Goal: Task Accomplishment & Management: Manage account settings

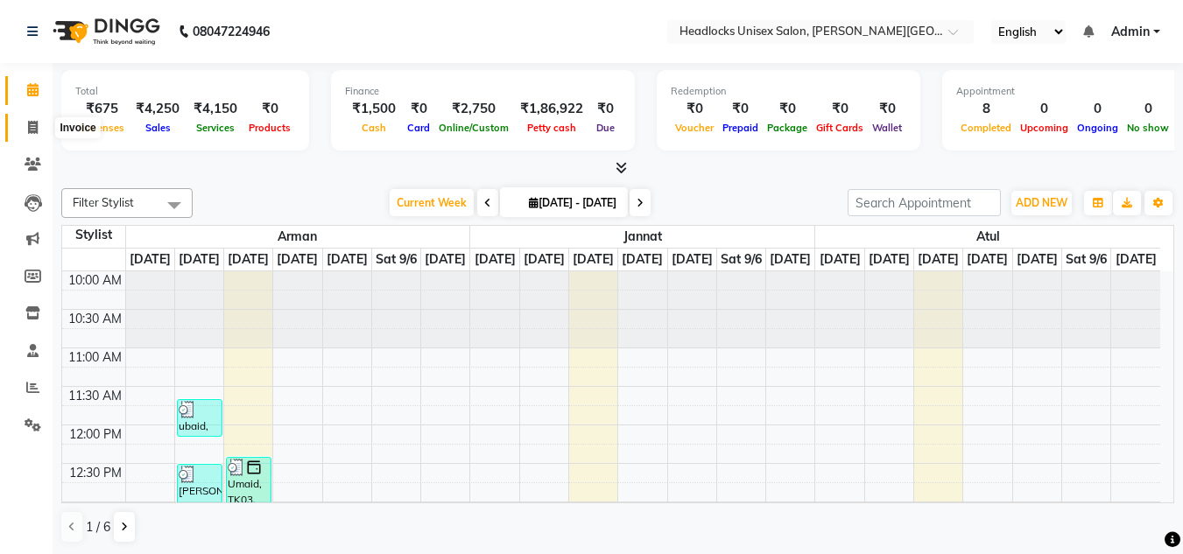
click at [33, 128] on icon at bounding box center [33, 127] width 10 height 13
select select "service"
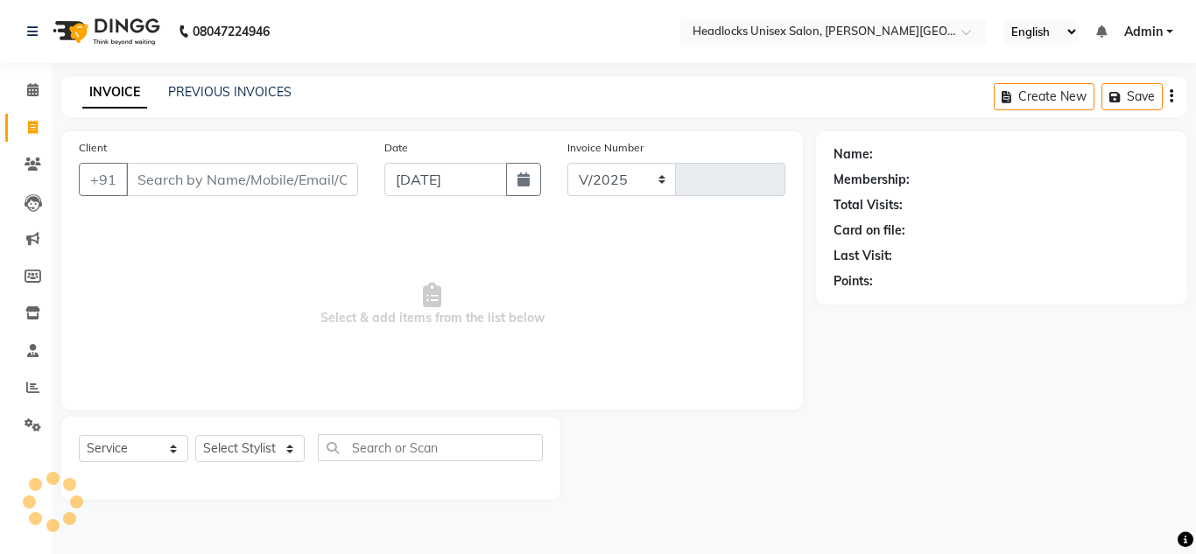
select select "6850"
type input "3257"
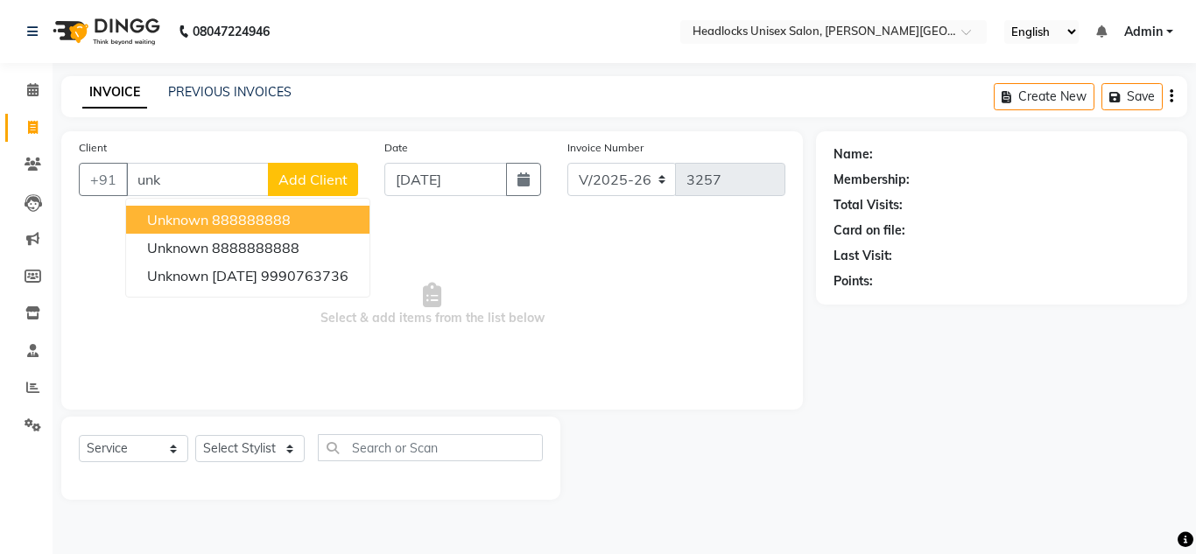
click at [193, 214] on span "unknown" at bounding box center [177, 220] width 61 height 18
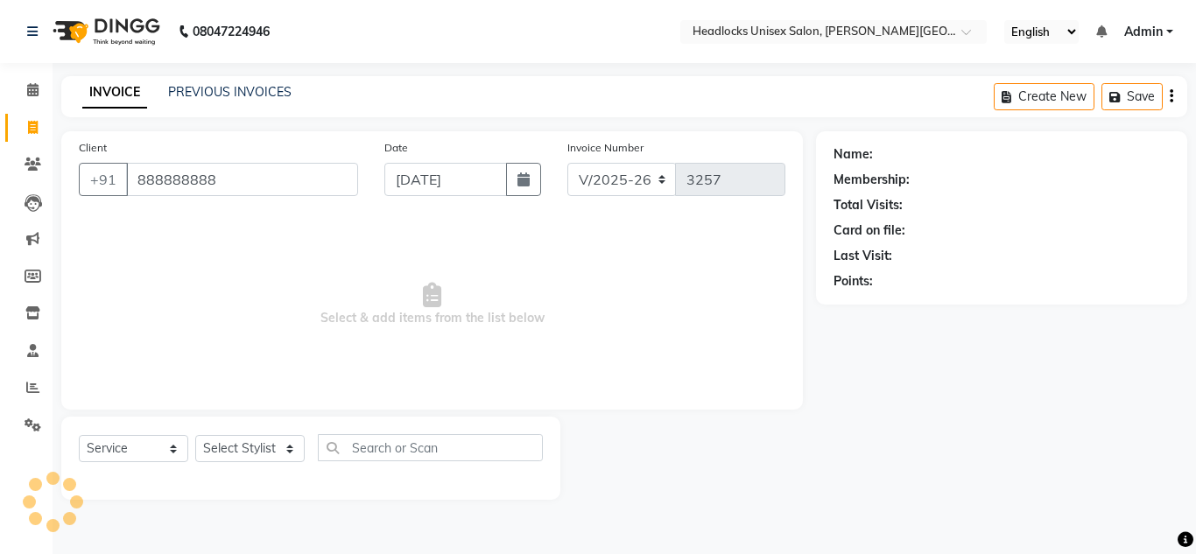
type input "888888888"
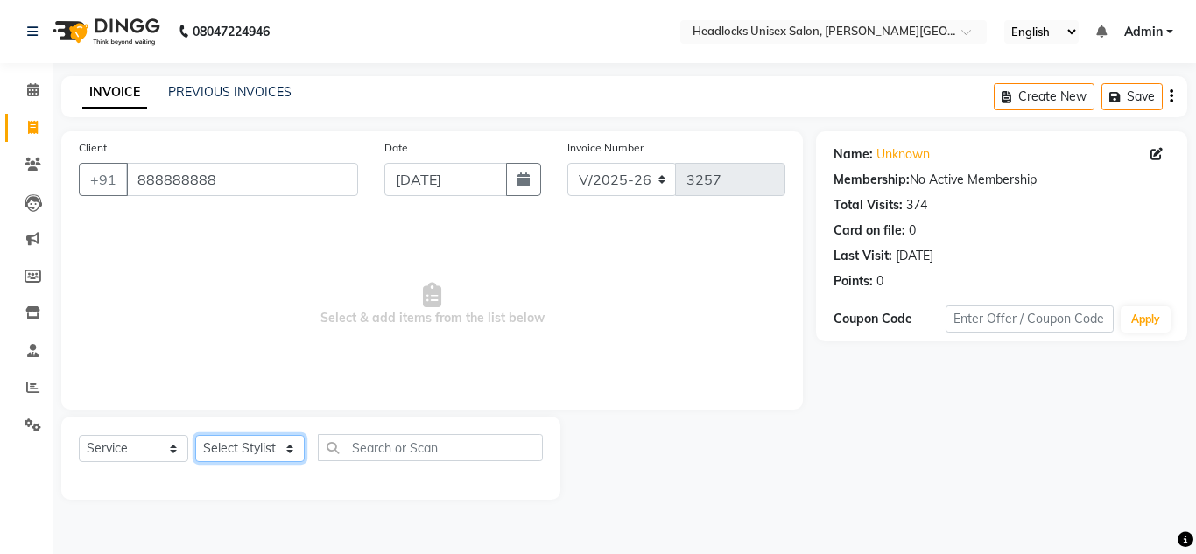
click at [246, 450] on select "Select Stylist [PERSON_NAME] Jannat Kaif [DATE] [PERSON_NAME] [PERSON_NAME] [PE…" at bounding box center [249, 448] width 109 height 27
select select "66496"
click at [195, 435] on select "Select Stylist [PERSON_NAME] Jannat Kaif [DATE] [PERSON_NAME] [PERSON_NAME] [PE…" at bounding box center [249, 448] width 109 height 27
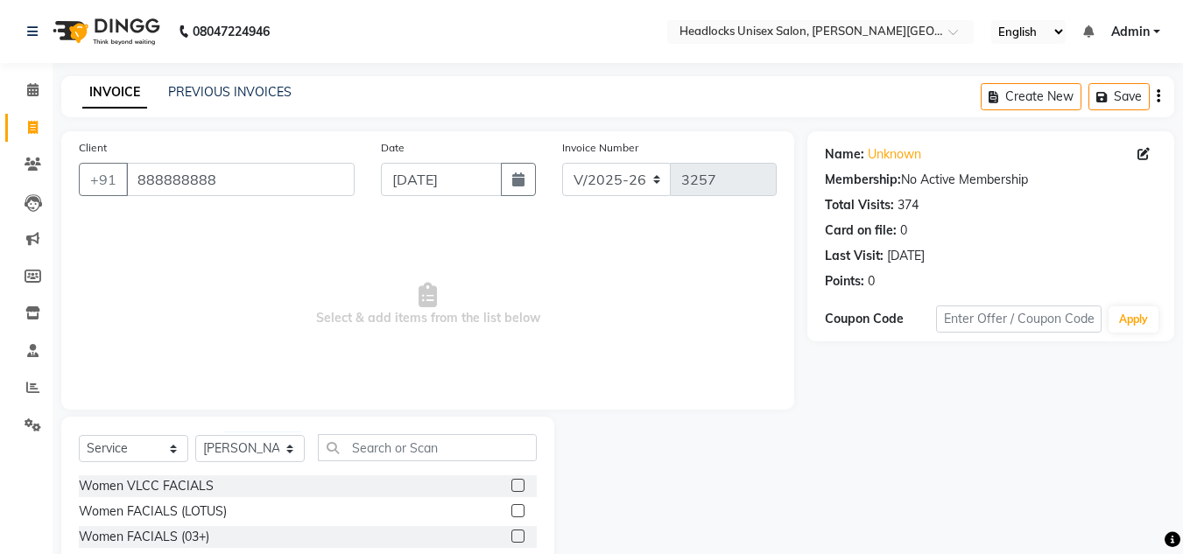
click at [590, 322] on span "Select & add items from the list below" at bounding box center [428, 304] width 698 height 175
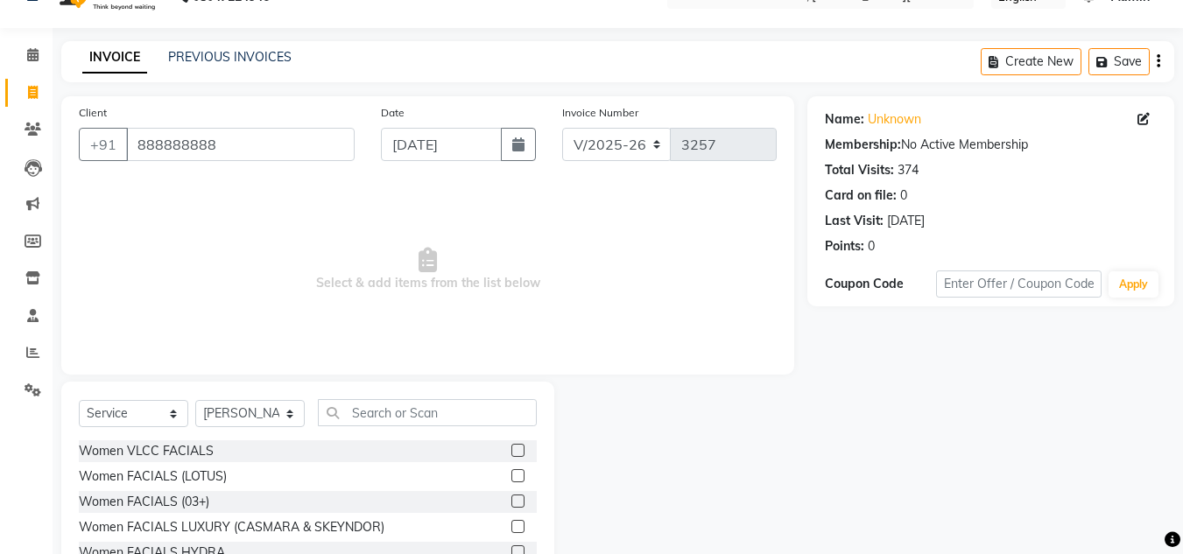
scroll to position [147, 0]
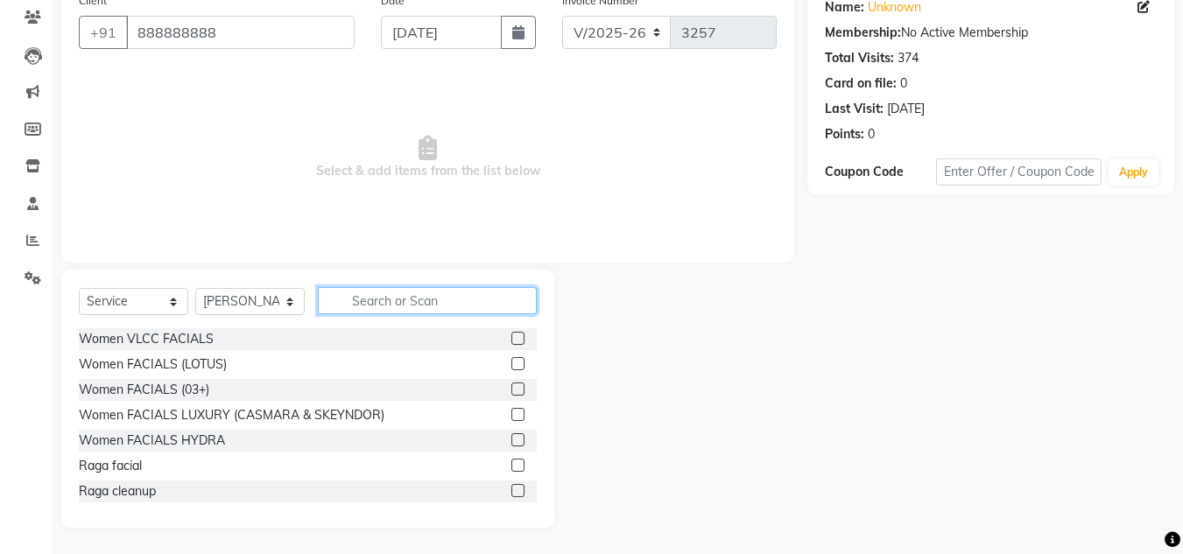
click at [365, 299] on input "text" at bounding box center [427, 300] width 219 height 27
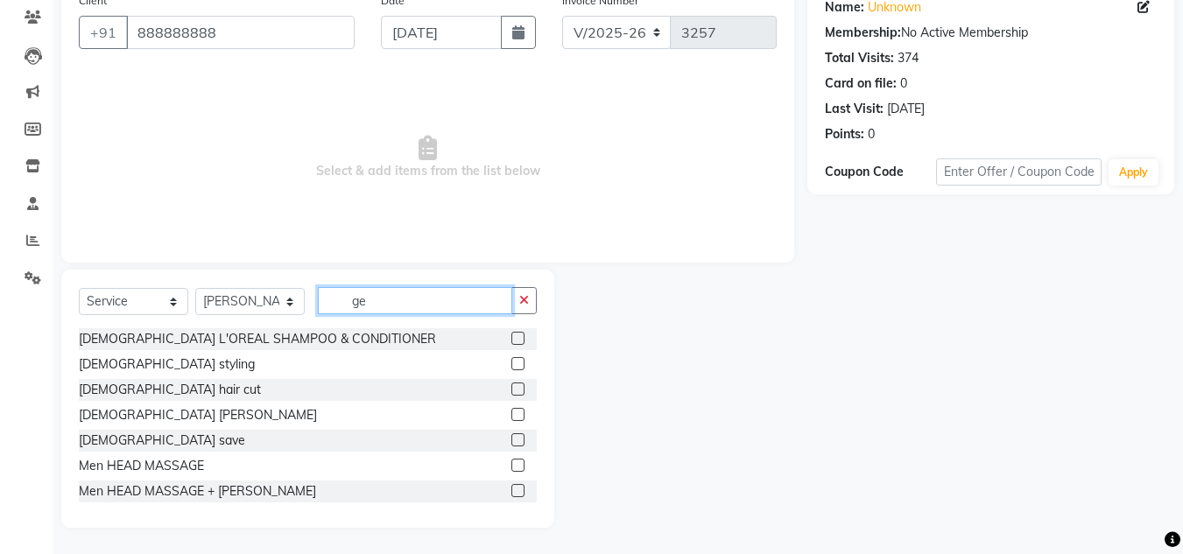
type input "ge"
click at [511, 442] on label at bounding box center [517, 439] width 13 height 13
click at [511, 442] on input "checkbox" at bounding box center [516, 440] width 11 height 11
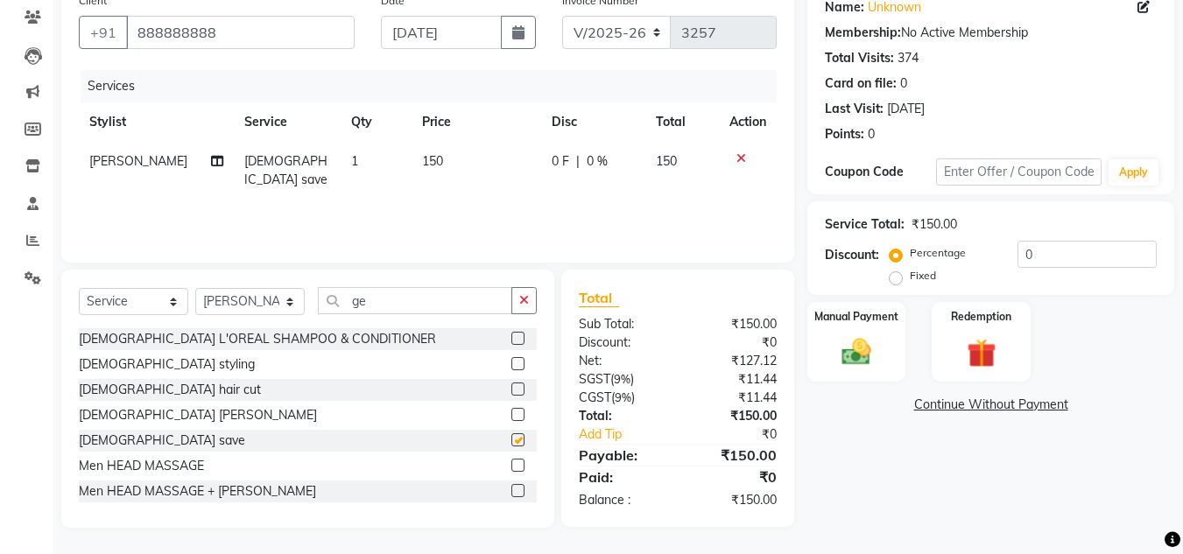
checkbox input "false"
click at [846, 342] on img at bounding box center [856, 351] width 49 height 35
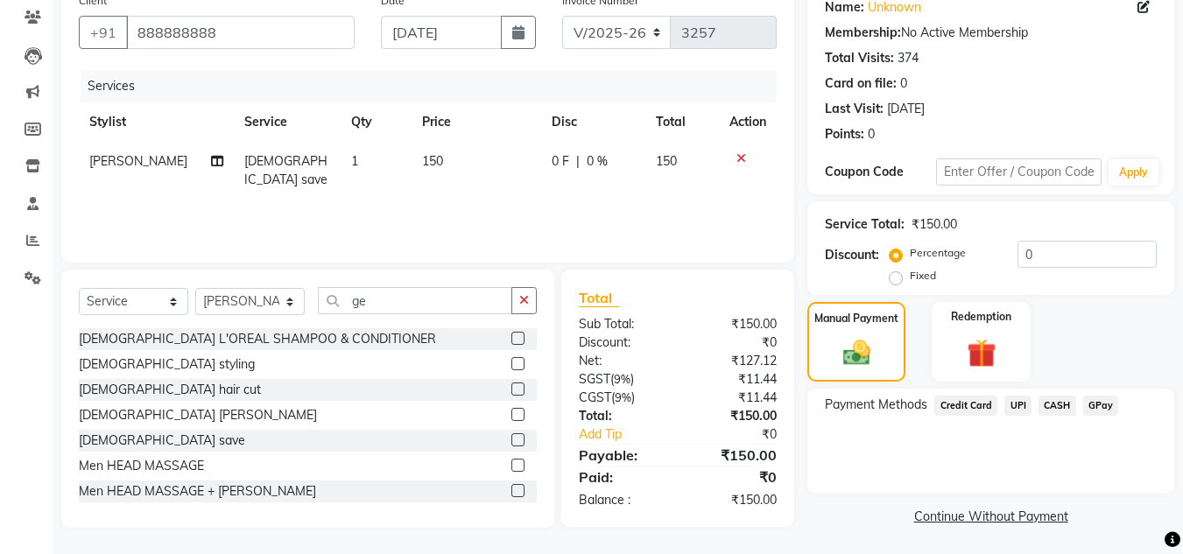
click at [1024, 401] on span "UPI" at bounding box center [1017, 406] width 27 height 20
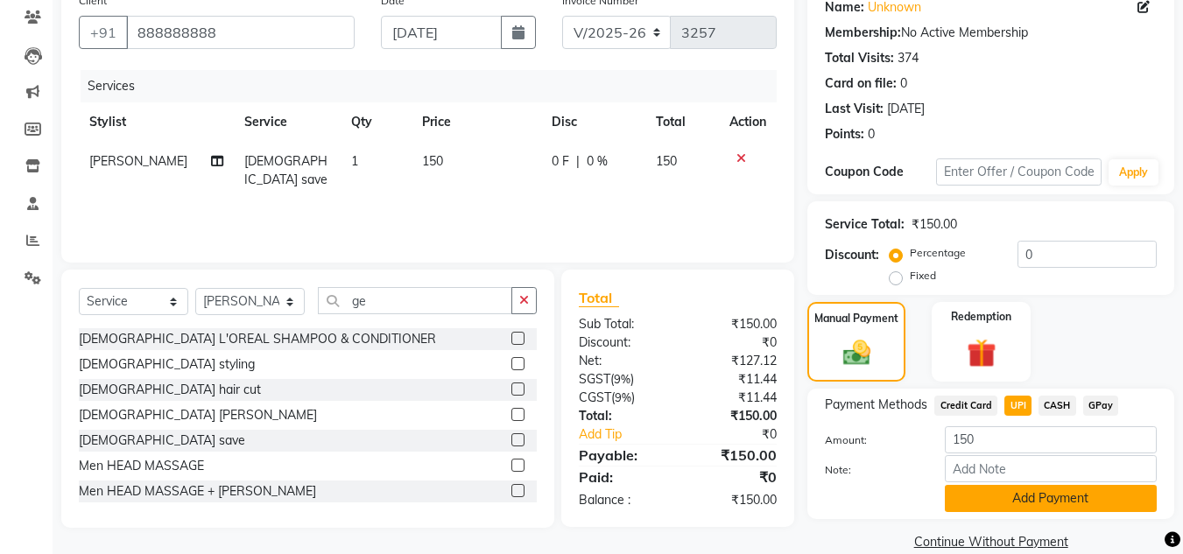
click at [1043, 492] on button "Add Payment" at bounding box center [1051, 498] width 212 height 27
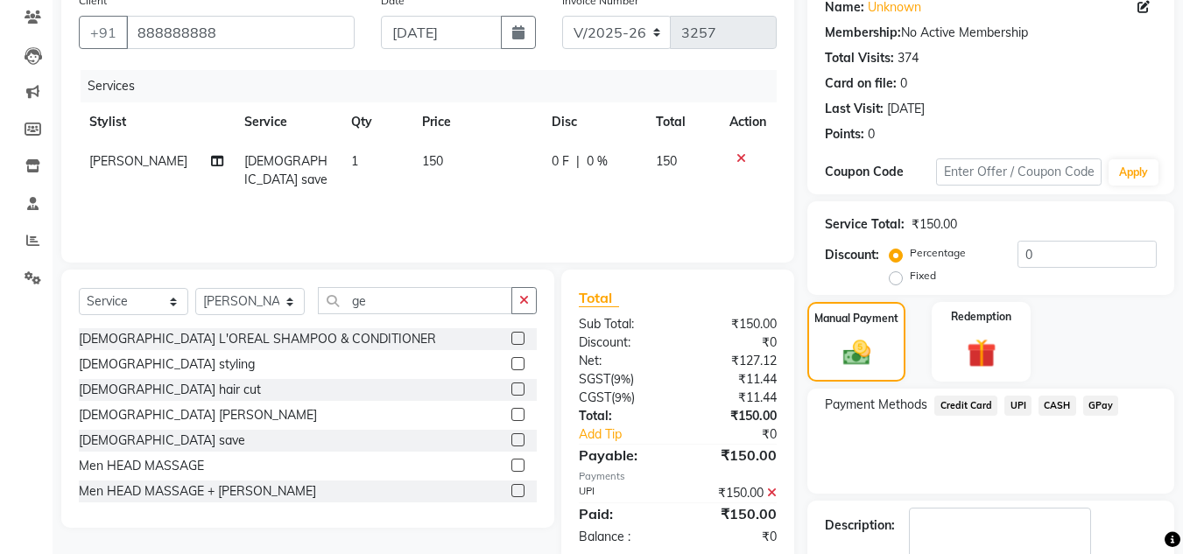
click at [1029, 469] on div "Payment Methods Credit Card UPI CASH GPay" at bounding box center [990, 441] width 367 height 105
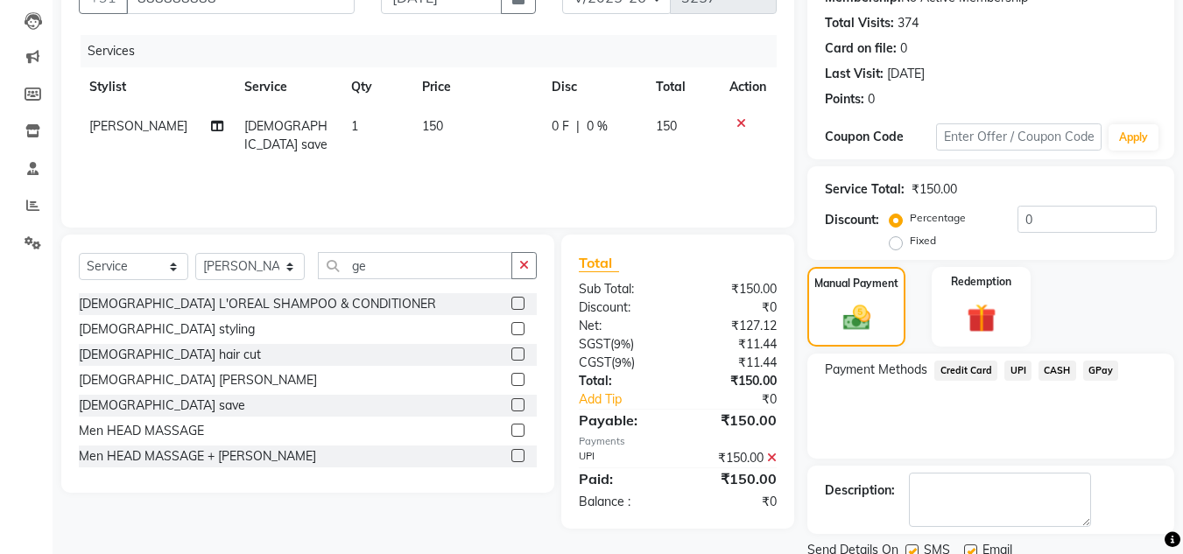
scroll to position [248, 0]
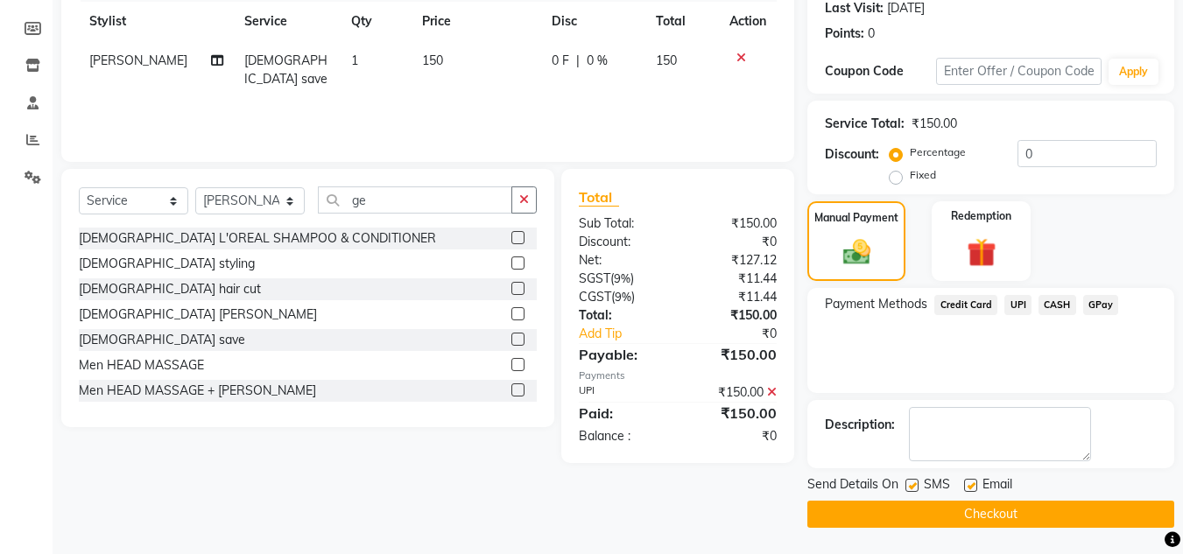
click at [1010, 508] on button "Checkout" at bounding box center [990, 514] width 367 height 27
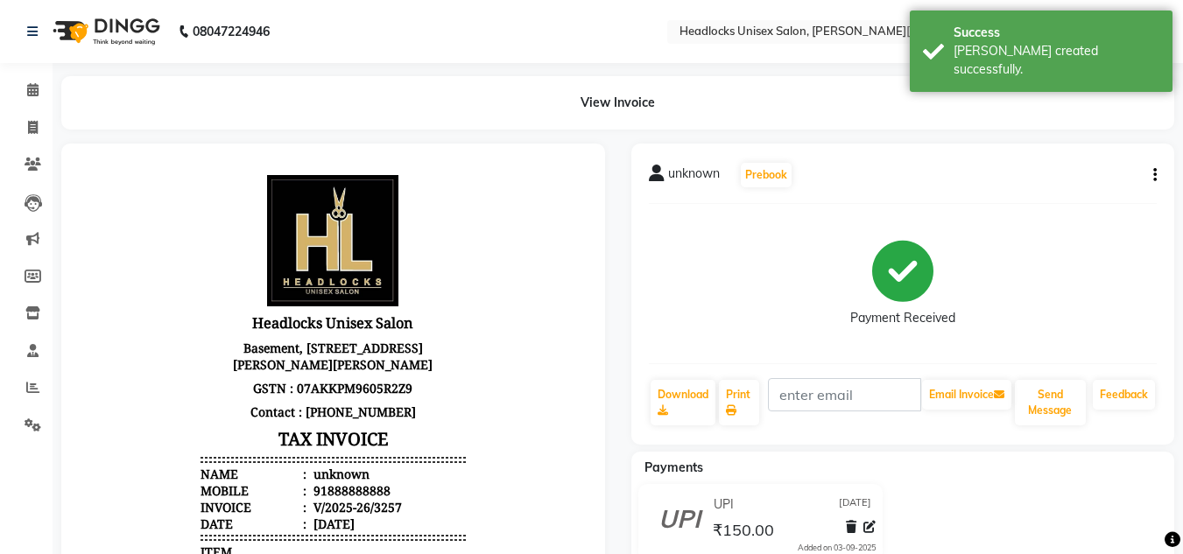
click at [491, 132] on main "View Invoice unknown Prebook Payment Received Download Print Email Invoice Send…" at bounding box center [618, 501] width 1130 height 851
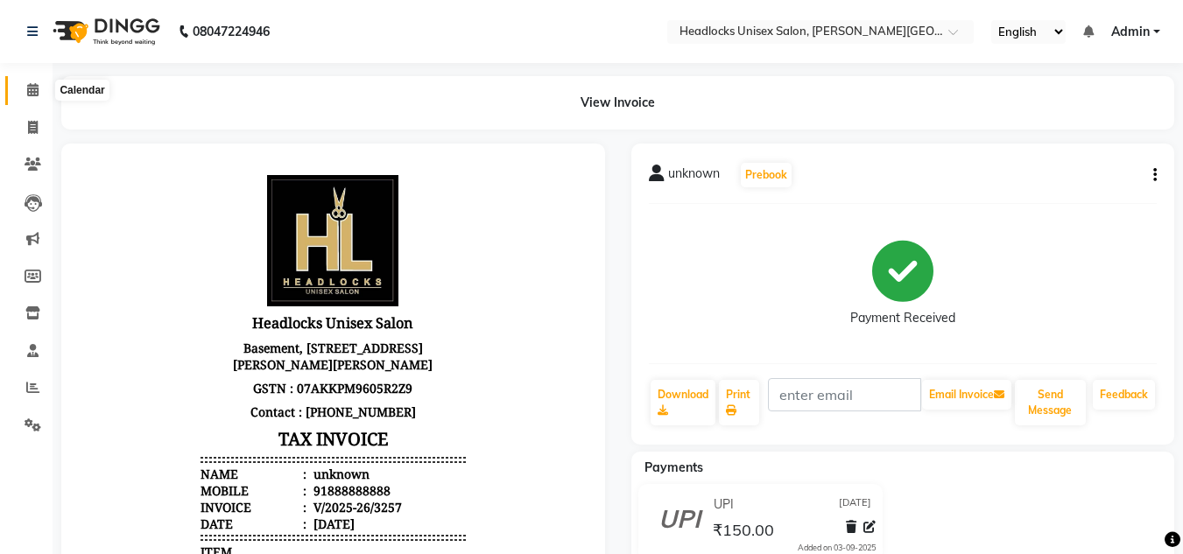
click at [43, 88] on span at bounding box center [33, 91] width 31 height 20
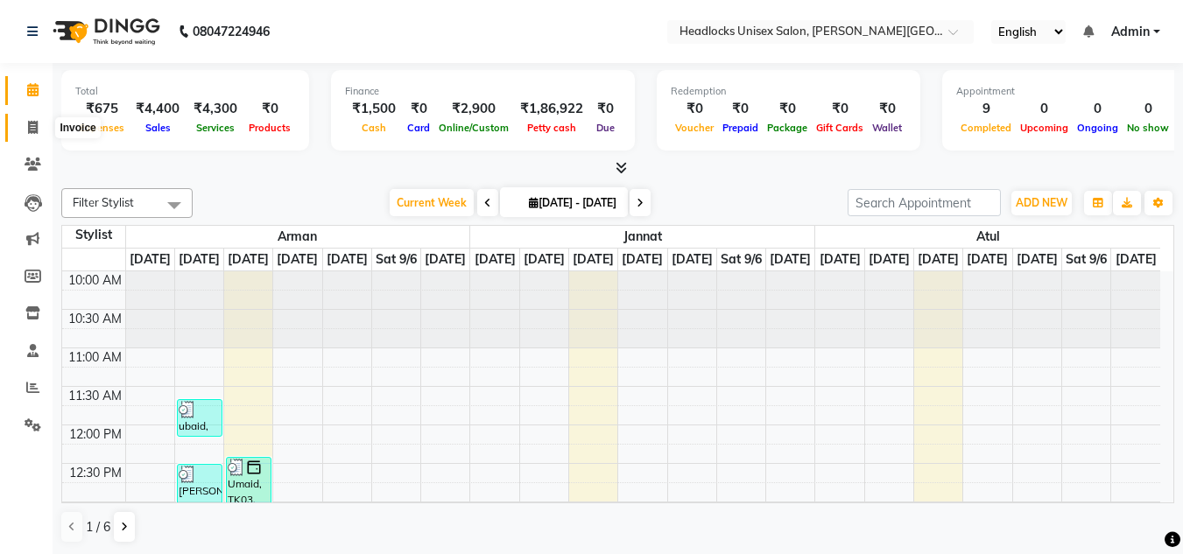
click at [35, 126] on icon at bounding box center [33, 127] width 10 height 13
select select "service"
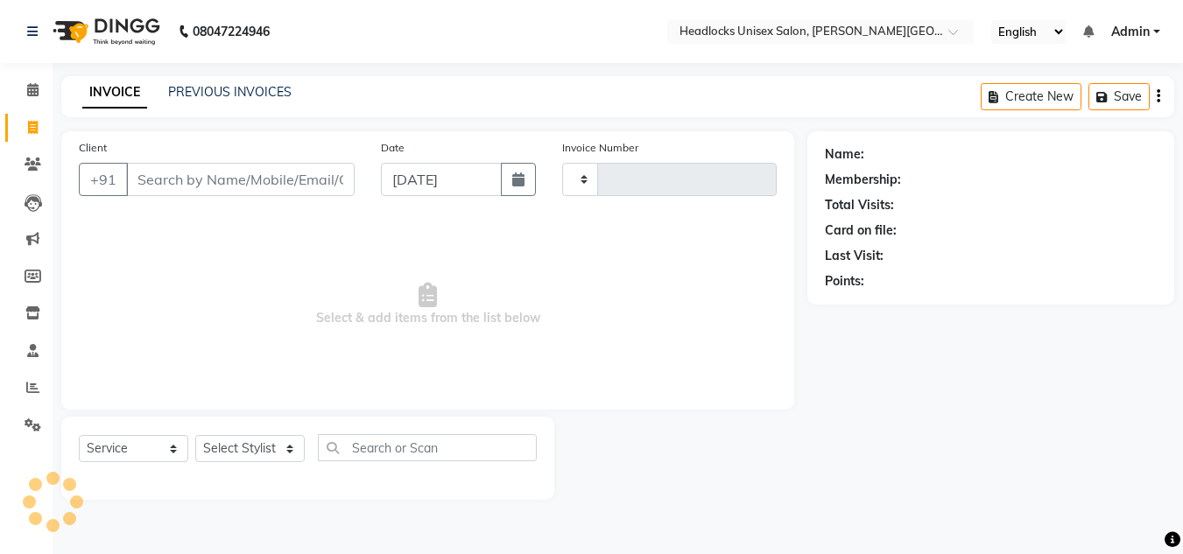
type input "3258"
select select "6850"
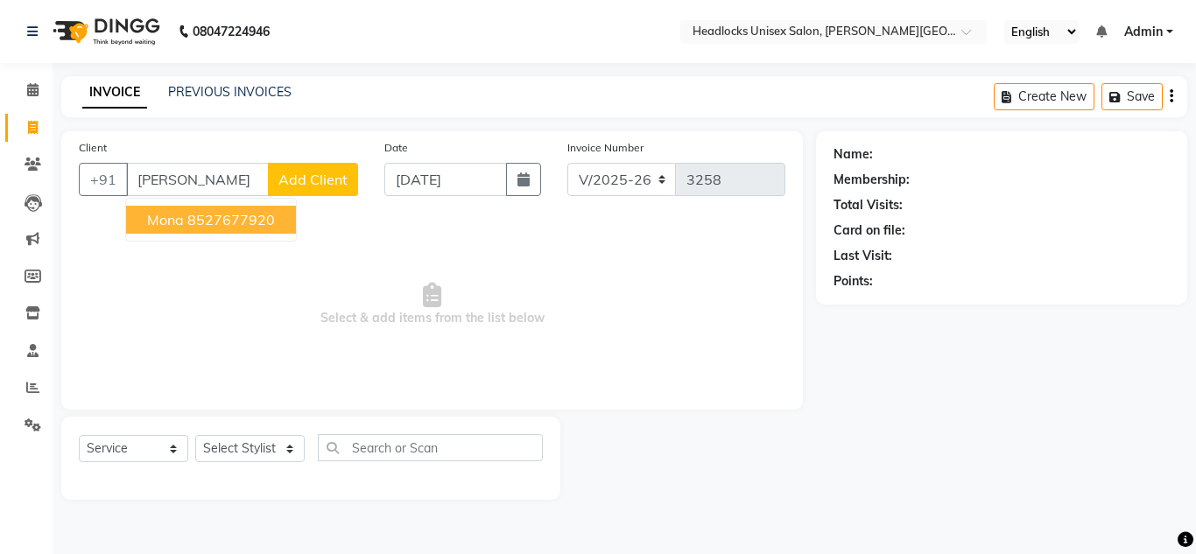
click at [224, 223] on ngb-highlight "8527677920" at bounding box center [231, 220] width 88 height 18
type input "8527677920"
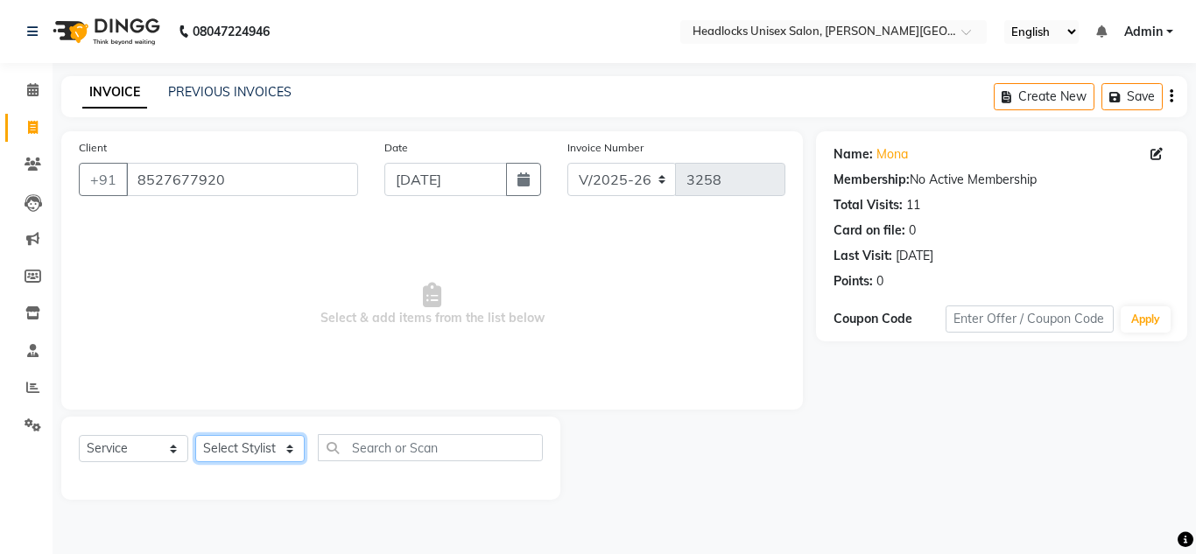
click at [248, 443] on select "Select Stylist [PERSON_NAME] Jannat Kaif [DATE] [PERSON_NAME] [PERSON_NAME] [PE…" at bounding box center [249, 448] width 109 height 27
select select "53613"
click at [195, 435] on select "Select Stylist [PERSON_NAME] Jannat Kaif [DATE] [PERSON_NAME] [PERSON_NAME] [PE…" at bounding box center [249, 448] width 109 height 27
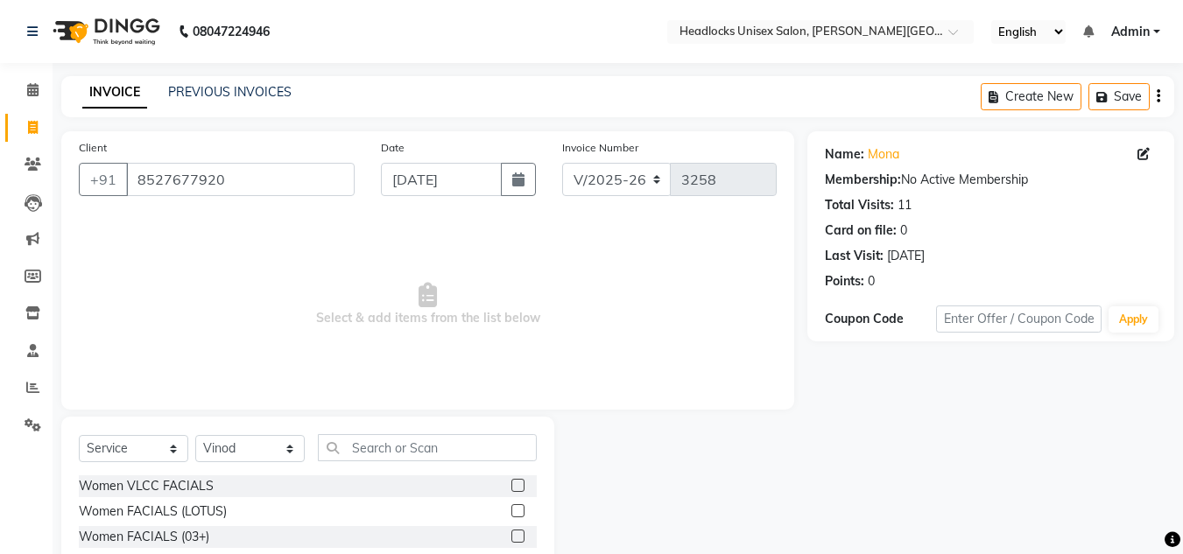
click at [596, 327] on span "Select & add items from the list below" at bounding box center [428, 304] width 698 height 175
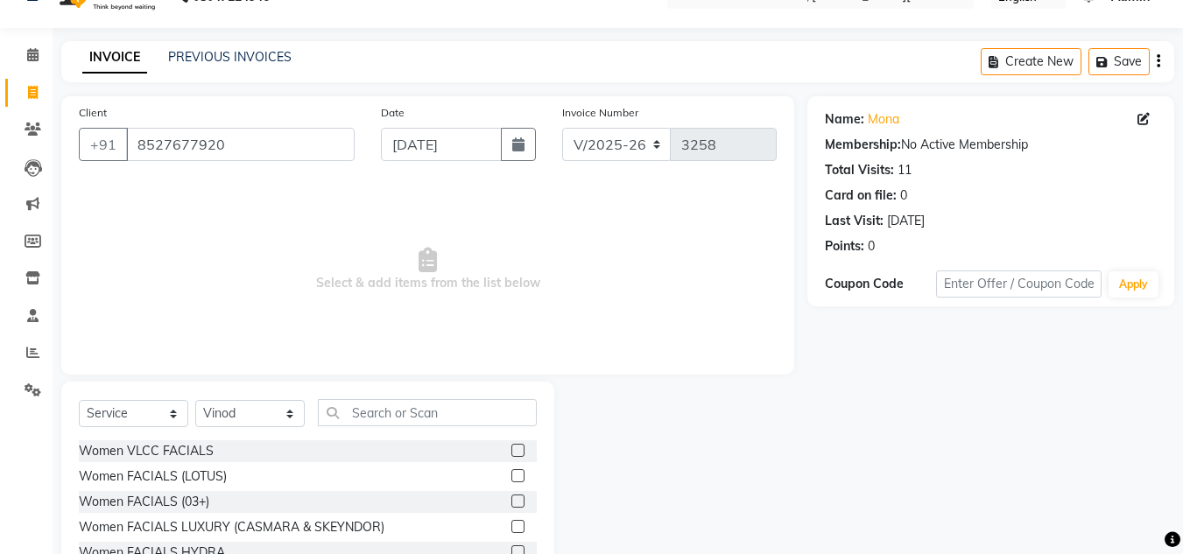
scroll to position [147, 0]
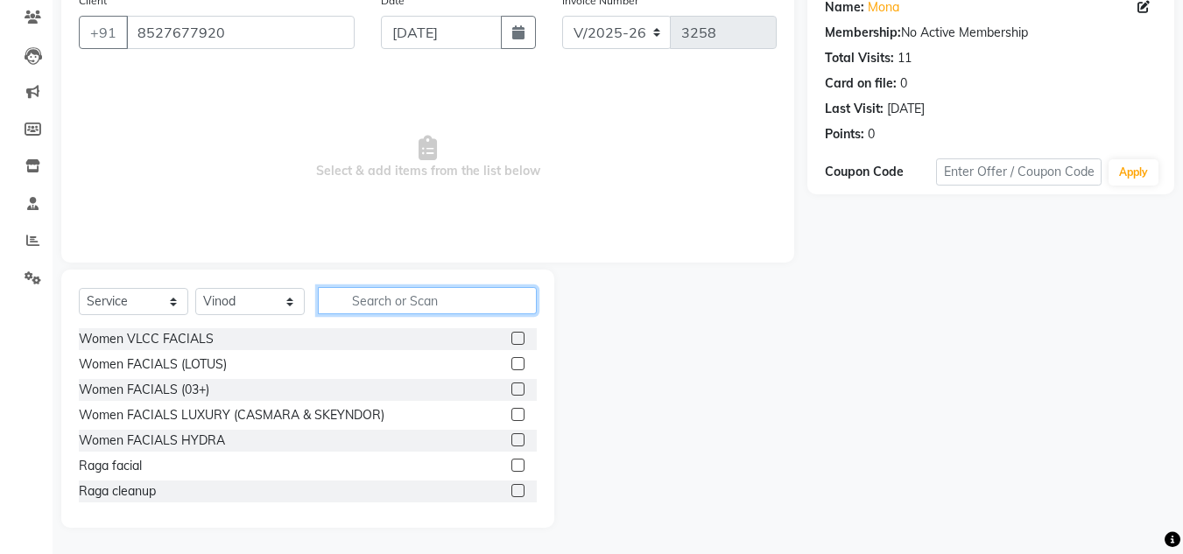
click at [411, 302] on input "text" at bounding box center [427, 300] width 219 height 27
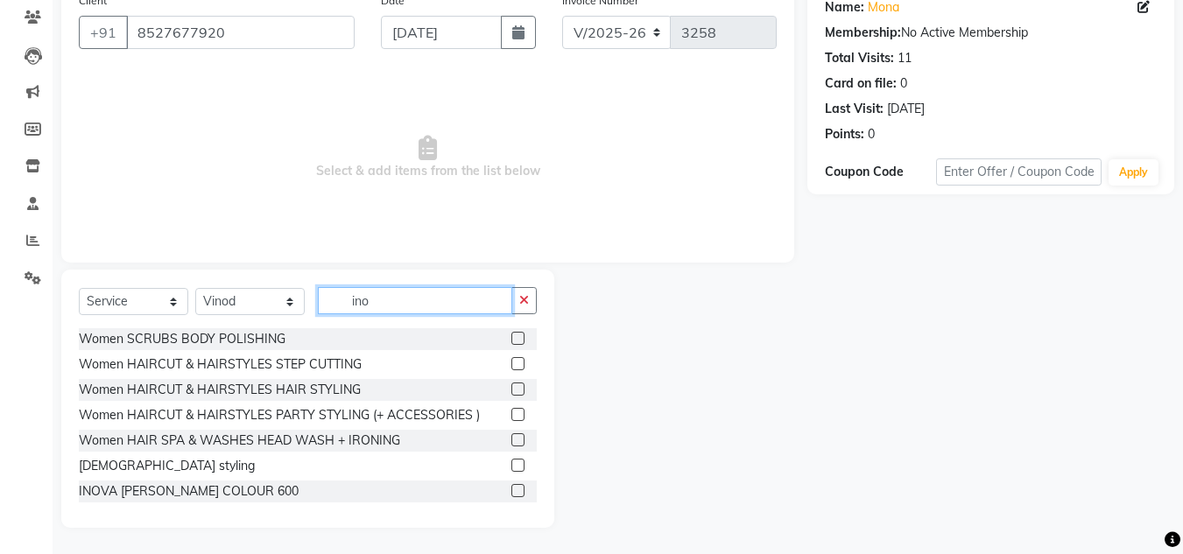
scroll to position [23, 0]
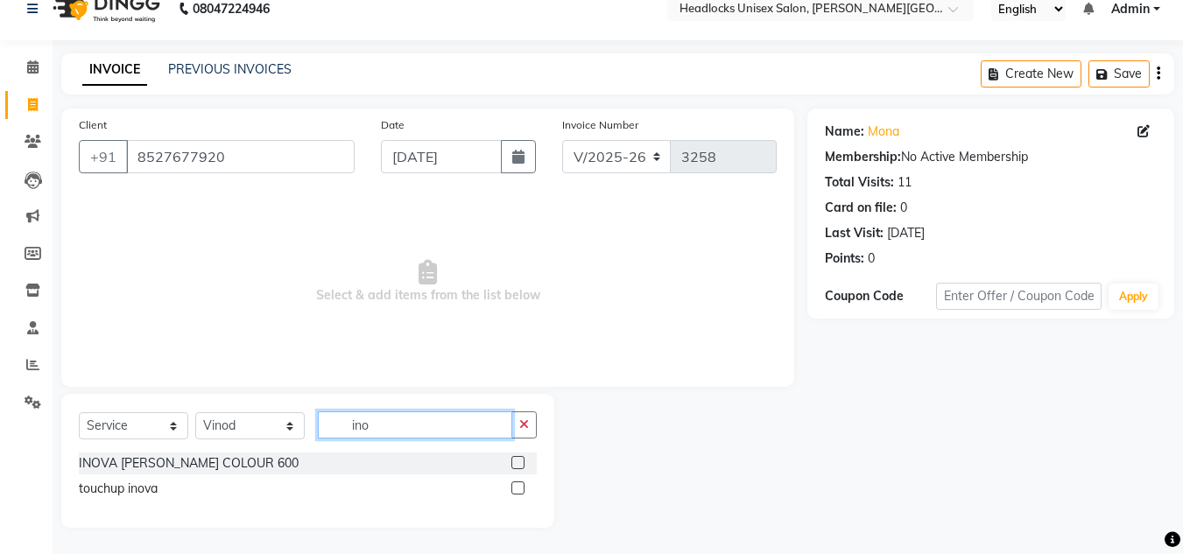
type input "ino"
click at [519, 487] on label at bounding box center [517, 488] width 13 height 13
click at [519, 487] on input "checkbox" at bounding box center [516, 488] width 11 height 11
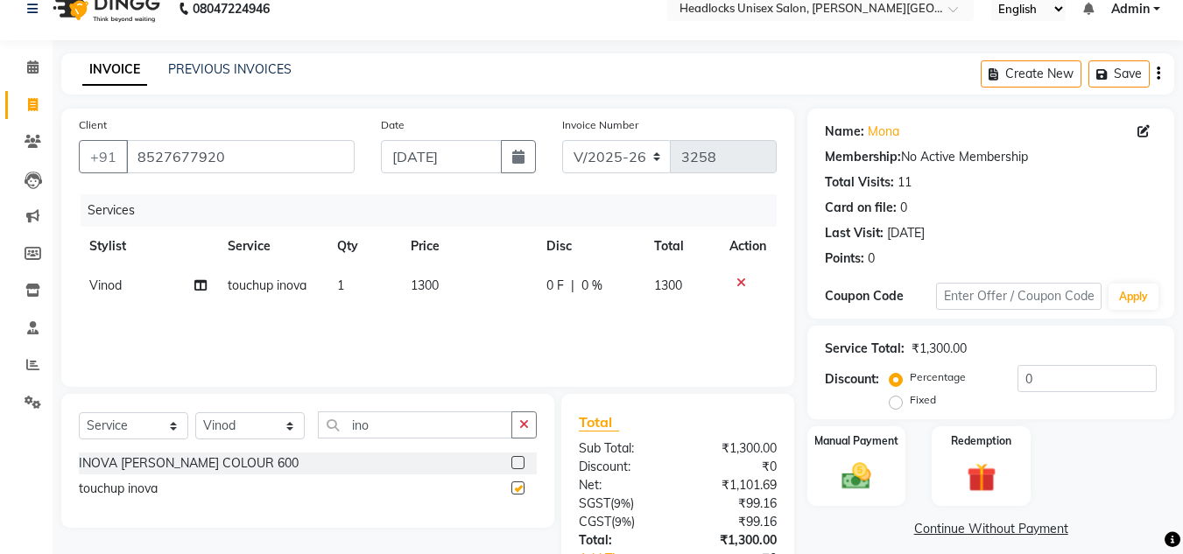
checkbox input "false"
click at [446, 280] on td "1300" at bounding box center [468, 285] width 136 height 39
select select "53613"
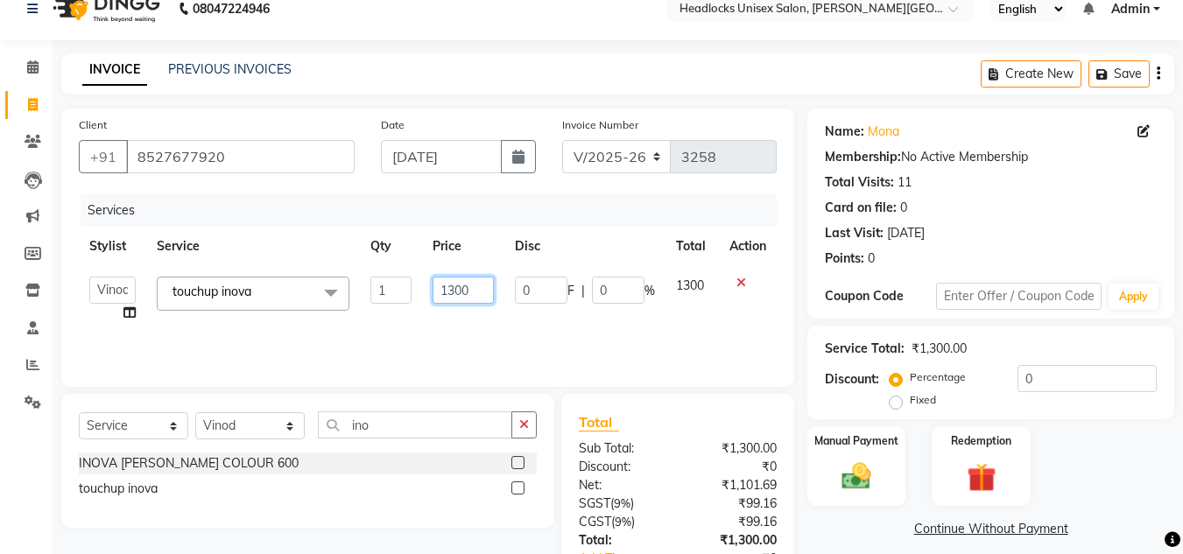
click at [493, 292] on input "1300" at bounding box center [463, 290] width 60 height 27
type input "1"
type input "1400"
click at [493, 312] on div "Services Stylist Service Qty Price Disc Total Action [PERSON_NAME] Jannat Kaif …" at bounding box center [428, 281] width 698 height 175
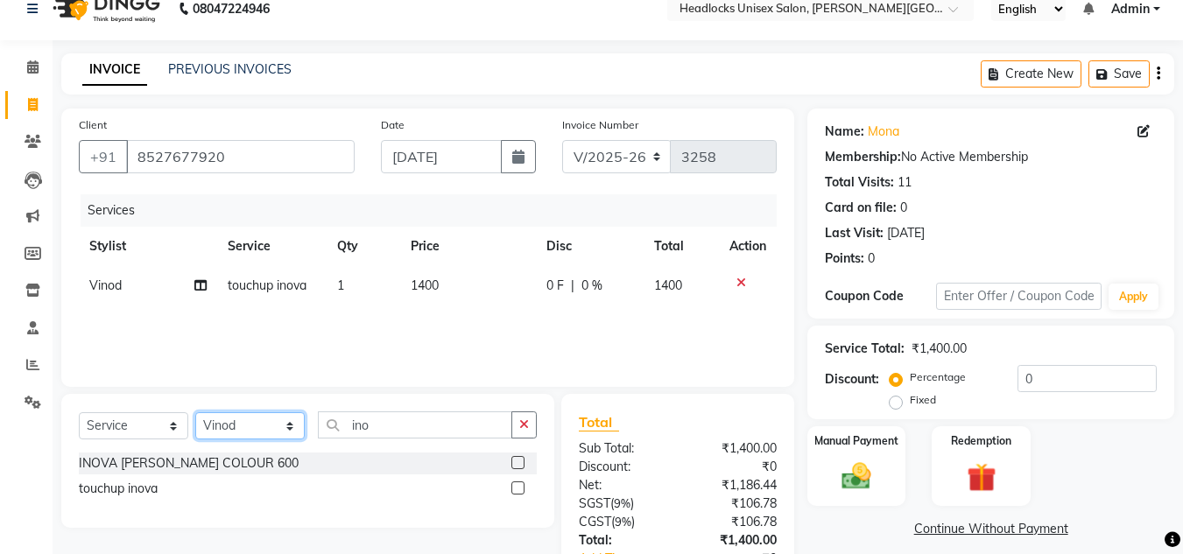
click at [259, 426] on select "Select Stylist [PERSON_NAME] Jannat Kaif [DATE] [PERSON_NAME] [PERSON_NAME] [PE…" at bounding box center [249, 425] width 109 height 27
select select "53615"
click at [195, 412] on select "Select Stylist [PERSON_NAME] Jannat Kaif [DATE] [PERSON_NAME] [PERSON_NAME] [PE…" at bounding box center [249, 425] width 109 height 27
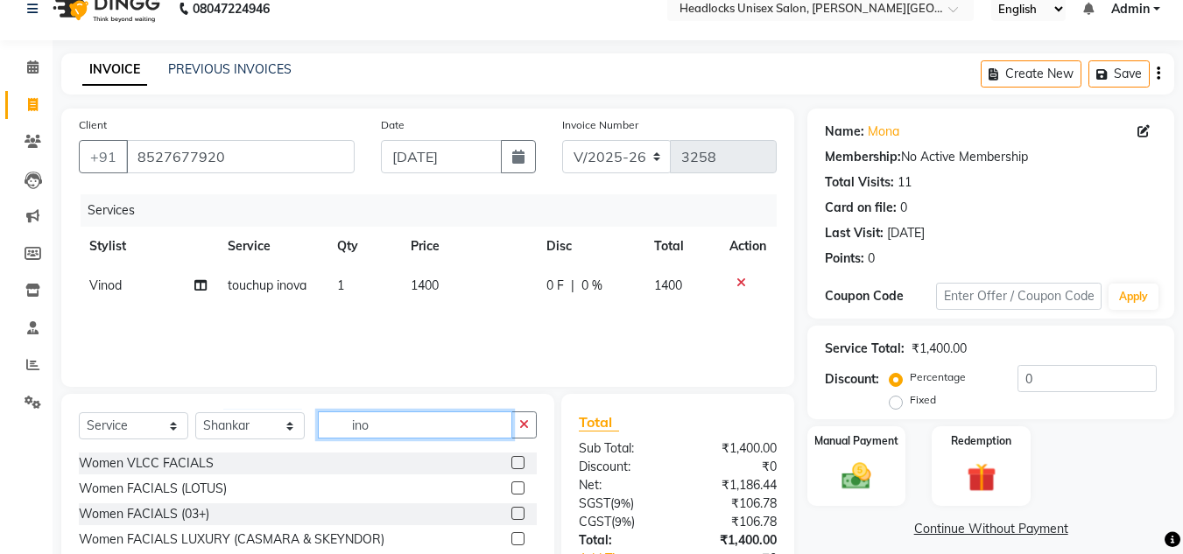
click at [379, 425] on input "ino" at bounding box center [415, 425] width 194 height 27
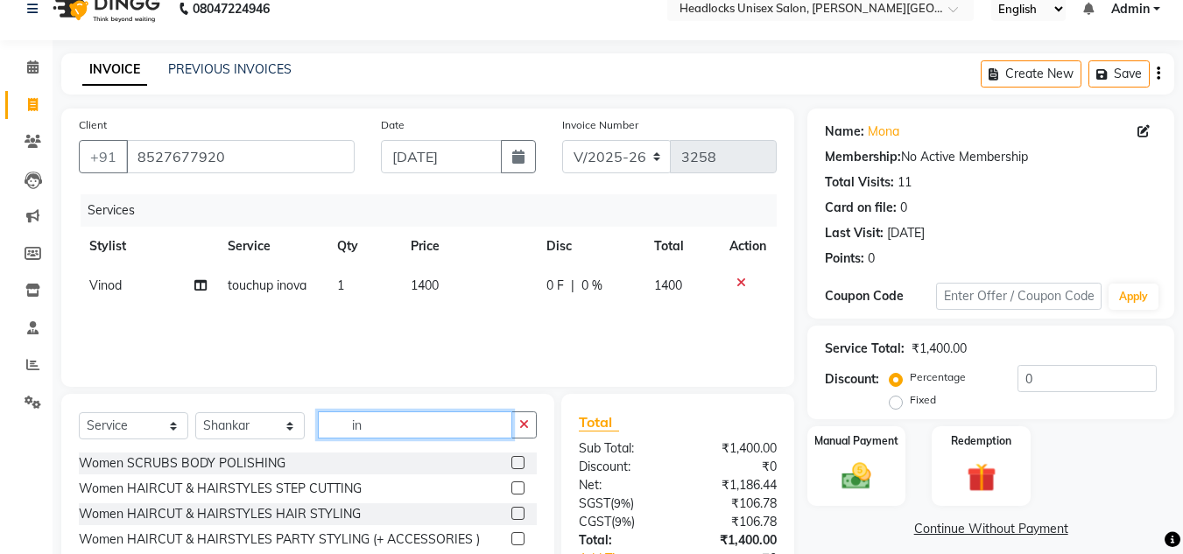
type input "i"
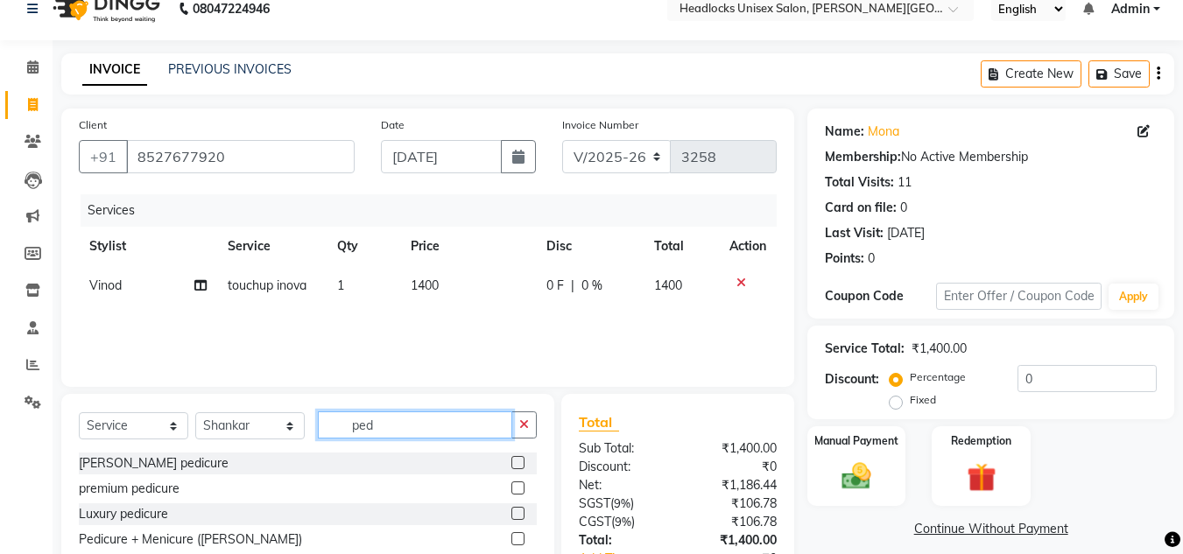
type input "ped"
click at [517, 464] on label at bounding box center [517, 462] width 13 height 13
click at [517, 464] on input "checkbox" at bounding box center [516, 463] width 11 height 11
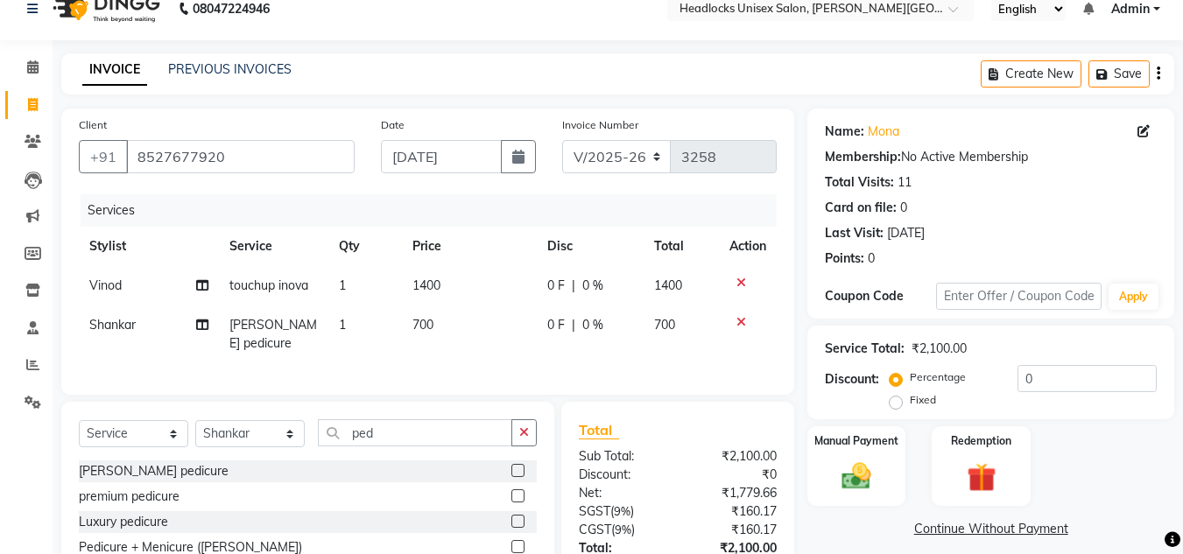
click at [517, 464] on label at bounding box center [517, 470] width 13 height 13
click at [517, 466] on input "checkbox" at bounding box center [516, 471] width 11 height 11
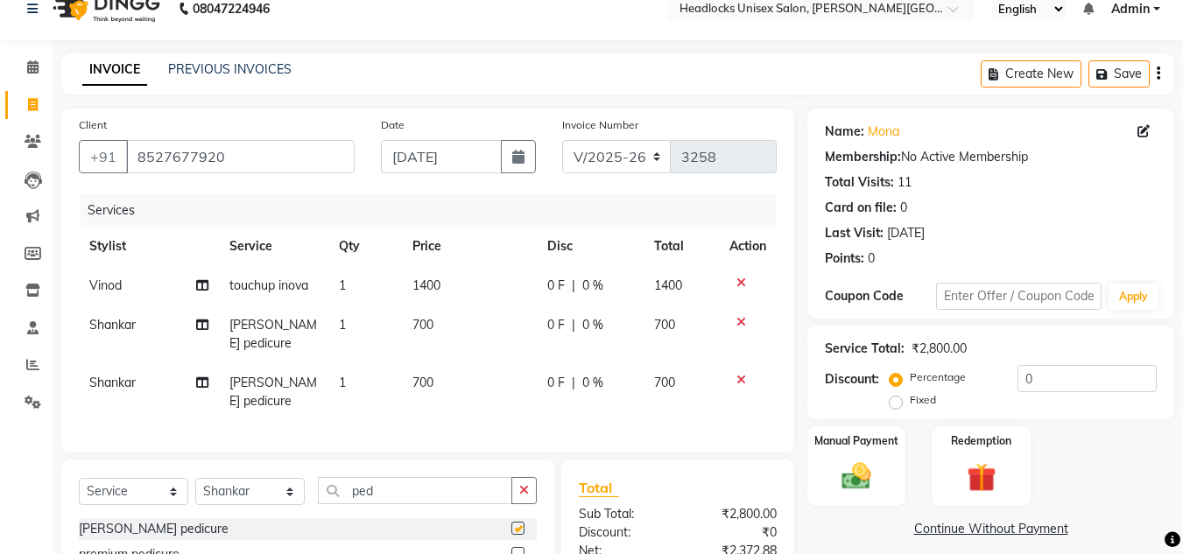
checkbox input "false"
click at [451, 322] on td "700" at bounding box center [469, 335] width 135 height 58
select select "53615"
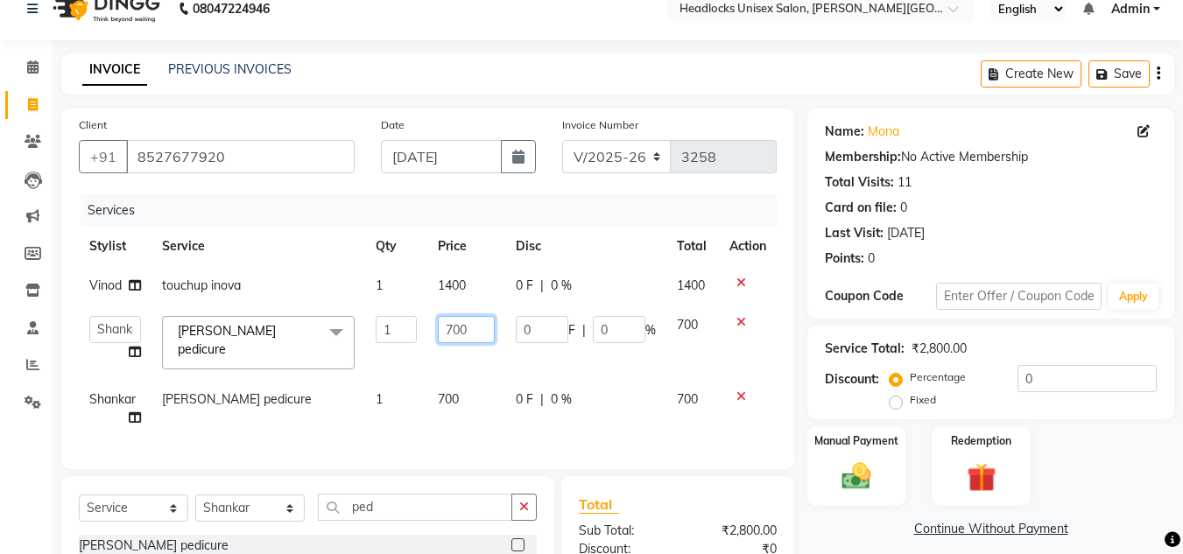
click at [494, 331] on input "700" at bounding box center [467, 329] width 58 height 27
type input "7"
type input "500"
click at [474, 391] on div "Services Stylist Service Qty Price Disc Total Action Vinod touchup inova 1 1400…" at bounding box center [428, 322] width 698 height 257
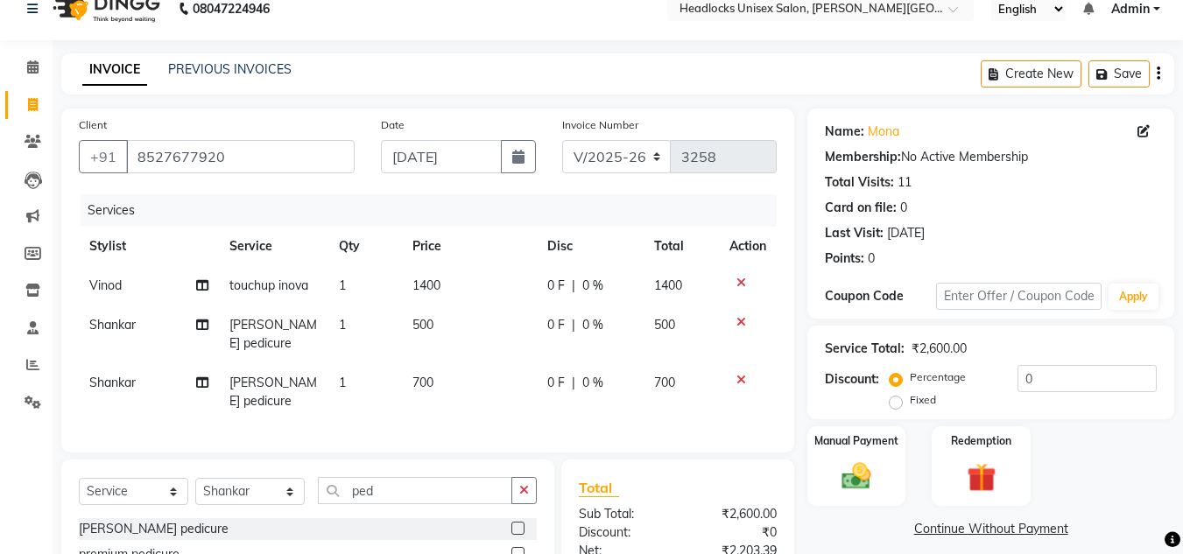
click at [442, 365] on td "700" at bounding box center [469, 392] width 135 height 58
select select "53615"
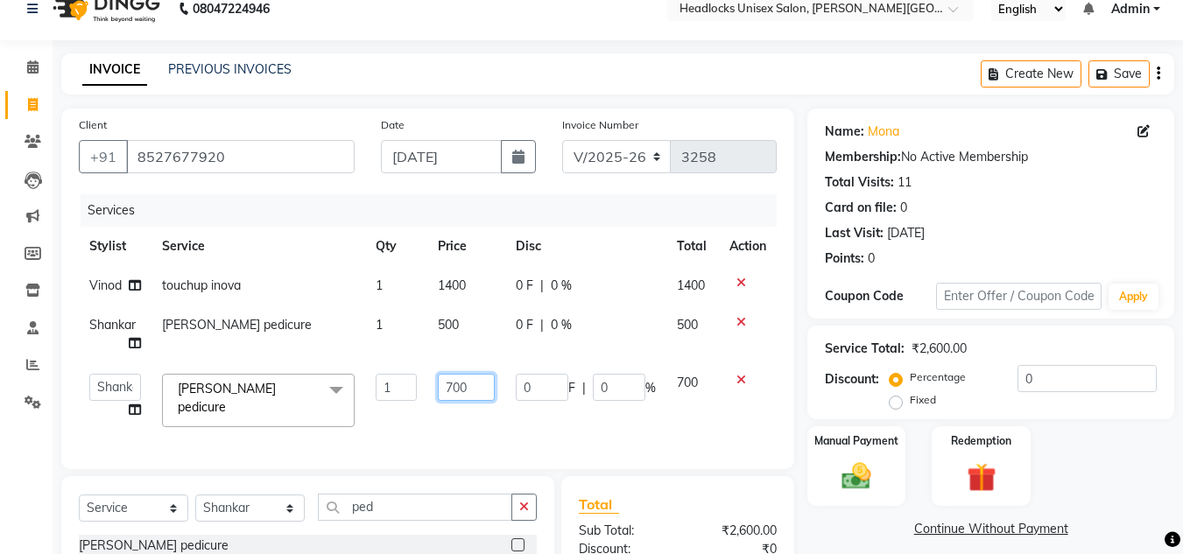
click at [475, 386] on input "700" at bounding box center [467, 387] width 58 height 27
type input "7"
type input "500"
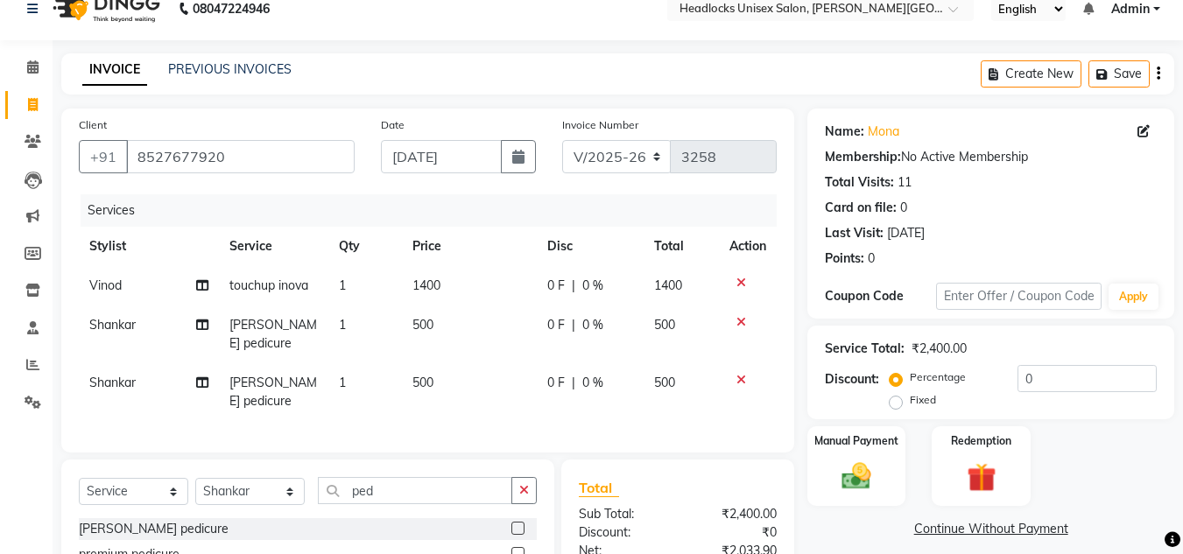
click at [489, 412] on div "Client [PHONE_NUMBER] Date [DATE] Invoice Number V/2025 V/[PHONE_NUMBER] Servic…" at bounding box center [427, 281] width 733 height 344
click at [664, 477] on div "Total" at bounding box center [678, 487] width 198 height 21
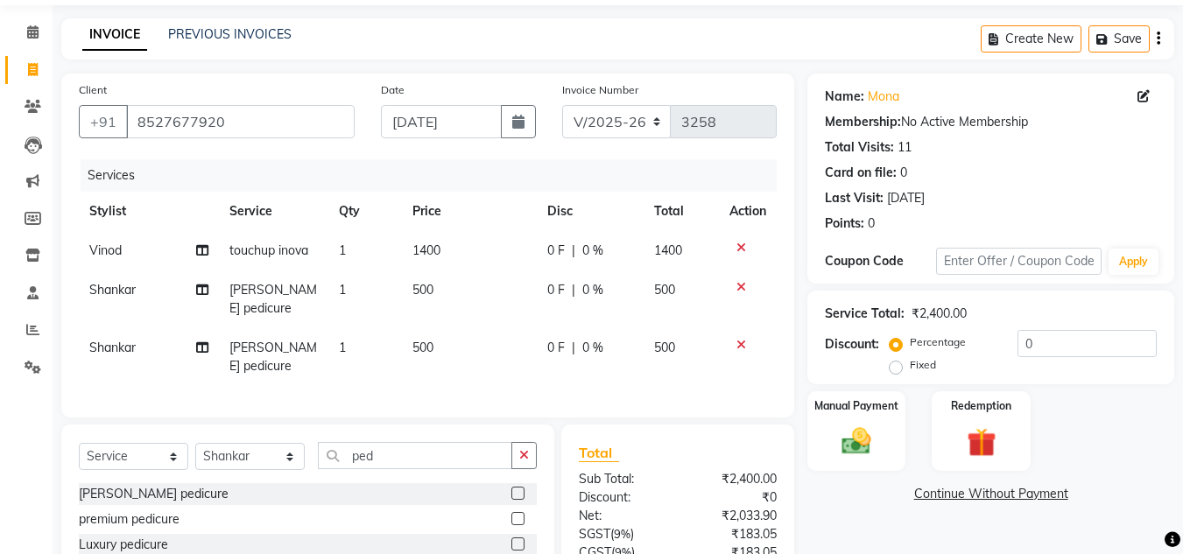
scroll to position [188, 0]
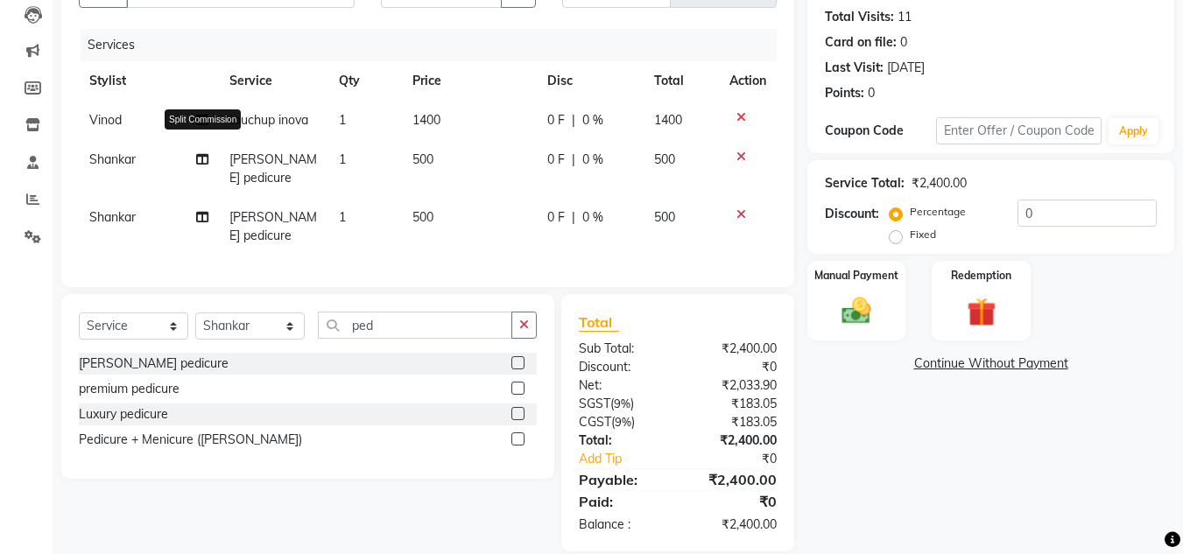
click at [205, 119] on icon at bounding box center [202, 120] width 12 height 12
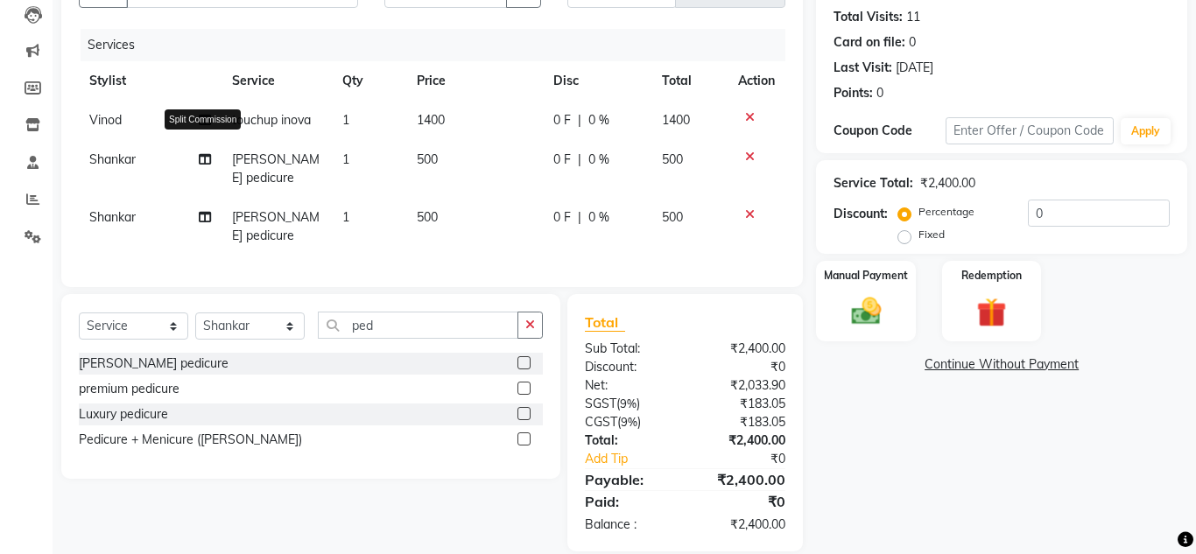
select select "53613"
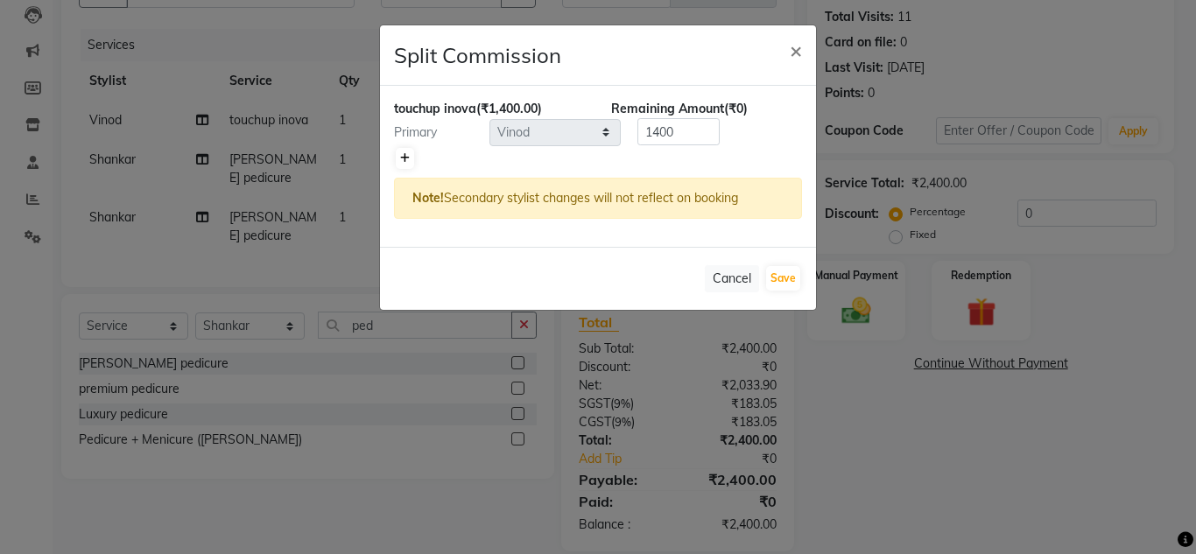
click at [409, 151] on link at bounding box center [405, 158] width 18 height 21
type input "700"
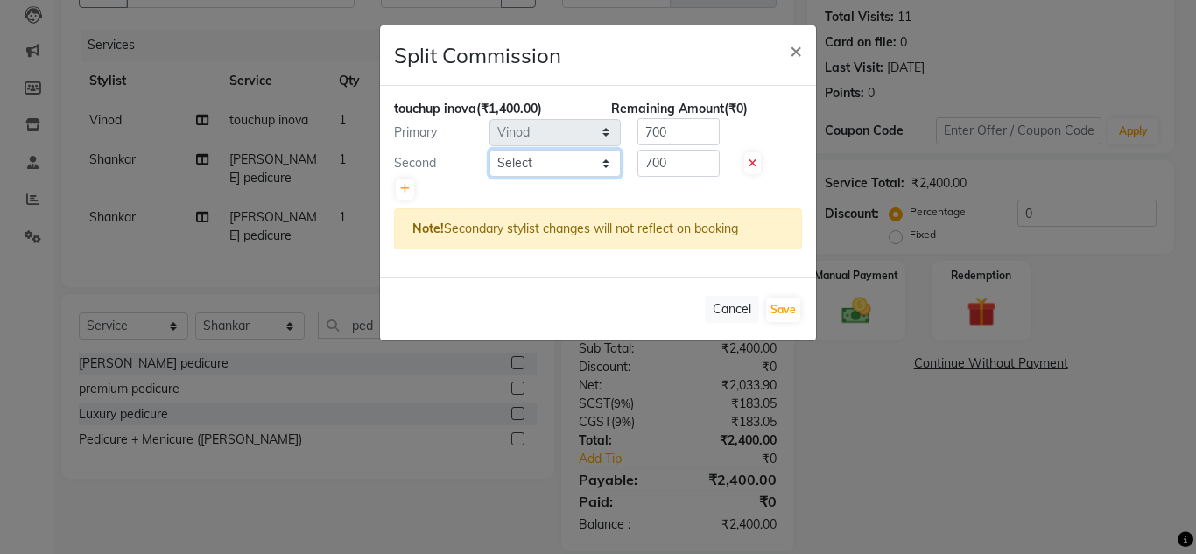
click at [524, 164] on select "Select [PERSON_NAME] Jannat Kaif [DATE] [PERSON_NAME] Pinky [PERSON_NAME] [PERS…" at bounding box center [554, 163] width 131 height 27
select select "53615"
click at [489, 150] on select "Select [PERSON_NAME] Jannat Kaif [DATE] [PERSON_NAME] Pinky [PERSON_NAME] [PERS…" at bounding box center [554, 163] width 131 height 27
click at [697, 165] on input "700" at bounding box center [678, 163] width 82 height 27
type input "7"
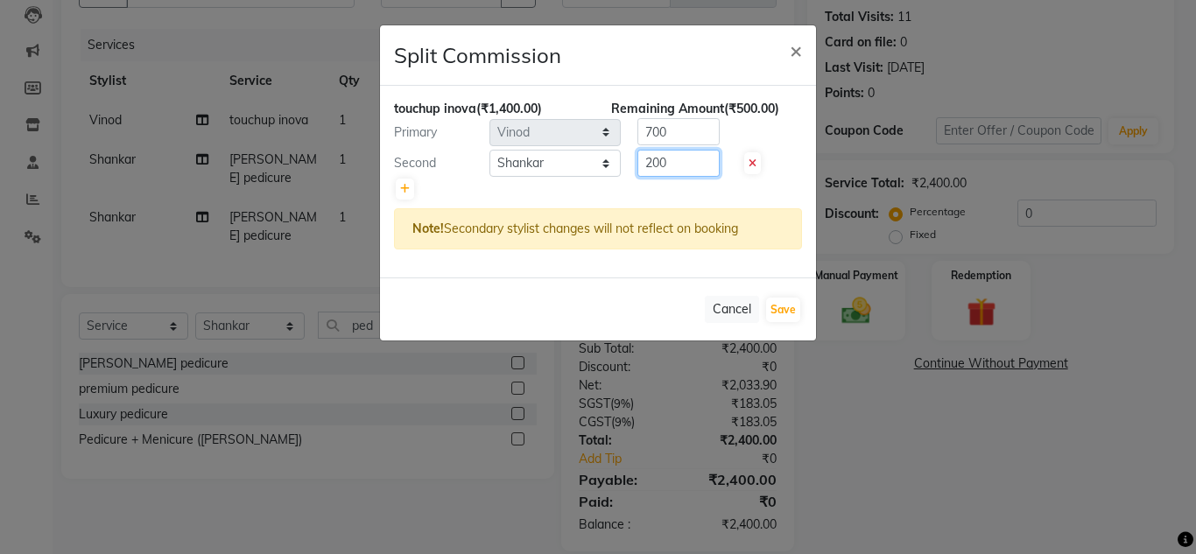
type input "200"
click at [696, 130] on input "700" at bounding box center [678, 131] width 82 height 27
type input "7"
type input "1200"
click at [788, 313] on button "Save" at bounding box center [783, 310] width 34 height 25
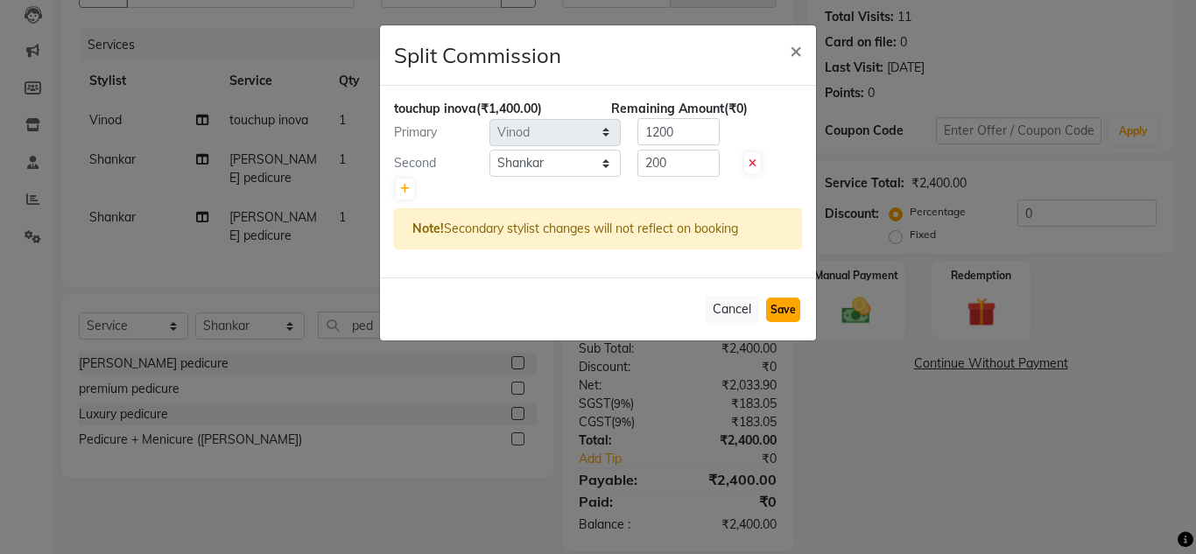
select select "Select"
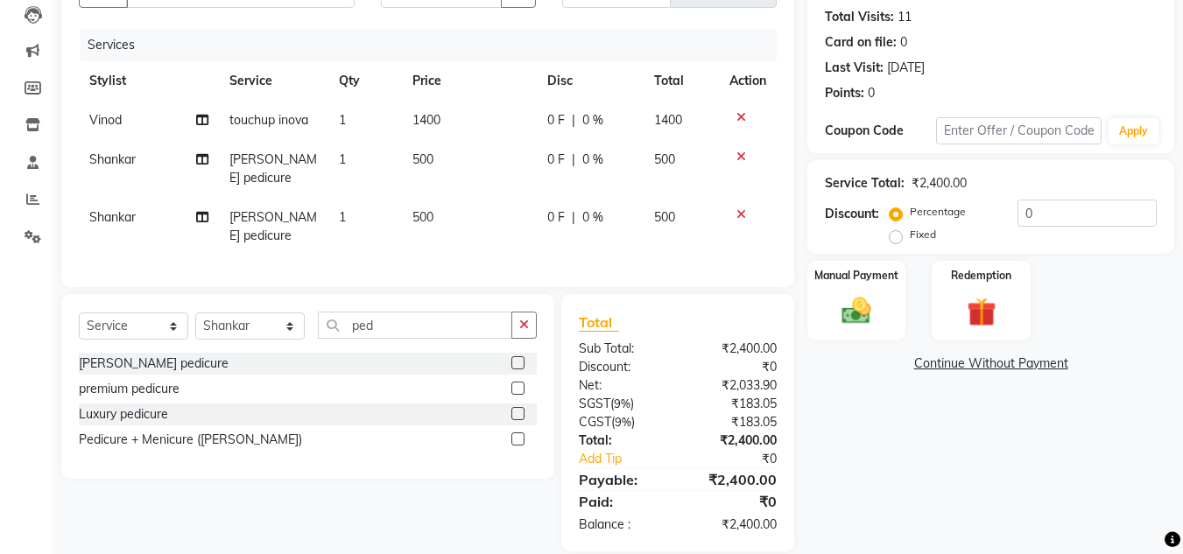
click at [118, 165] on span "Shankar" at bounding box center [112, 159] width 46 height 16
select select "53615"
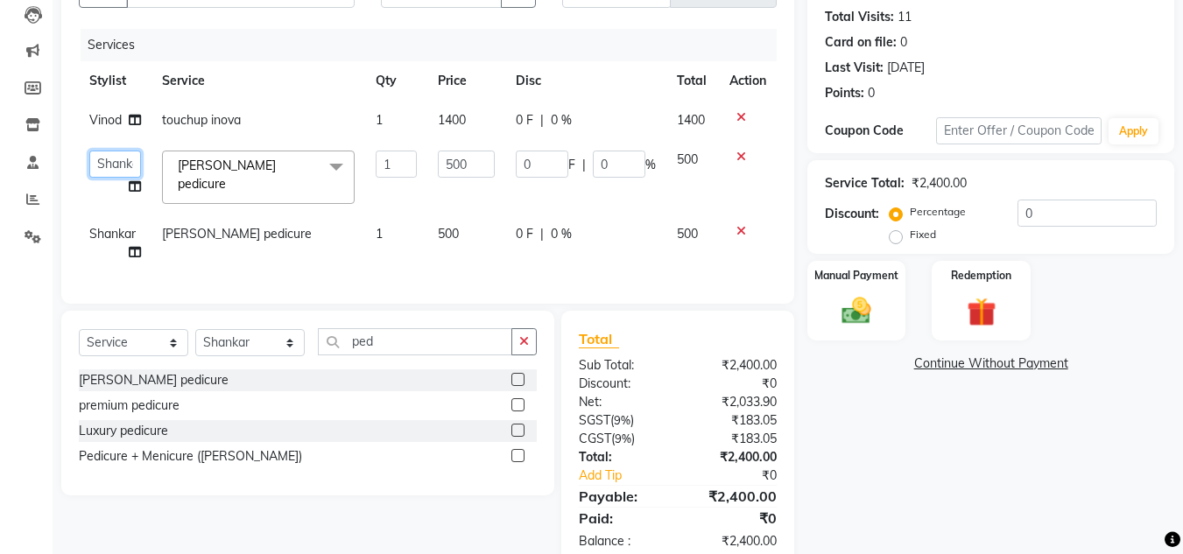
click at [113, 165] on select "[PERSON_NAME] Jannat Kaif [PERSON_NAME] [PERSON_NAME] Pinky [PERSON_NAME] [PERS…" at bounding box center [115, 164] width 52 height 27
select select "53627"
click at [265, 344] on select "Select Stylist [PERSON_NAME] Jannat Kaif [DATE] [PERSON_NAME] [PERSON_NAME] [PE…" at bounding box center [249, 342] width 109 height 27
select select "53627"
click at [195, 334] on select "Select Stylist [PERSON_NAME] Jannat Kaif [DATE] [PERSON_NAME] [PERSON_NAME] [PE…" at bounding box center [249, 342] width 109 height 27
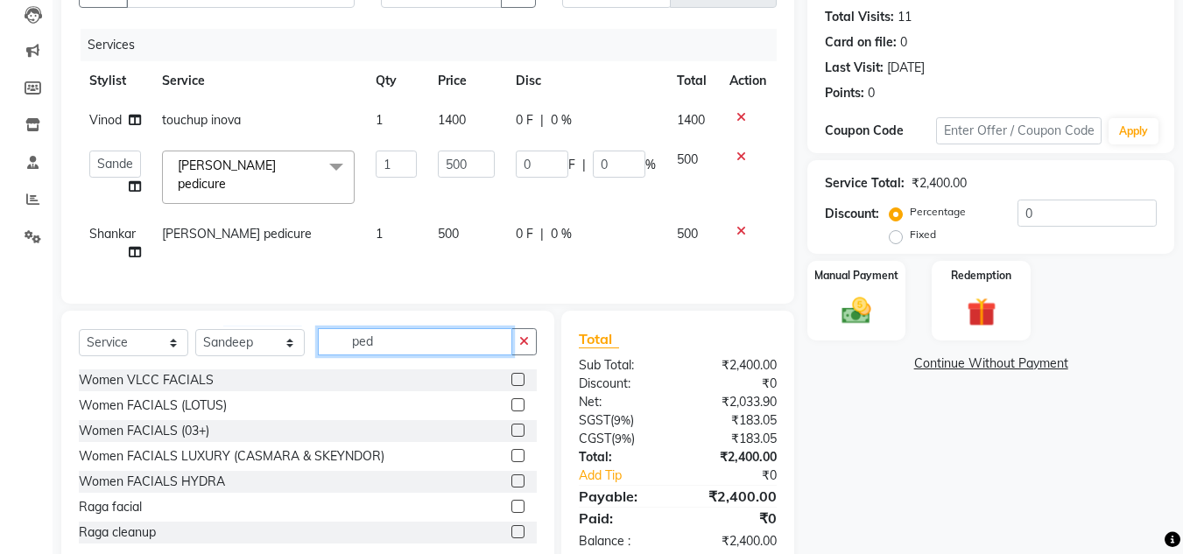
click at [380, 345] on input "ped" at bounding box center [415, 341] width 194 height 27
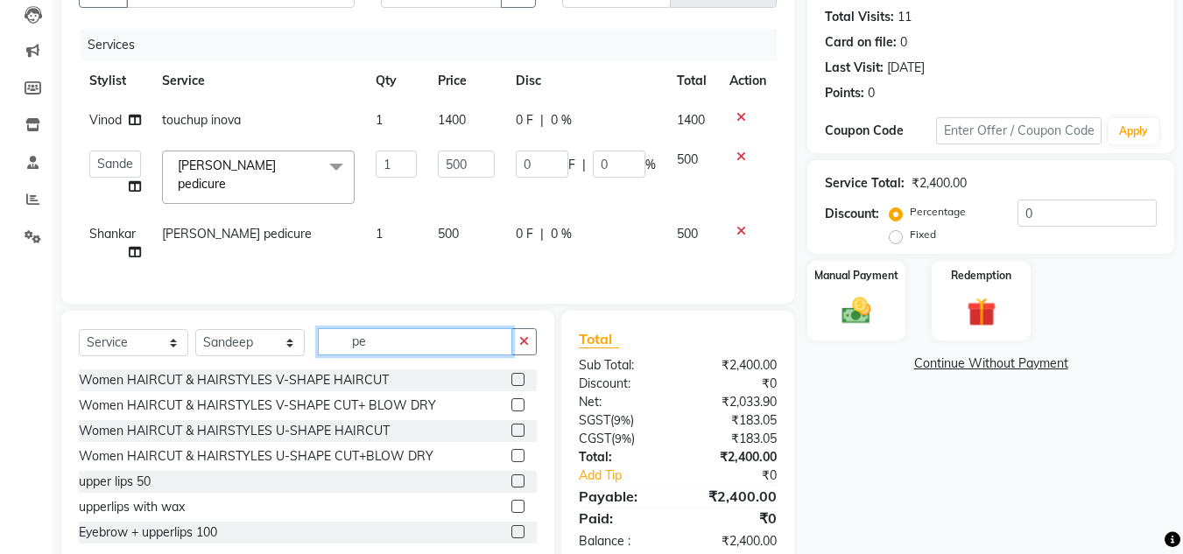
type input "p"
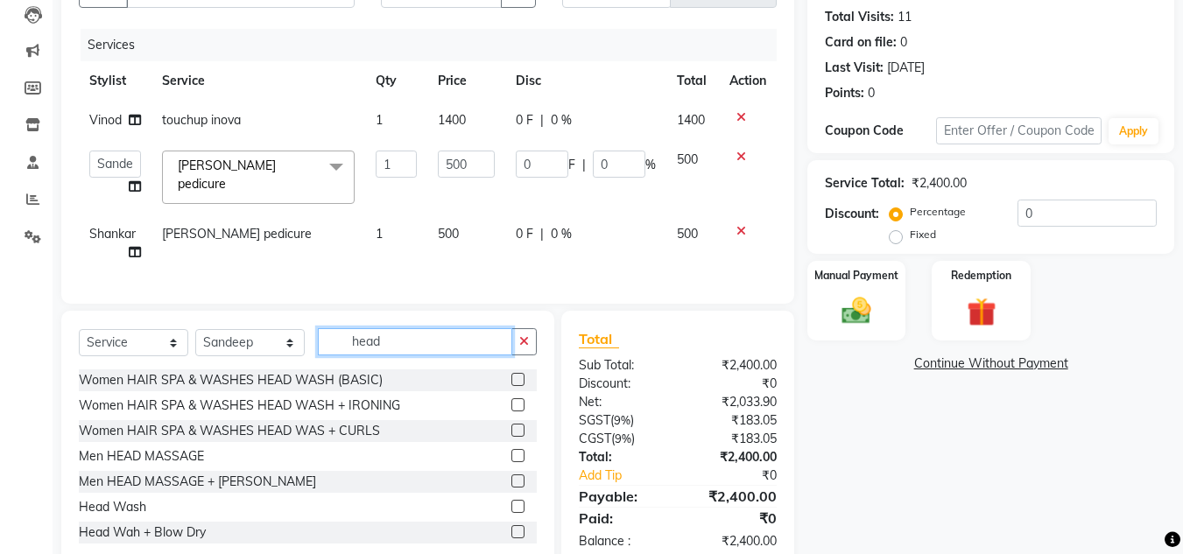
type input "head"
click at [511, 508] on label at bounding box center [517, 506] width 13 height 13
click at [511, 508] on input "checkbox" at bounding box center [516, 507] width 11 height 11
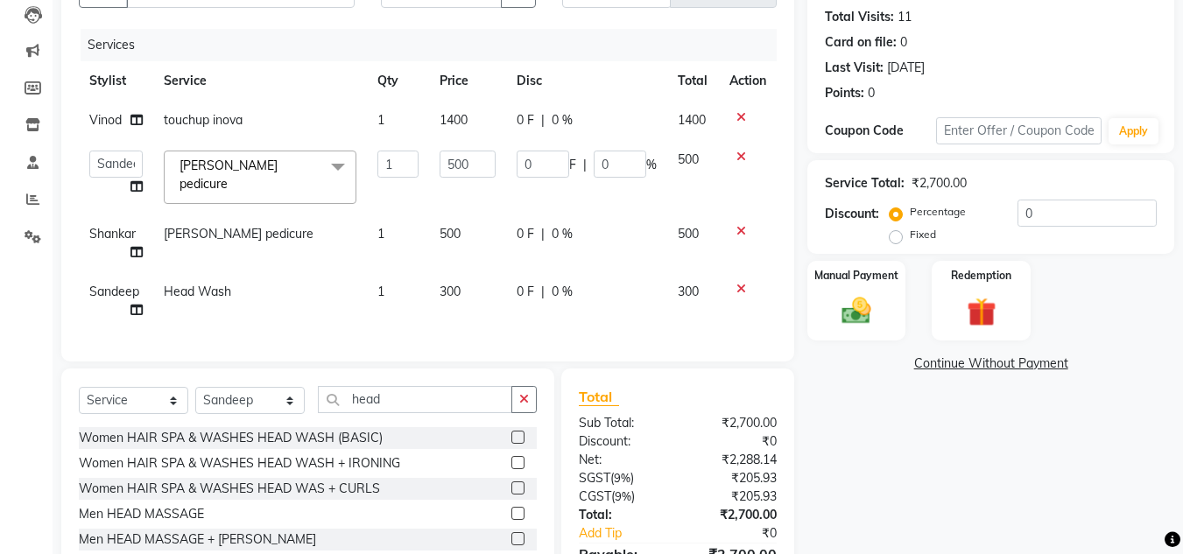
checkbox input "false"
click at [271, 400] on select "Select Stylist [PERSON_NAME] Jannat Kaif [DATE] [PERSON_NAME] [PERSON_NAME] [PE…" at bounding box center [249, 400] width 109 height 27
select select "53613"
click at [195, 392] on select "Select Stylist [PERSON_NAME] Jannat Kaif [DATE] [PERSON_NAME] [PERSON_NAME] [PE…" at bounding box center [249, 400] width 109 height 27
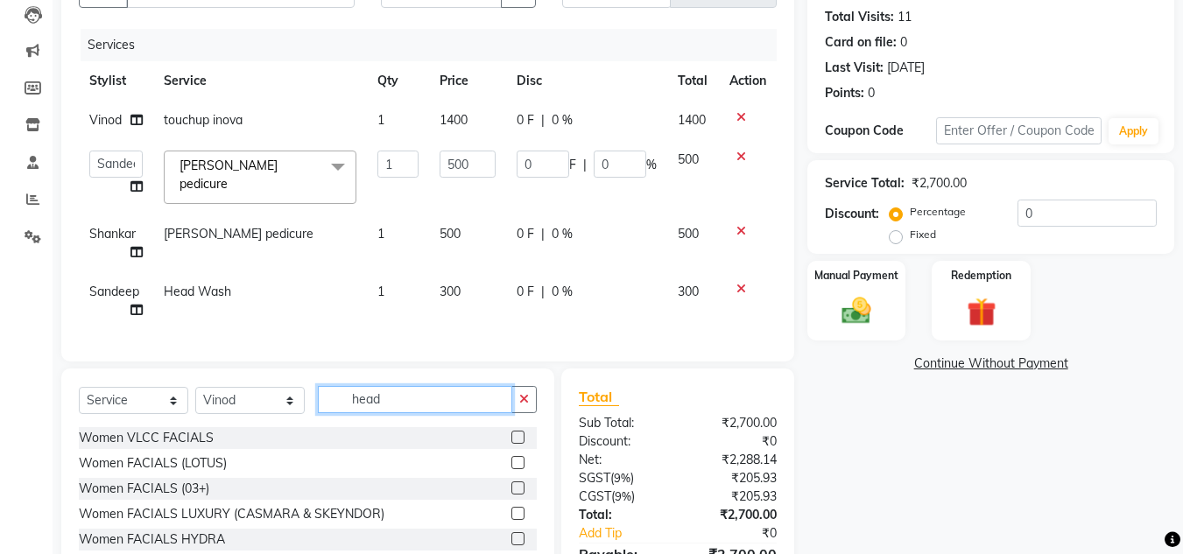
click at [405, 400] on input "head" at bounding box center [415, 399] width 194 height 27
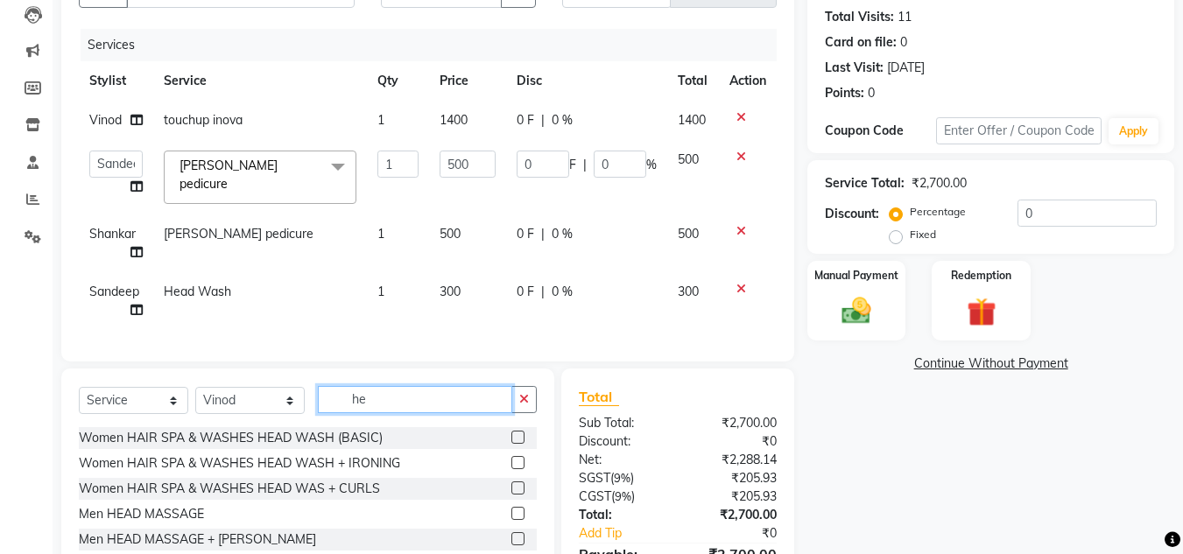
type input "h"
type input "head"
click at [511, 440] on label at bounding box center [517, 437] width 13 height 13
click at [511, 440] on input "checkbox" at bounding box center [516, 438] width 11 height 11
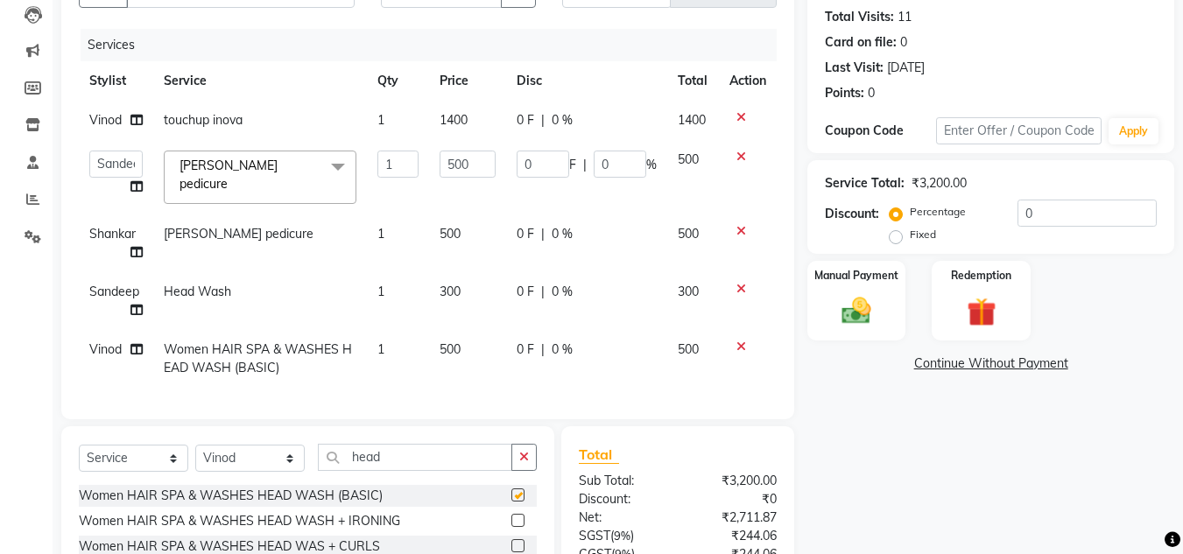
checkbox input "false"
click at [136, 343] on icon at bounding box center [136, 349] width 12 height 12
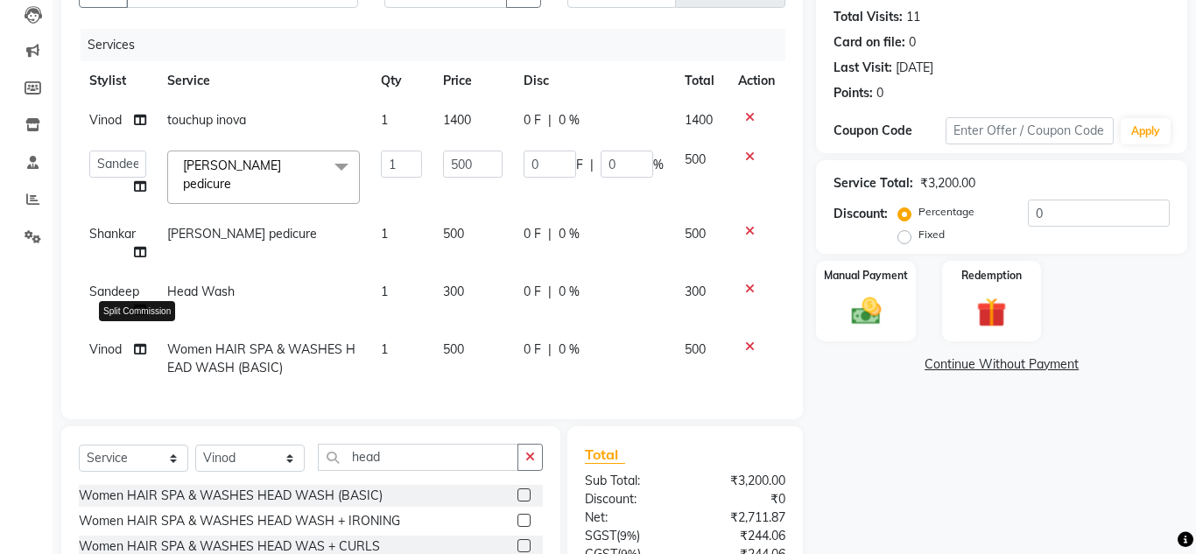
select select "53613"
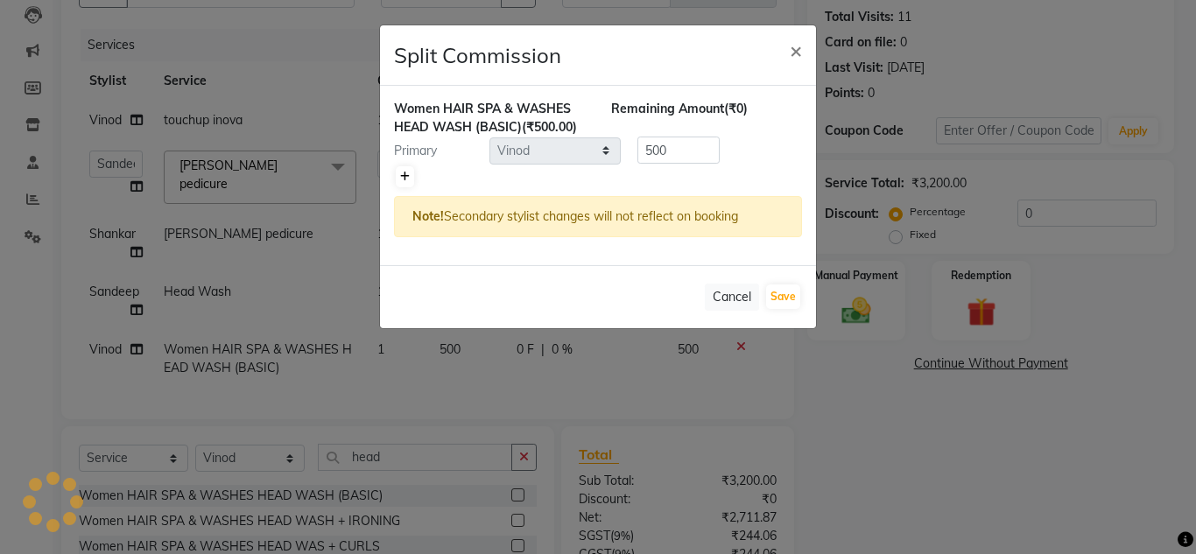
click at [404, 172] on icon at bounding box center [405, 177] width 10 height 11
type input "250"
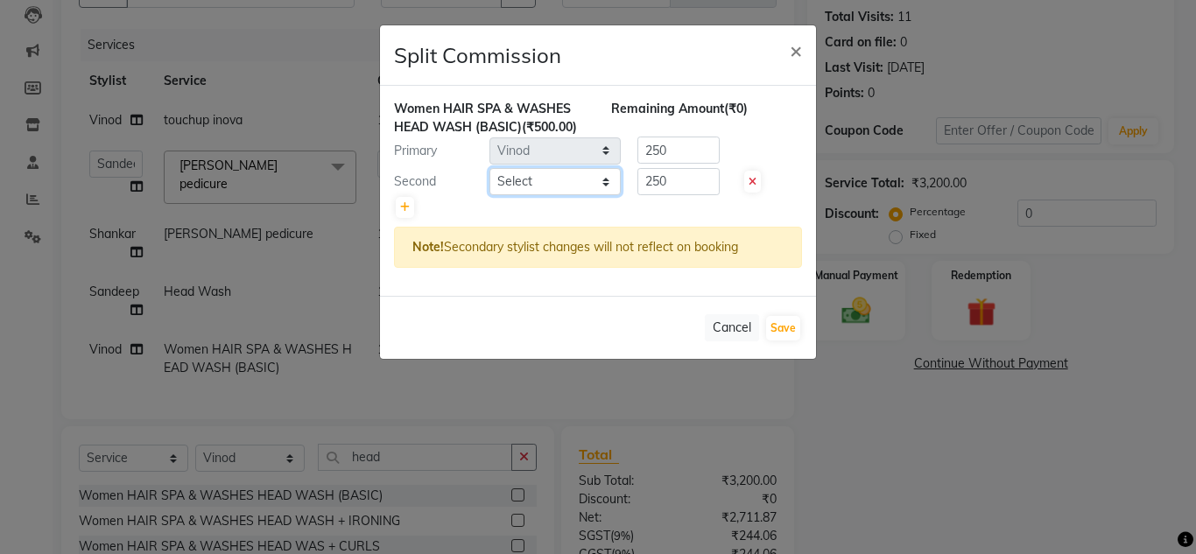
click at [566, 185] on select "Select [PERSON_NAME] Jannat Kaif [DATE] [PERSON_NAME] Pinky [PERSON_NAME] [PERS…" at bounding box center [554, 181] width 131 height 27
select select "53615"
click at [489, 168] on select "Select [PERSON_NAME] Jannat Kaif [DATE] [PERSON_NAME] Pinky [PERSON_NAME] [PERS…" at bounding box center [554, 181] width 131 height 27
click at [687, 179] on input "250" at bounding box center [678, 181] width 82 height 27
type input "200"
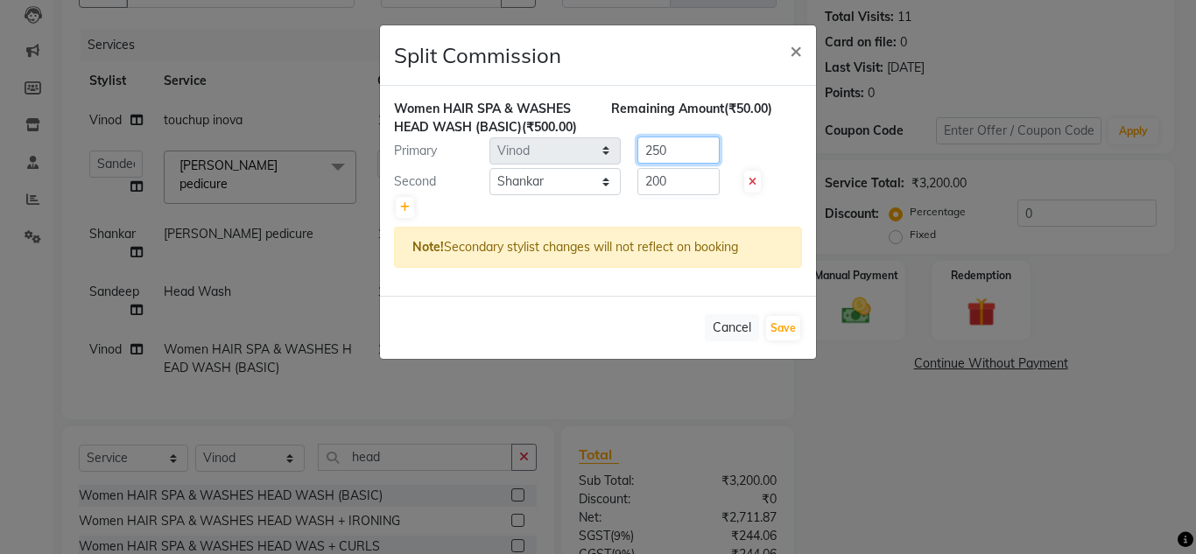
click at [672, 157] on input "250" at bounding box center [678, 150] width 82 height 27
type input "2"
type input "300"
click at [788, 325] on button "Save" at bounding box center [783, 328] width 34 height 25
select select "Select"
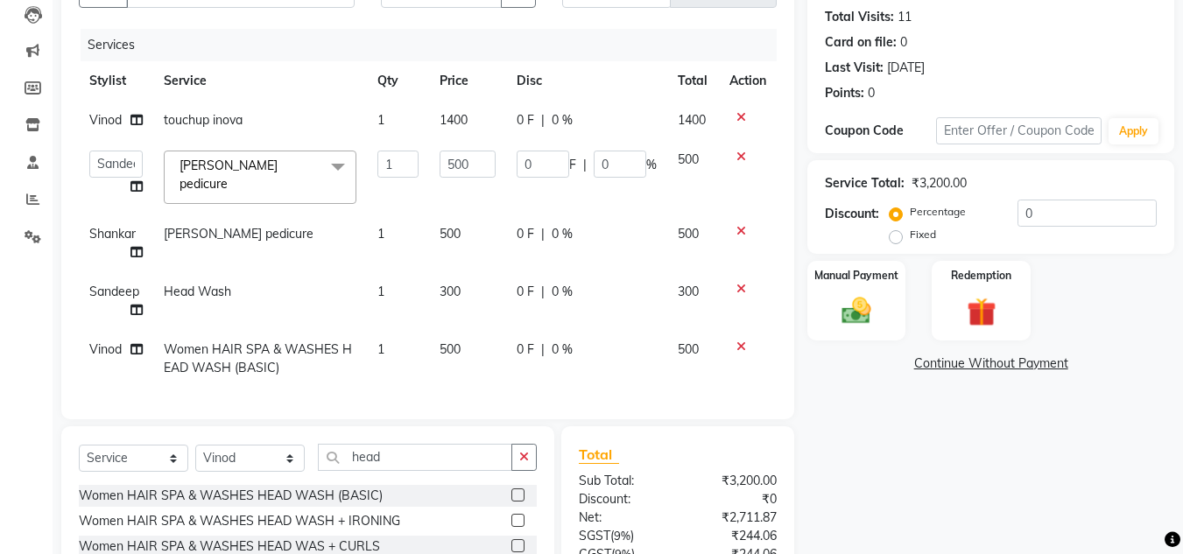
click at [802, 295] on div "Manual Payment Redemption" at bounding box center [990, 301] width 393 height 80
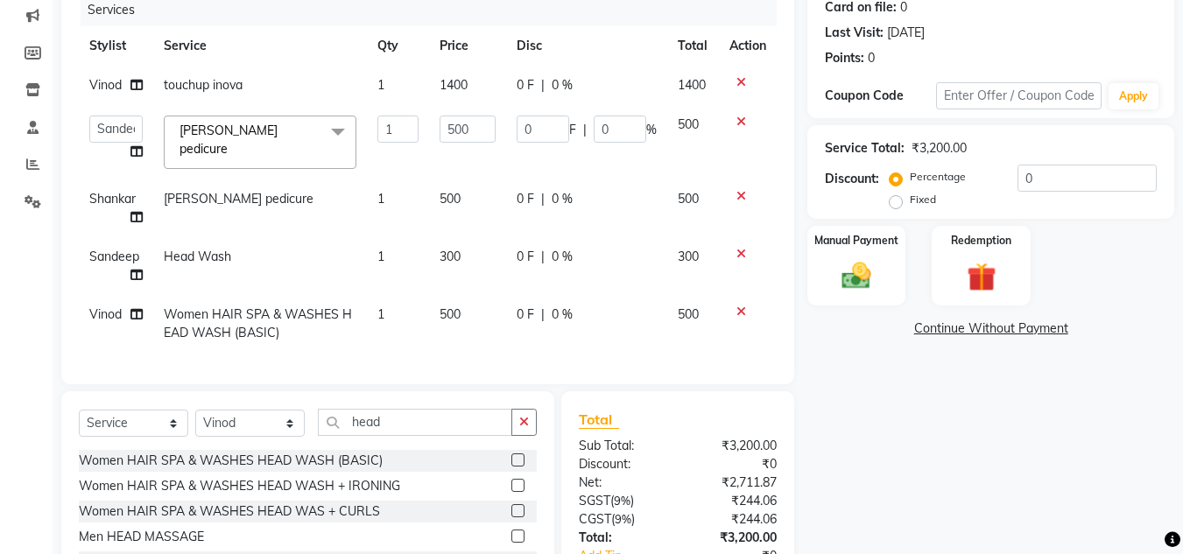
scroll to position [350, 0]
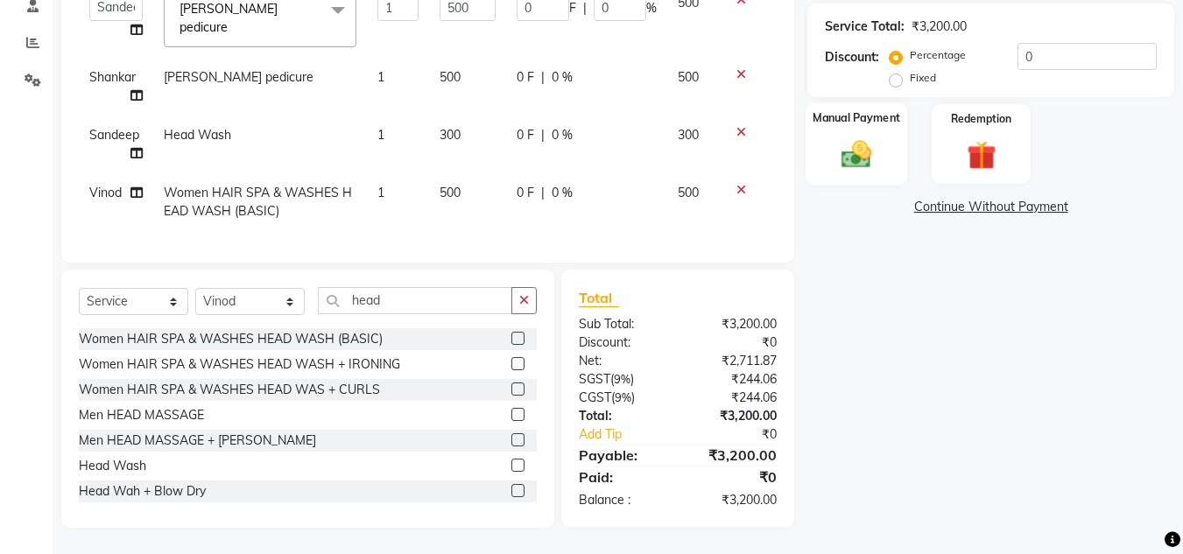
click at [857, 137] on img at bounding box center [856, 154] width 49 height 35
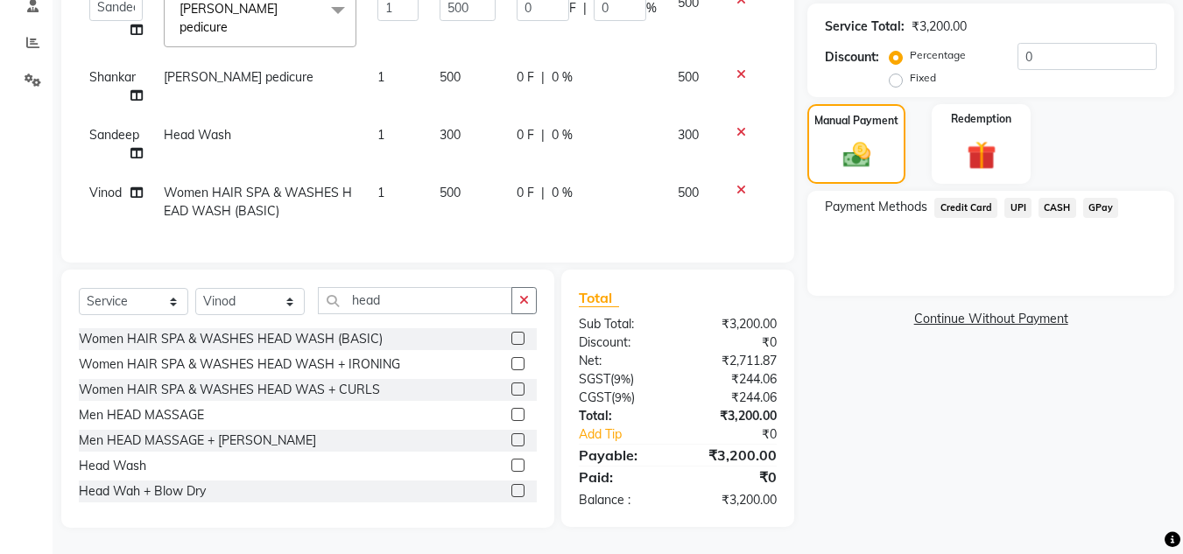
click at [983, 198] on span "Credit Card" at bounding box center [965, 208] width 63 height 20
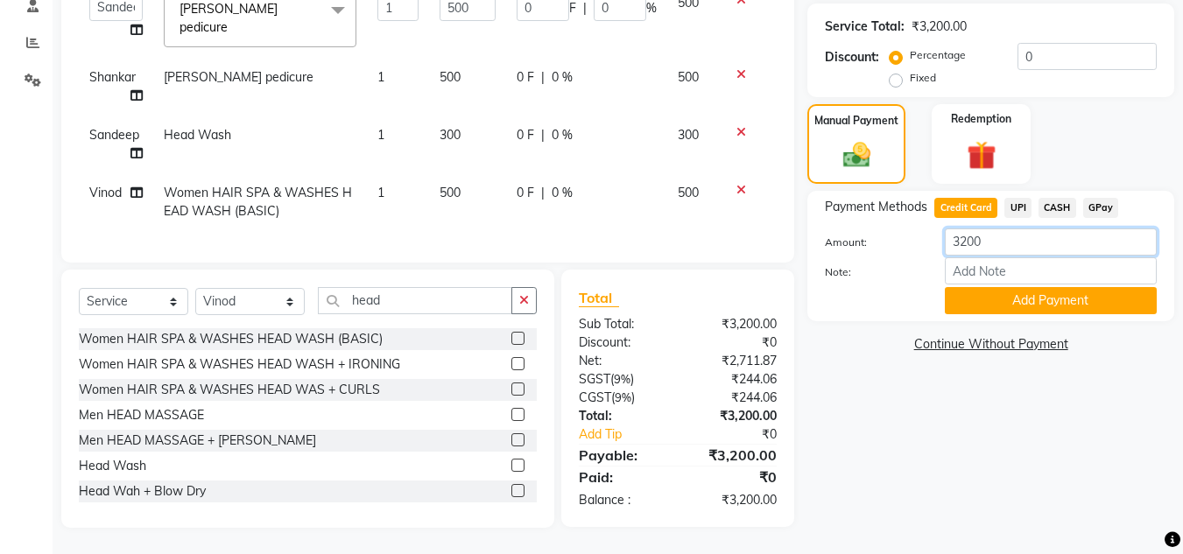
click at [995, 236] on input "3200" at bounding box center [1051, 242] width 212 height 27
type input "3"
type input "1400"
click at [1022, 299] on button "Add Payment" at bounding box center [1051, 300] width 212 height 27
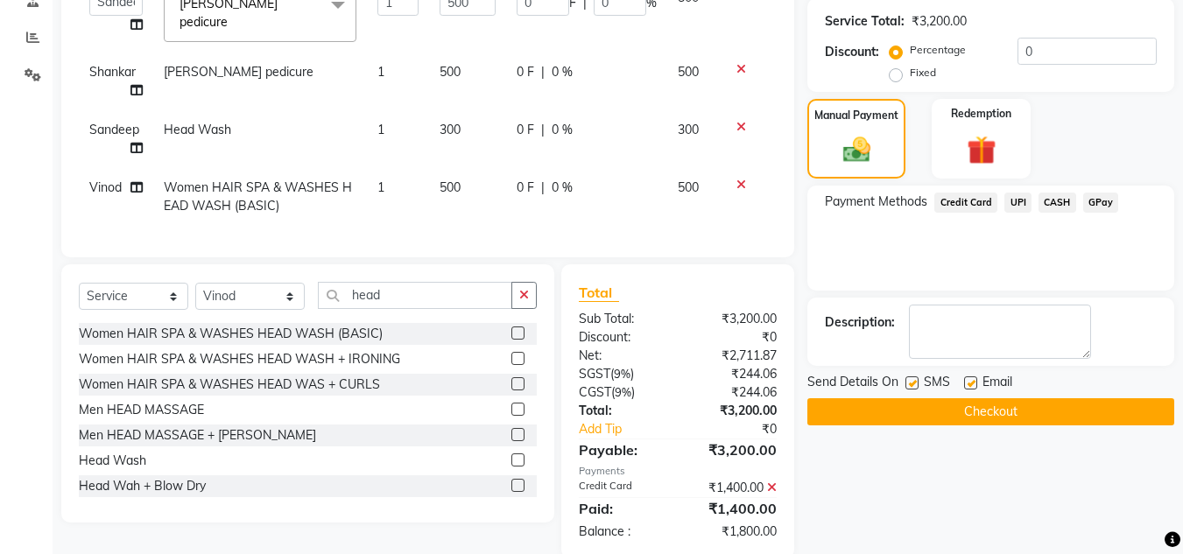
click at [1047, 202] on span "CASH" at bounding box center [1057, 203] width 38 height 20
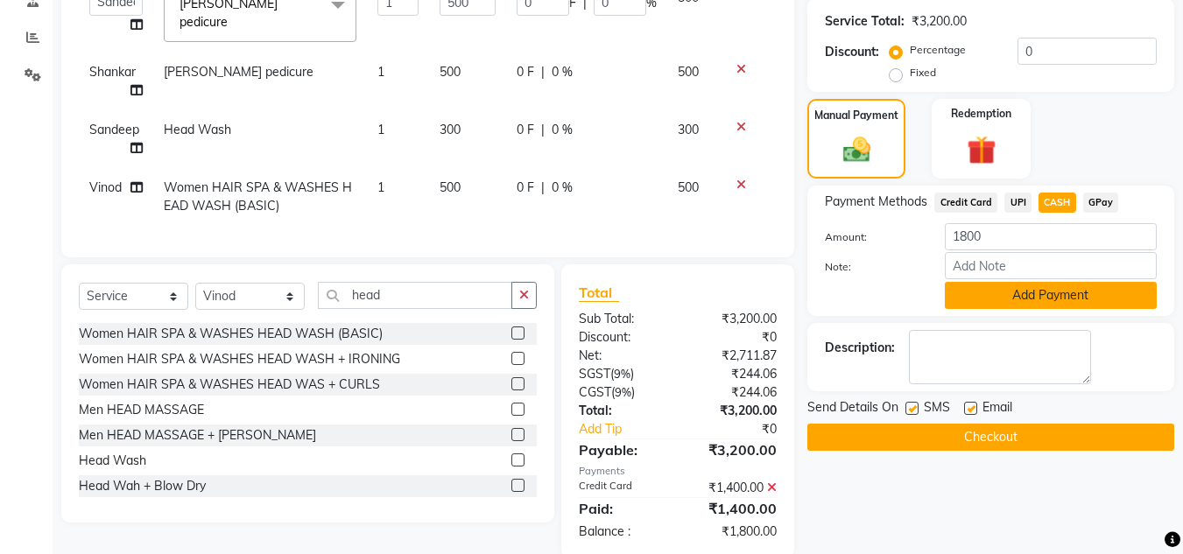
click at [1039, 299] on button "Add Payment" at bounding box center [1051, 295] width 212 height 27
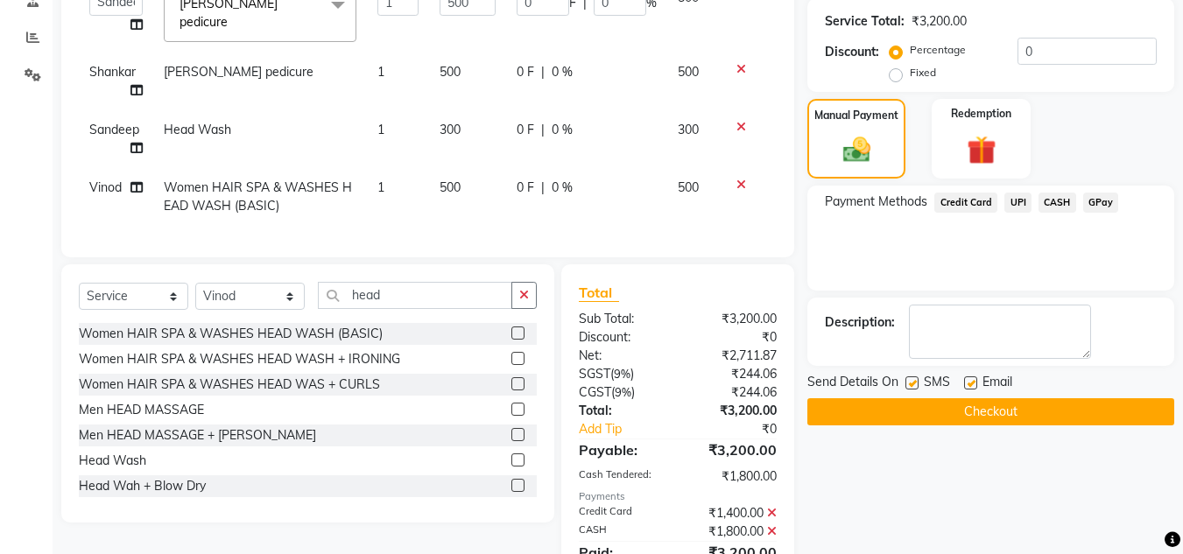
click at [1032, 269] on div "Payment Methods Credit Card UPI CASH GPay" at bounding box center [990, 238] width 367 height 105
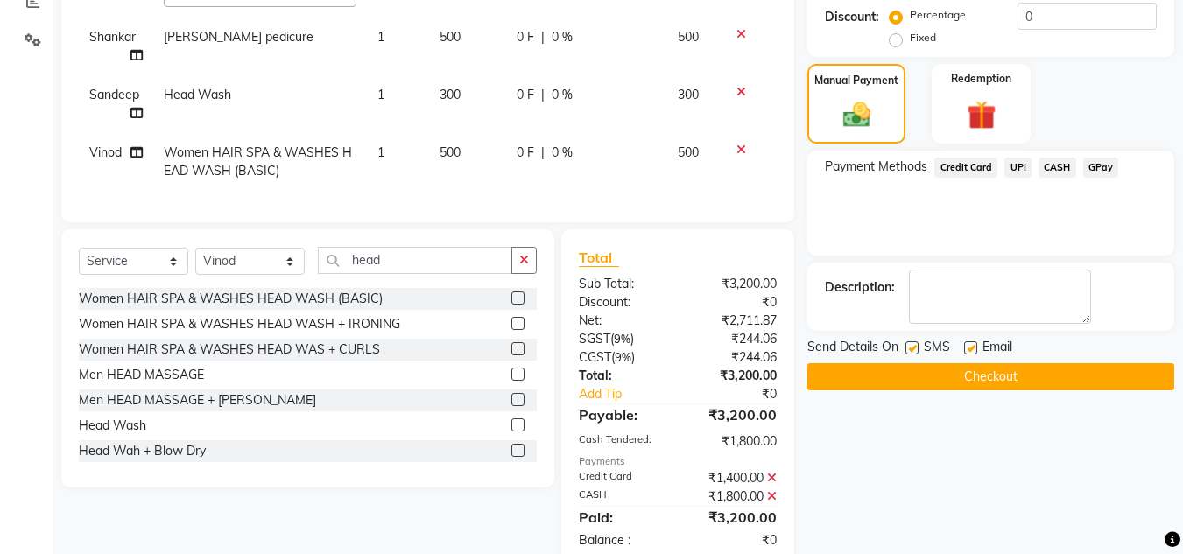
scroll to position [430, 0]
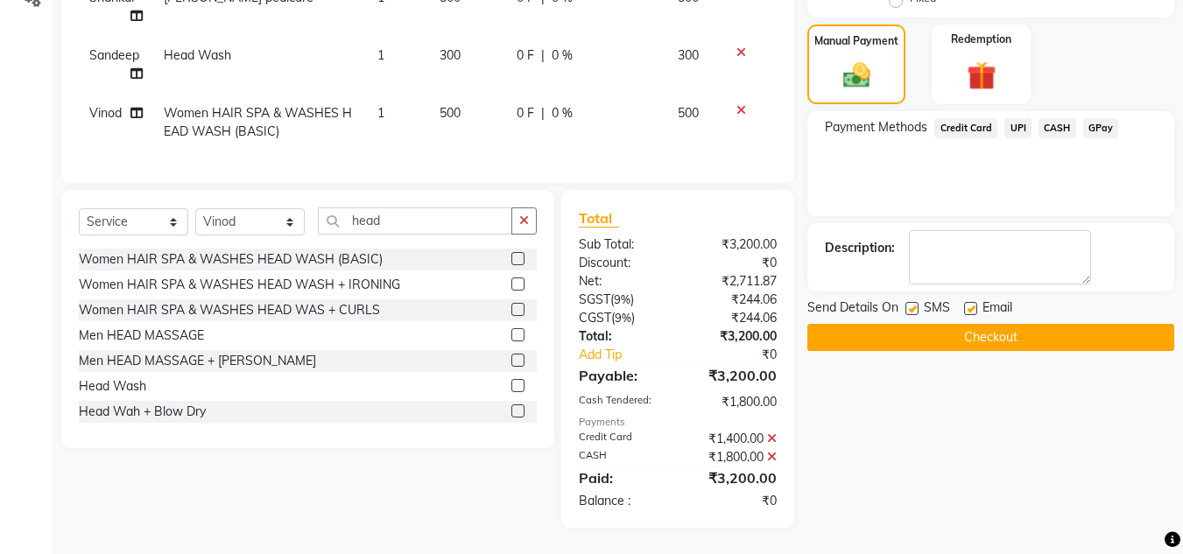
click at [1017, 324] on button "Checkout" at bounding box center [990, 337] width 367 height 27
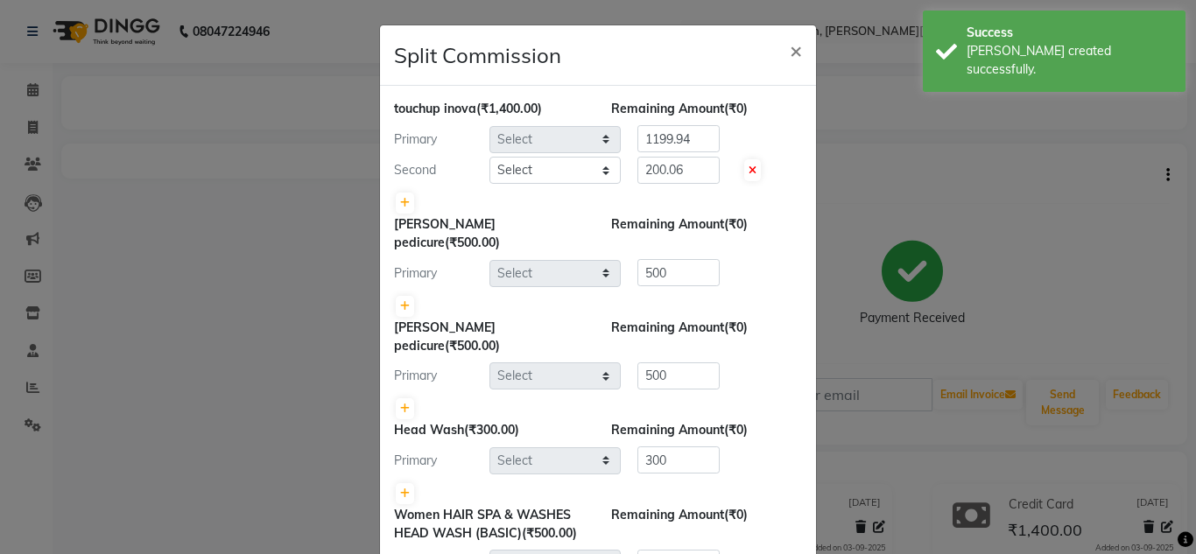
select select "53613"
select select "53615"
select select "53627"
select select "53615"
select select "53627"
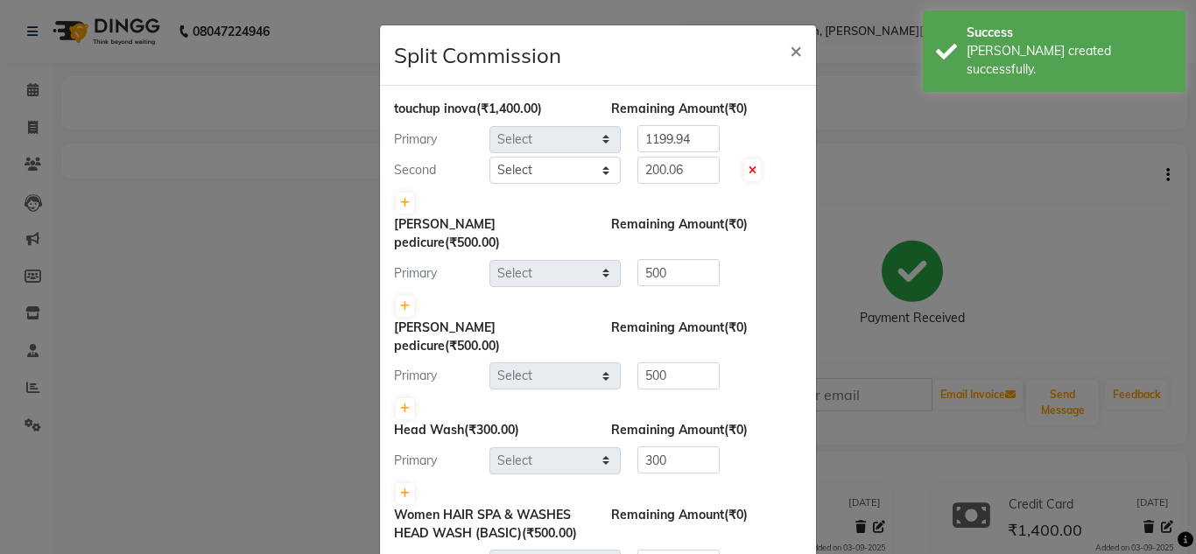
select select "53613"
select select "53615"
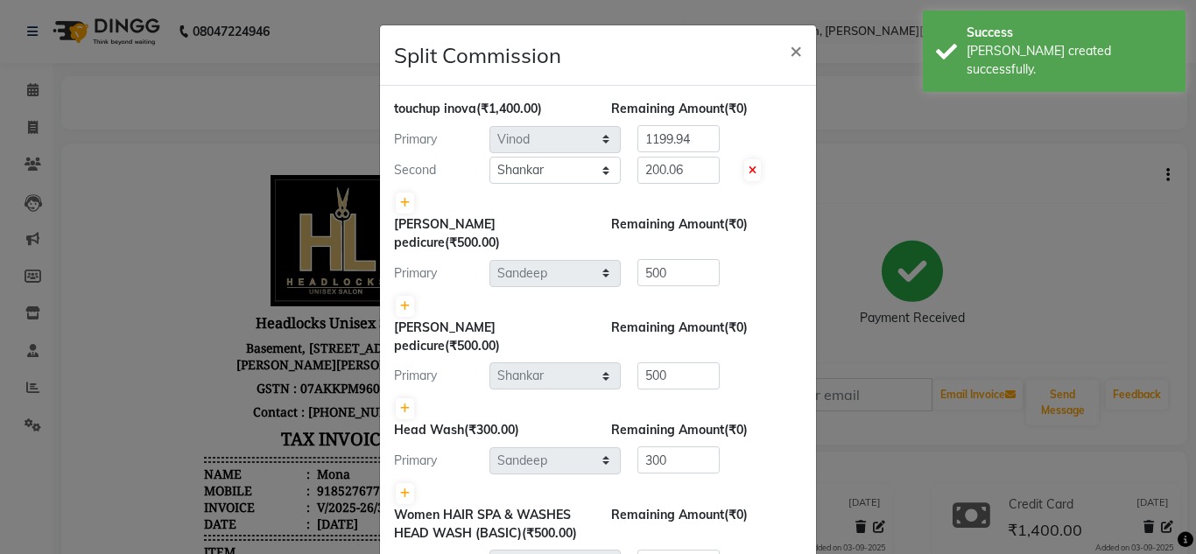
click at [843, 299] on ngb-modal-window "Split Commission × touchup inova (₹1,400.00) Remaining Amount (₹0) Primary Sele…" at bounding box center [598, 277] width 1196 height 554
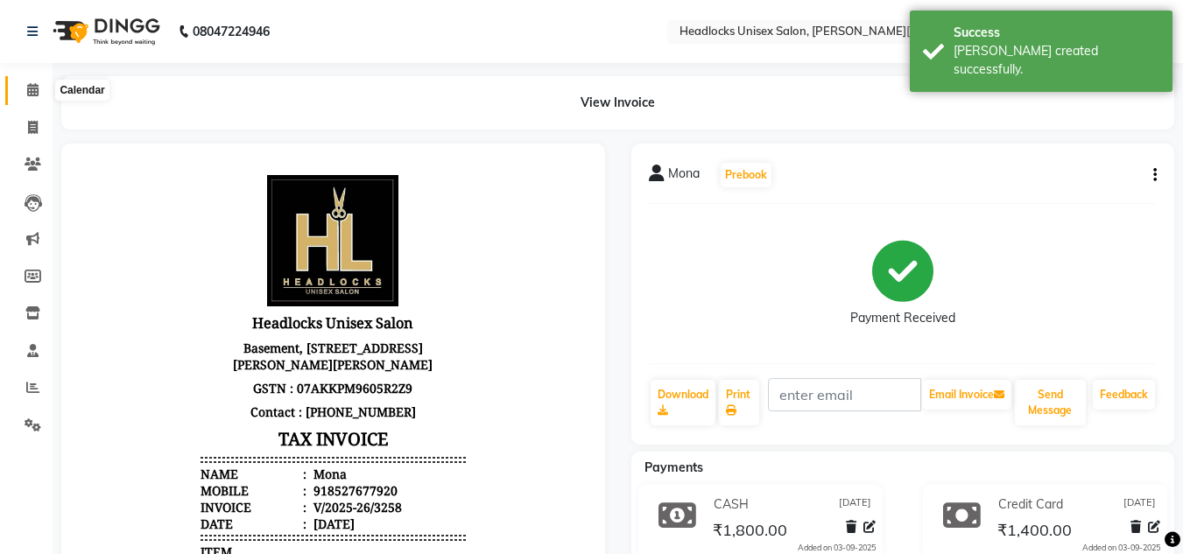
click at [34, 88] on icon at bounding box center [32, 89] width 11 height 13
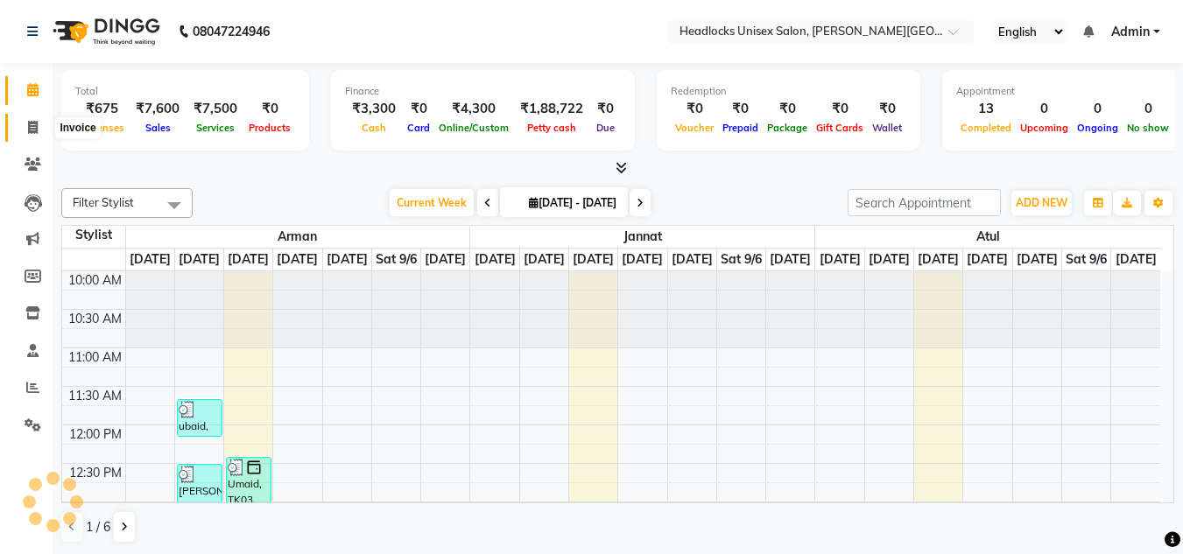
click at [31, 127] on icon at bounding box center [33, 127] width 10 height 13
select select "service"
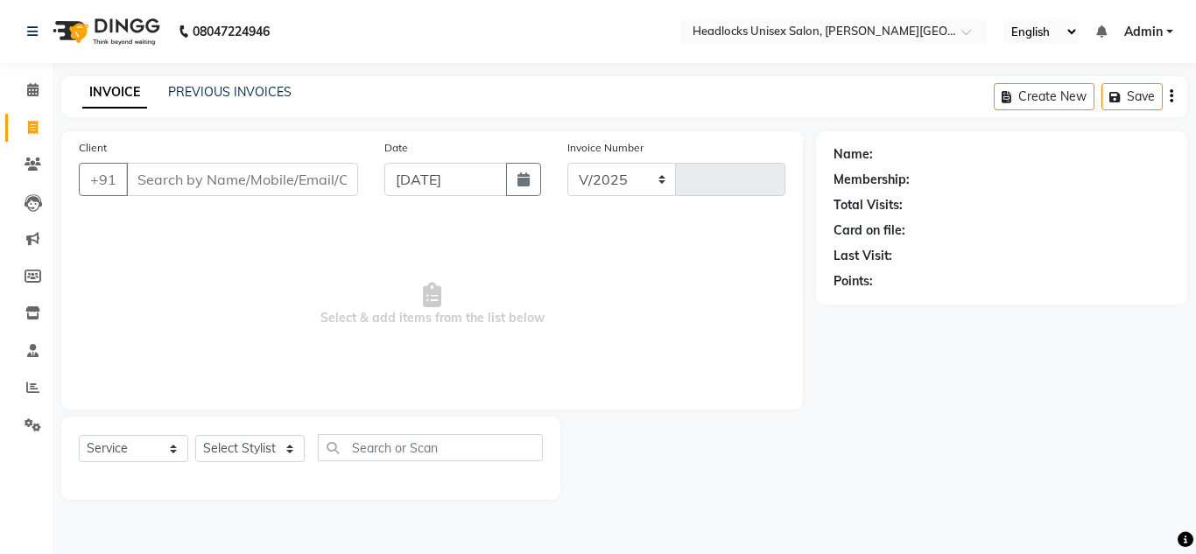
select select "6850"
type input "3259"
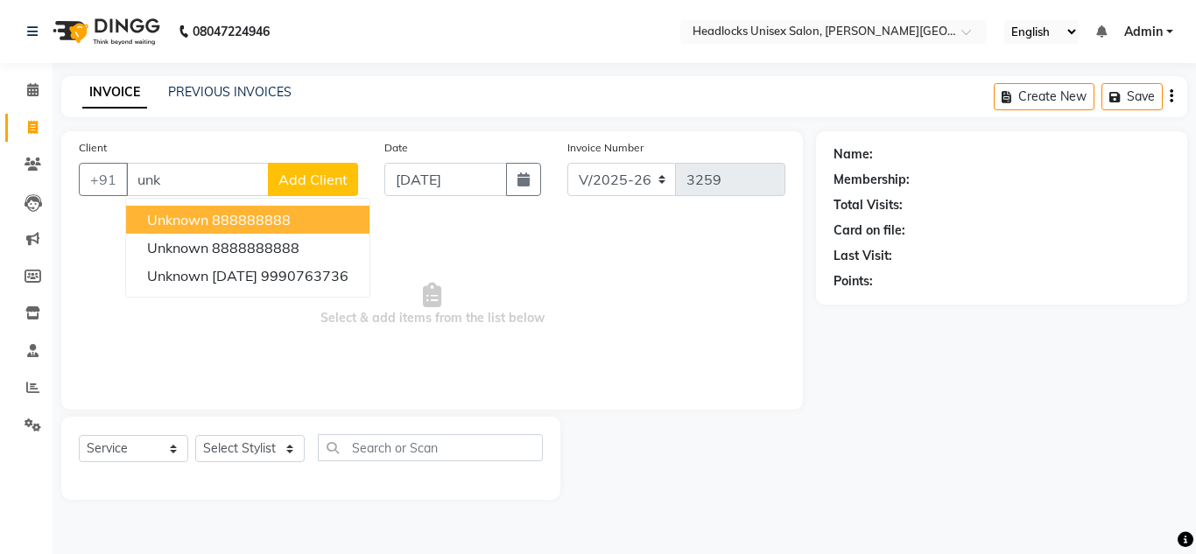
click at [184, 219] on span "unknown" at bounding box center [177, 220] width 61 height 18
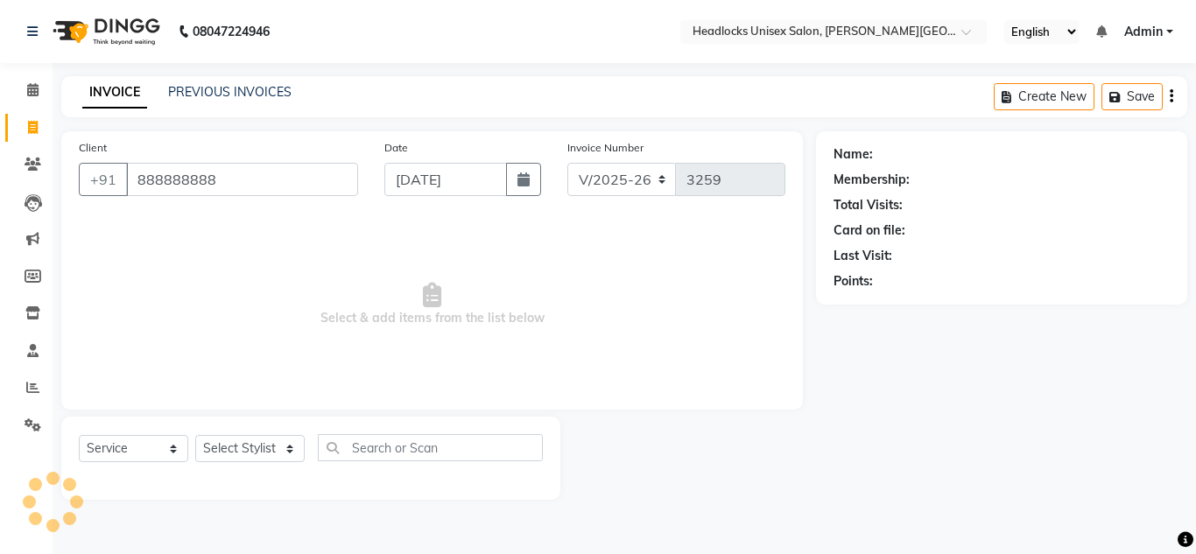
type input "888888888"
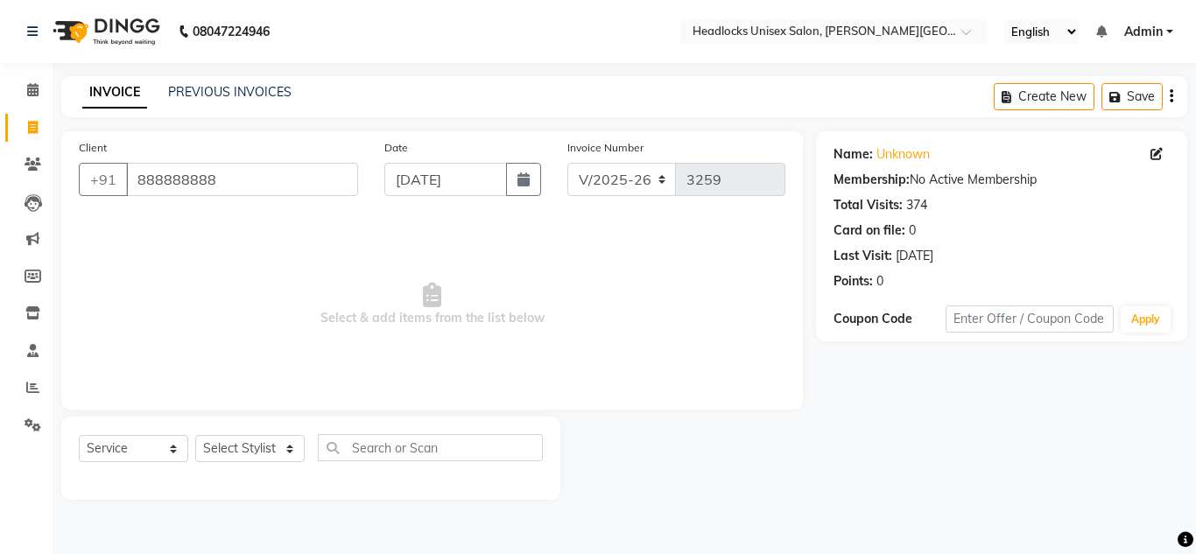
click at [608, 272] on span "Select & add items from the list below" at bounding box center [432, 304] width 707 height 175
click at [231, 450] on select "Select Stylist [PERSON_NAME] Jannat Kaif [DATE] [PERSON_NAME] [PERSON_NAME] [PE…" at bounding box center [249, 448] width 109 height 27
select select "84322"
click at [195, 435] on select "Select Stylist [PERSON_NAME] Jannat Kaif [DATE] [PERSON_NAME] [PERSON_NAME] [PE…" at bounding box center [249, 448] width 109 height 27
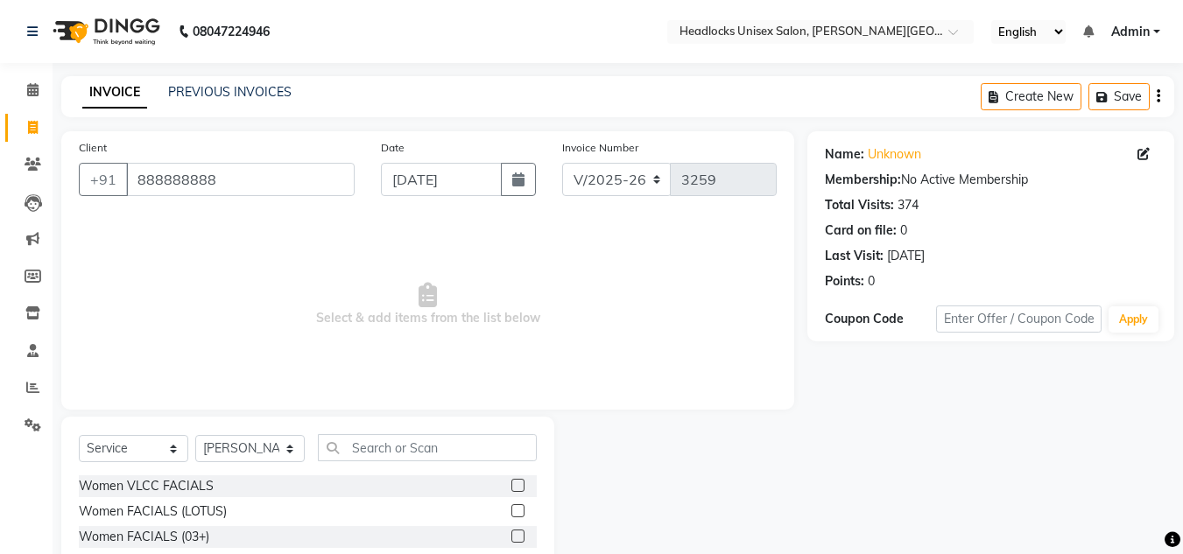
click at [658, 275] on span "Select & add items from the list below" at bounding box center [428, 304] width 698 height 175
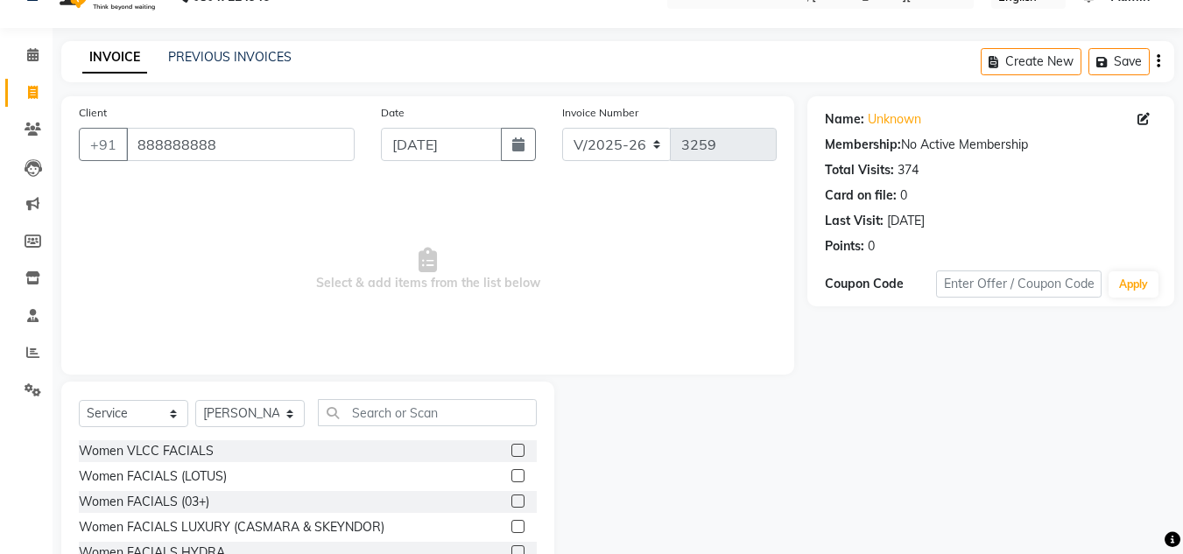
scroll to position [147, 0]
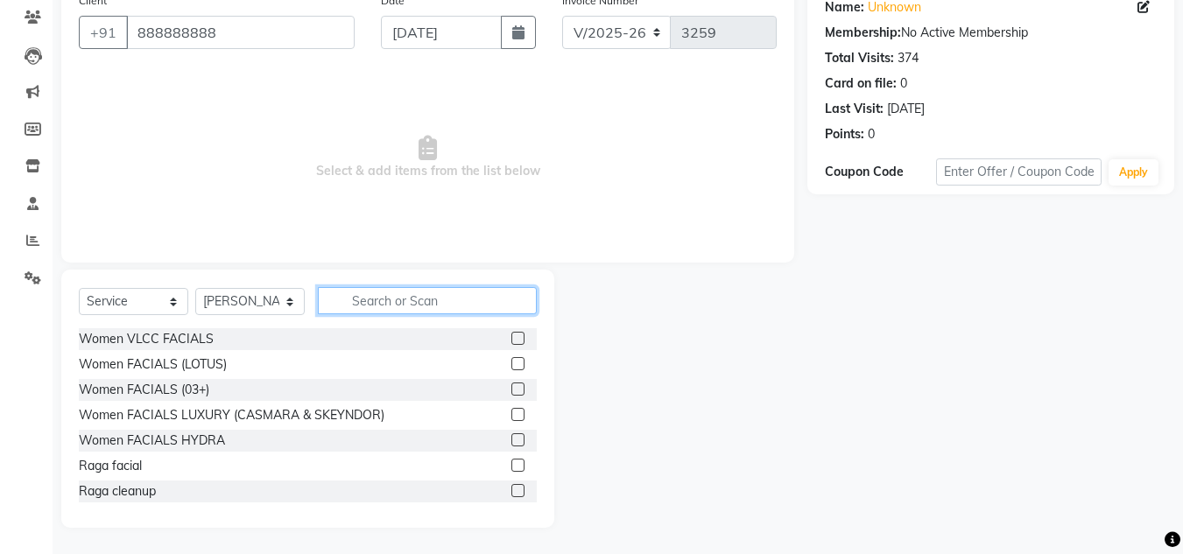
click at [398, 298] on input "text" at bounding box center [427, 300] width 219 height 27
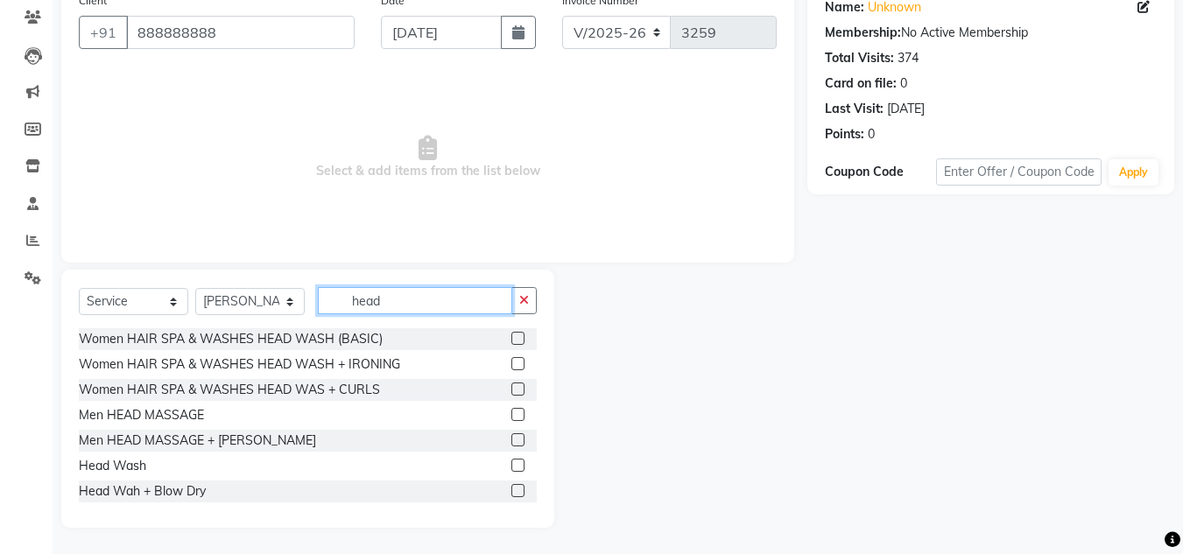
type input "head"
click at [511, 470] on label at bounding box center [517, 465] width 13 height 13
click at [511, 470] on input "checkbox" at bounding box center [516, 466] width 11 height 11
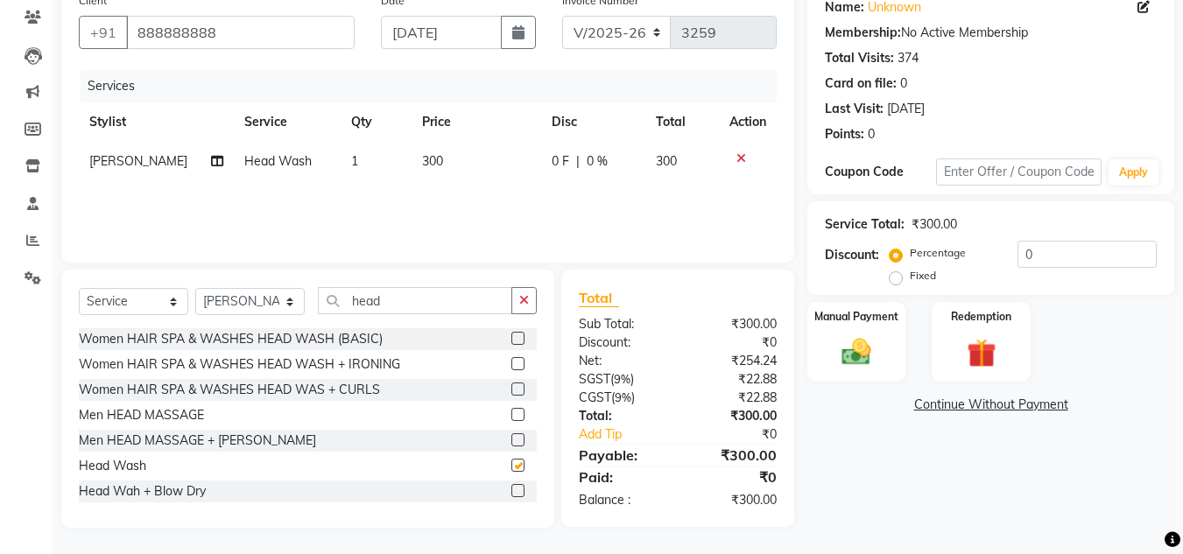
checkbox input "false"
click at [434, 158] on td "300" at bounding box center [477, 161] width 130 height 39
select select "84322"
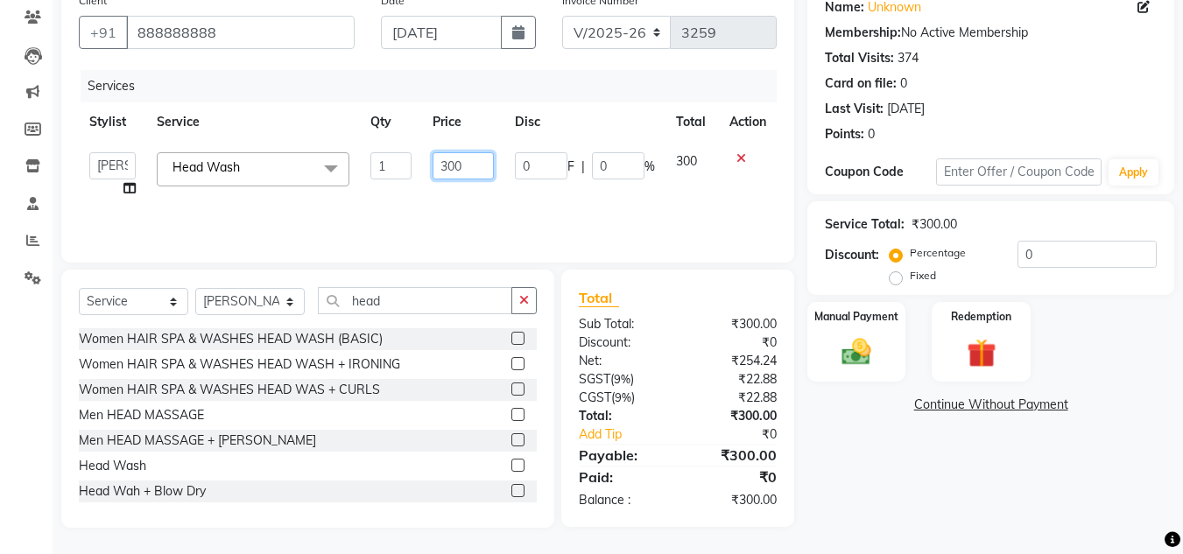
click at [463, 165] on input "300" at bounding box center [463, 165] width 60 height 27
type input "3"
type input "400"
click at [489, 211] on div "Services Stylist Service Qty Price Disc Total Action [PERSON_NAME] Jannat Kaif …" at bounding box center [428, 157] width 698 height 175
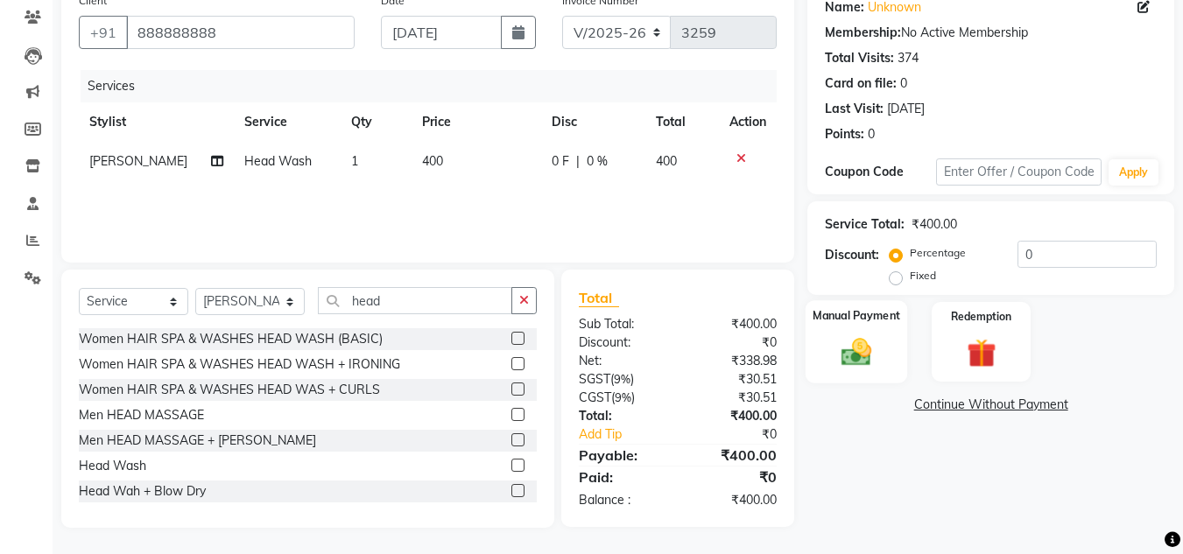
click at [855, 347] on img at bounding box center [856, 351] width 49 height 35
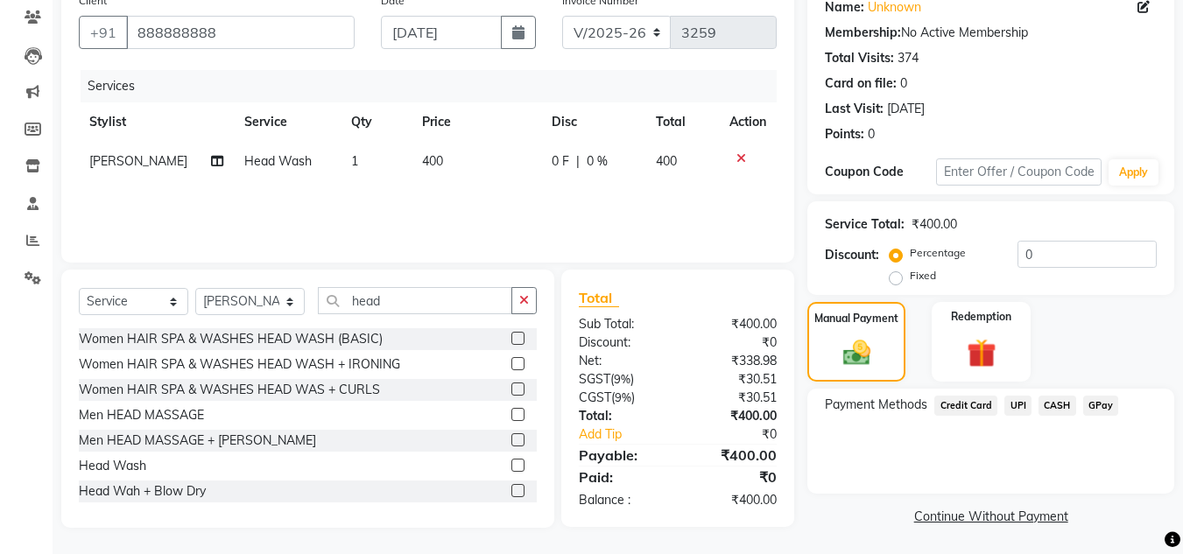
click at [1021, 403] on span "UPI" at bounding box center [1017, 406] width 27 height 20
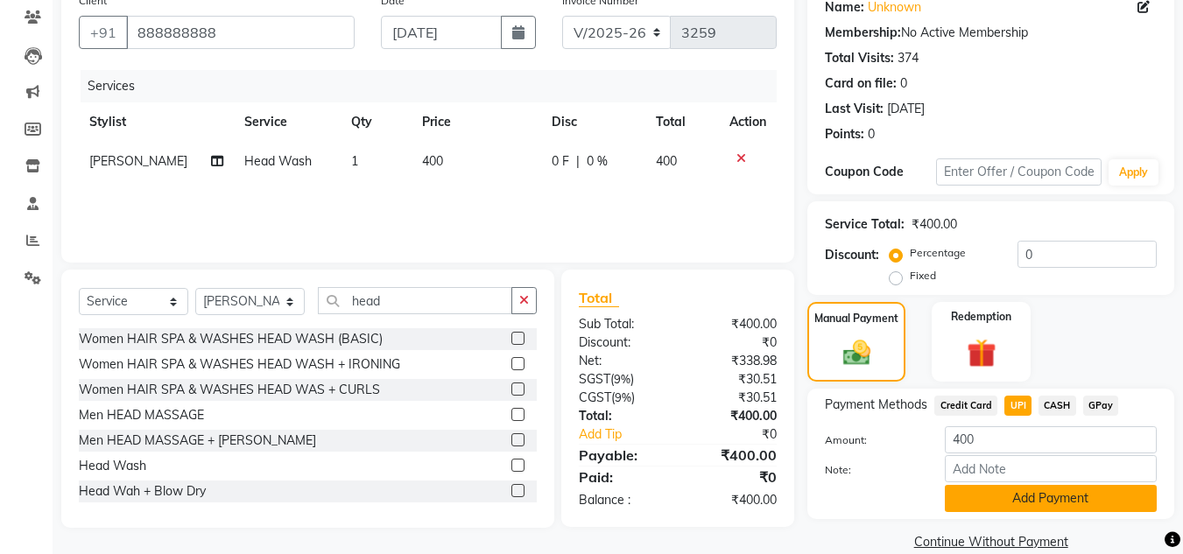
click at [1037, 496] on button "Add Payment" at bounding box center [1051, 498] width 212 height 27
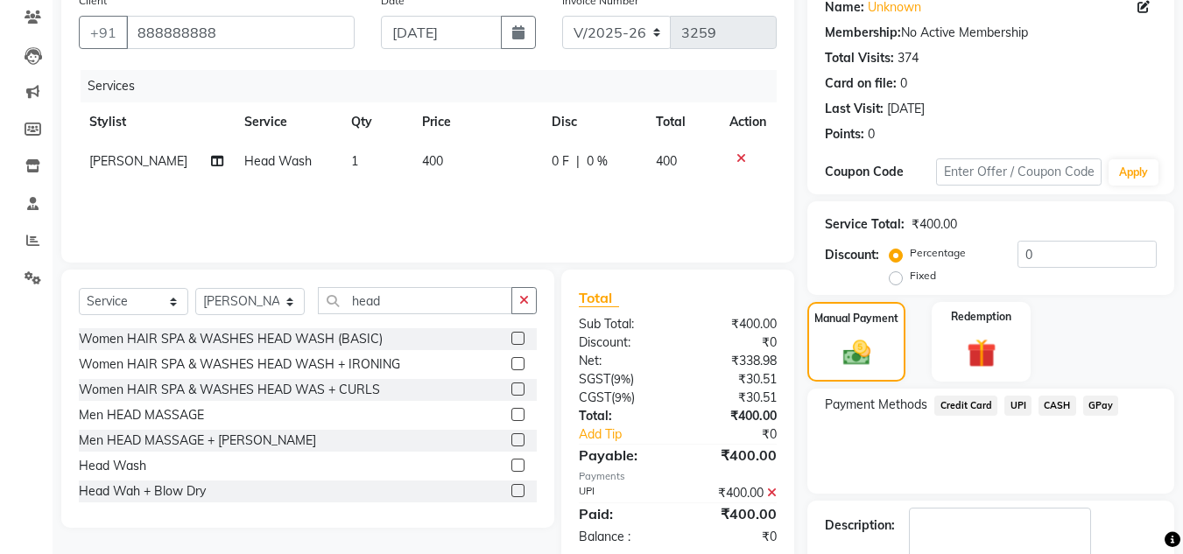
click at [1027, 473] on div "Payment Methods Credit Card UPI CASH GPay" at bounding box center [990, 441] width 367 height 105
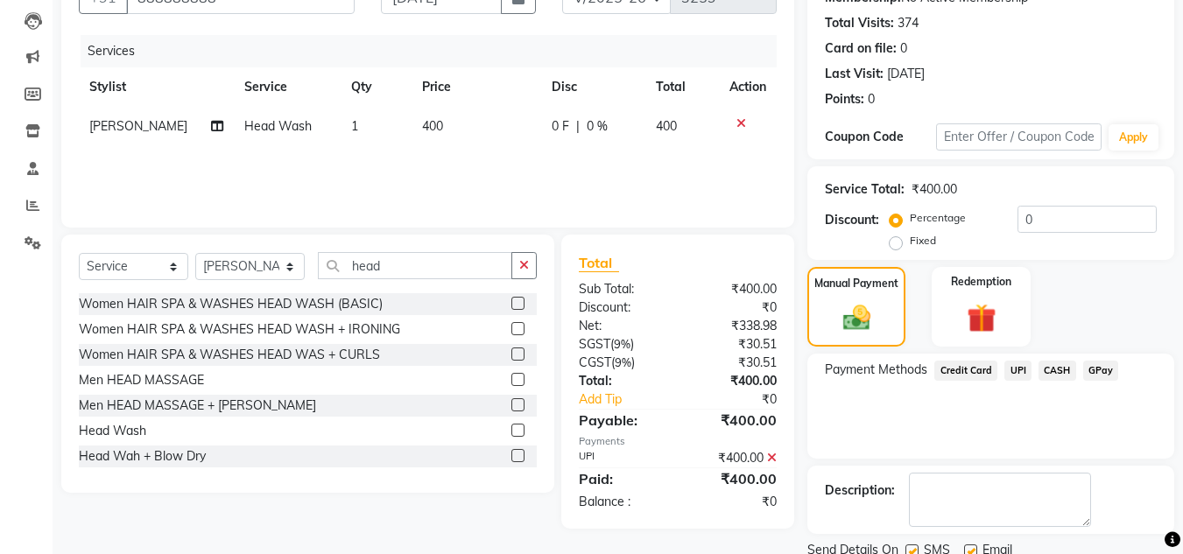
scroll to position [248, 0]
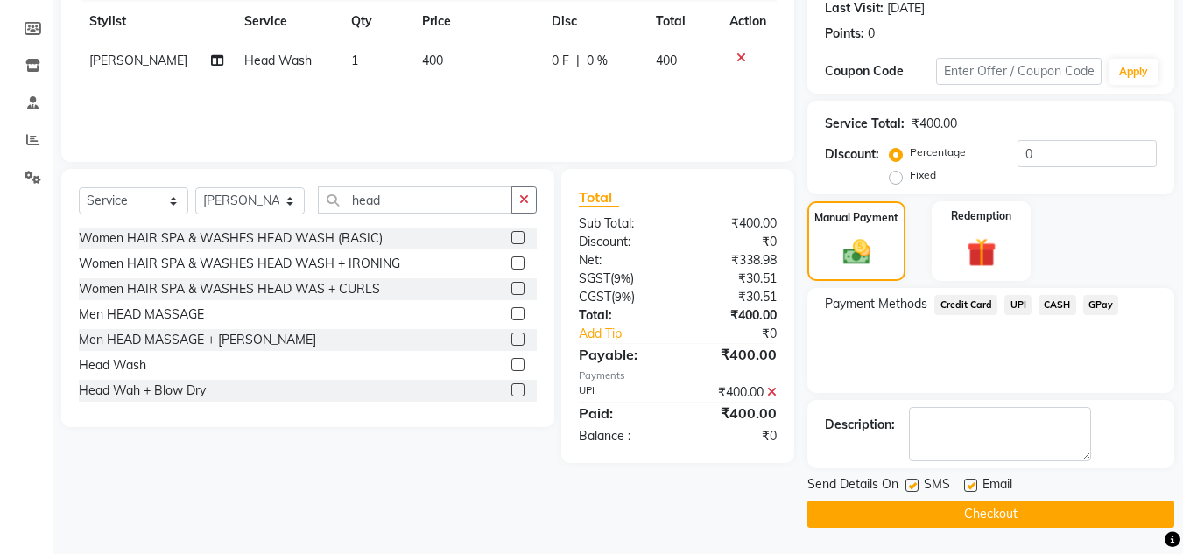
click at [1004, 516] on button "Checkout" at bounding box center [990, 514] width 367 height 27
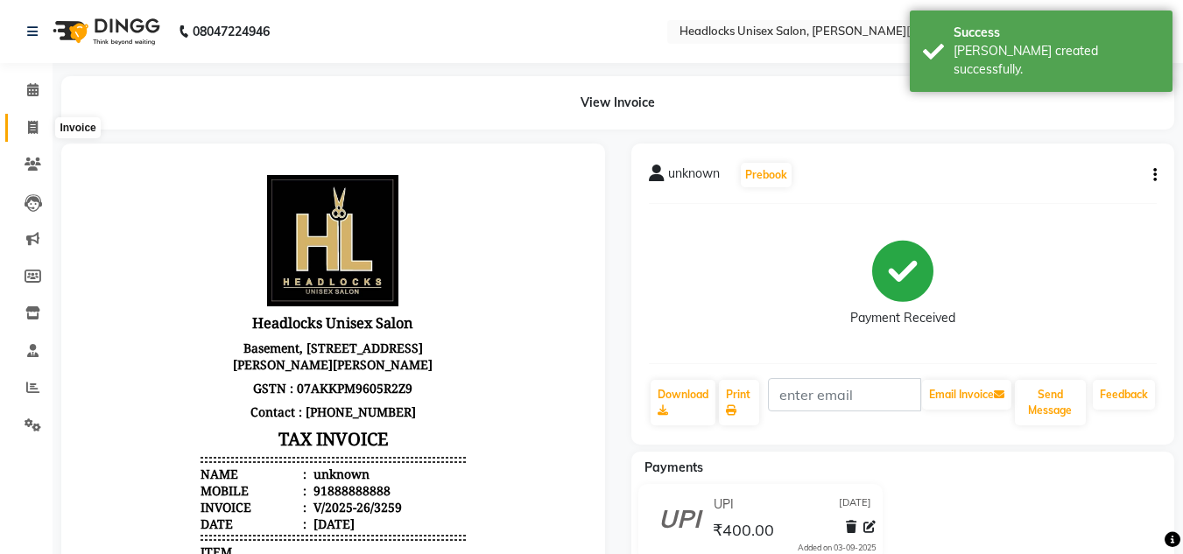
click at [32, 125] on icon at bounding box center [33, 127] width 10 height 13
select select "service"
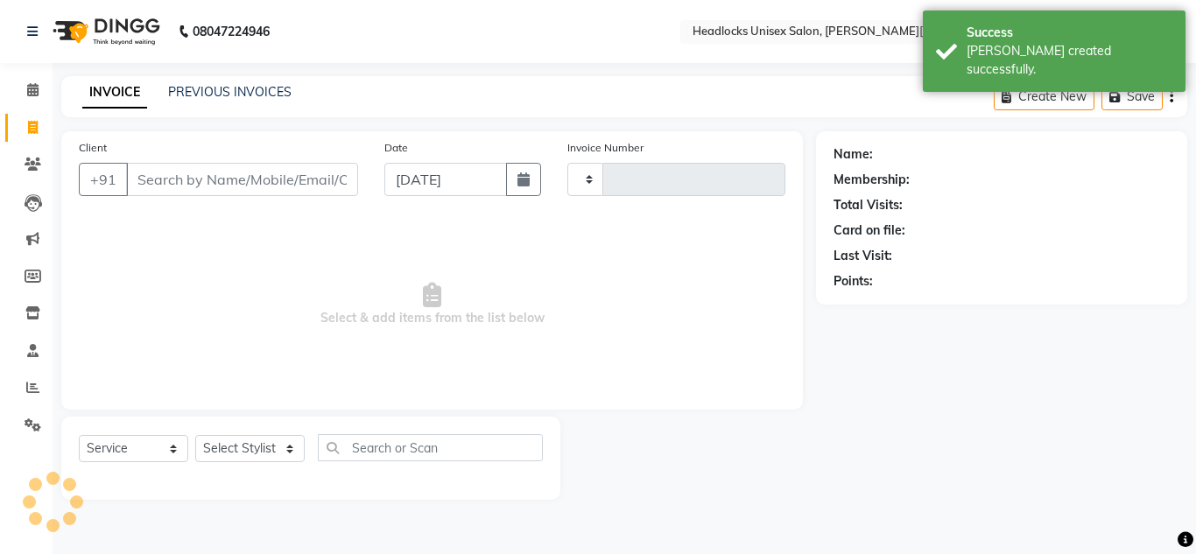
type input "3260"
select select "6850"
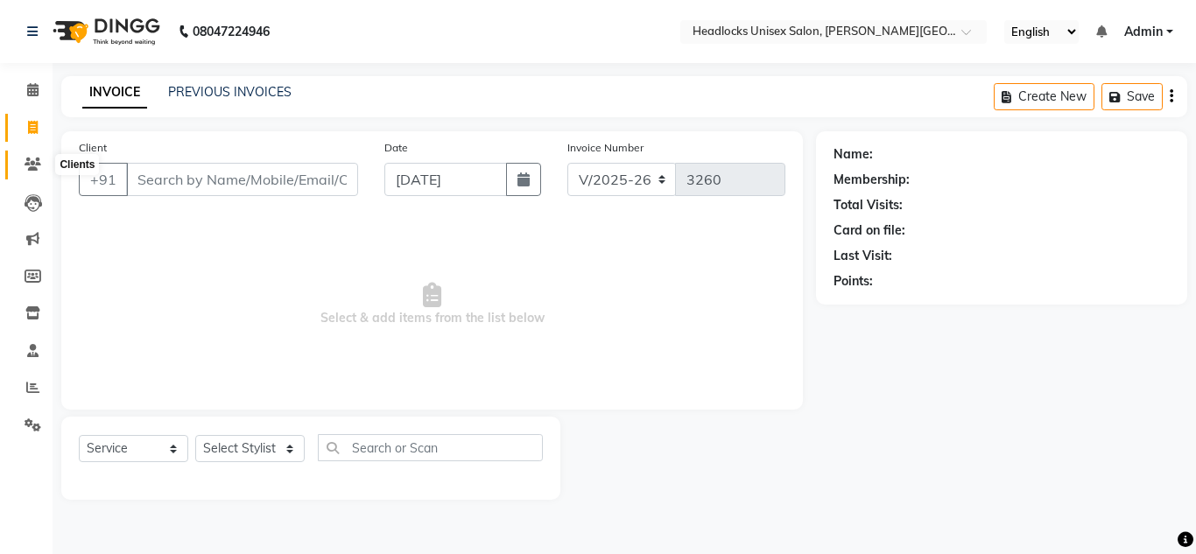
click at [34, 169] on icon at bounding box center [33, 164] width 17 height 13
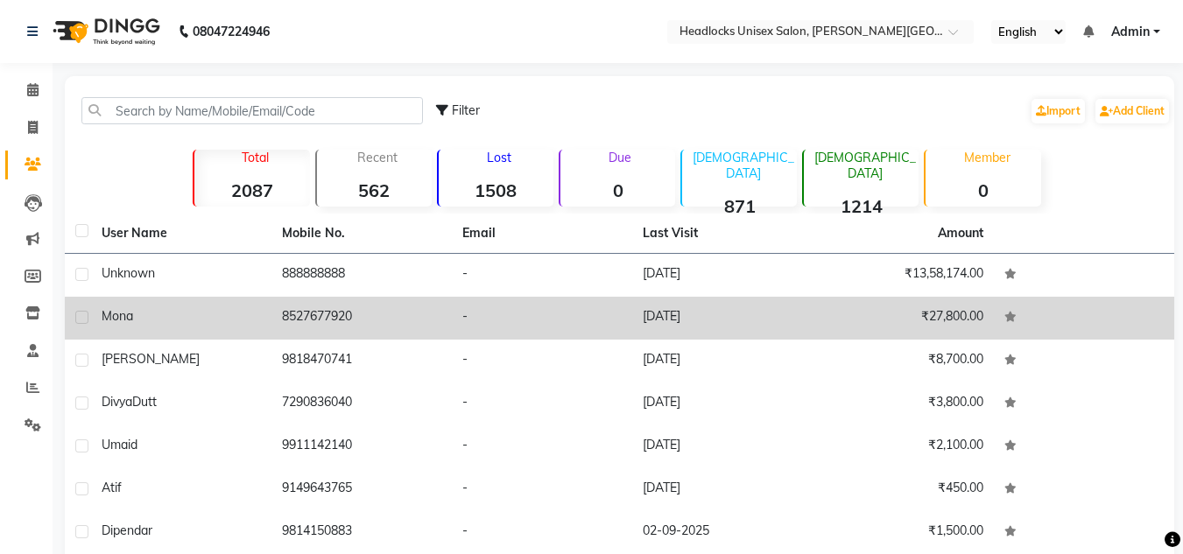
click at [166, 317] on div "Mona" at bounding box center [181, 316] width 159 height 18
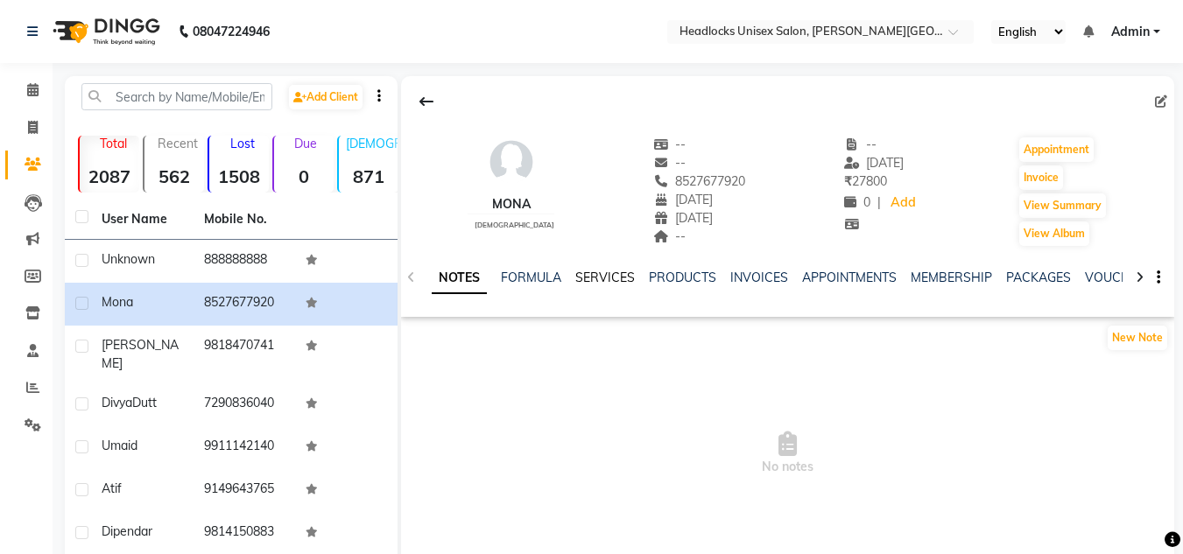
click at [605, 276] on link "SERVICES" at bounding box center [605, 278] width 60 height 16
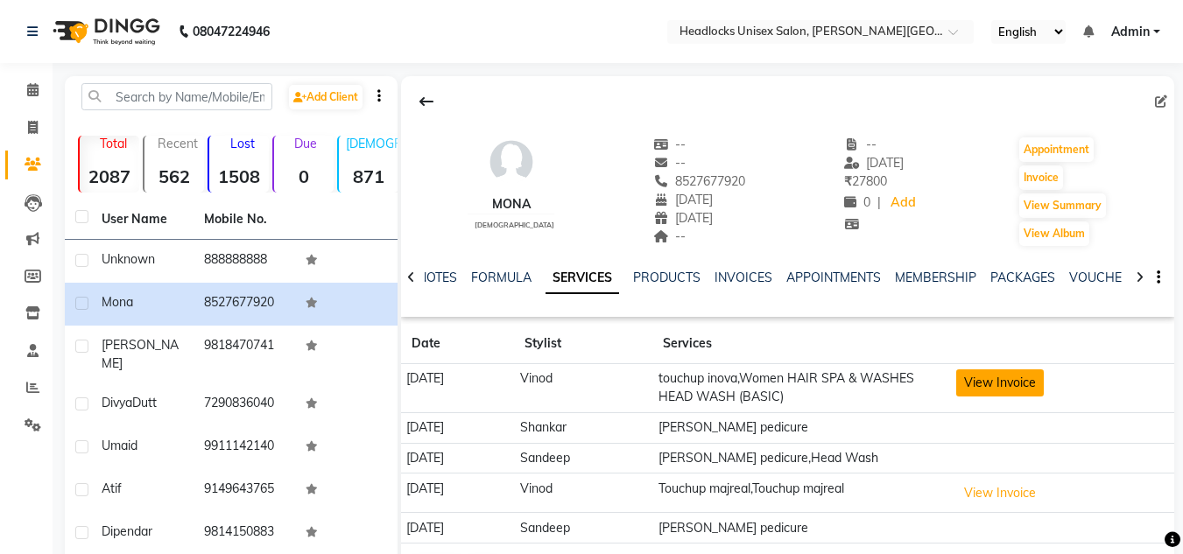
click at [1019, 384] on button "View Invoice" at bounding box center [1000, 383] width 88 height 27
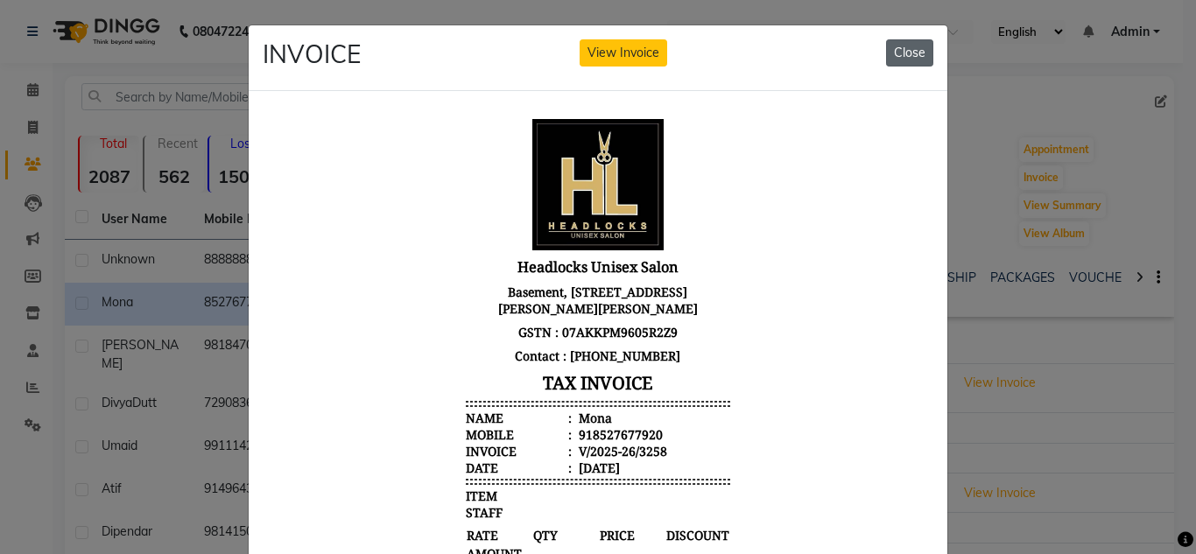
click at [891, 48] on button "Close" at bounding box center [909, 52] width 47 height 27
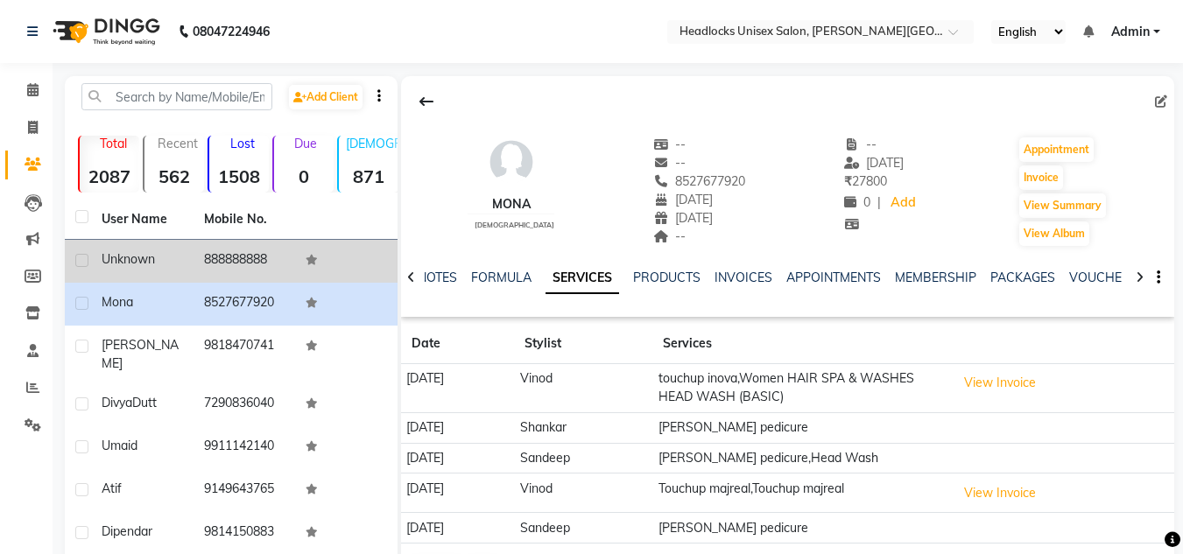
click at [299, 264] on td at bounding box center [346, 261] width 102 height 43
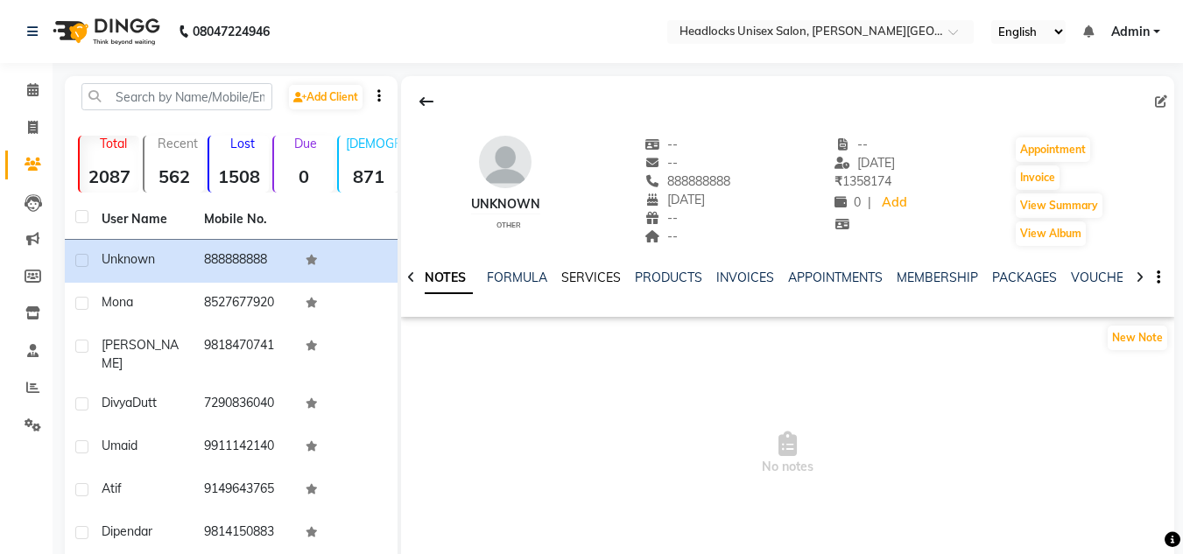
click at [599, 282] on link "SERVICES" at bounding box center [591, 278] width 60 height 16
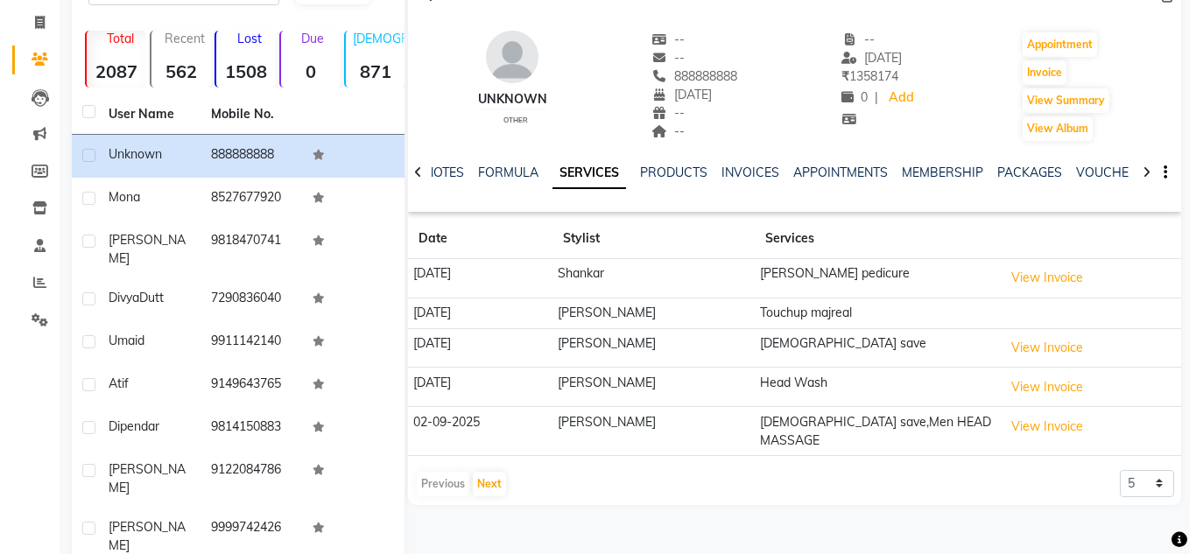
scroll to position [140, 0]
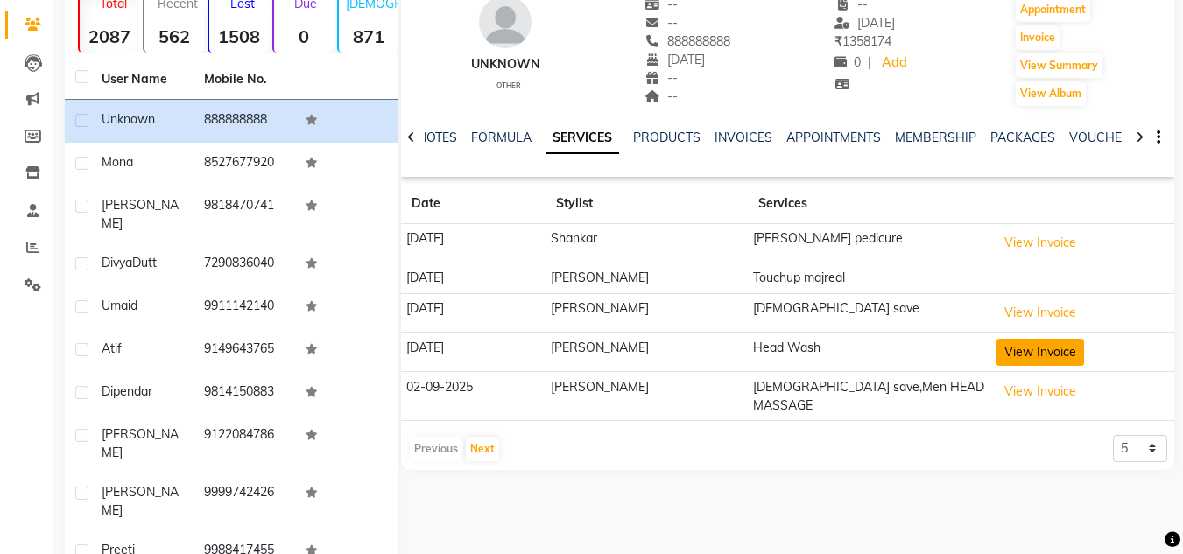
click at [1004, 349] on button "View Invoice" at bounding box center [1040, 352] width 88 height 27
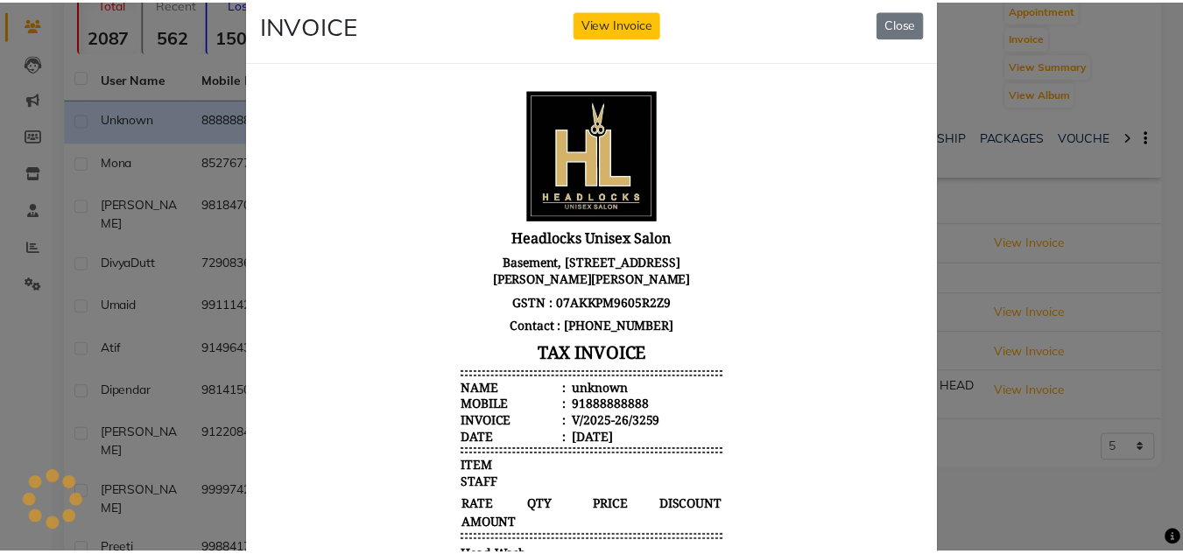
scroll to position [0, 0]
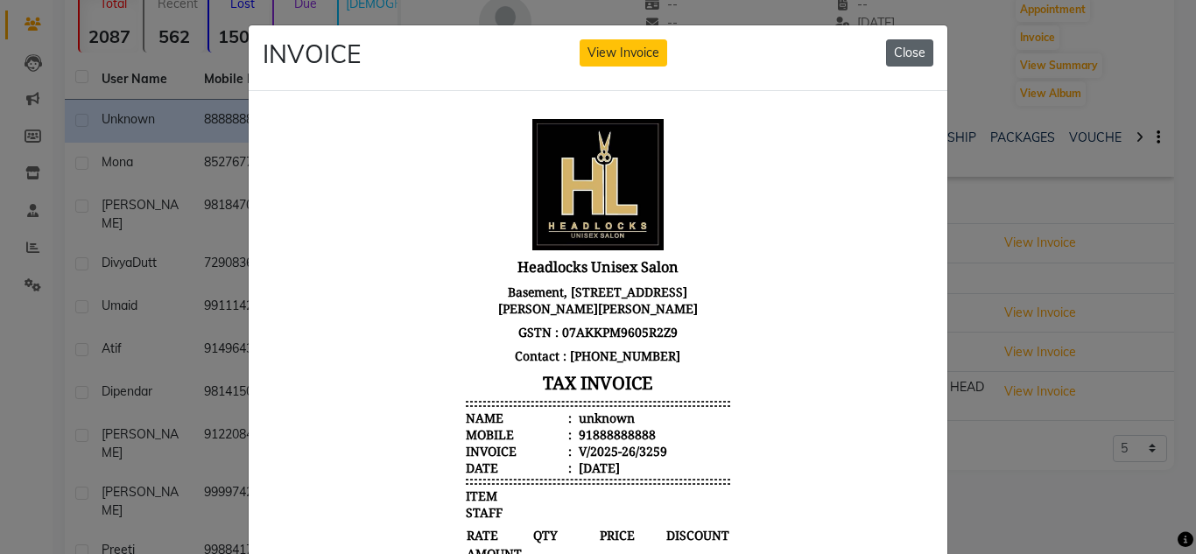
click at [902, 58] on button "Close" at bounding box center [909, 52] width 47 height 27
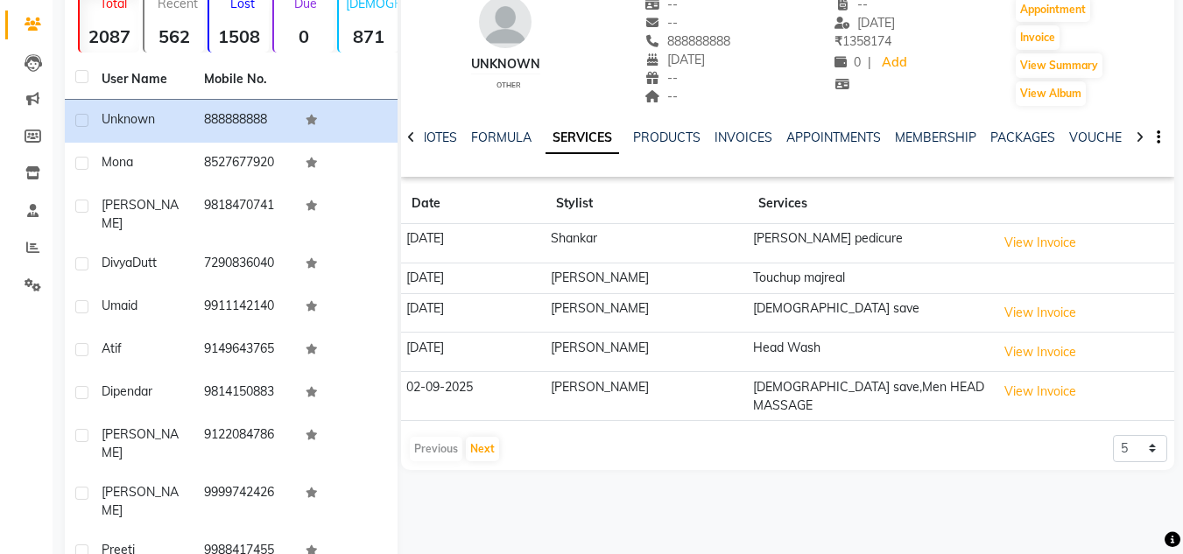
click at [32, 380] on div "Calendar Invoice Clients Leads Marketing Members Inventory Staff Reports Settin…" at bounding box center [118, 266] width 236 height 713
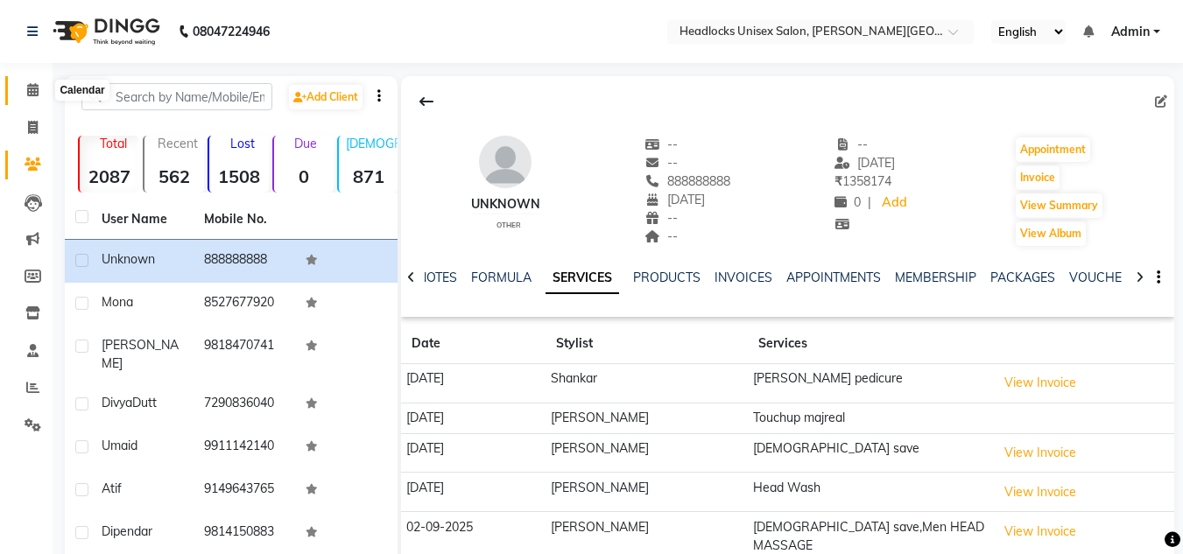
click at [28, 86] on icon at bounding box center [32, 89] width 11 height 13
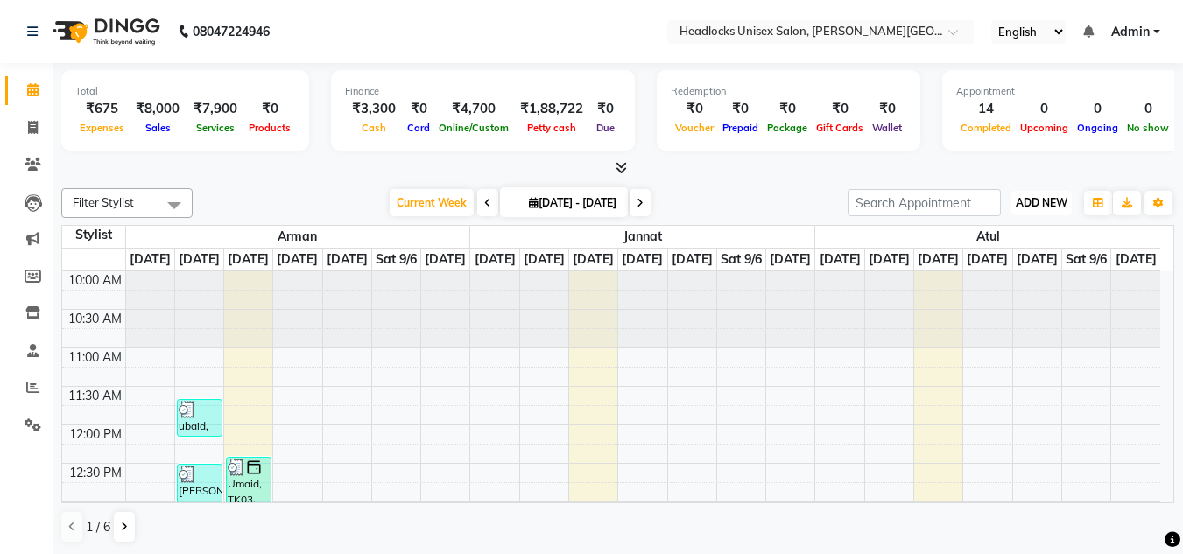
click at [1027, 196] on span "ADD NEW" at bounding box center [1042, 202] width 52 height 13
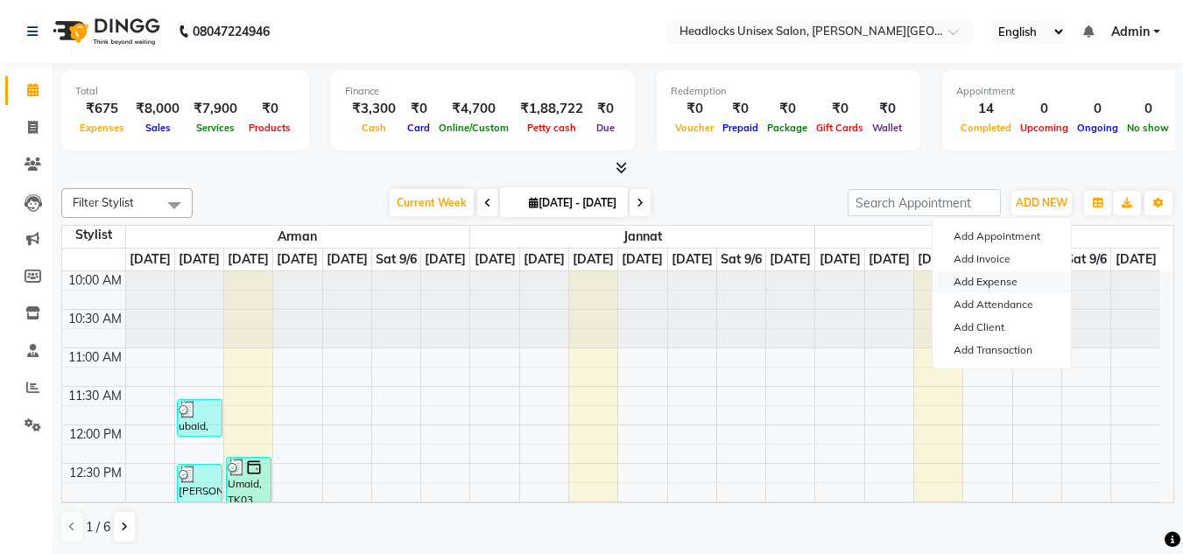
click at [989, 280] on link "Add Expense" at bounding box center [1002, 282] width 138 height 23
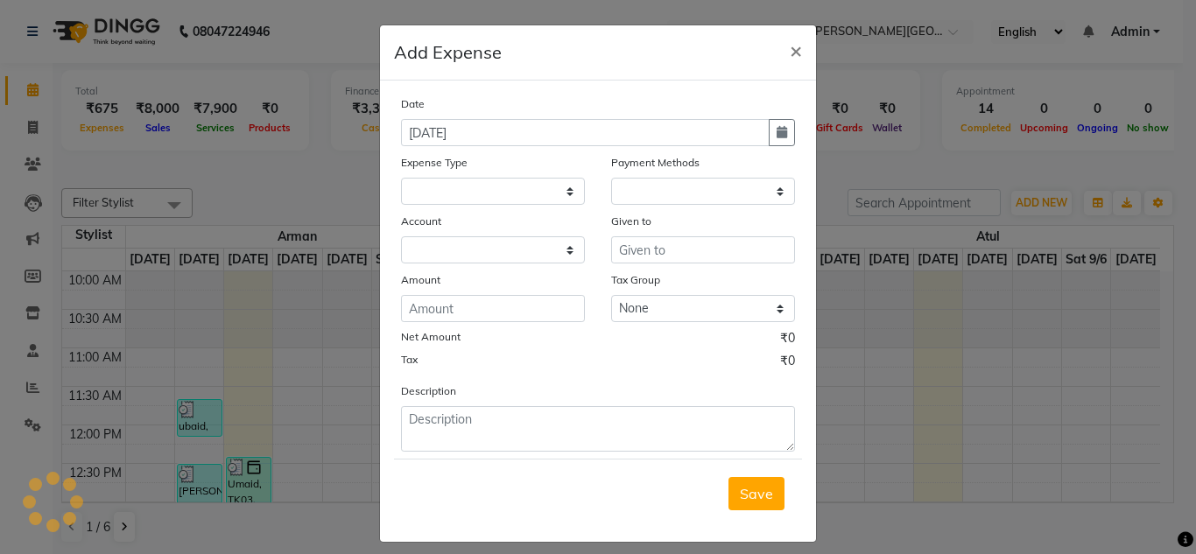
select select
select select "1"
select select "5907"
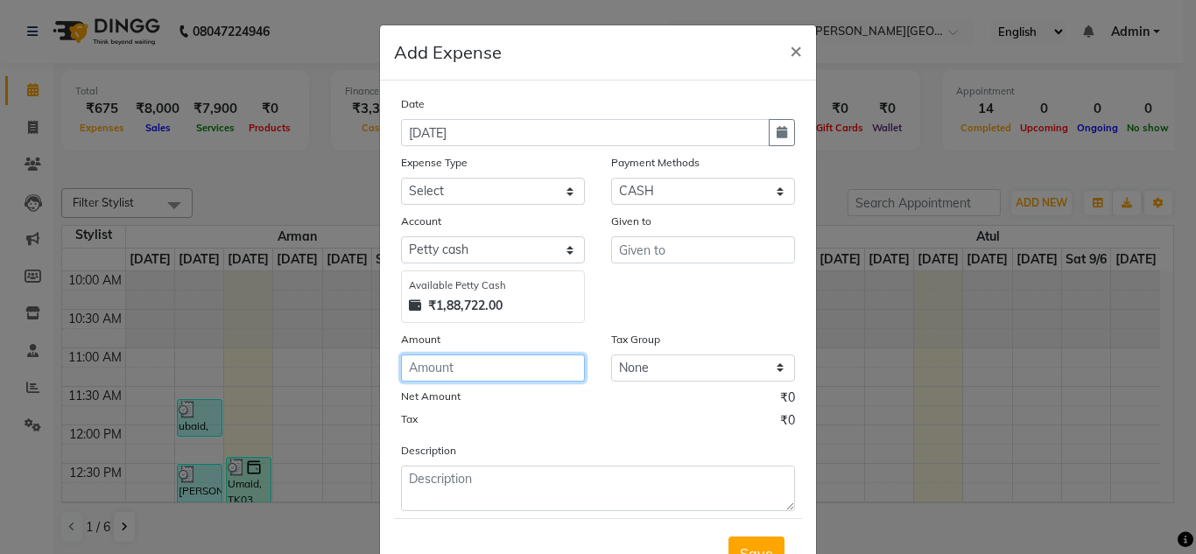
click at [442, 379] on input "number" at bounding box center [493, 368] width 184 height 27
type input "35"
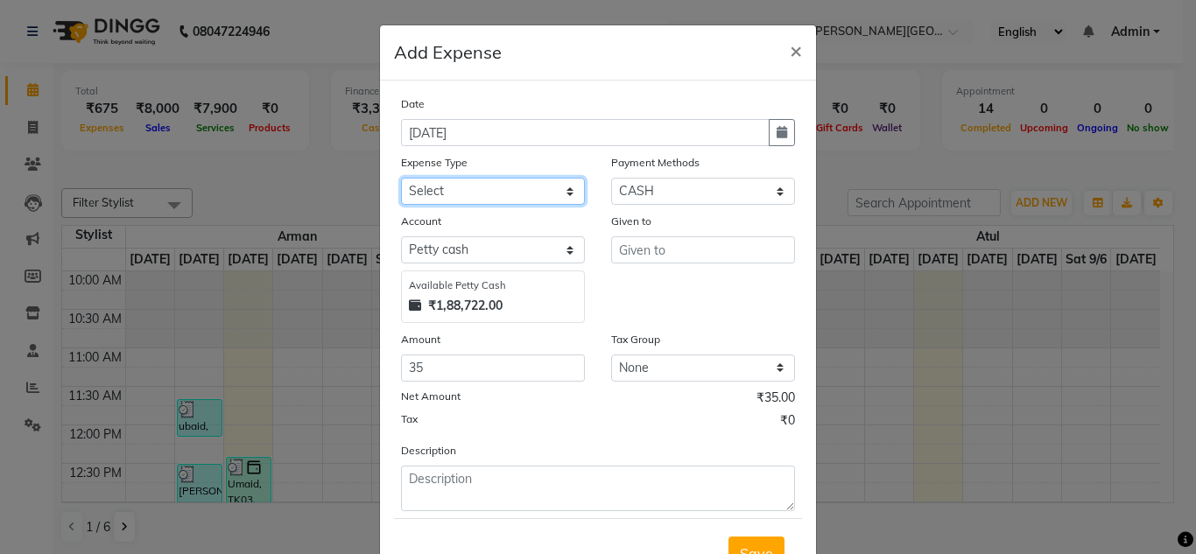
click at [503, 187] on select "Select Advance Salary Bank charges Car maintenance Cash transfer to bank Cash t…" at bounding box center [493, 191] width 184 height 27
select select "16790"
click at [503, 187] on select "Select Advance Salary Bank charges Car maintenance Cash transfer to bank Cash t…" at bounding box center [493, 191] width 184 height 27
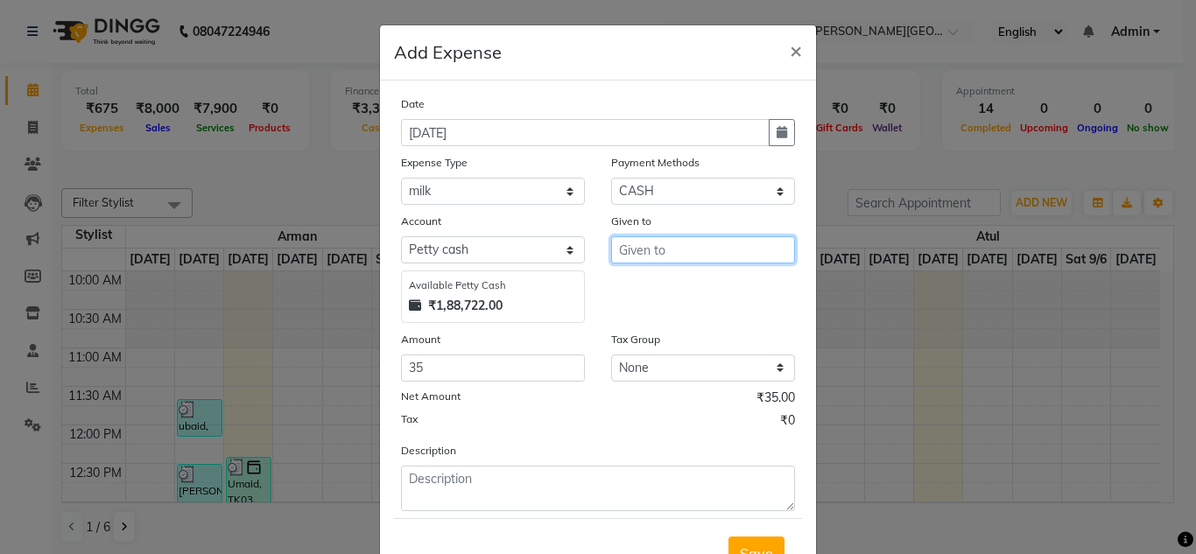
click at [634, 251] on input "text" at bounding box center [703, 249] width 184 height 27
click at [623, 286] on button "Vik as" at bounding box center [681, 287] width 138 height 28
type input "Vikas"
click at [543, 412] on div "Tax ₹0" at bounding box center [598, 423] width 394 height 23
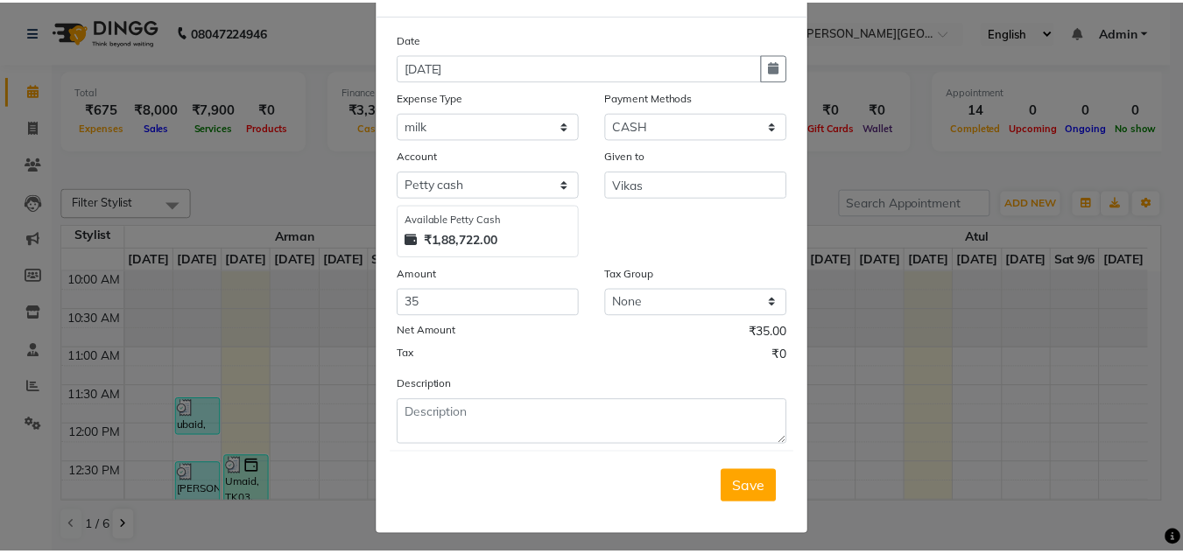
scroll to position [73, 0]
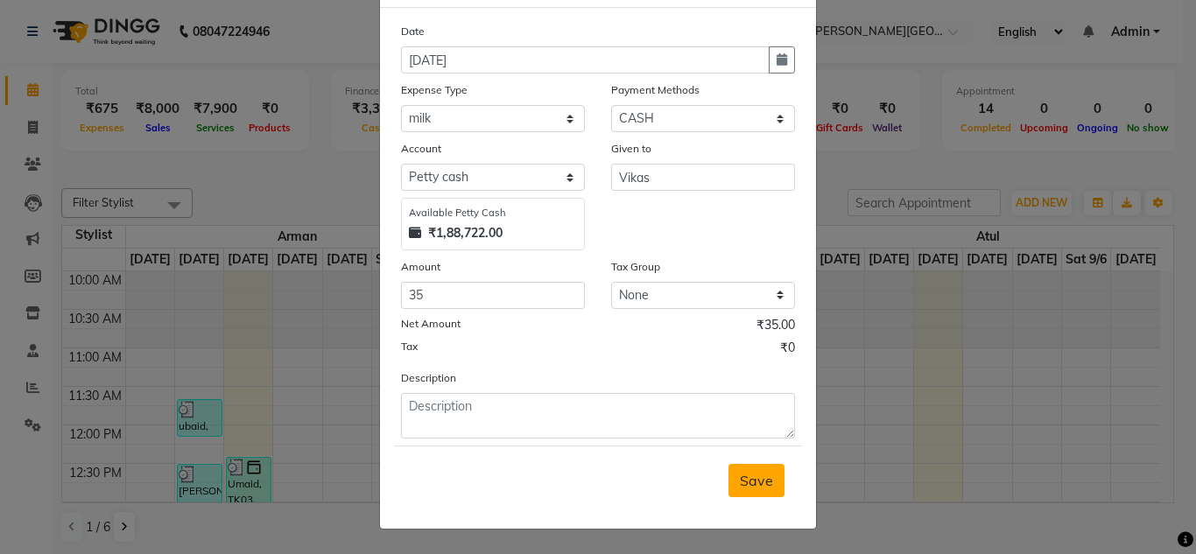
click at [746, 482] on span "Save" at bounding box center [756, 481] width 33 height 18
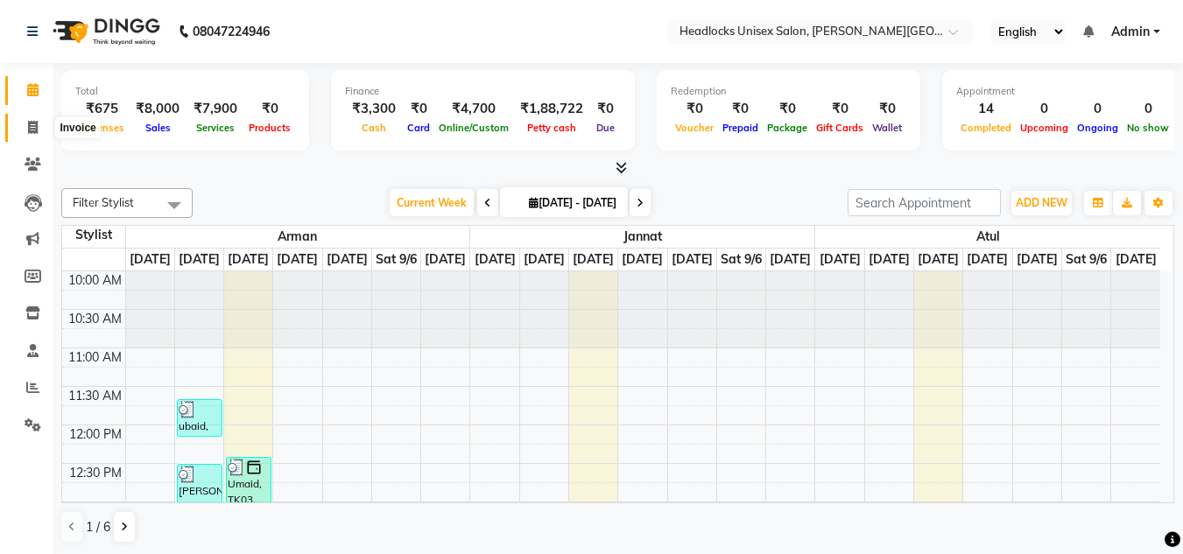
click at [32, 130] on icon at bounding box center [33, 127] width 10 height 13
select select "service"
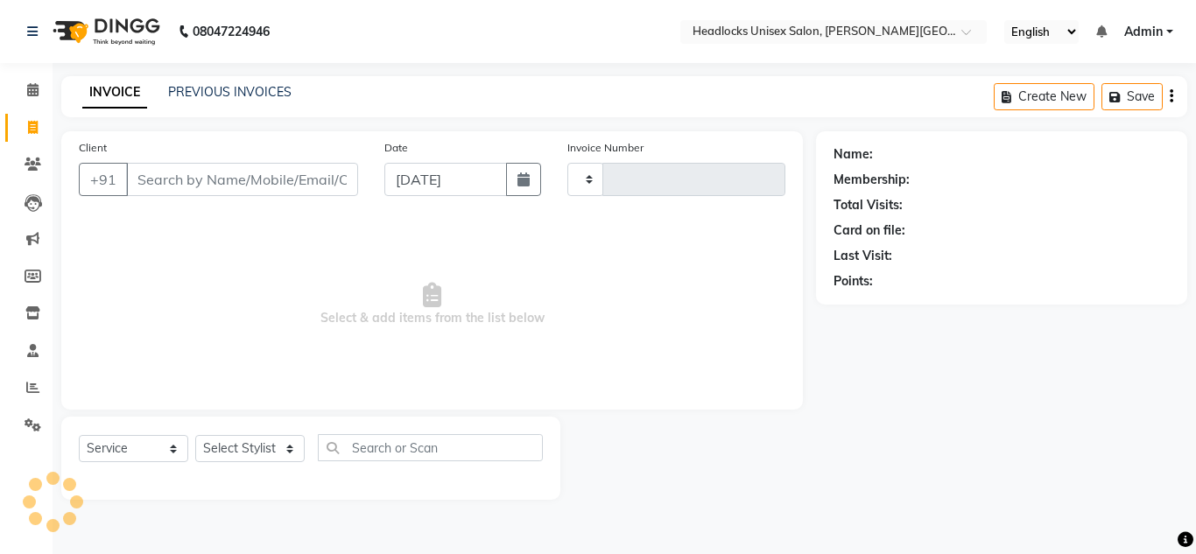
type input "3260"
select select "6850"
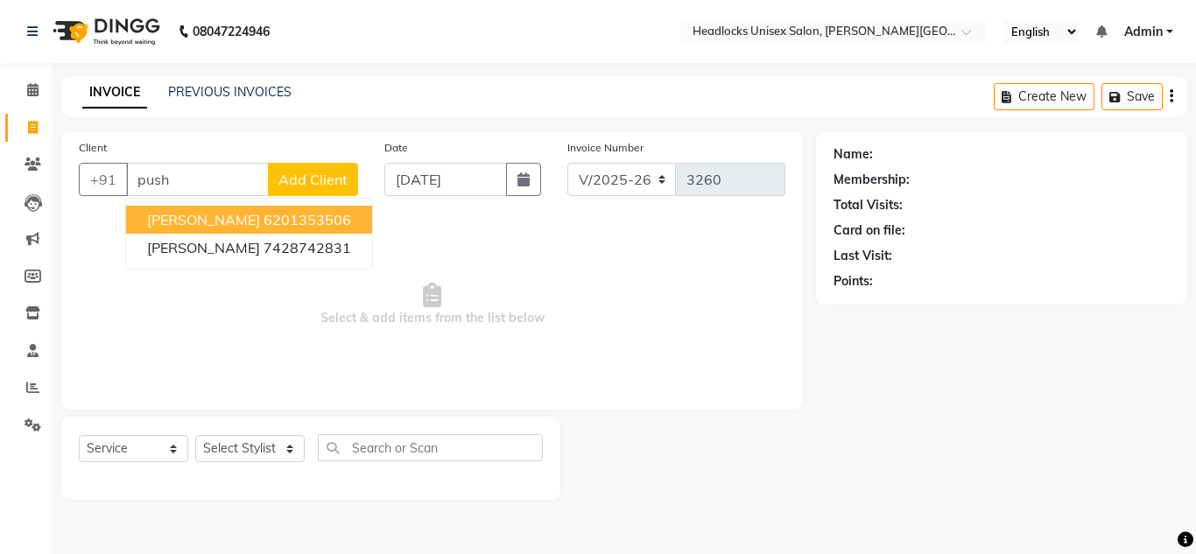
click at [222, 220] on span "[PERSON_NAME]" at bounding box center [203, 220] width 113 height 18
type input "6201353506"
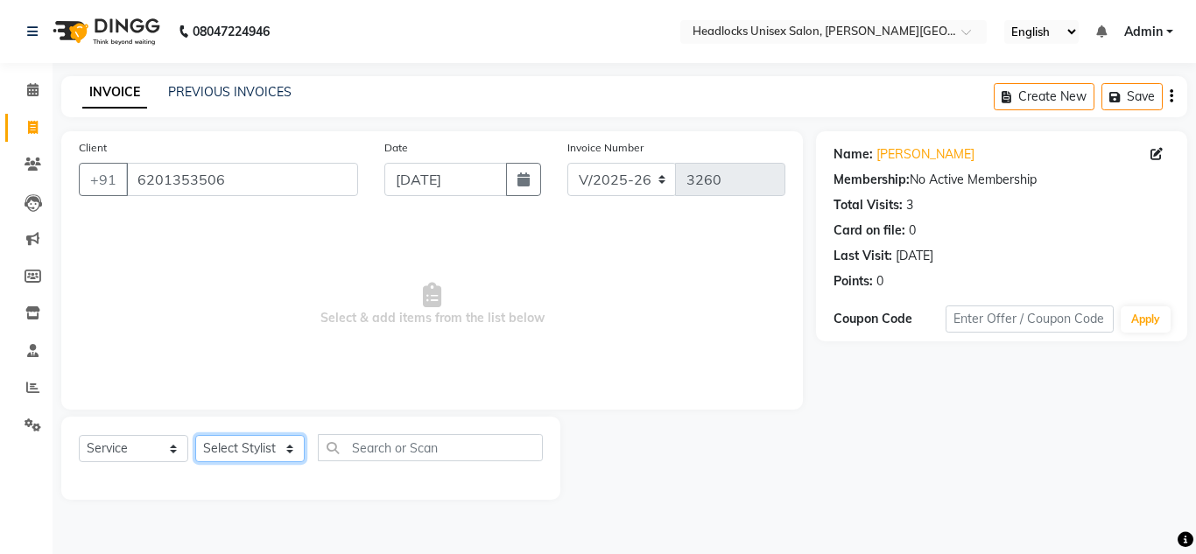
click at [223, 447] on select "Select Stylist [PERSON_NAME] Jannat Kaif [DATE] [PERSON_NAME] [PERSON_NAME] [PE…" at bounding box center [249, 448] width 109 height 27
select select "53616"
click at [195, 435] on select "Select Stylist [PERSON_NAME] Jannat Kaif [DATE] [PERSON_NAME] [PERSON_NAME] [PE…" at bounding box center [249, 448] width 109 height 27
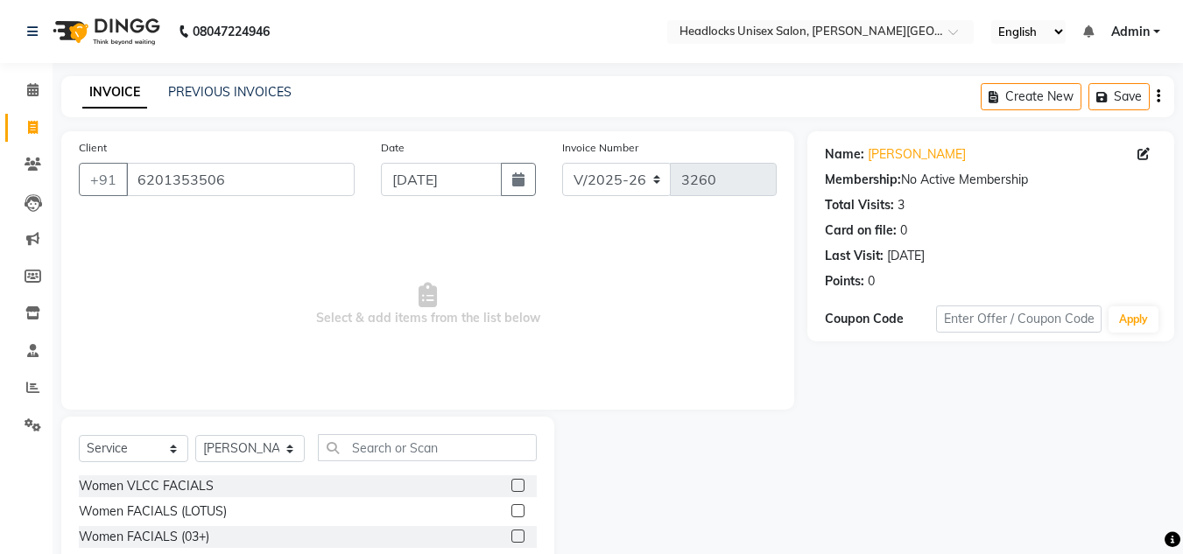
click at [592, 310] on span "Select & add items from the list below" at bounding box center [428, 304] width 698 height 175
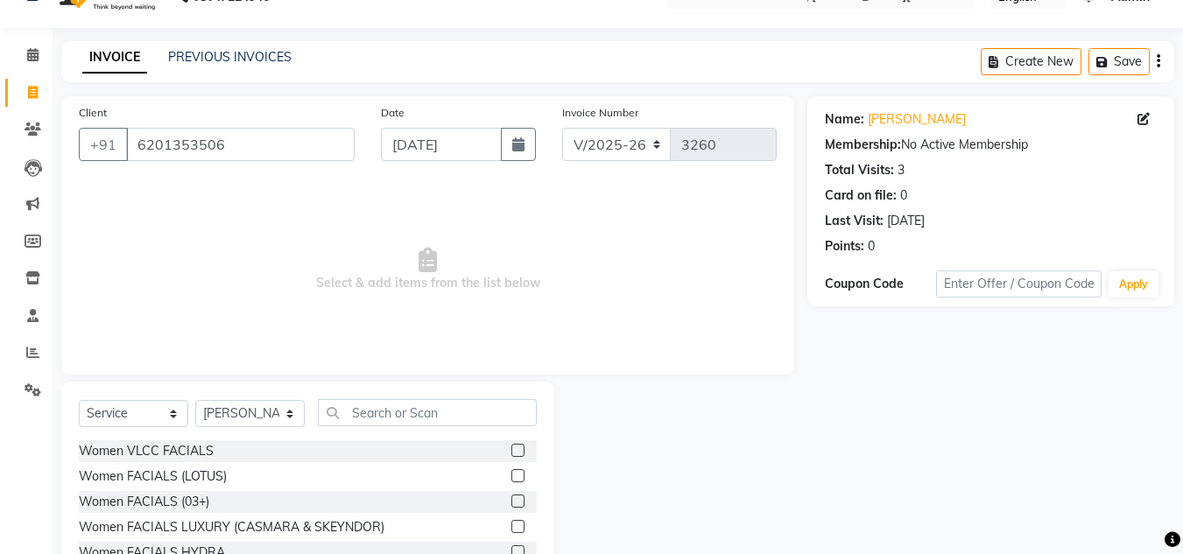
scroll to position [147, 0]
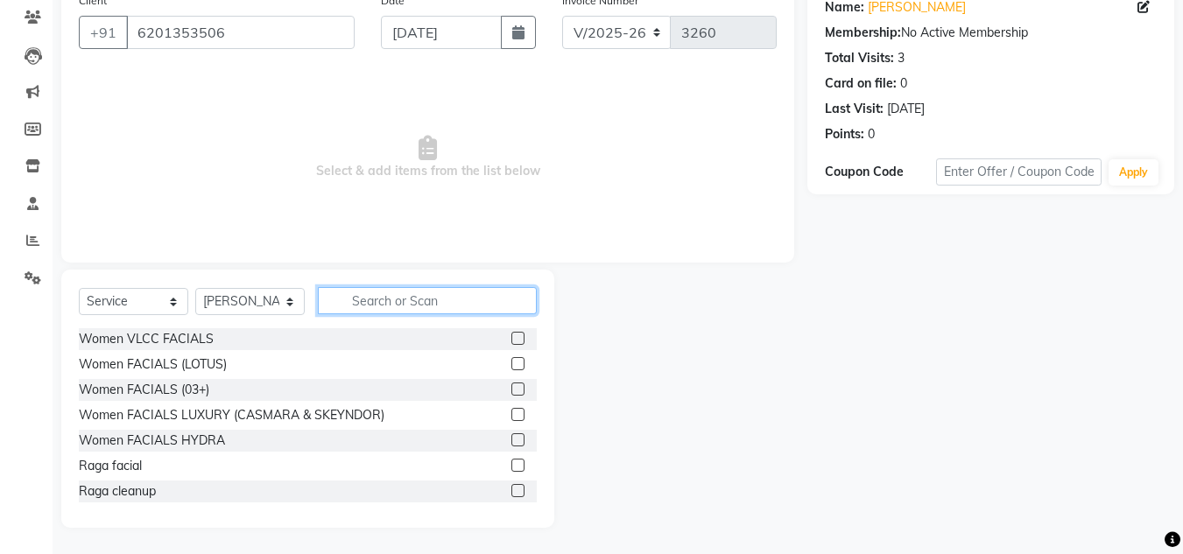
click at [412, 305] on input "text" at bounding box center [427, 300] width 219 height 27
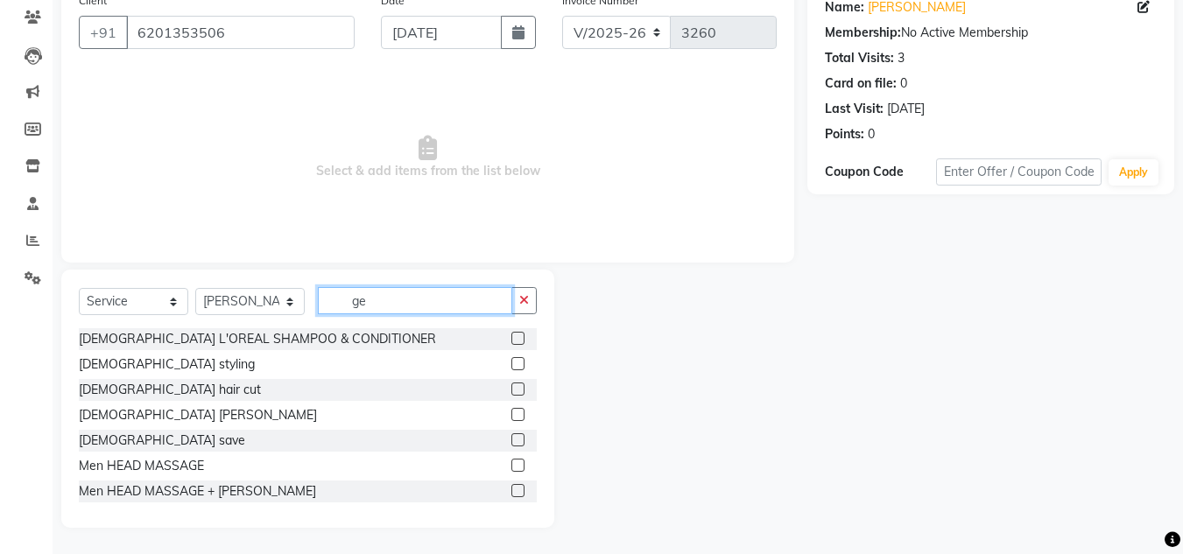
type input "ge"
click at [511, 384] on label at bounding box center [517, 389] width 13 height 13
click at [511, 384] on input "checkbox" at bounding box center [516, 389] width 11 height 11
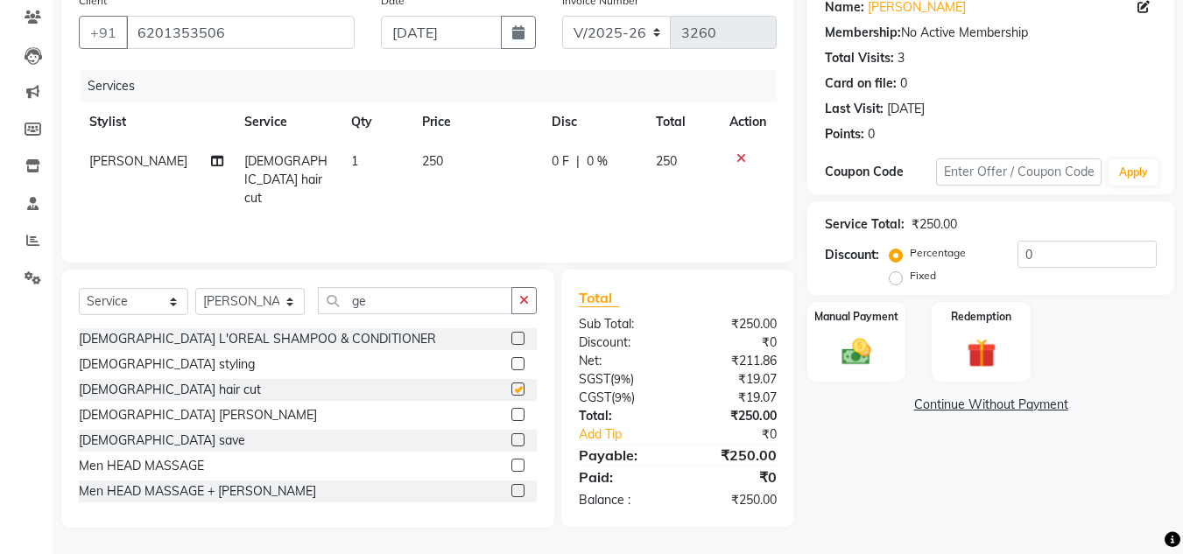
checkbox input "false"
click at [511, 412] on label at bounding box center [517, 414] width 13 height 13
click at [511, 412] on input "checkbox" at bounding box center [516, 415] width 11 height 11
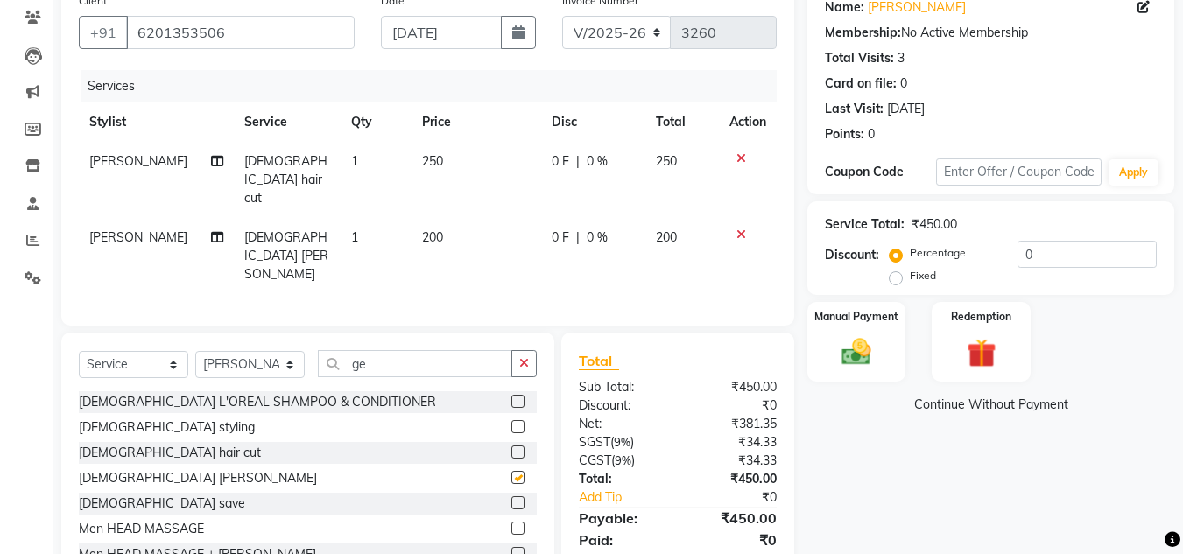
checkbox input "false"
click at [395, 350] on input "ge" at bounding box center [415, 363] width 194 height 27
type input "g"
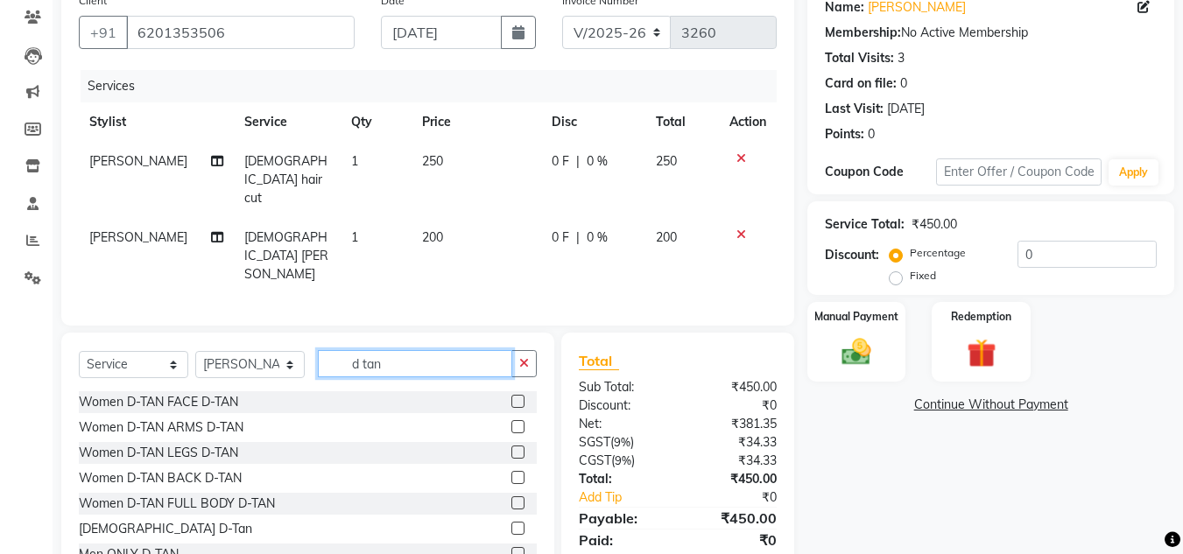
type input "d tan"
click at [511, 522] on label at bounding box center [517, 528] width 13 height 13
click at [511, 524] on input "checkbox" at bounding box center [516, 529] width 11 height 11
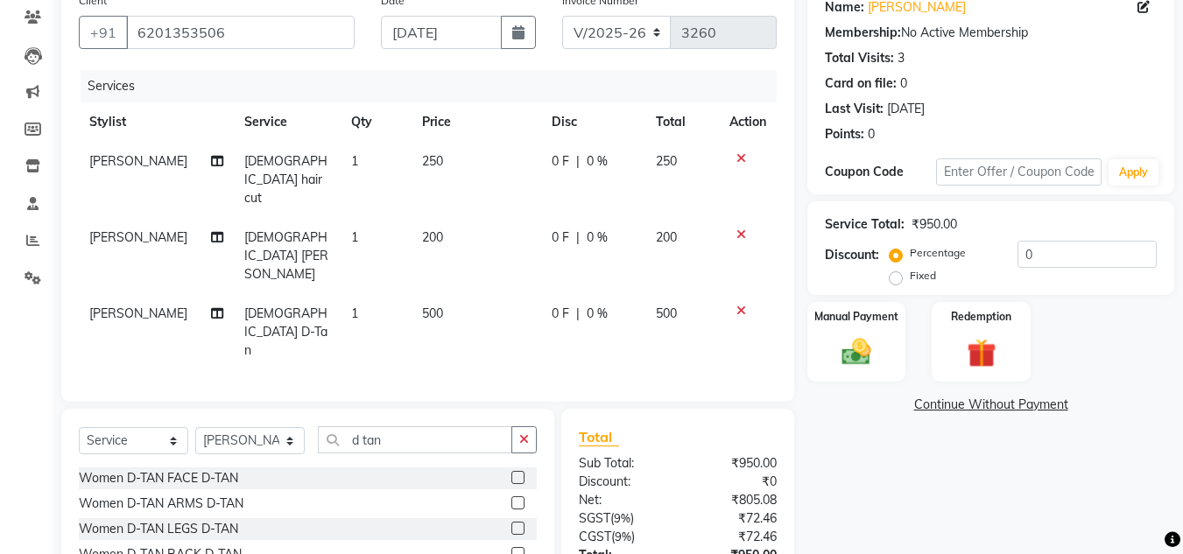
checkbox input "false"
click at [432, 155] on span "250" at bounding box center [432, 161] width 21 height 16
select select "53616"
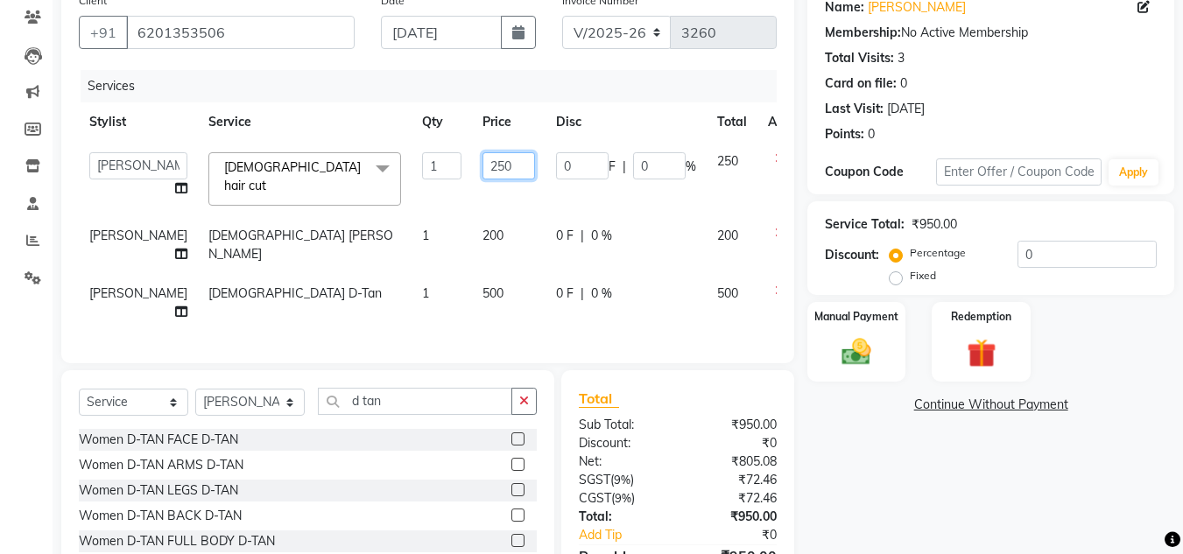
click at [482, 165] on input "250" at bounding box center [508, 165] width 53 height 27
type input "200"
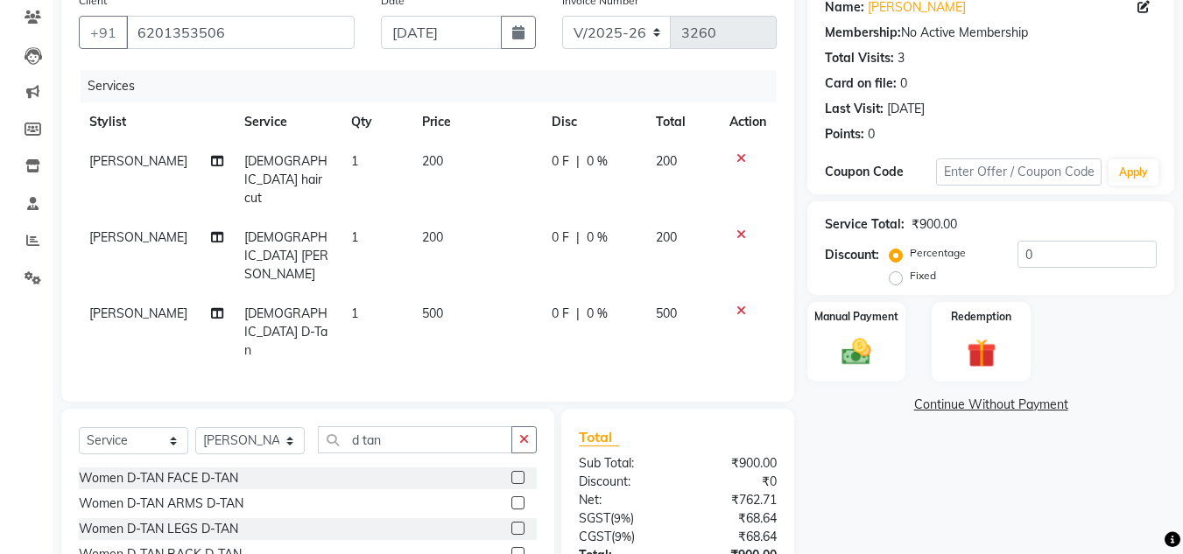
click at [469, 198] on tbody "[PERSON_NAME][DEMOGRAPHIC_DATA] hair cut 1 200 0 F | 0 % 200 Rashid [DEMOGRAPHI…" at bounding box center [428, 256] width 698 height 229
click at [670, 426] on div "Total" at bounding box center [678, 436] width 198 height 21
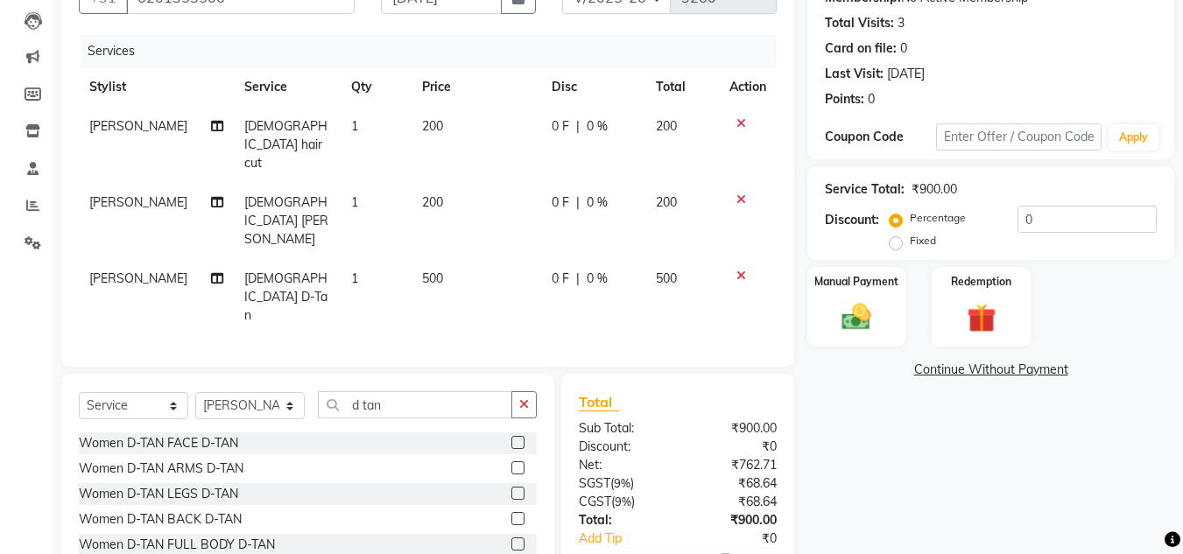
scroll to position [189, 0]
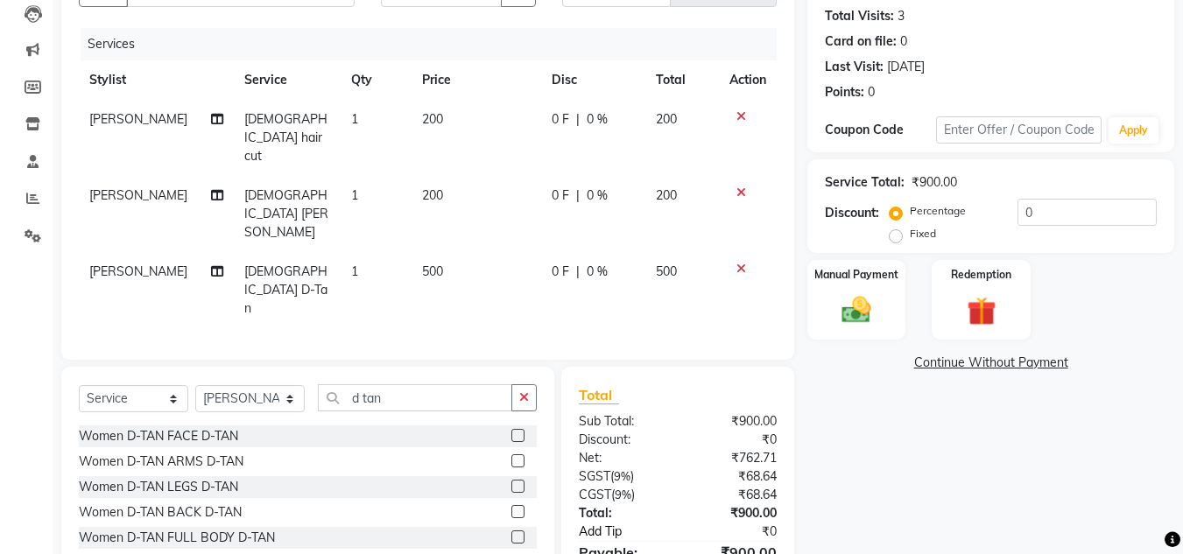
click at [605, 523] on link "Add Tip" at bounding box center [631, 532] width 130 height 18
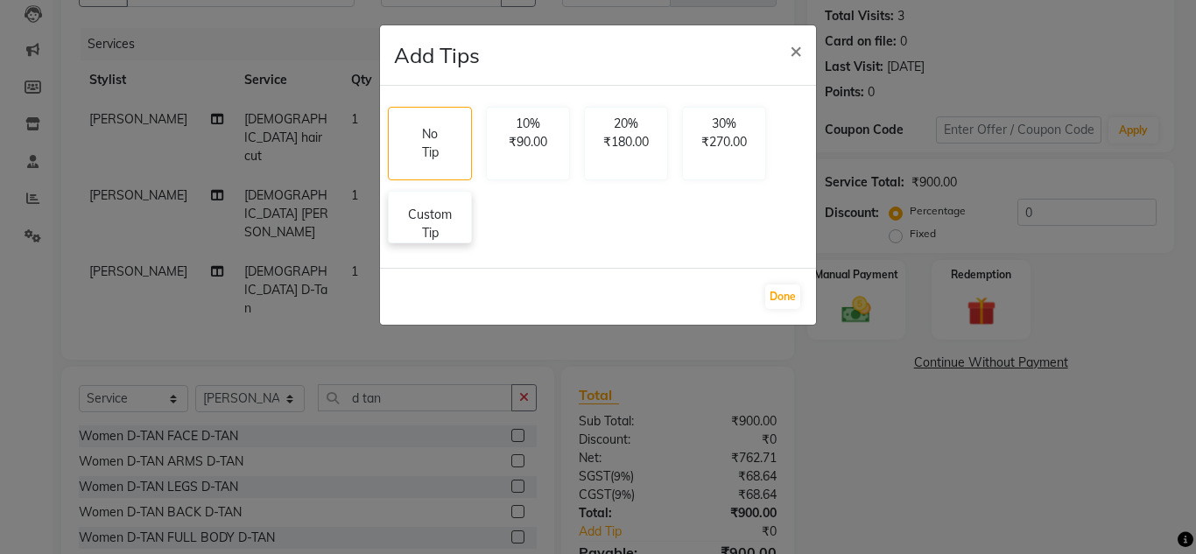
click at [441, 229] on p "Custom Tip" at bounding box center [429, 224] width 61 height 37
select select "53616"
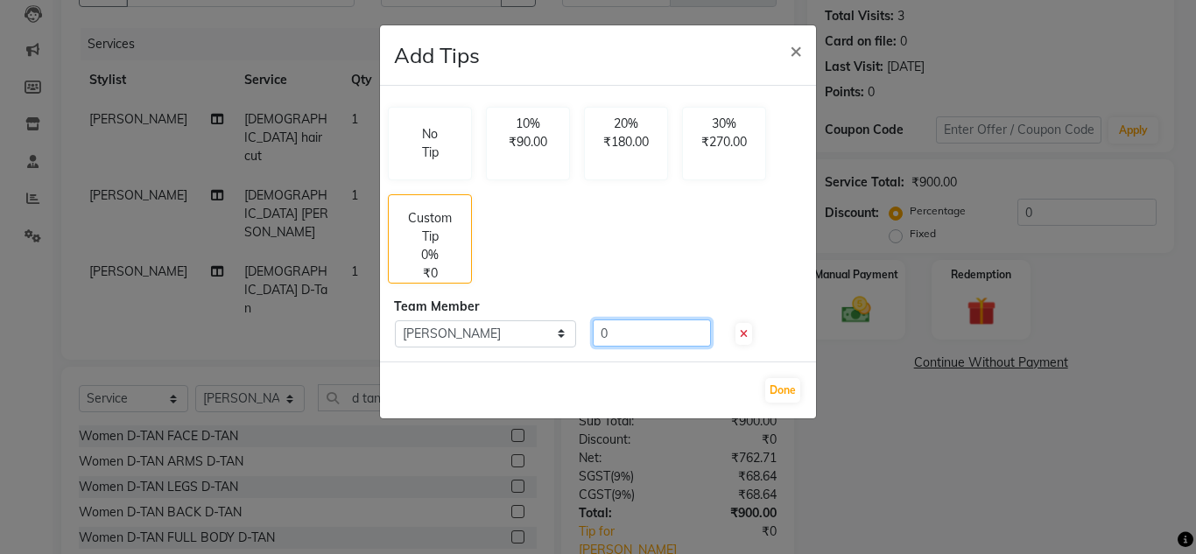
click at [618, 334] on input "0" at bounding box center [652, 333] width 118 height 27
type input "250"
click at [777, 391] on button "Done" at bounding box center [782, 390] width 35 height 25
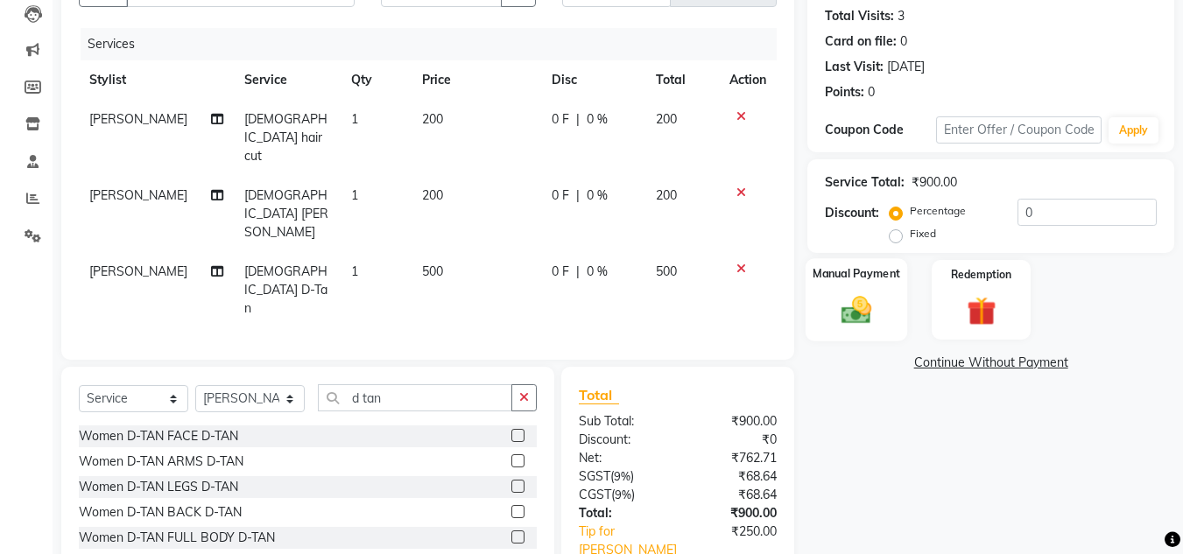
click at [856, 267] on label "Manual Payment" at bounding box center [857, 273] width 88 height 17
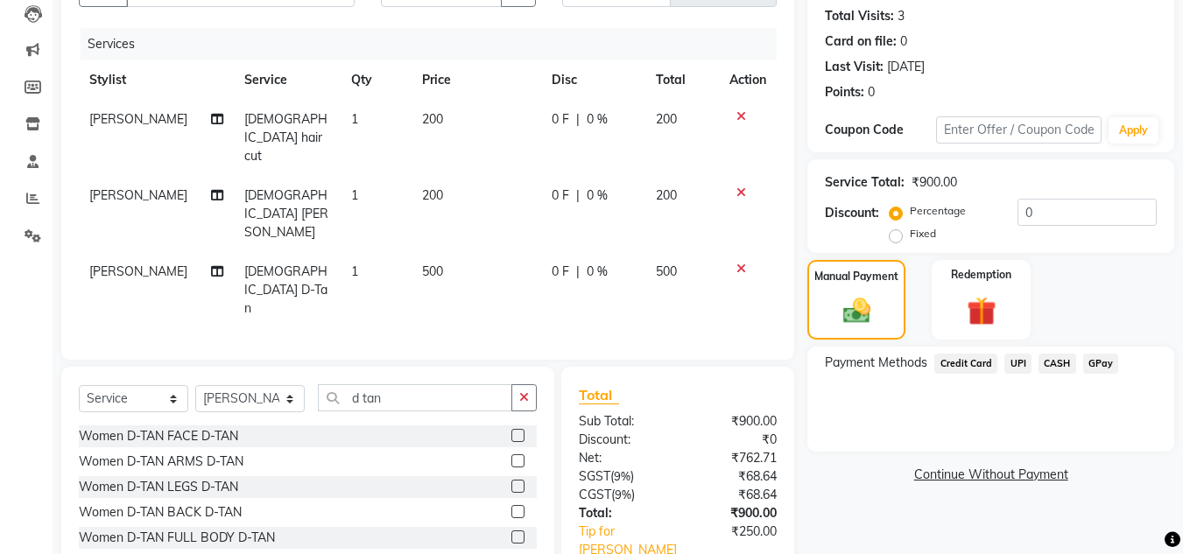
click at [1017, 365] on span "UPI" at bounding box center [1017, 364] width 27 height 20
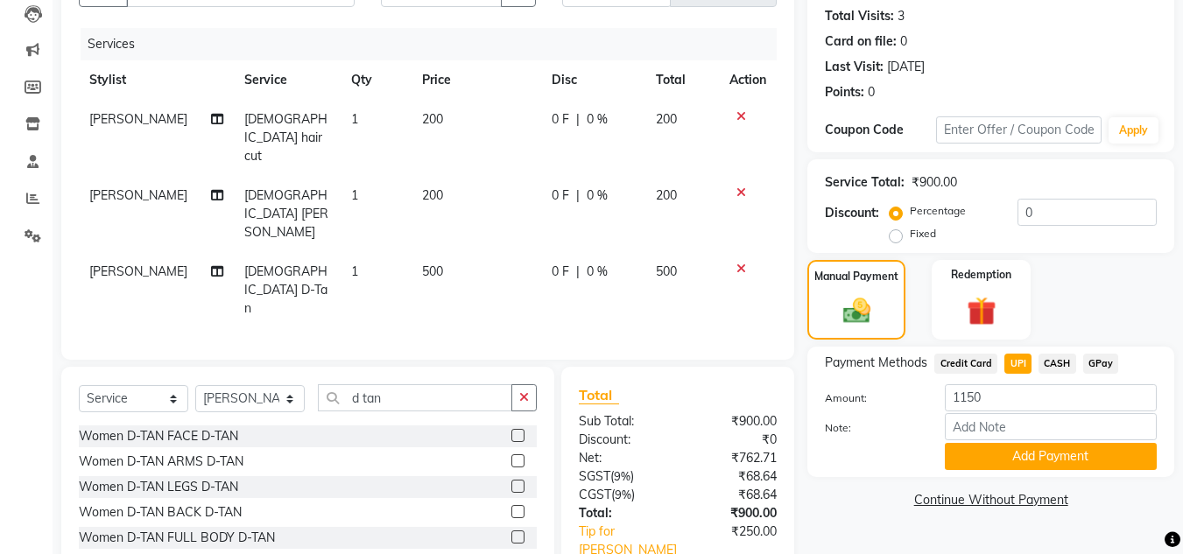
click at [445, 252] on td "500" at bounding box center [477, 290] width 130 height 76
select select "53616"
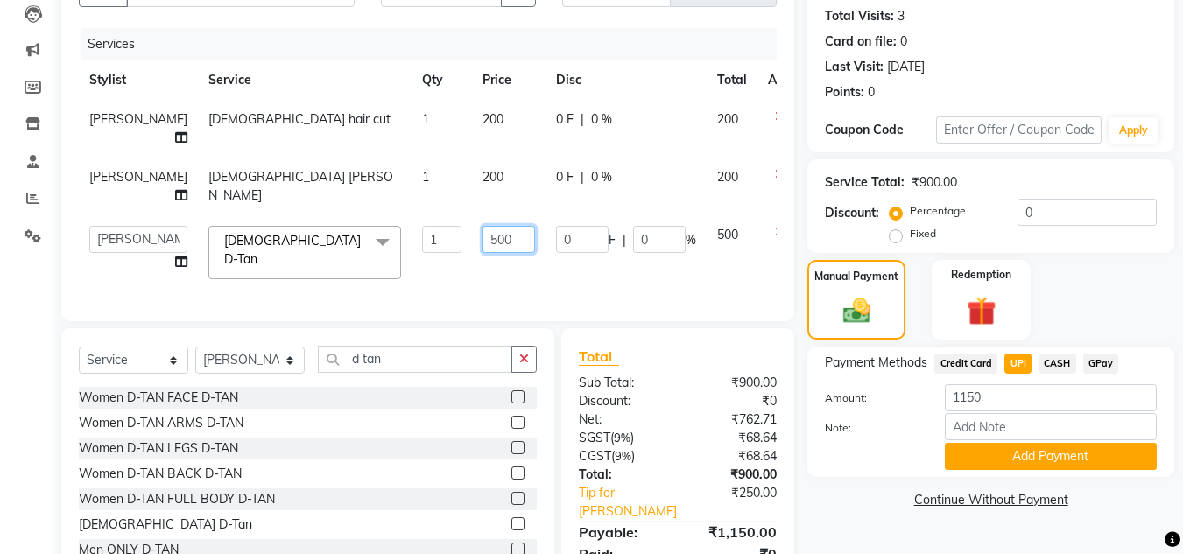
click at [482, 242] on input "500" at bounding box center [508, 239] width 53 height 27
type input "5"
type input "400"
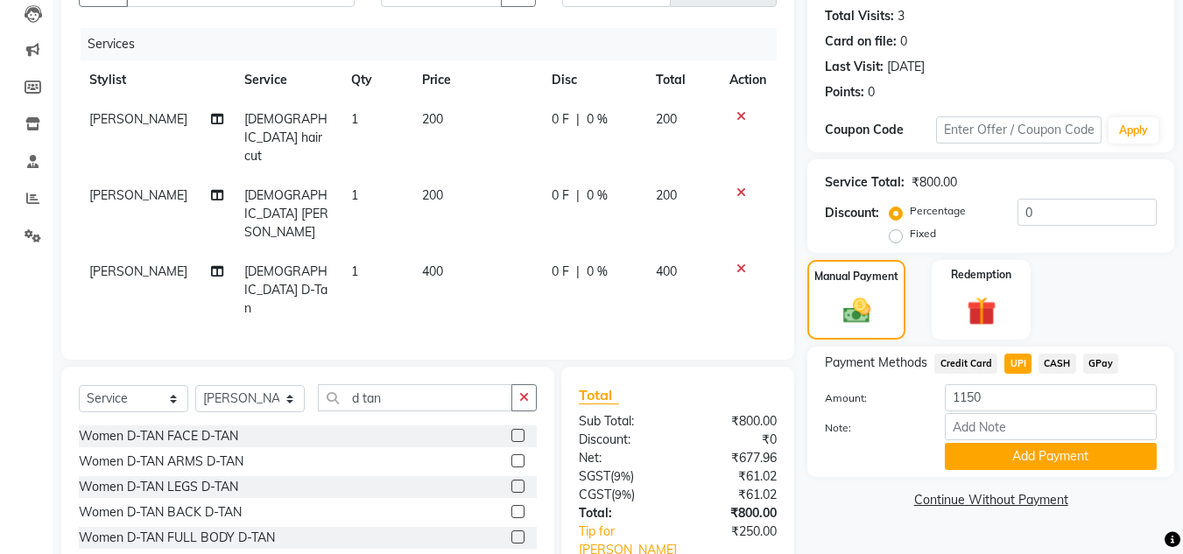
click at [479, 270] on div "Client [PHONE_NUMBER] Date [DATE] Invoice Number V/2025 V/[PHONE_NUMBER] Servic…" at bounding box center [427, 292] width 759 height 700
click at [1051, 357] on span "CASH" at bounding box center [1057, 364] width 38 height 20
type input "1050"
click at [1011, 367] on span "UPI" at bounding box center [1017, 364] width 27 height 20
click at [1020, 460] on button "Add Payment" at bounding box center [1051, 456] width 212 height 27
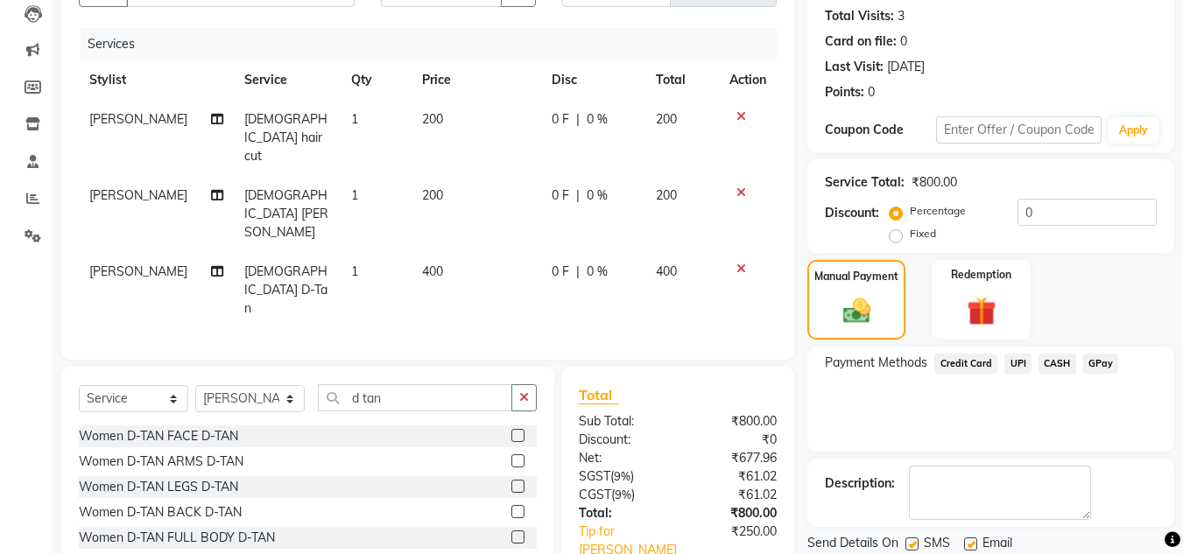
click at [1023, 410] on div "Payment Methods Credit Card UPI CASH GPay" at bounding box center [990, 399] width 367 height 105
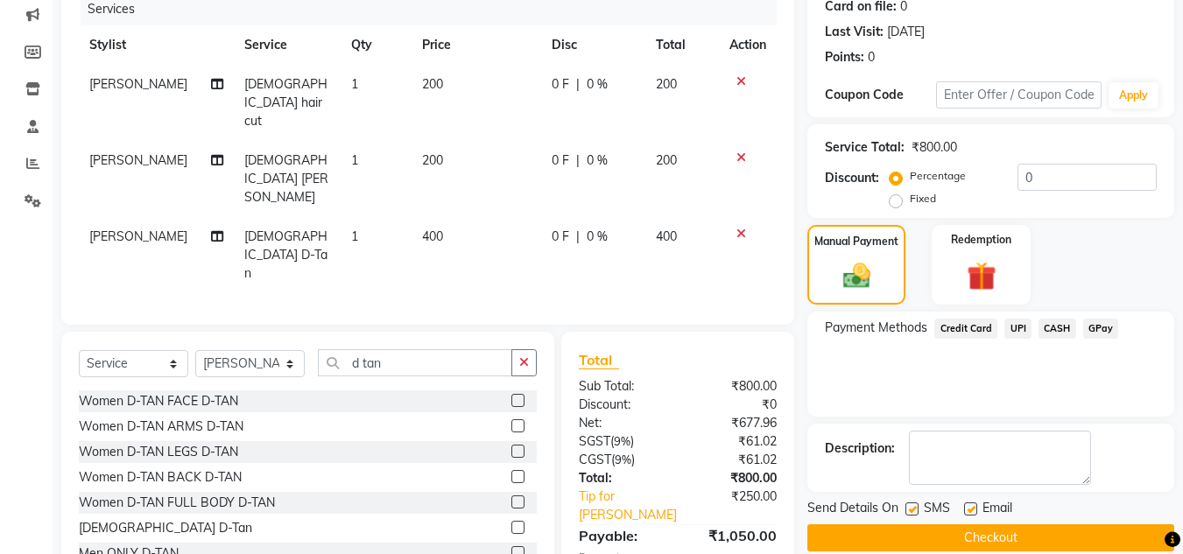
scroll to position [248, 0]
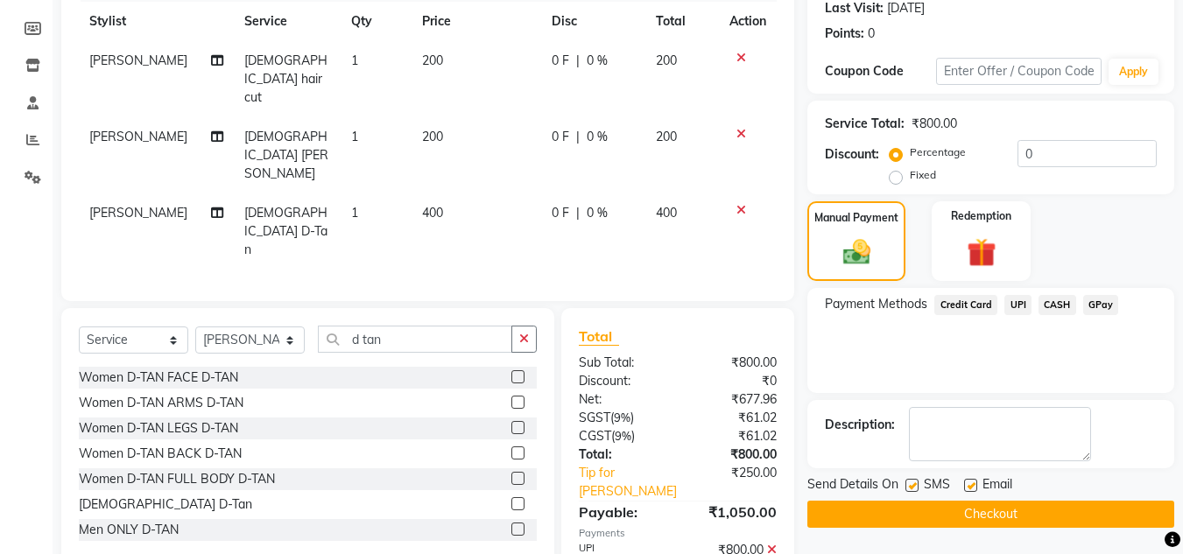
click at [979, 504] on button "Checkout" at bounding box center [990, 514] width 367 height 27
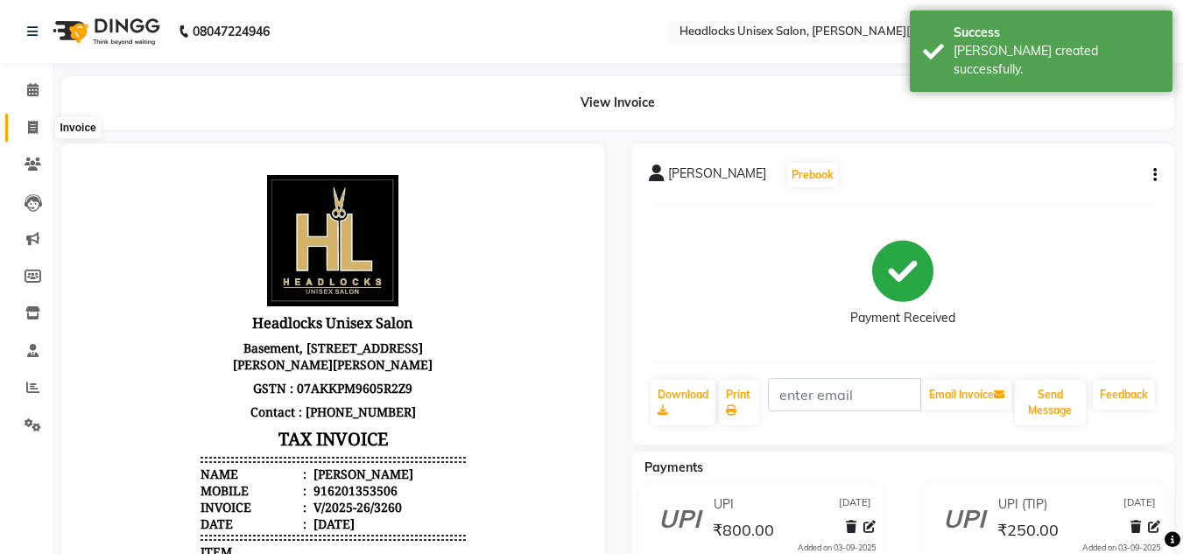
click at [34, 125] on icon at bounding box center [33, 127] width 10 height 13
select select "service"
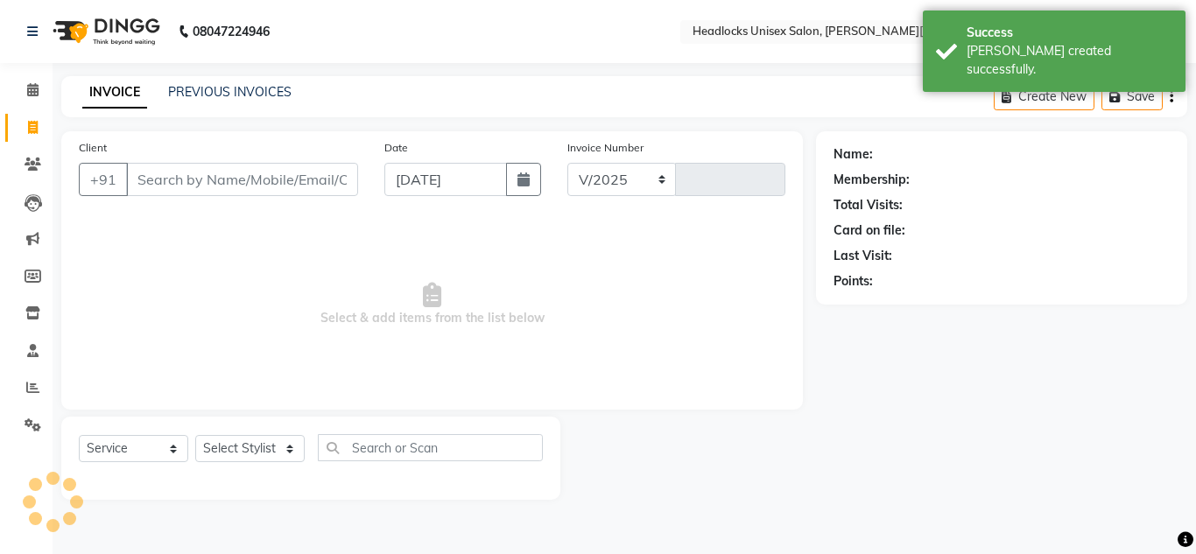
select select "6850"
type input "3261"
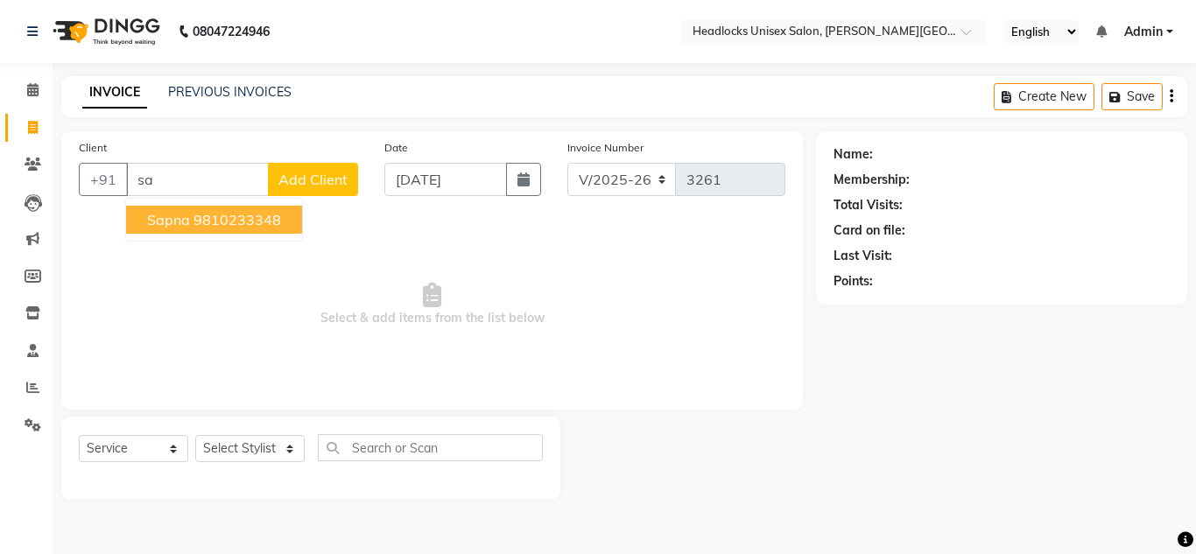
type input "s"
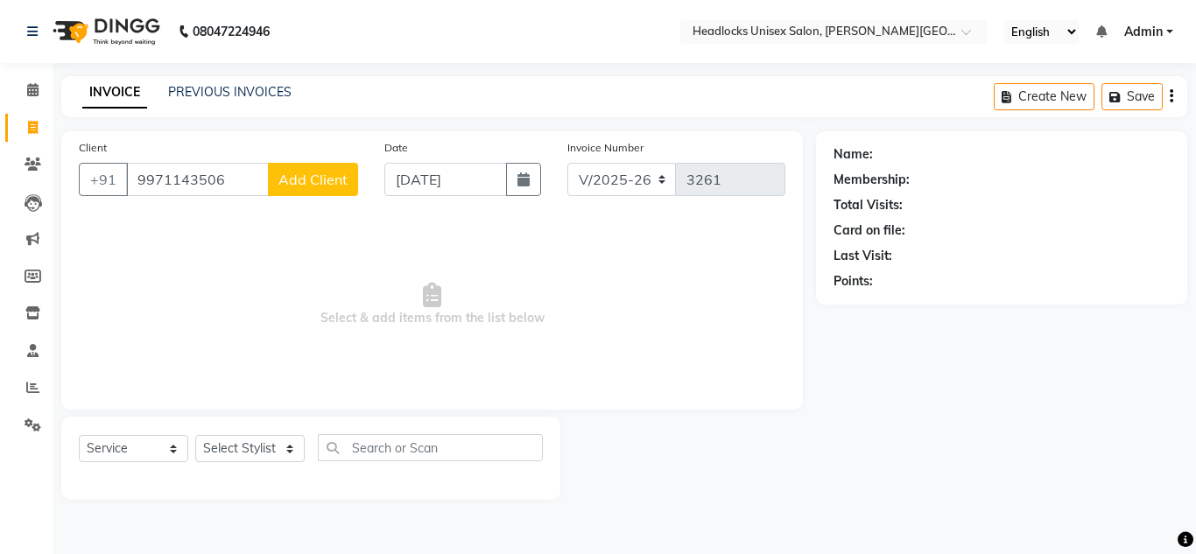
type input "9971143506"
click at [300, 183] on span "Add Client" at bounding box center [312, 180] width 69 height 18
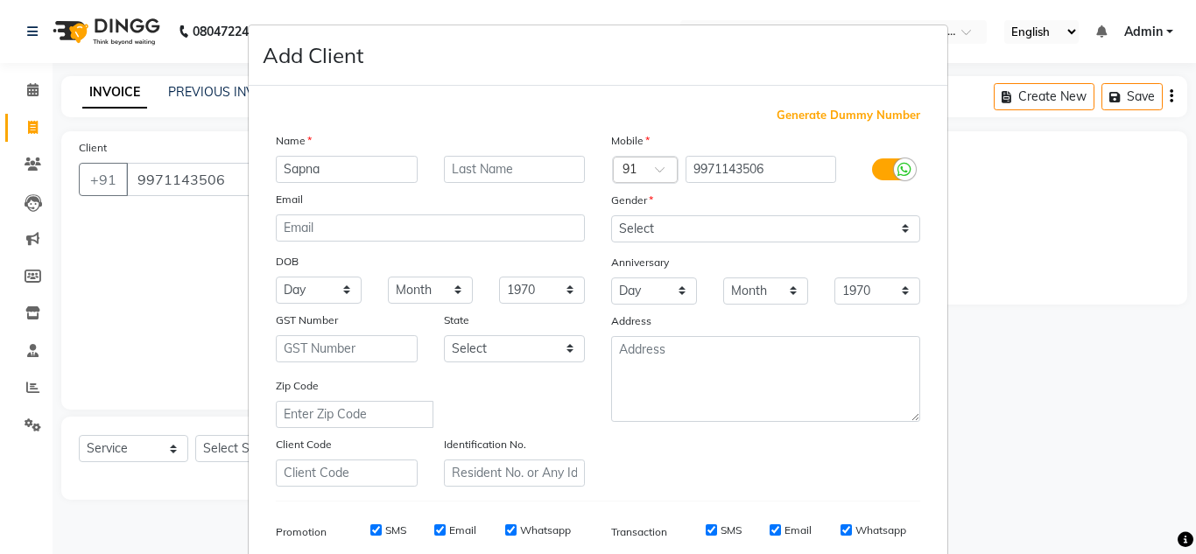
type input "Sapna"
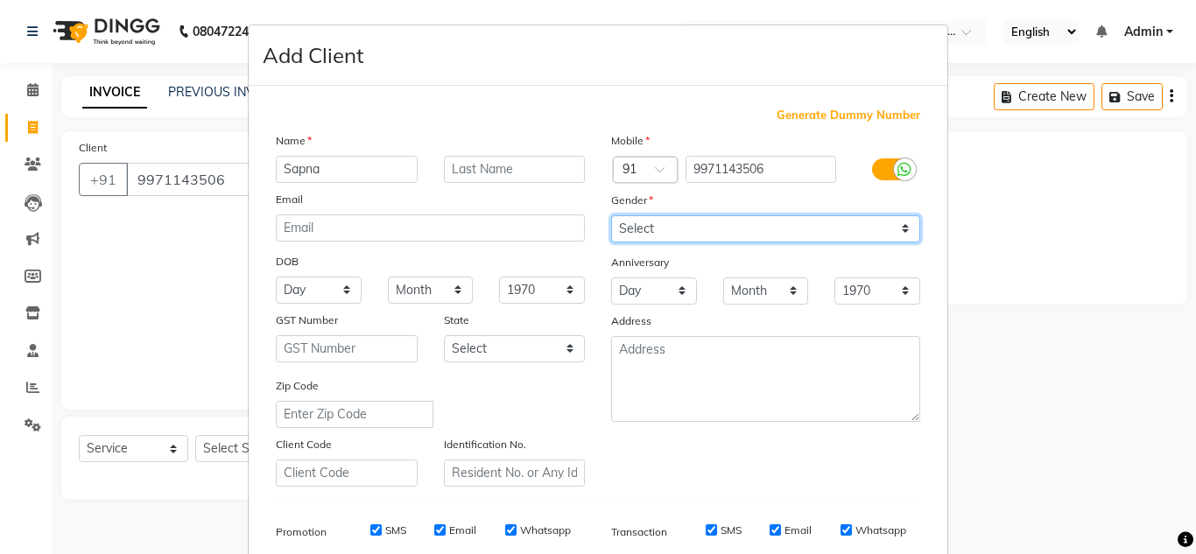
click at [637, 222] on select "Select [DEMOGRAPHIC_DATA] [DEMOGRAPHIC_DATA] Other Prefer Not To Say" at bounding box center [765, 228] width 309 height 27
select select "[DEMOGRAPHIC_DATA]"
click at [611, 215] on select "Select [DEMOGRAPHIC_DATA] [DEMOGRAPHIC_DATA] Other Prefer Not To Say" at bounding box center [765, 228] width 309 height 27
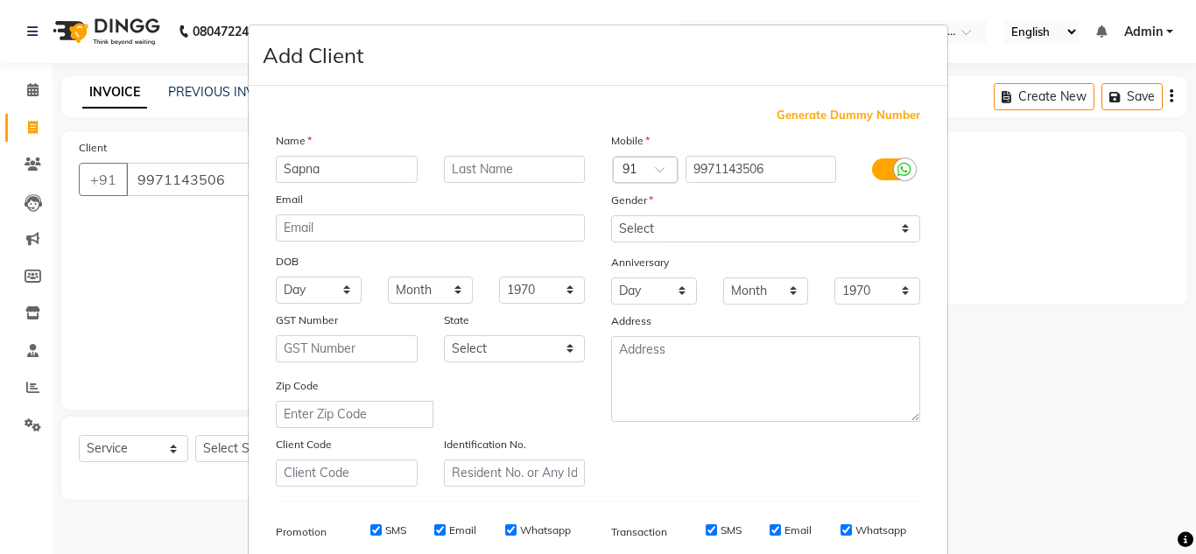
click at [968, 295] on ngb-modal-window "Add Client Generate Dummy Number Name [PERSON_NAME] Email DOB Day 01 02 03 04 0…" at bounding box center [598, 277] width 1196 height 554
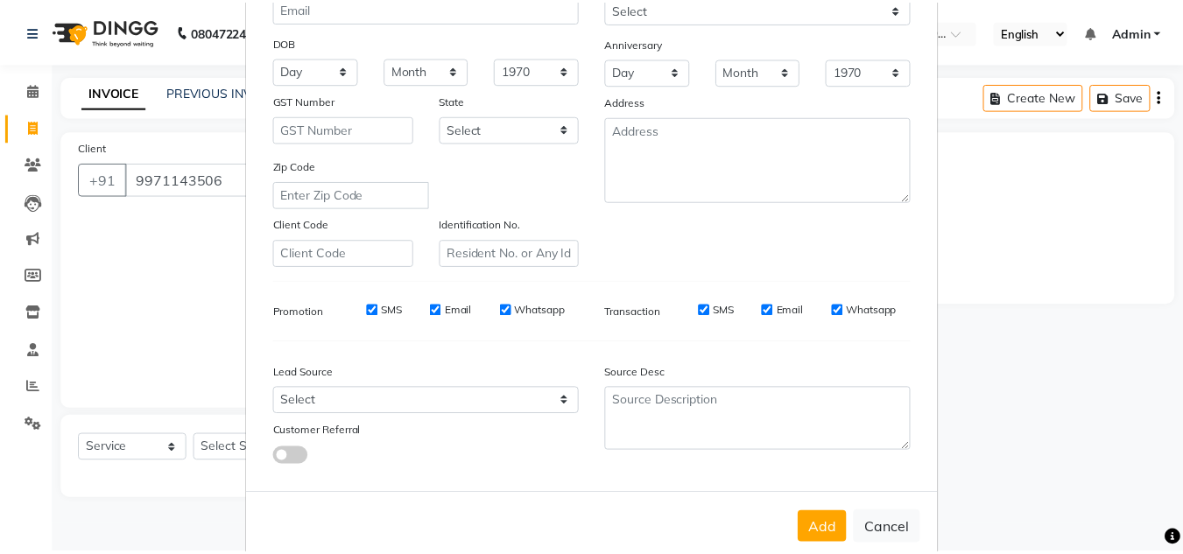
scroll to position [254, 0]
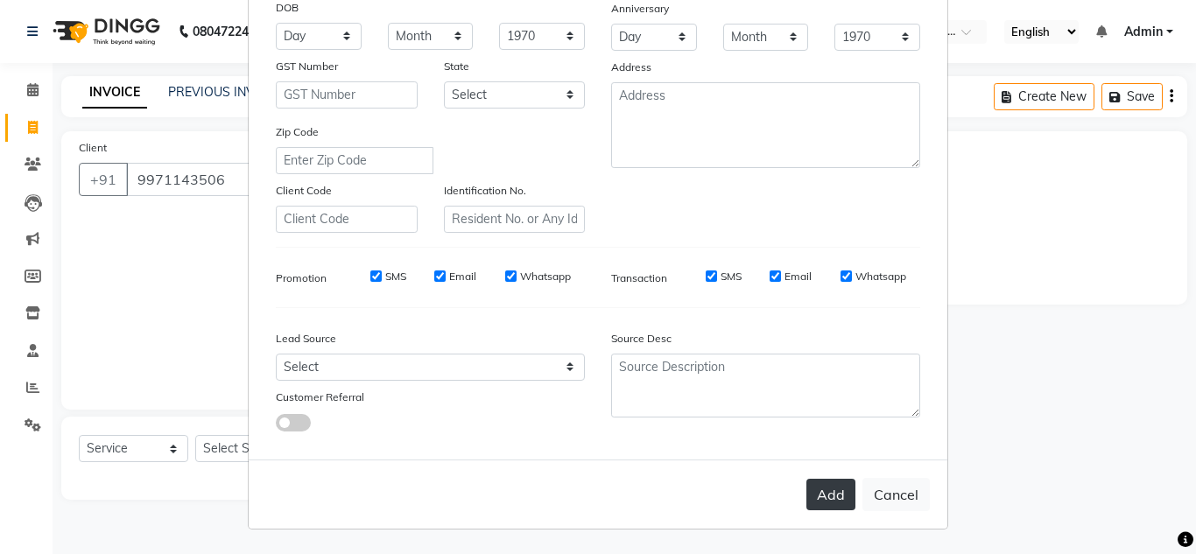
click at [830, 501] on button "Add" at bounding box center [830, 495] width 49 height 32
select select
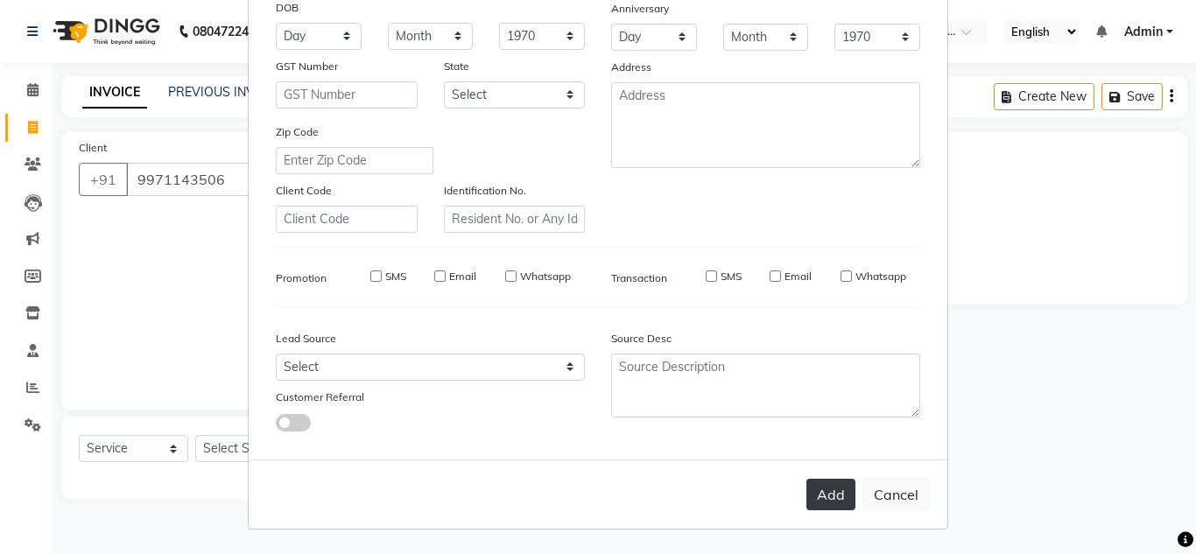
select select
checkbox input "false"
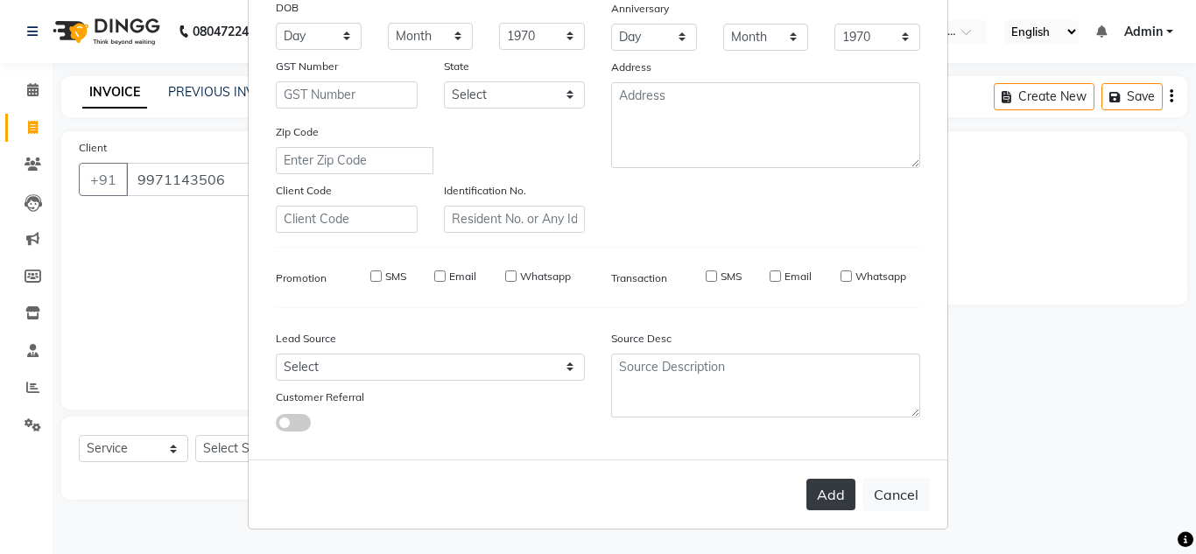
checkbox input "false"
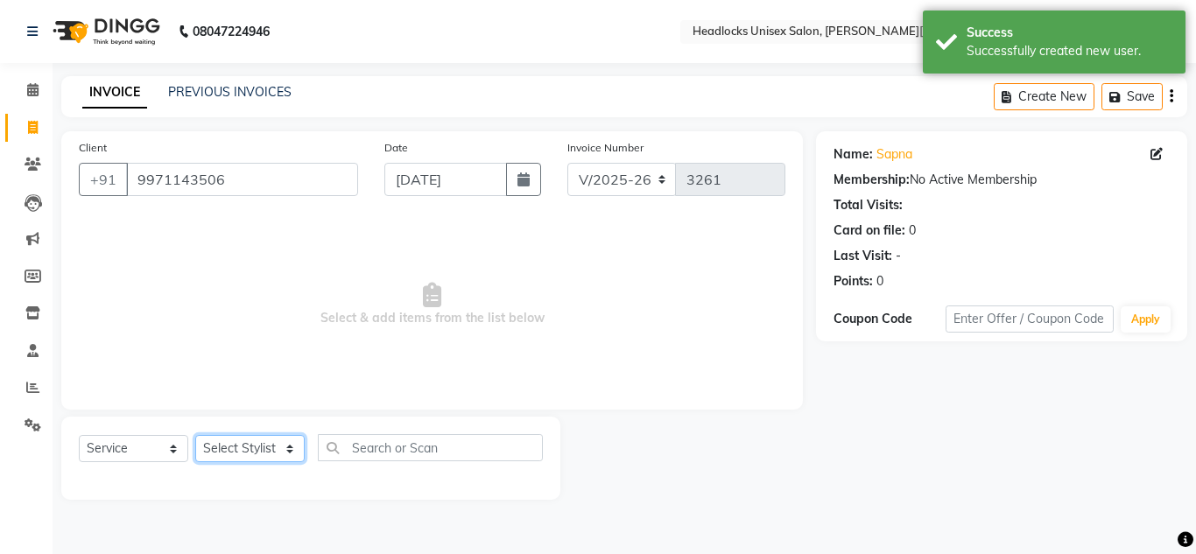
click at [254, 449] on select "Select Stylist [PERSON_NAME] Jannat Kaif [DATE] [PERSON_NAME] [PERSON_NAME] [PE…" at bounding box center [249, 448] width 109 height 27
select select "53613"
click at [195, 435] on select "Select Stylist [PERSON_NAME] Jannat Kaif [DATE] [PERSON_NAME] [PERSON_NAME] [PE…" at bounding box center [249, 448] width 109 height 27
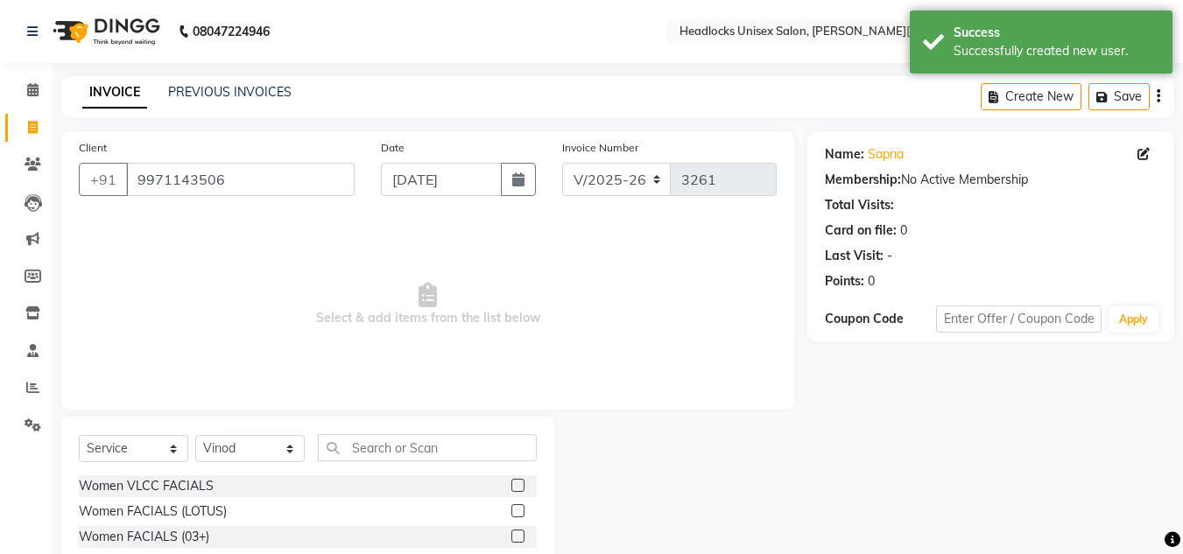
click at [722, 316] on span "Select & add items from the list below" at bounding box center [428, 304] width 698 height 175
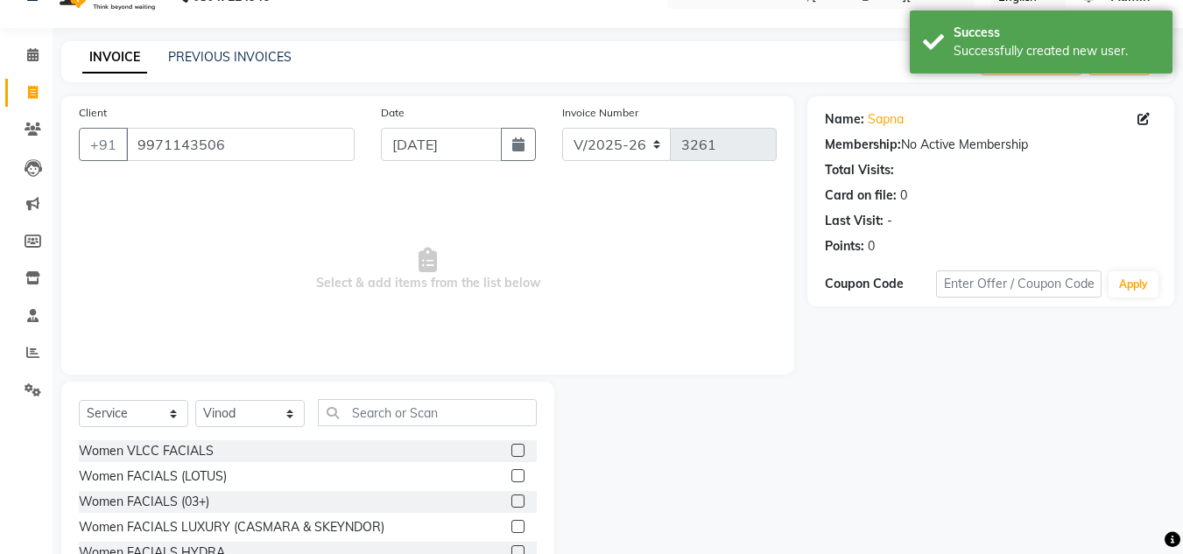
scroll to position [147, 0]
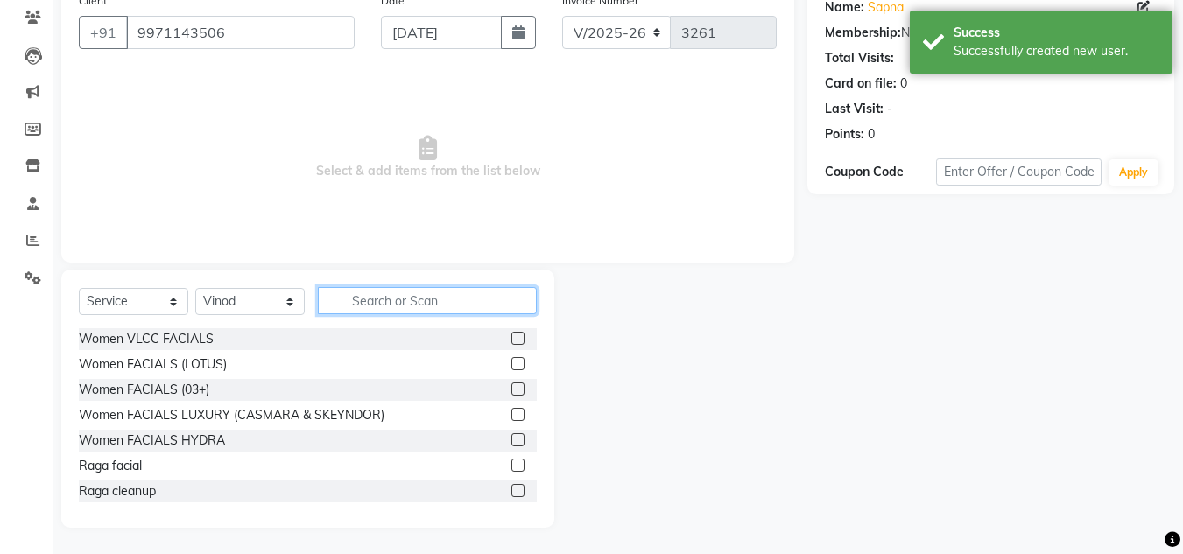
click at [397, 301] on input "text" at bounding box center [427, 300] width 219 height 27
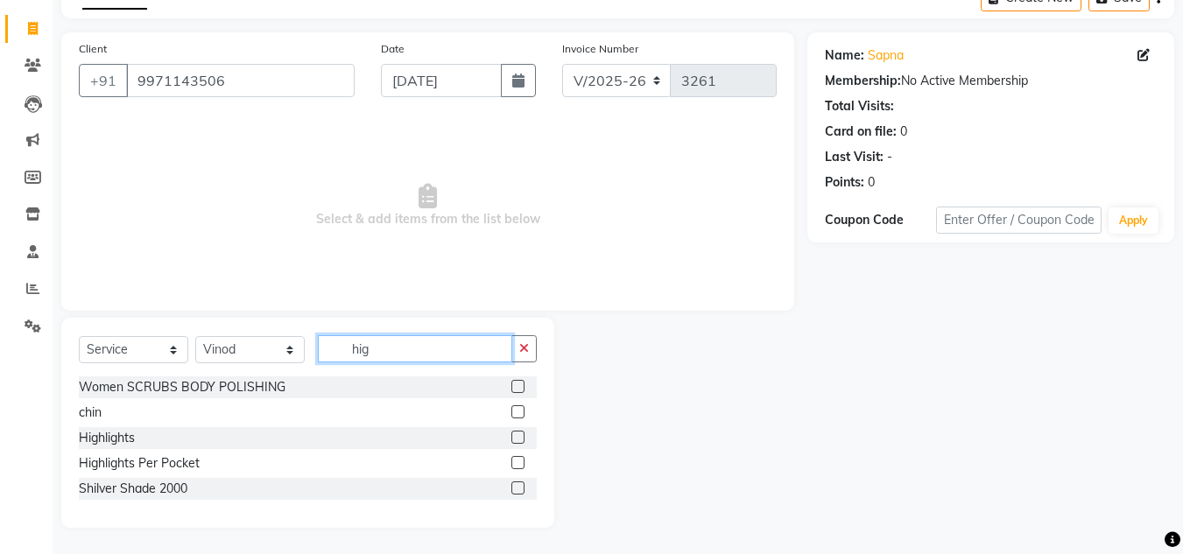
scroll to position [23, 0]
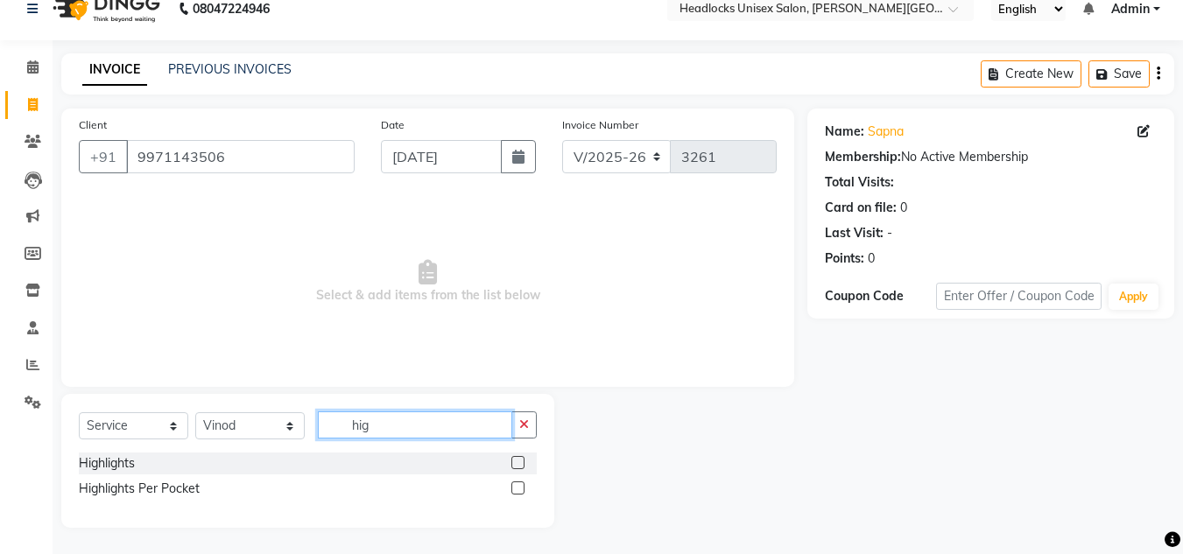
type input "hig"
click at [517, 461] on label at bounding box center [517, 462] width 13 height 13
click at [517, 461] on input "checkbox" at bounding box center [516, 463] width 11 height 11
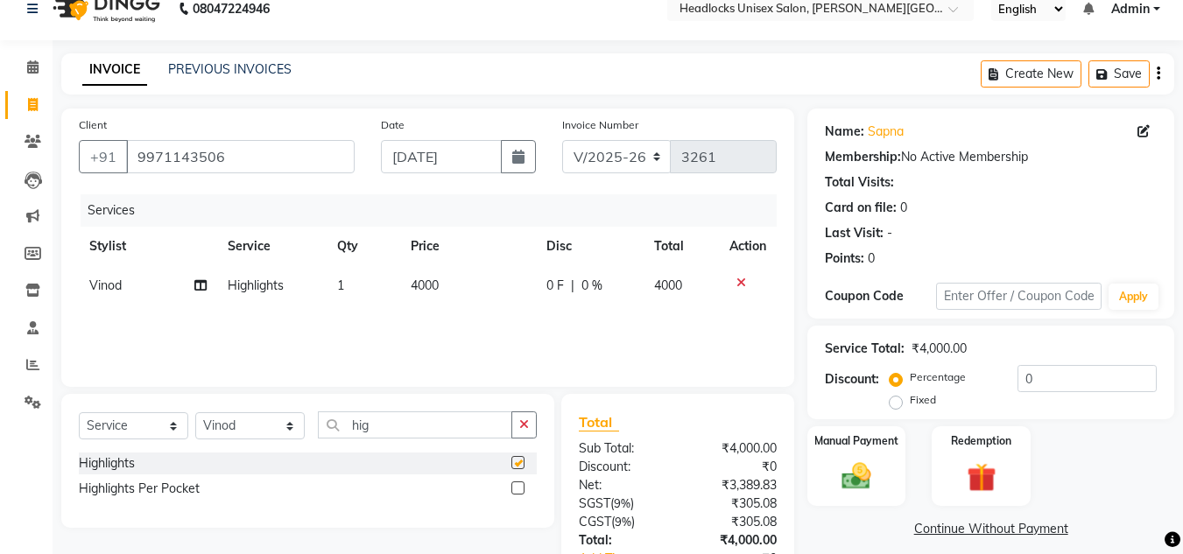
checkbox input "false"
click at [422, 425] on input "hig" at bounding box center [415, 425] width 194 height 27
click at [412, 424] on input "hig" at bounding box center [415, 425] width 194 height 27
type input "h"
type input "glo"
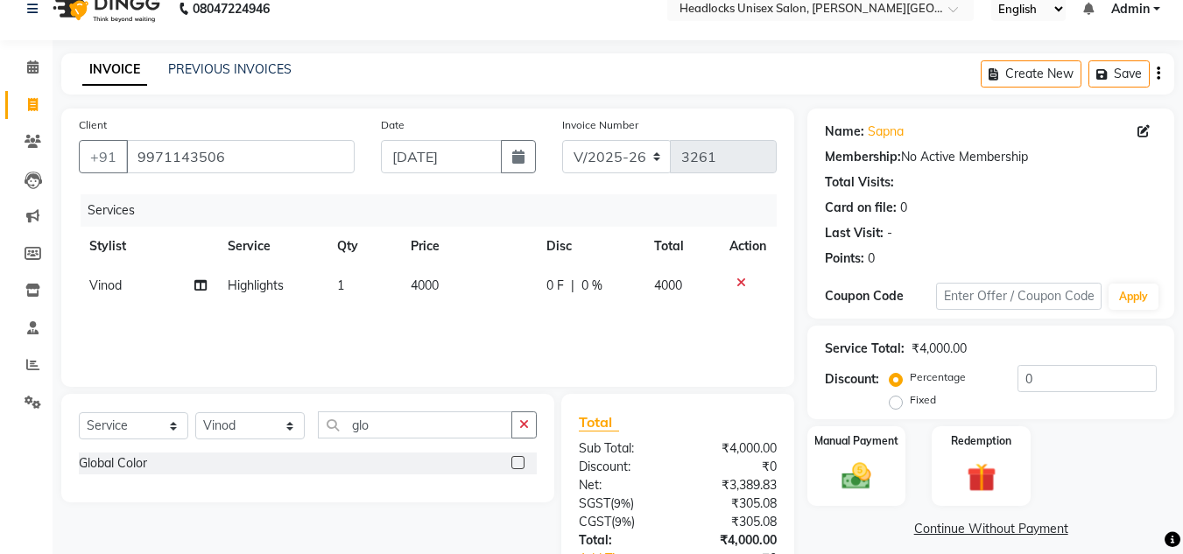
click at [517, 462] on label at bounding box center [517, 462] width 13 height 13
click at [517, 462] on input "checkbox" at bounding box center [516, 463] width 11 height 11
checkbox input "false"
click at [443, 317] on td "3000" at bounding box center [468, 325] width 136 height 39
select select "53613"
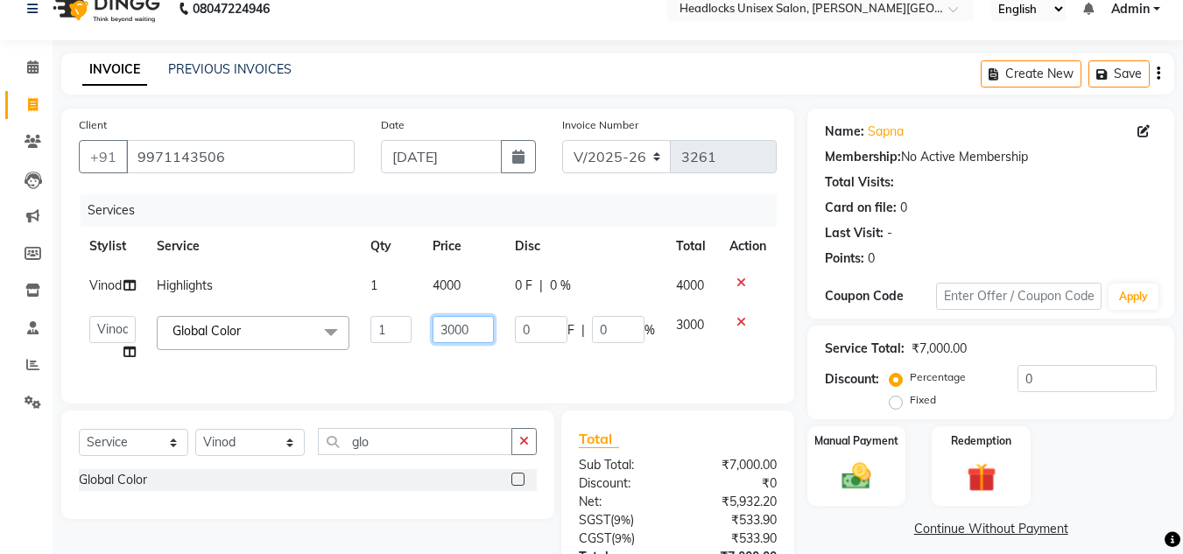
click at [476, 328] on input "3000" at bounding box center [463, 329] width 60 height 27
type input "3"
type input "2000"
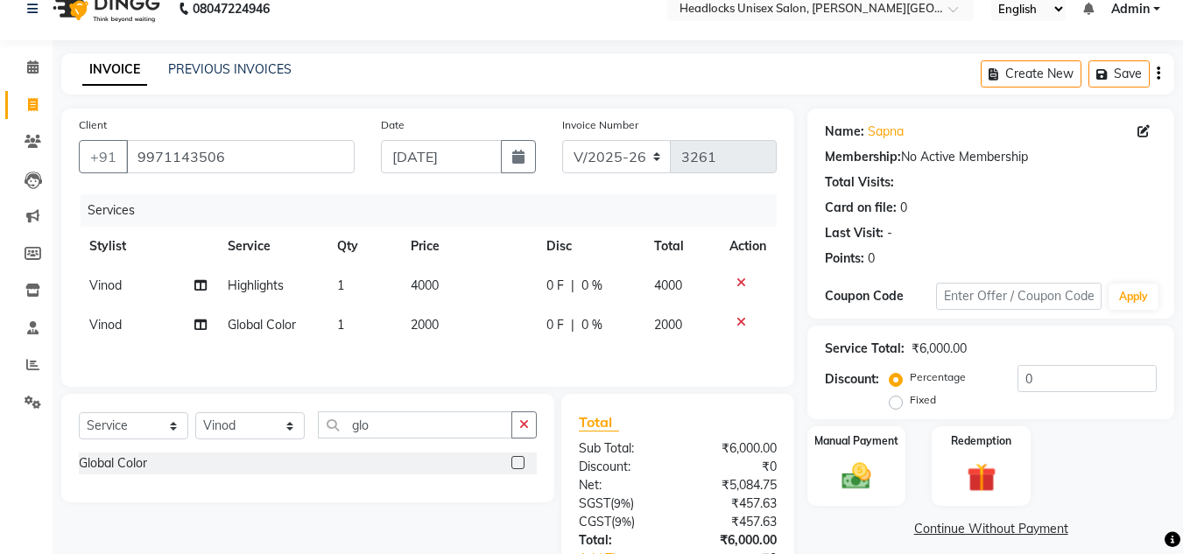
click at [496, 358] on div "Services Stylist Service Qty Price Disc Total Action Vinod Highlights 1 4000 0 …" at bounding box center [428, 281] width 698 height 175
click at [664, 430] on div "Total" at bounding box center [678, 422] width 198 height 21
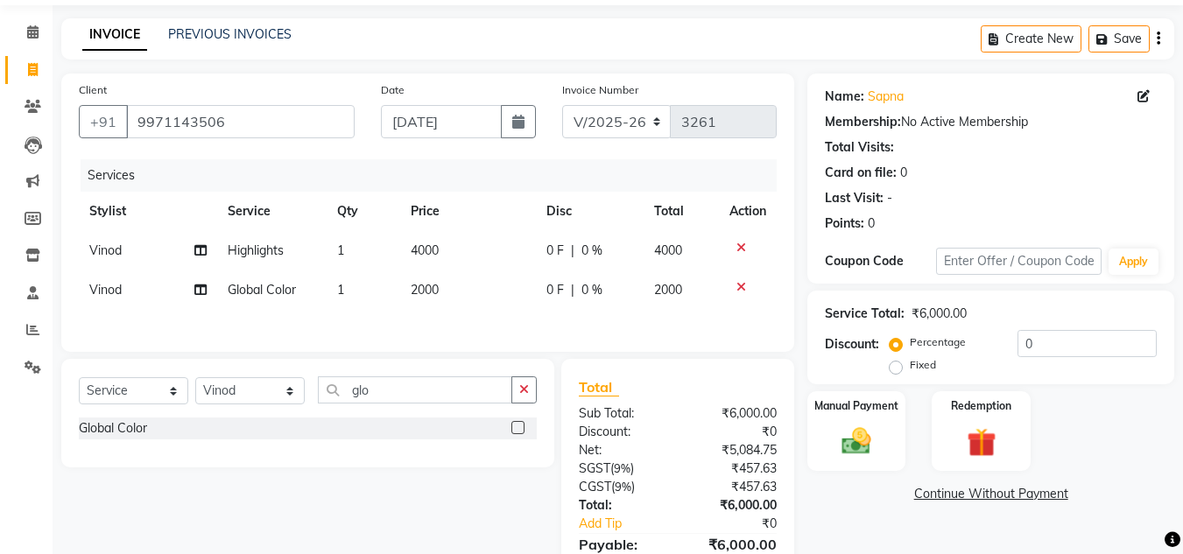
scroll to position [149, 0]
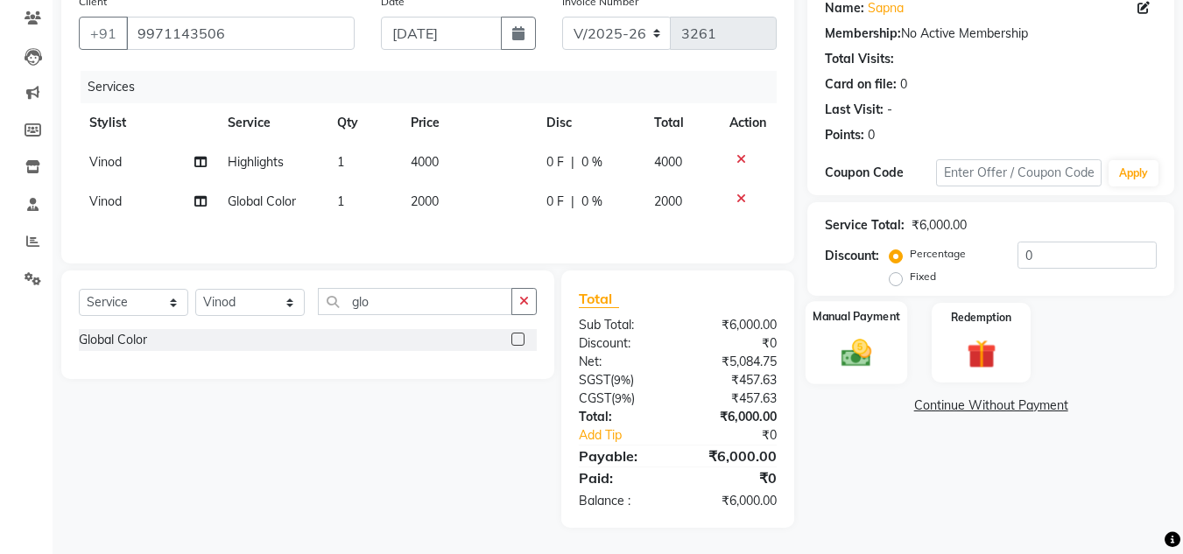
click at [854, 336] on img at bounding box center [856, 352] width 49 height 35
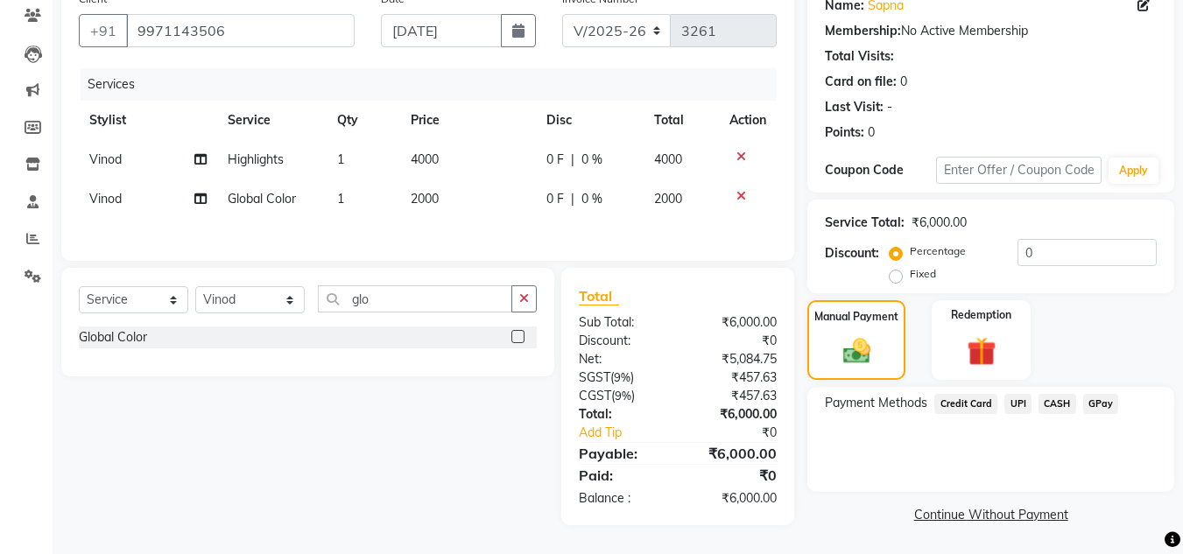
click at [1014, 403] on span "UPI" at bounding box center [1017, 404] width 27 height 20
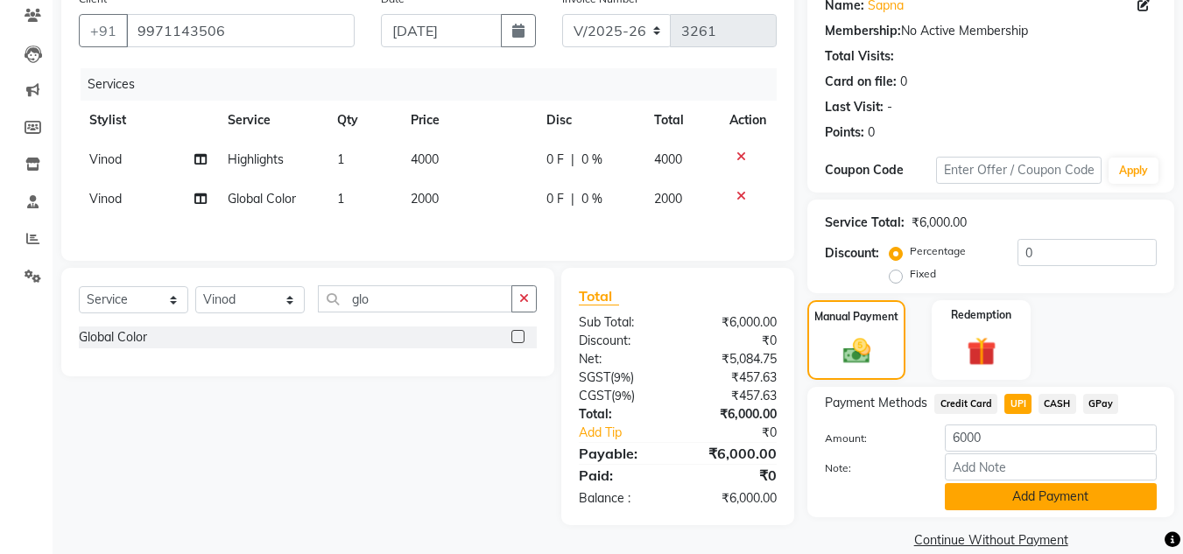
click at [1029, 493] on button "Add Payment" at bounding box center [1051, 496] width 212 height 27
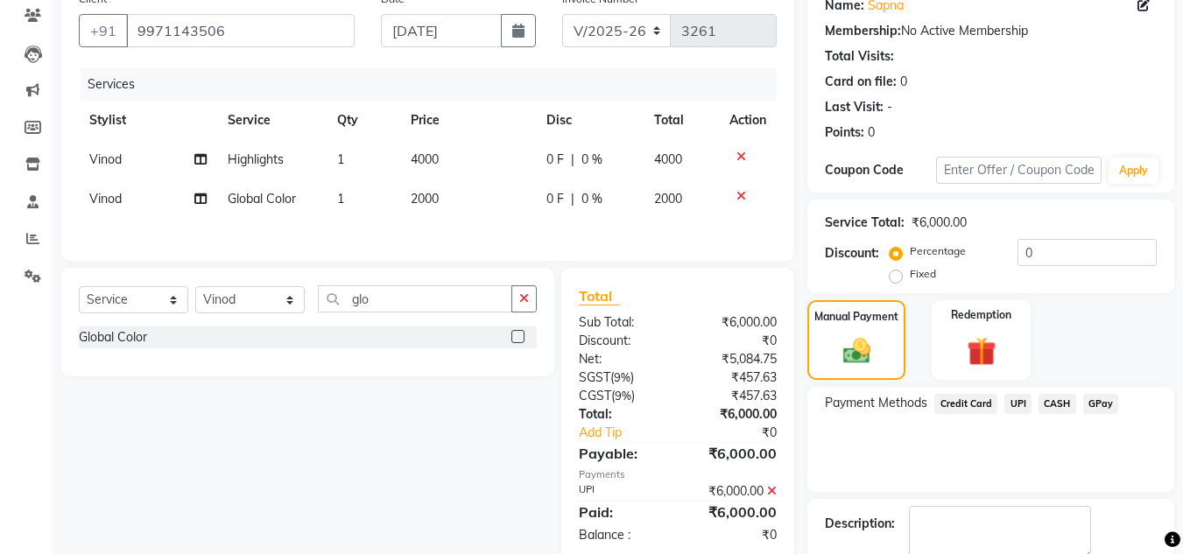
click at [1019, 469] on div "Payment Methods Credit Card UPI CASH GPay" at bounding box center [990, 439] width 367 height 105
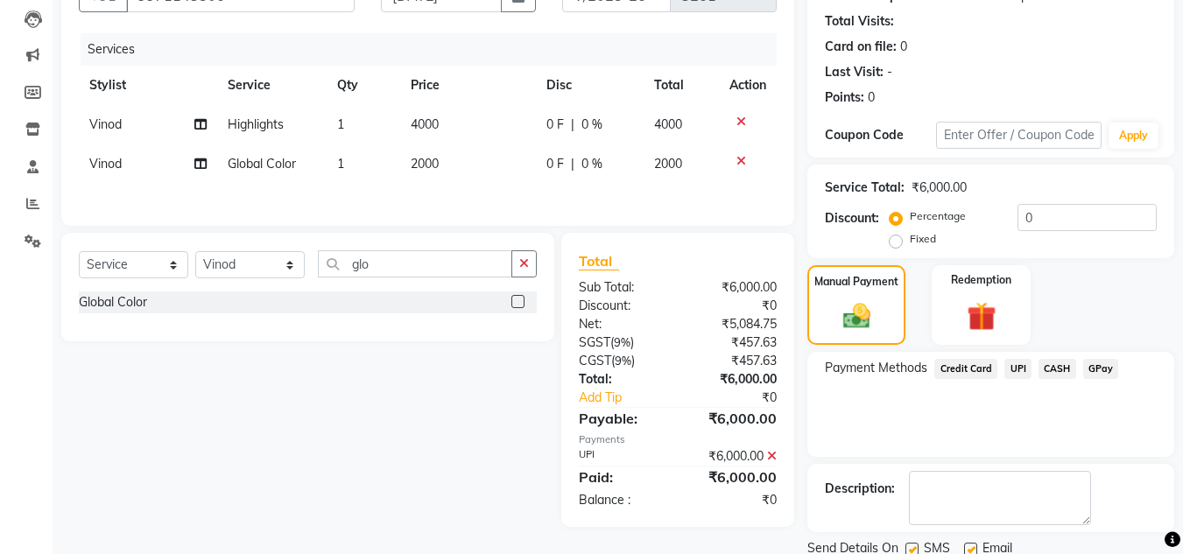
scroll to position [248, 0]
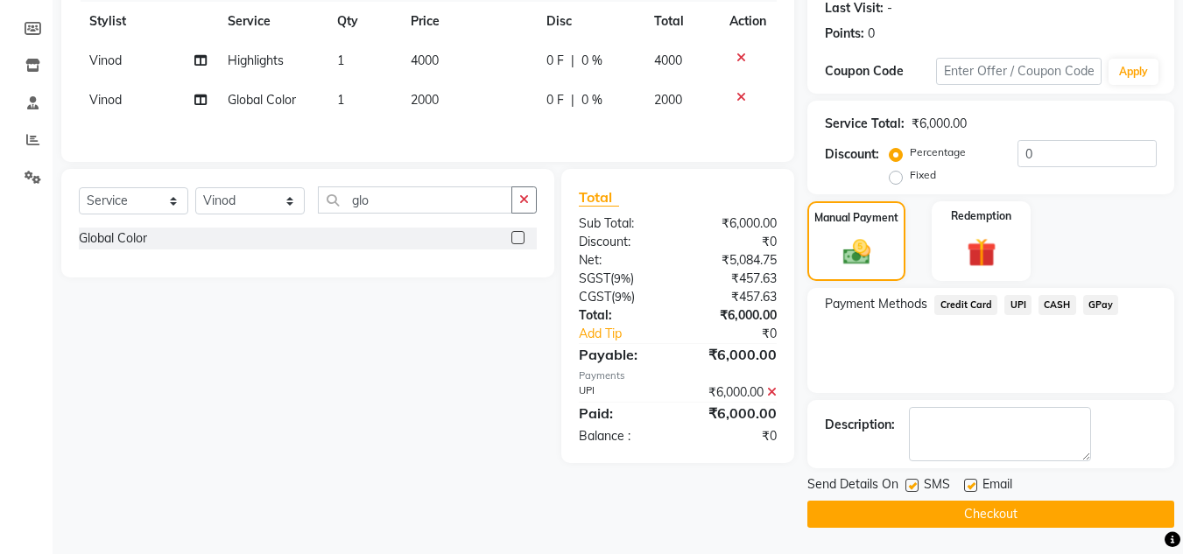
click at [1016, 509] on button "Checkout" at bounding box center [990, 514] width 367 height 27
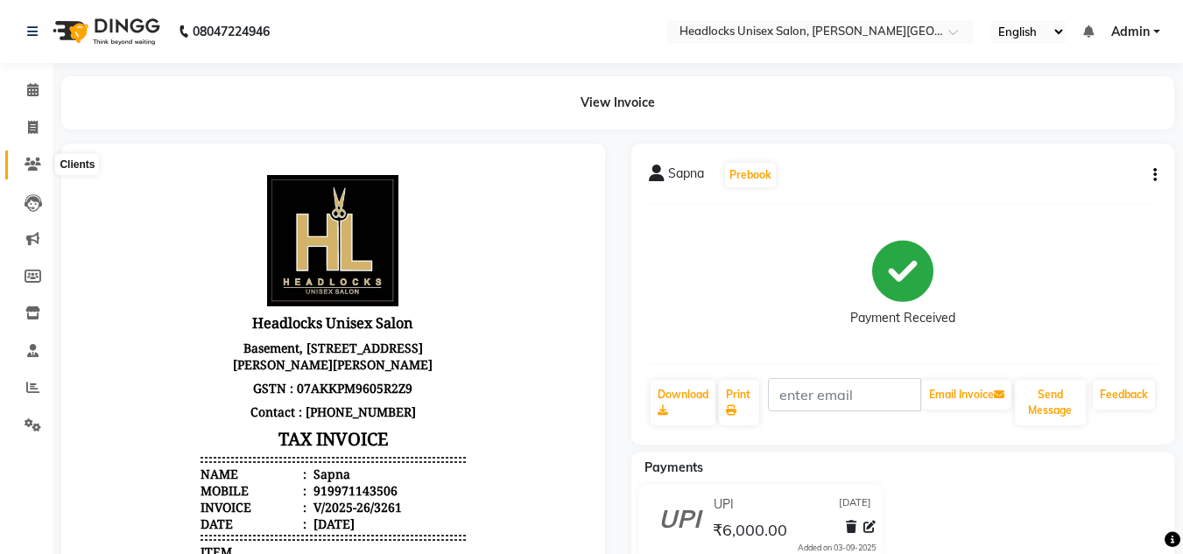
click at [35, 164] on icon at bounding box center [33, 164] width 17 height 13
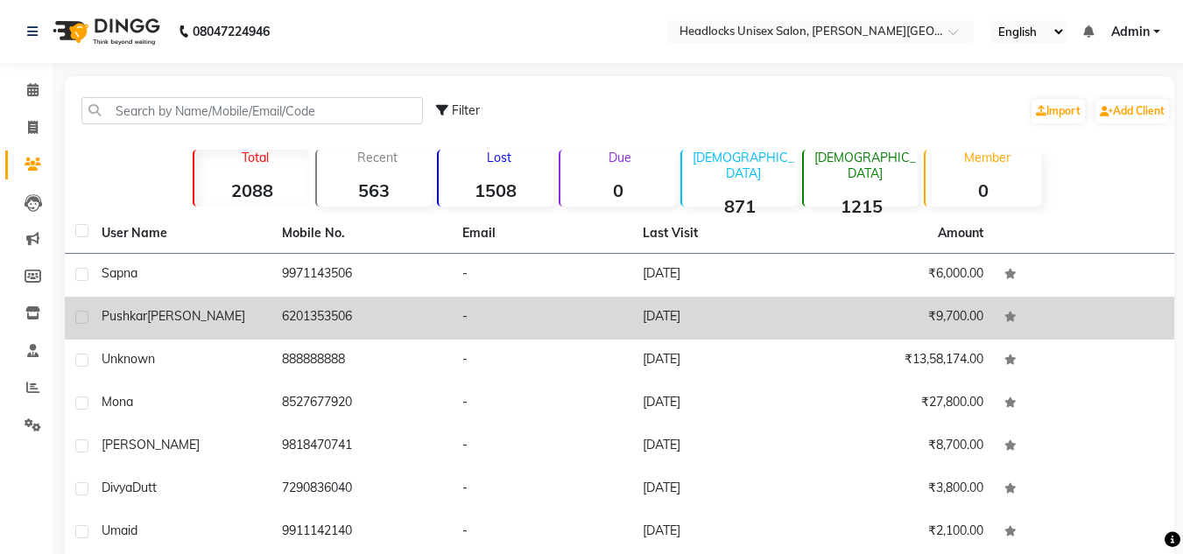
click at [314, 298] on td "6201353506" at bounding box center [361, 318] width 180 height 43
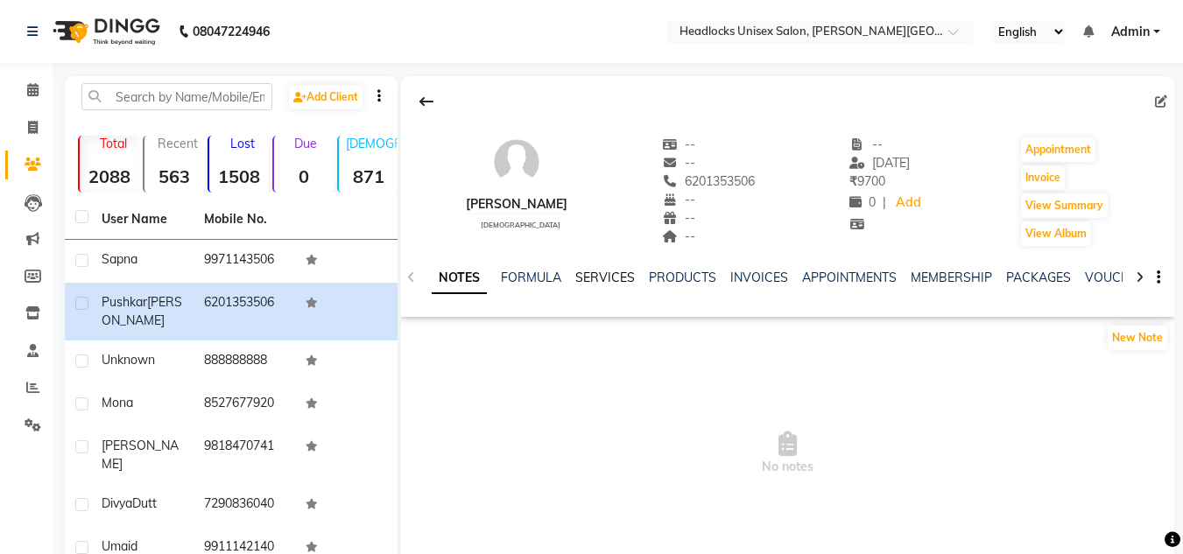
click at [598, 273] on link "SERVICES" at bounding box center [605, 278] width 60 height 16
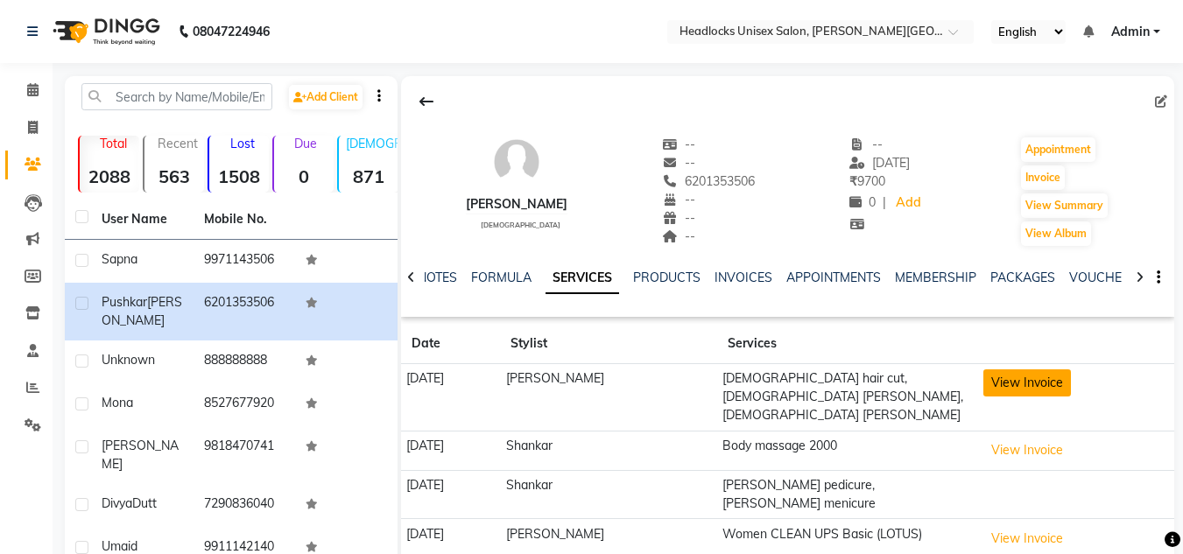
click at [1028, 377] on button "View Invoice" at bounding box center [1027, 383] width 88 height 27
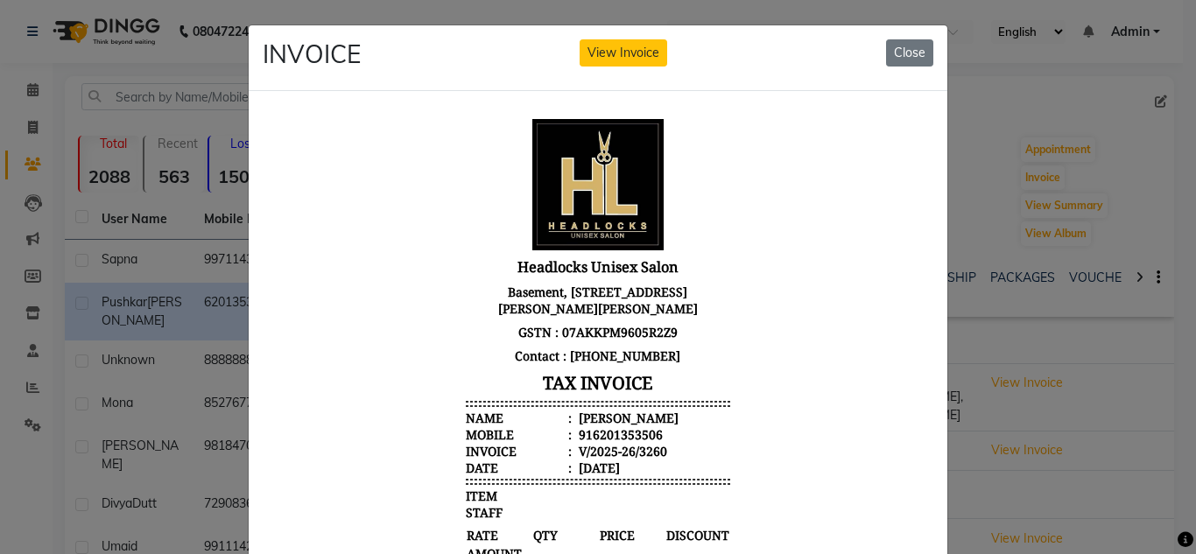
click at [1181, 15] on ngb-modal-window "INVOICE View Invoice Close" at bounding box center [598, 277] width 1196 height 554
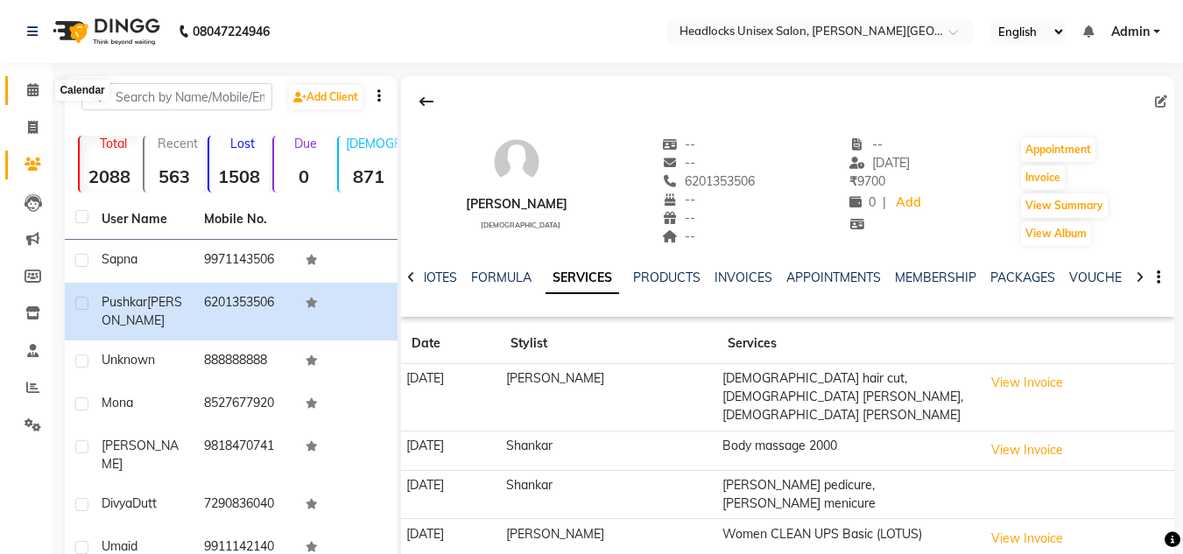
click at [35, 87] on icon at bounding box center [32, 89] width 11 height 13
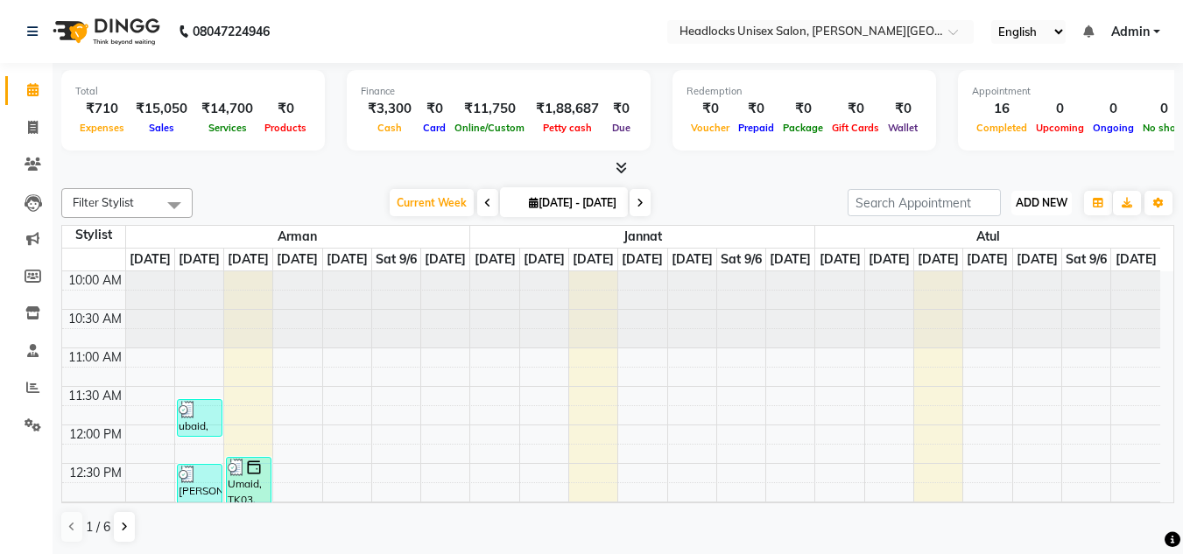
click at [1044, 203] on span "ADD NEW" at bounding box center [1042, 202] width 52 height 13
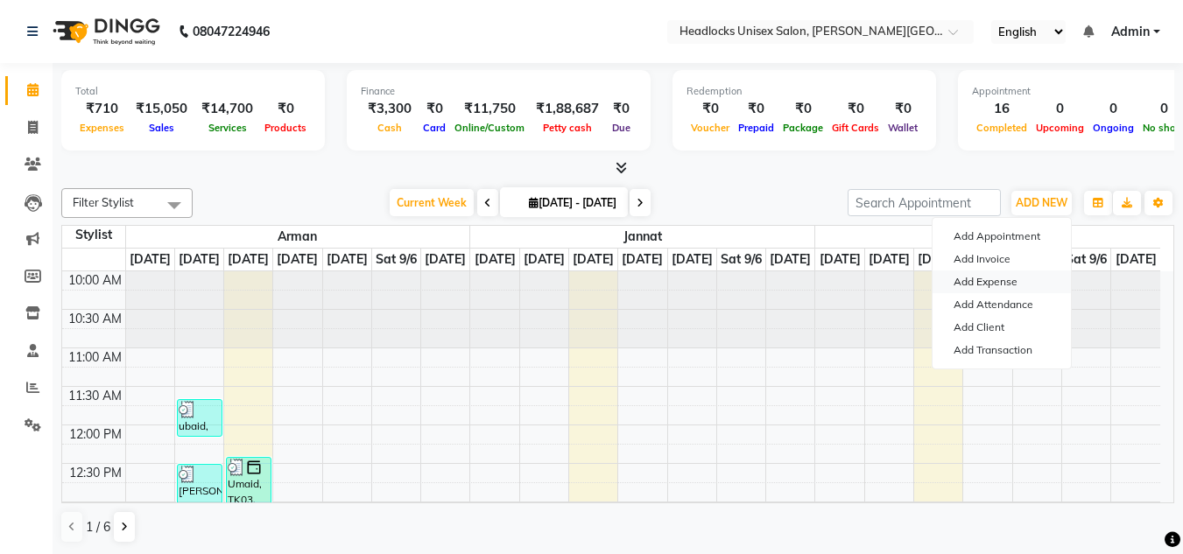
click at [978, 284] on link "Add Expense" at bounding box center [1002, 282] width 138 height 23
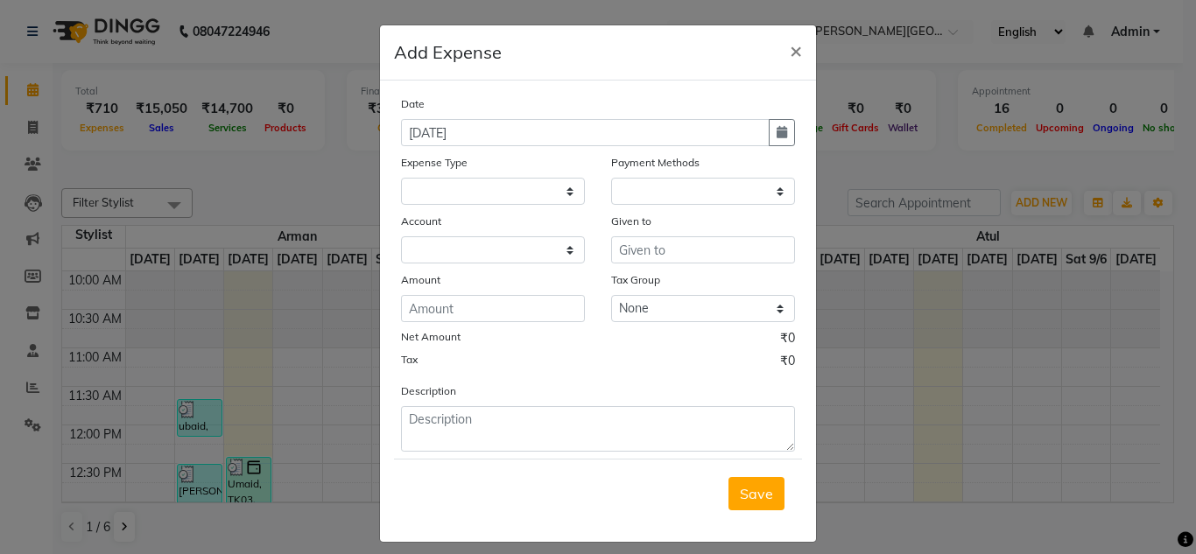
select select
select select "1"
select select "5907"
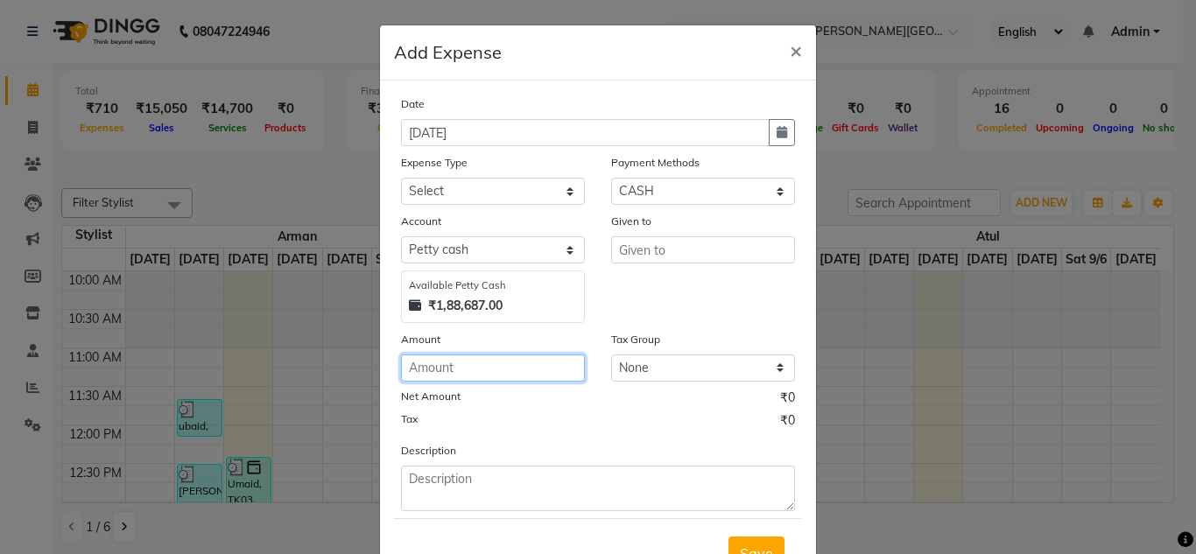
click at [466, 370] on input "number" at bounding box center [493, 368] width 184 height 27
type input "300"
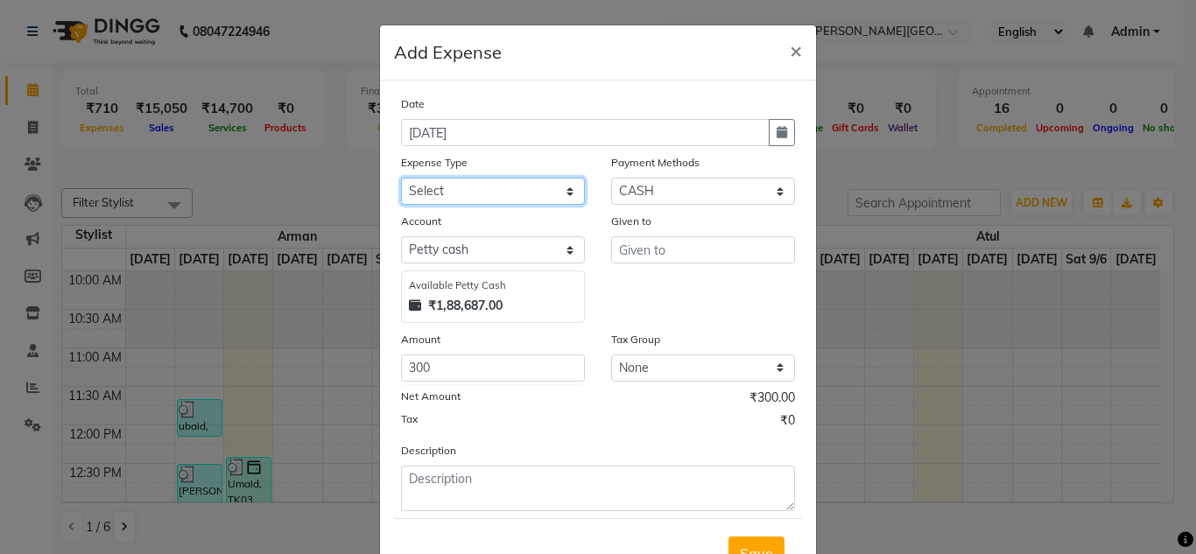
click at [493, 189] on select "Select Advance Salary Bank charges Car maintenance Cash transfer to bank Cash t…" at bounding box center [493, 191] width 184 height 27
select select "16776"
click at [494, 188] on select "Select Advance Salary Bank charges Car maintenance Cash transfer to bank Cash t…" at bounding box center [493, 191] width 184 height 27
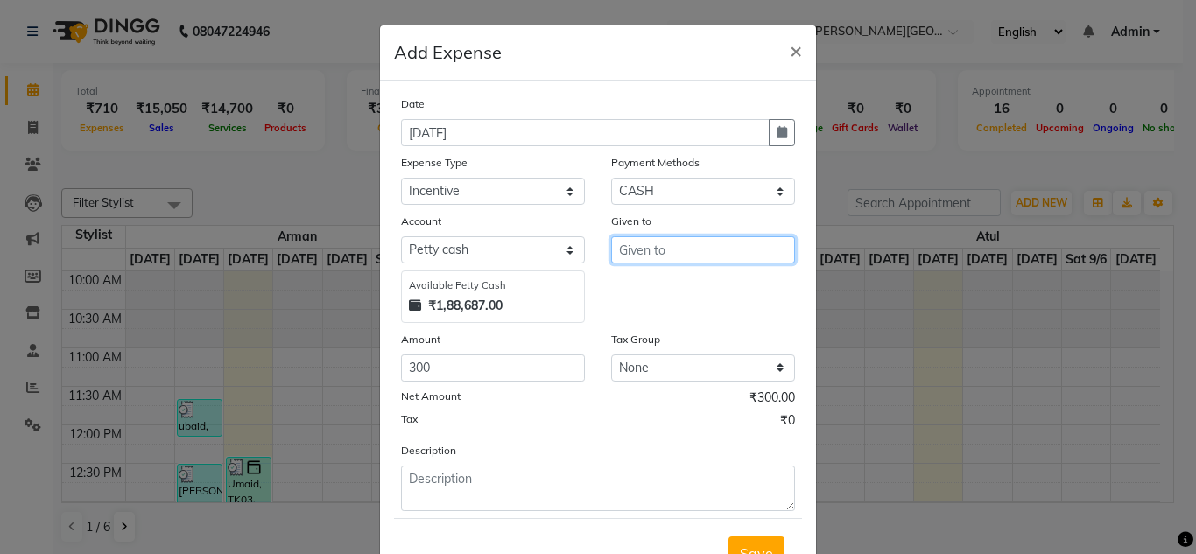
click at [666, 256] on input "text" at bounding box center [703, 249] width 184 height 27
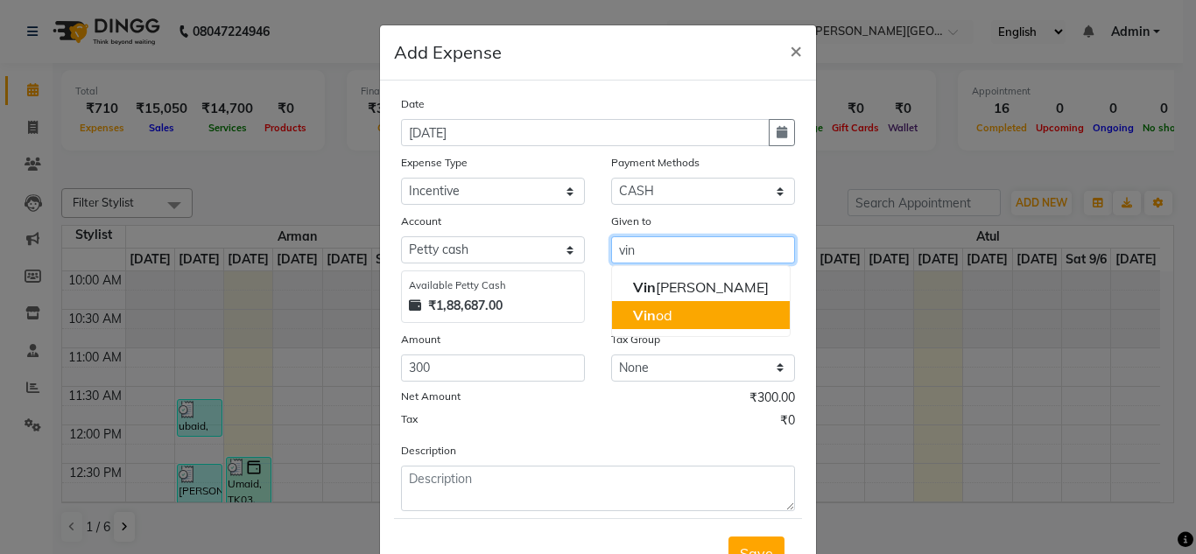
click at [672, 317] on button "Vin od" at bounding box center [701, 315] width 178 height 28
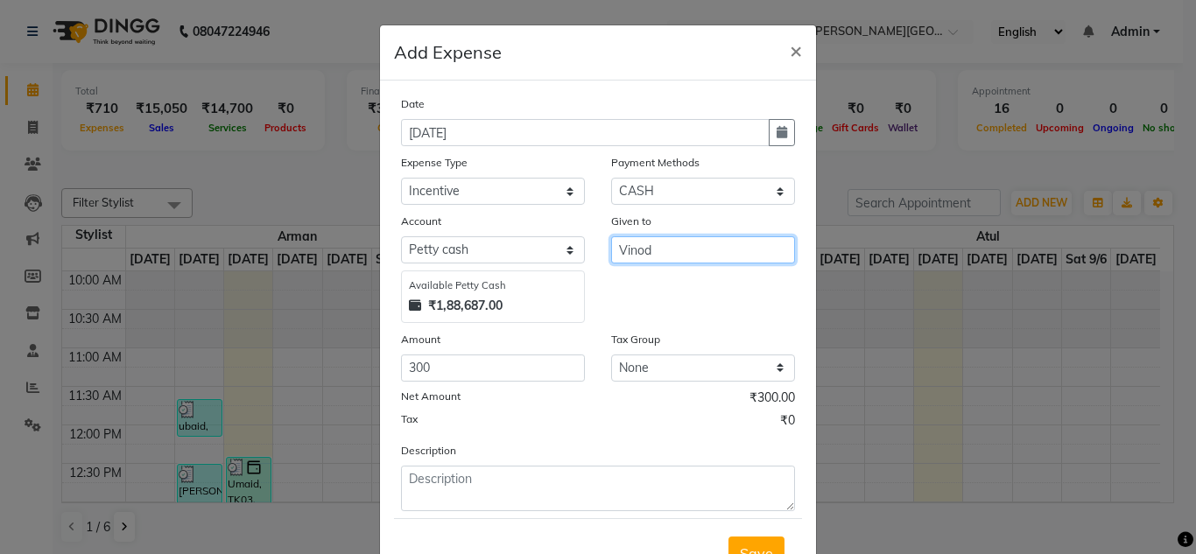
type input "Vinod"
click at [533, 433] on div "Tax ₹0" at bounding box center [598, 423] width 394 height 23
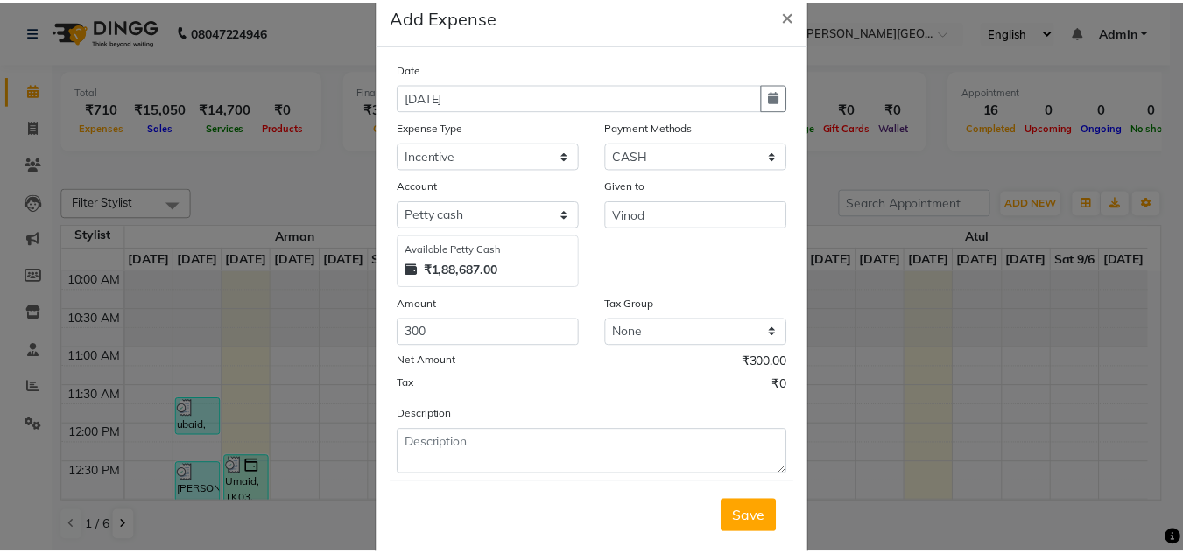
scroll to position [73, 0]
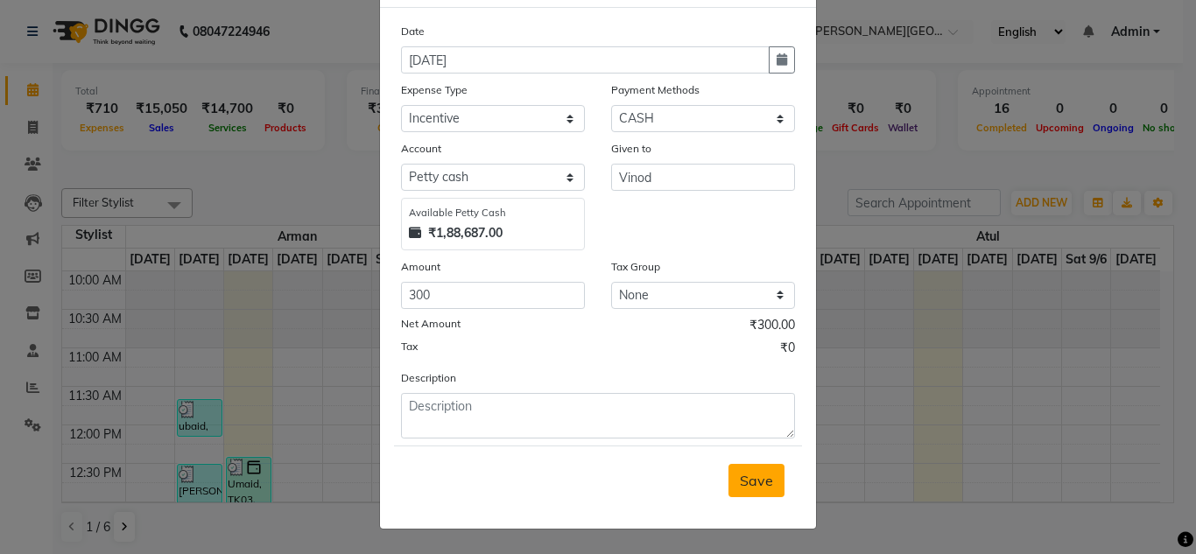
click at [752, 468] on button "Save" at bounding box center [756, 480] width 56 height 33
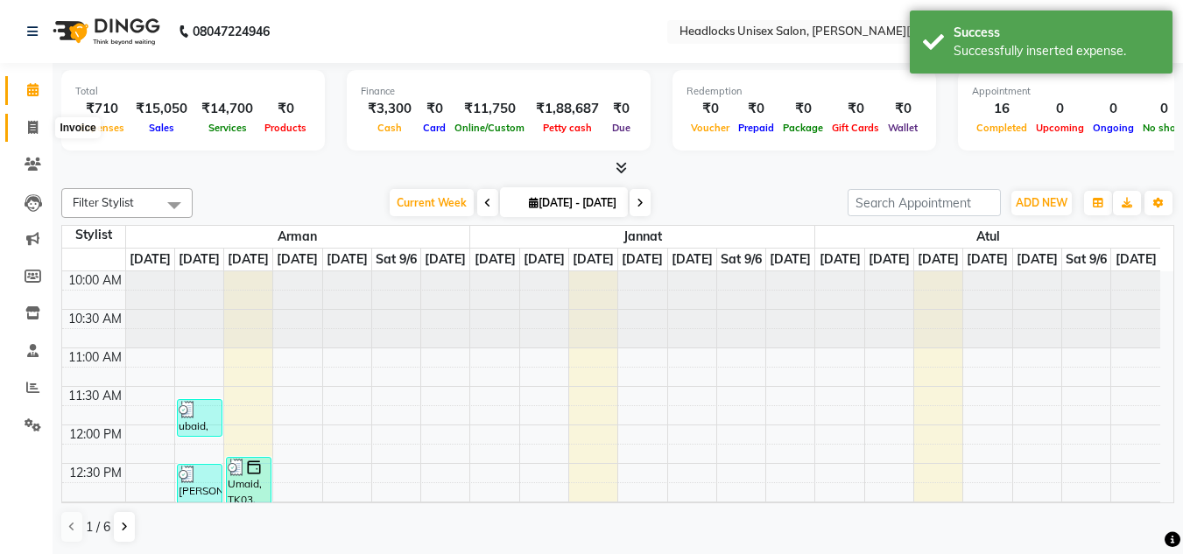
click at [32, 128] on icon at bounding box center [33, 127] width 10 height 13
select select "service"
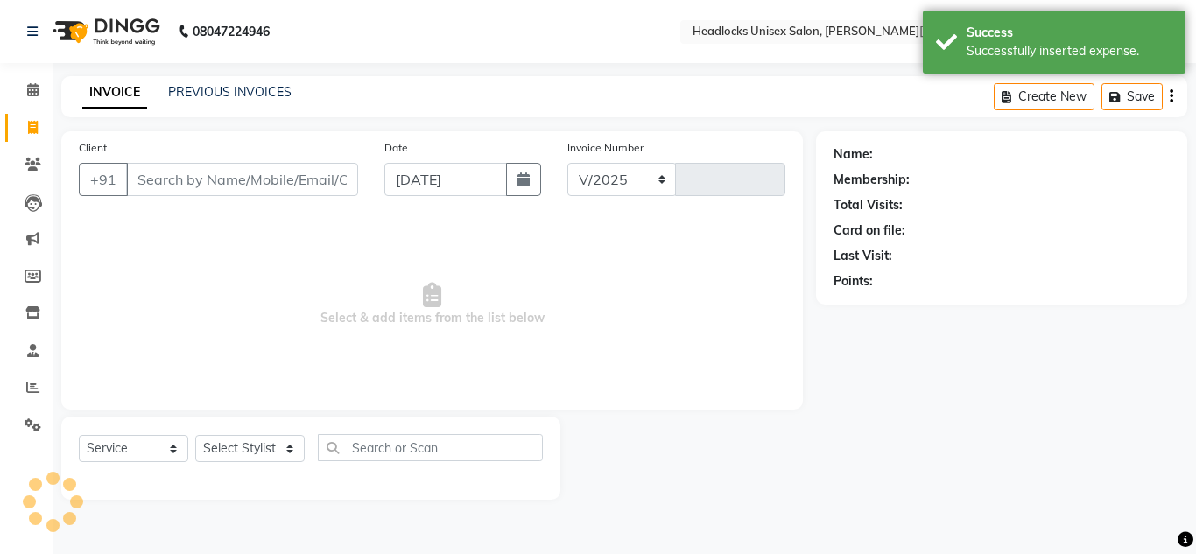
select select "6850"
type input "3262"
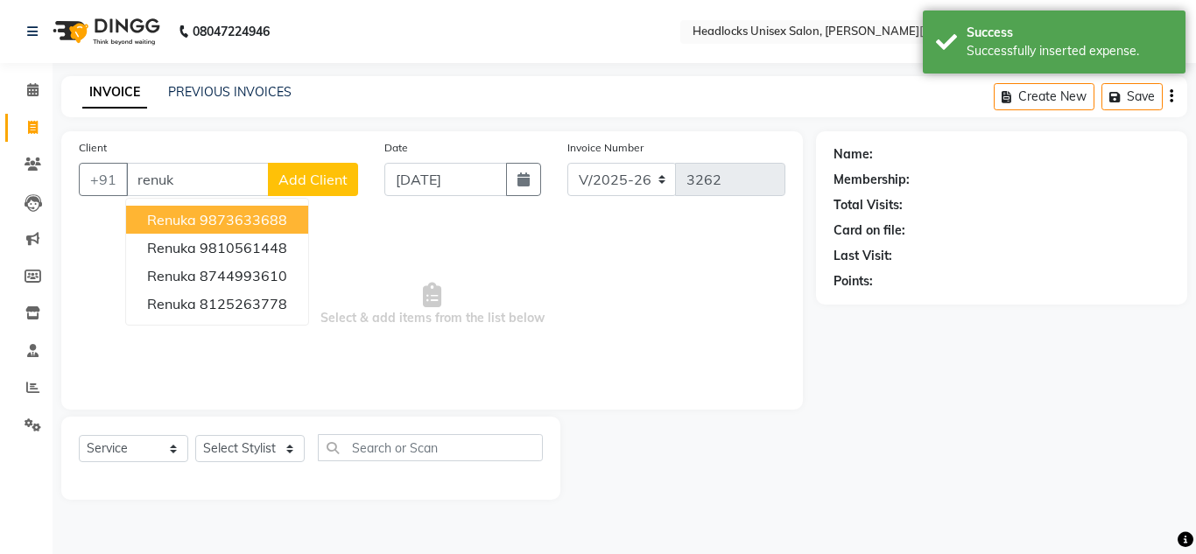
click at [243, 226] on ngb-highlight "9873633688" at bounding box center [244, 220] width 88 height 18
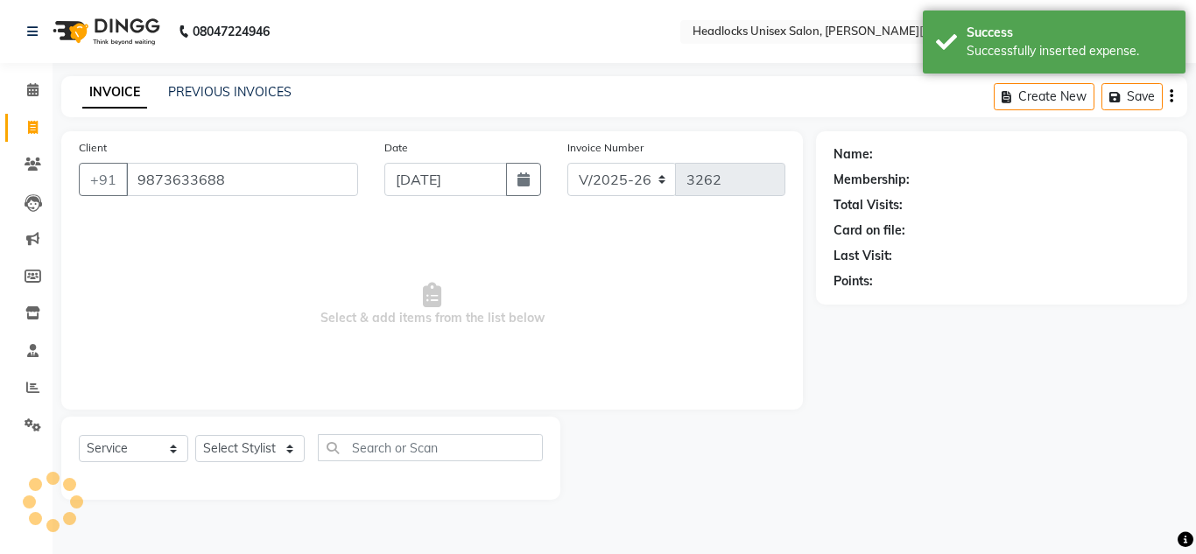
type input "9873633688"
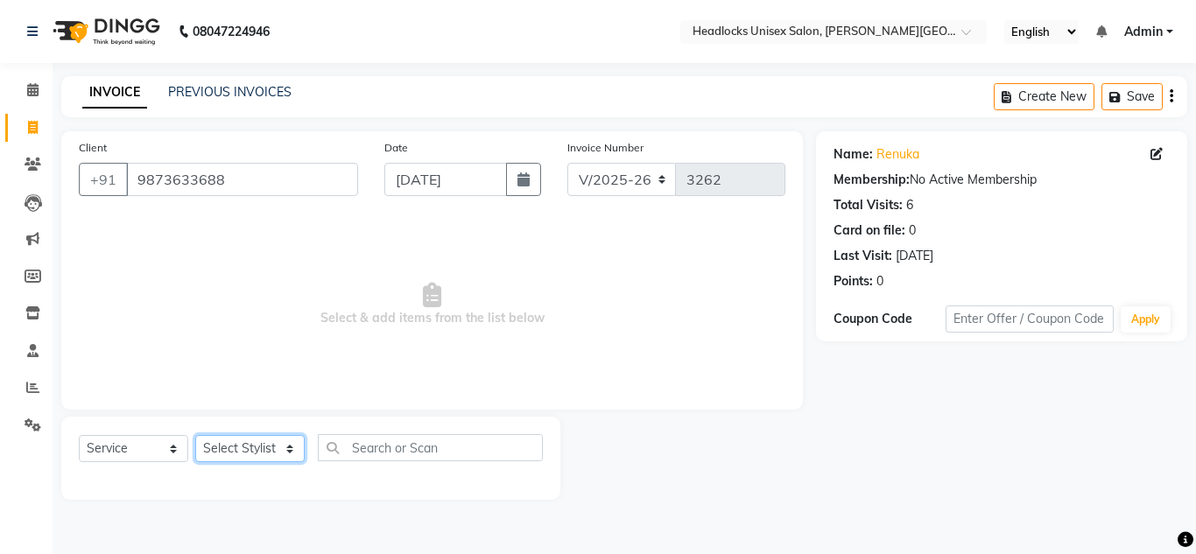
click at [267, 449] on select "Select Stylist [PERSON_NAME] Jannat Kaif [DATE] [PERSON_NAME] [PERSON_NAME] [PE…" at bounding box center [249, 448] width 109 height 27
select select "53627"
click at [195, 435] on select "Select Stylist [PERSON_NAME] Jannat Kaif [DATE] [PERSON_NAME] [PERSON_NAME] [PE…" at bounding box center [249, 448] width 109 height 27
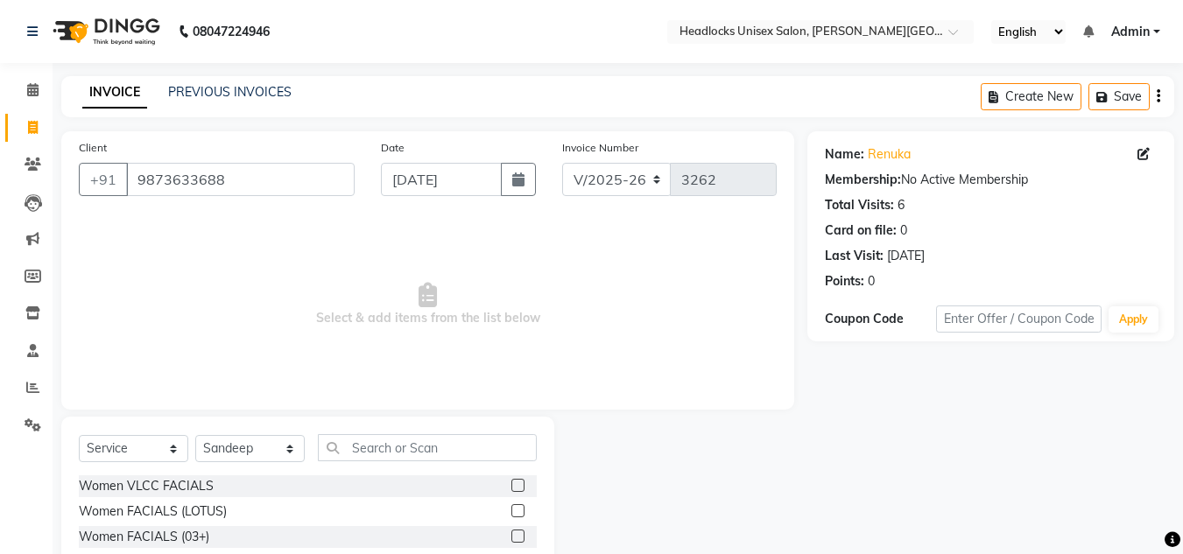
click at [532, 346] on span "Select & add items from the list below" at bounding box center [428, 304] width 698 height 175
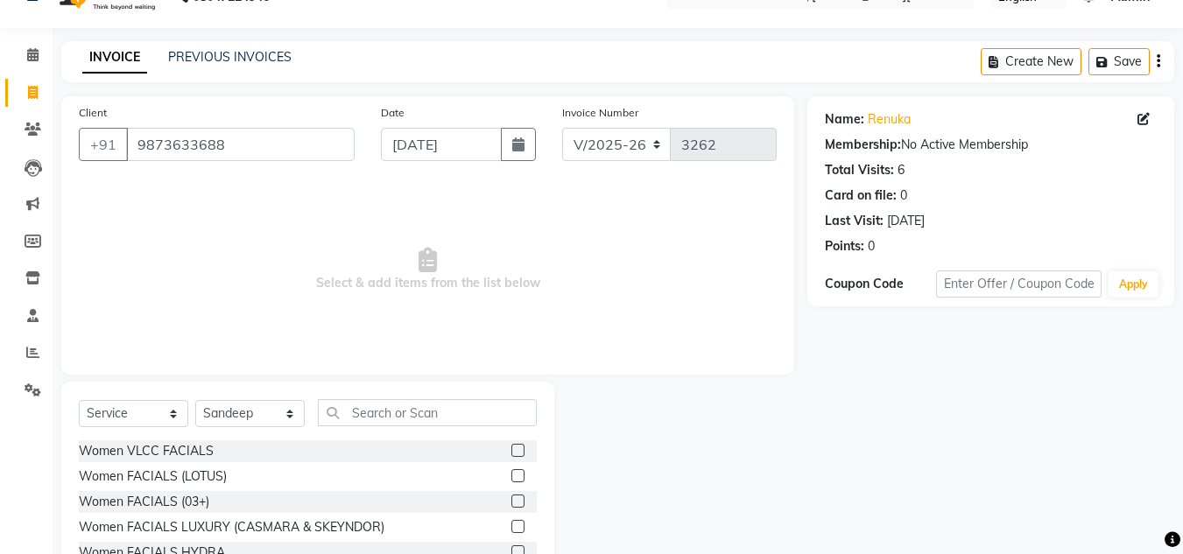
scroll to position [147, 0]
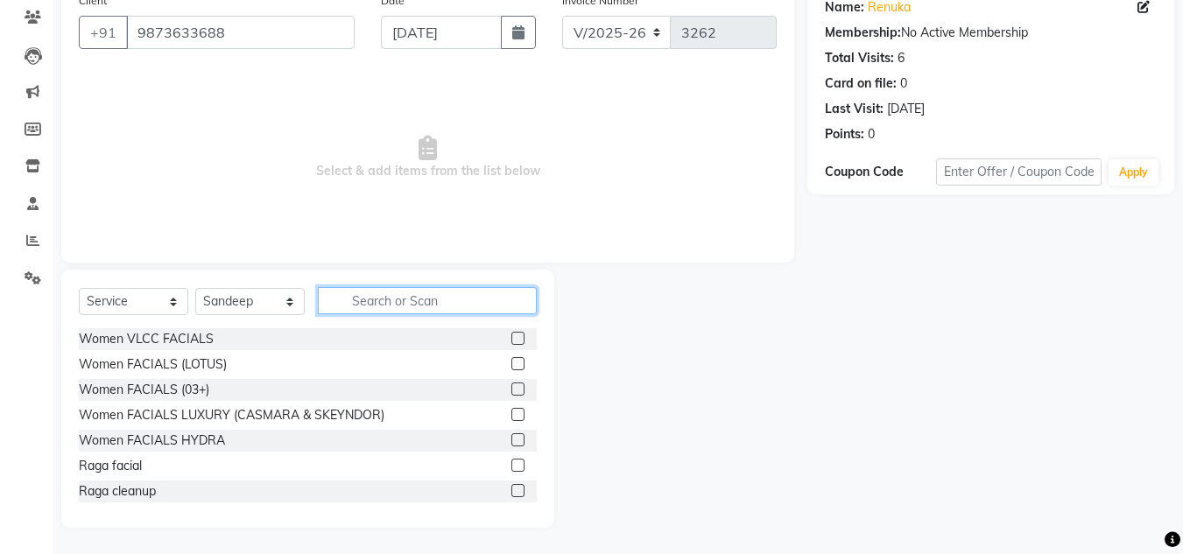
click at [381, 304] on input "text" at bounding box center [427, 300] width 219 height 27
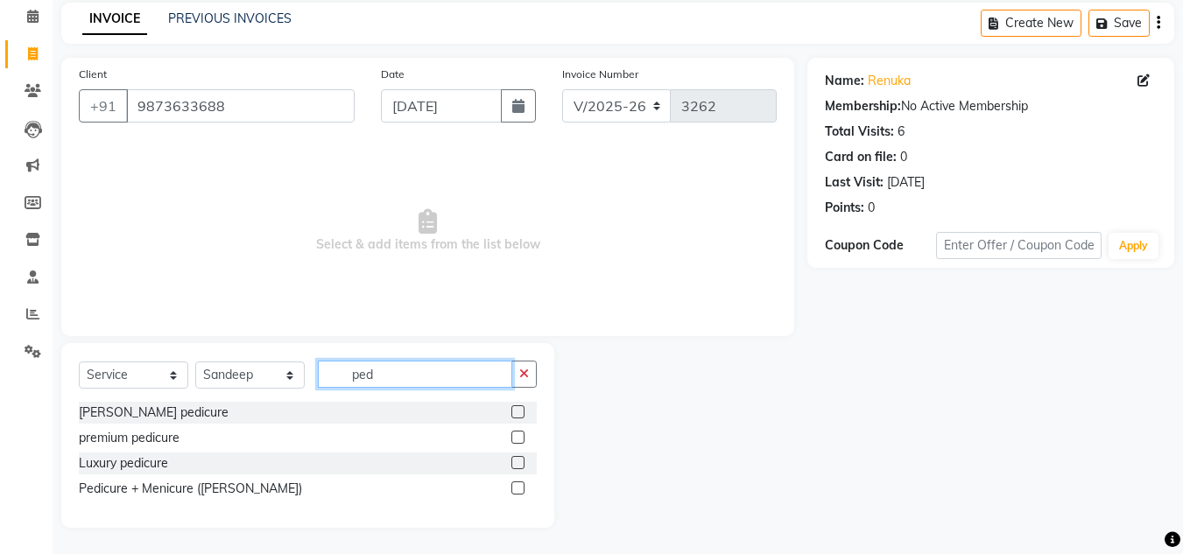
scroll to position [74, 0]
type input "pedi"
click at [517, 408] on label at bounding box center [517, 411] width 13 height 13
click at [517, 408] on input "checkbox" at bounding box center [516, 412] width 11 height 11
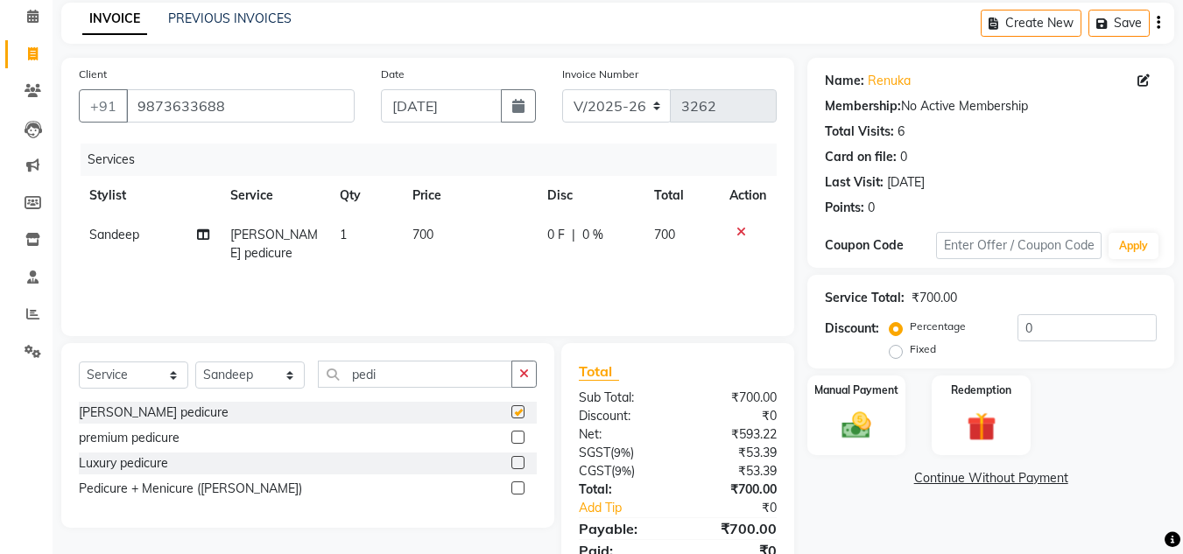
checkbox input "false"
click at [398, 364] on input "pedi" at bounding box center [415, 374] width 194 height 27
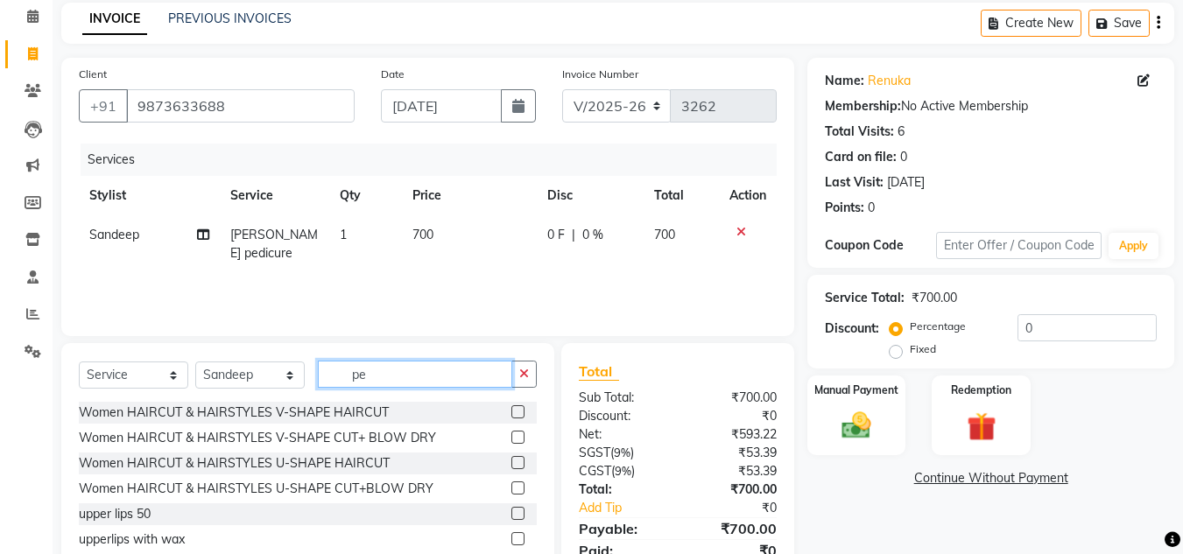
type input "p"
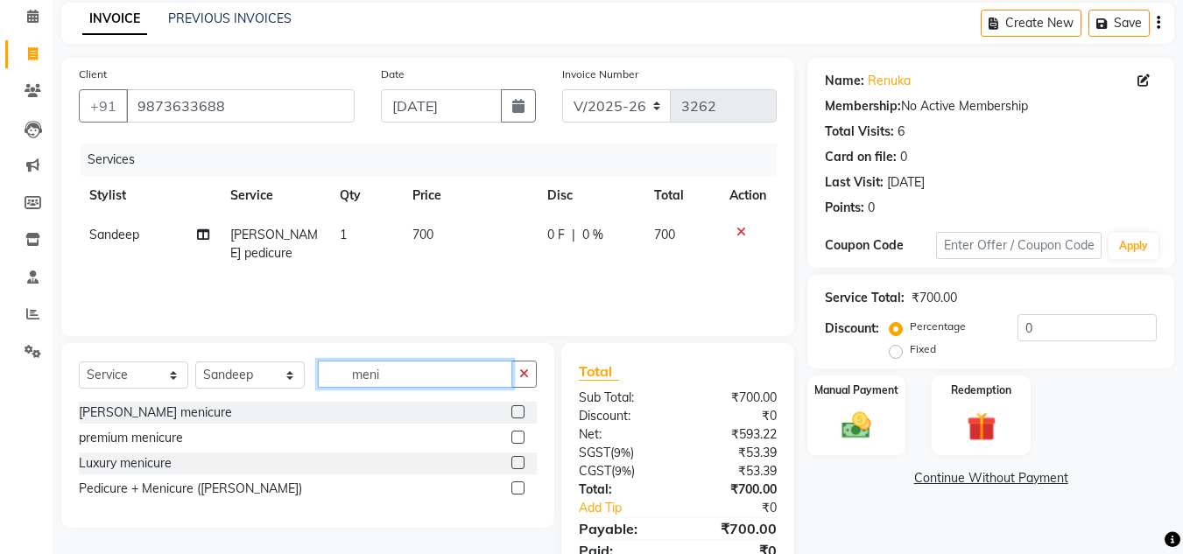
type input "meni"
click at [519, 408] on label at bounding box center [517, 411] width 13 height 13
click at [519, 408] on input "checkbox" at bounding box center [516, 412] width 11 height 11
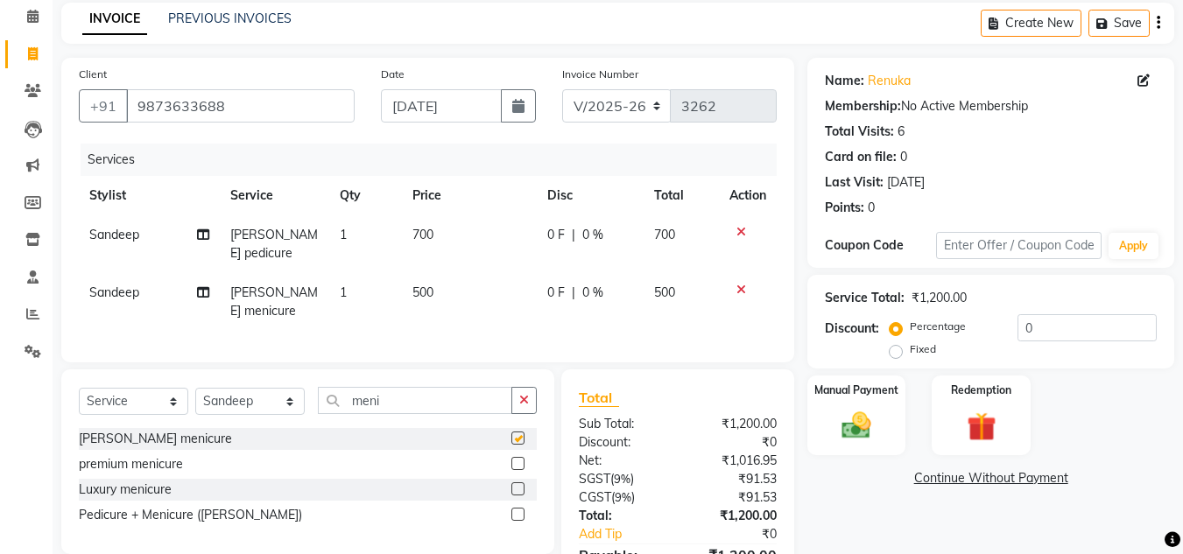
checkbox input "false"
click at [449, 235] on td "700" at bounding box center [469, 244] width 135 height 58
select select "53627"
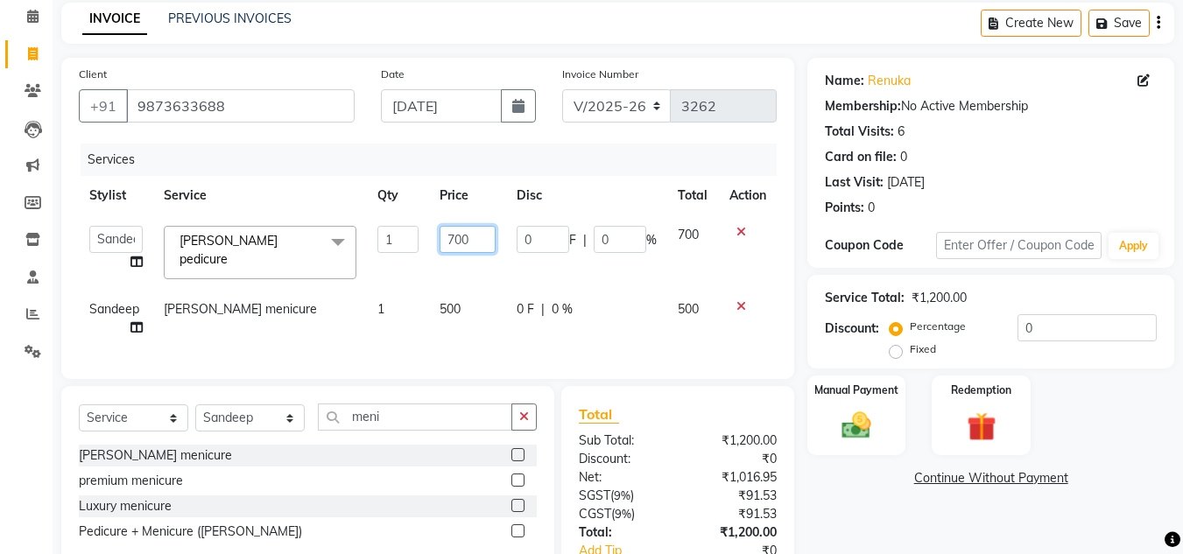
click at [477, 243] on input "700" at bounding box center [468, 239] width 56 height 27
type input "7"
type input "500"
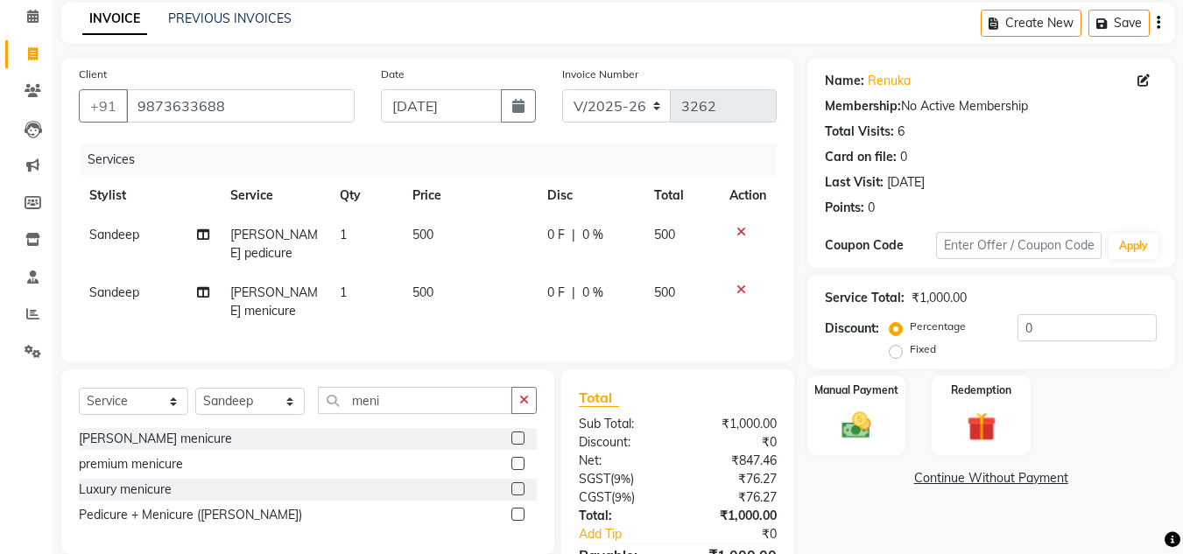
click at [490, 284] on td "500" at bounding box center [469, 302] width 135 height 58
select select "53627"
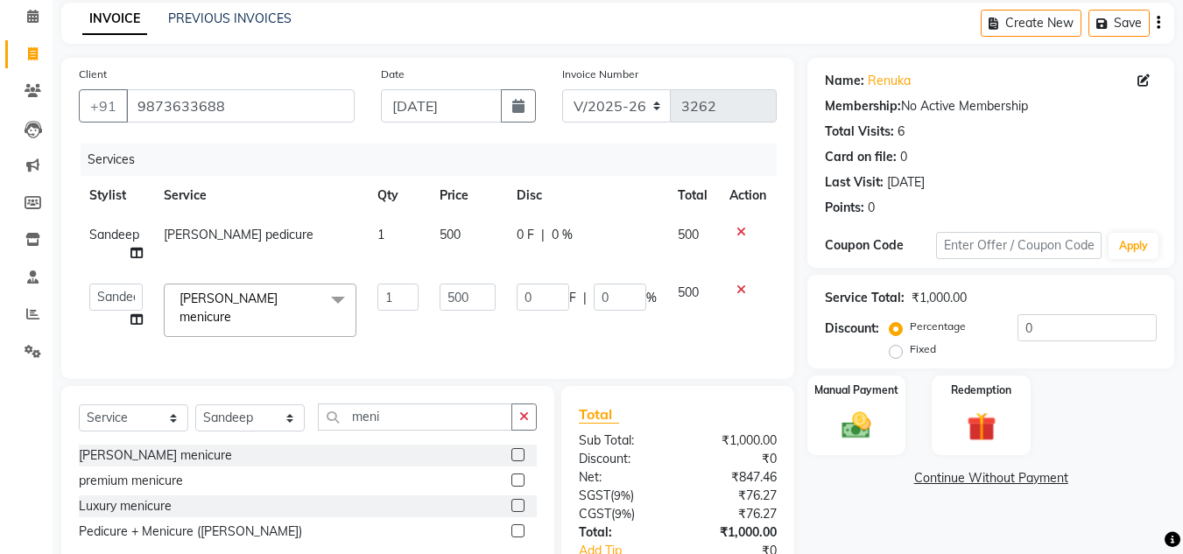
click at [685, 416] on div "Total" at bounding box center [678, 414] width 198 height 21
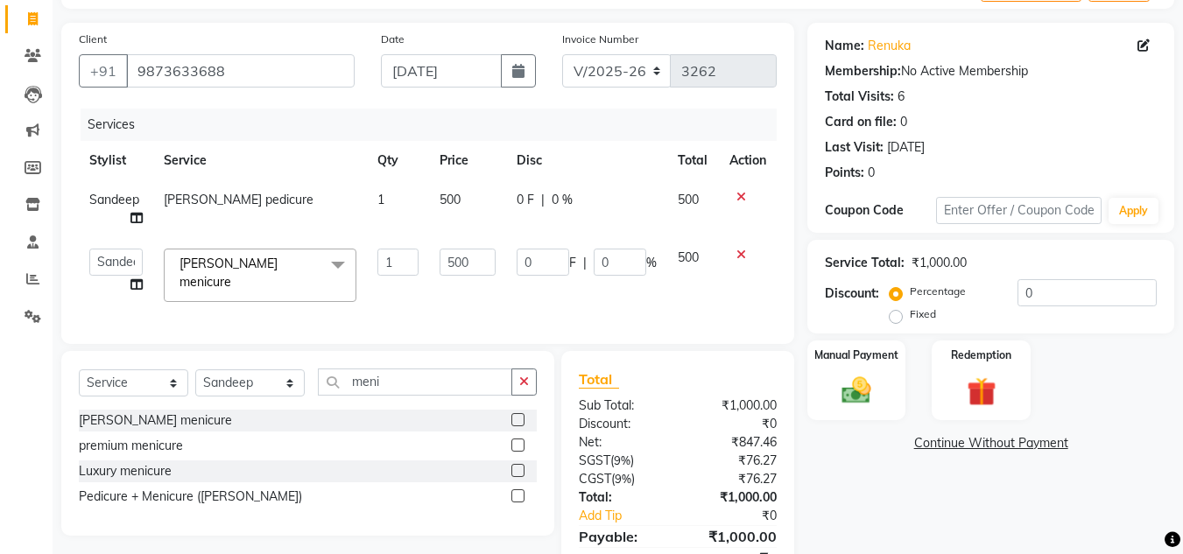
scroll to position [194, 0]
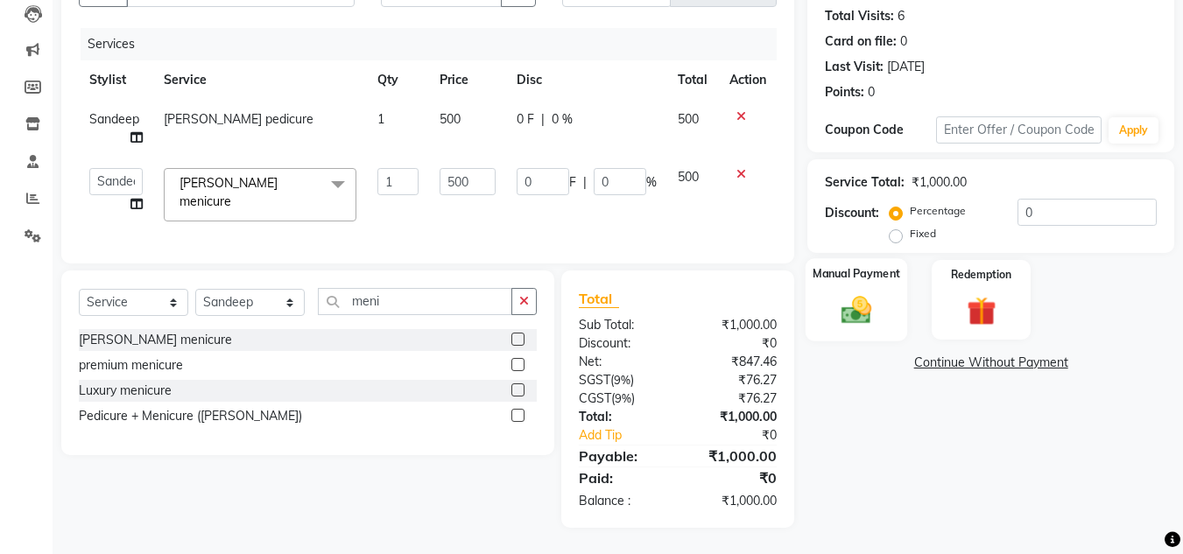
click at [847, 292] on img at bounding box center [856, 309] width 49 height 35
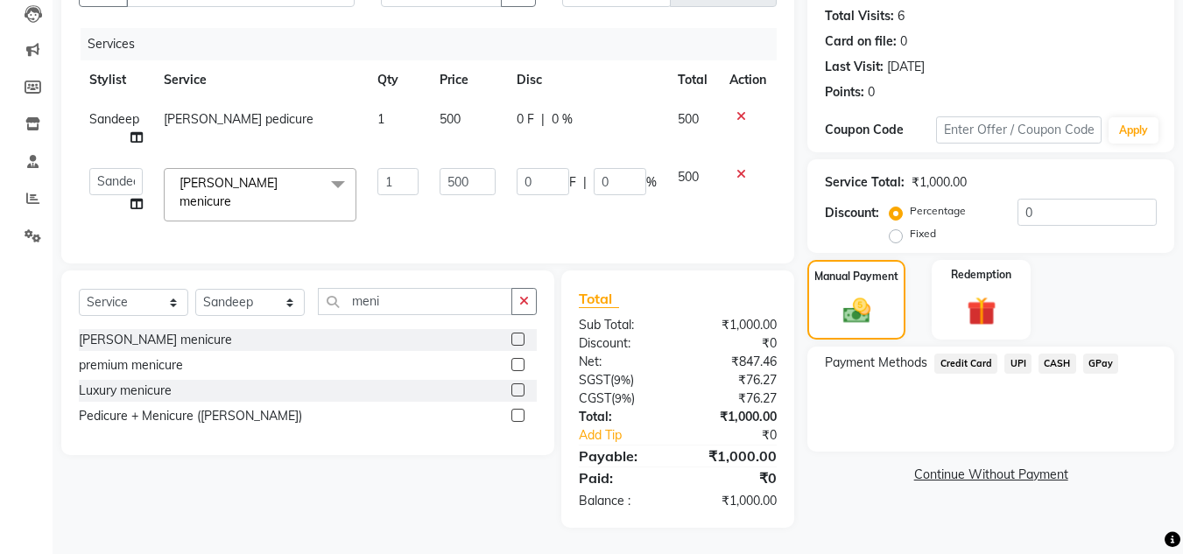
click at [1017, 355] on span "UPI" at bounding box center [1017, 364] width 27 height 20
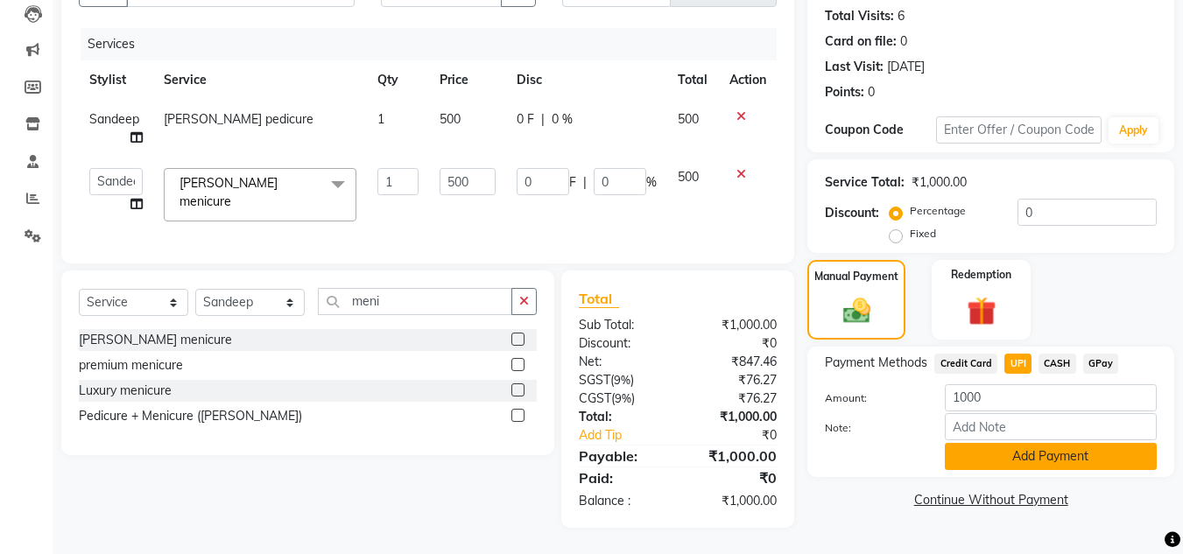
click at [1050, 453] on button "Add Payment" at bounding box center [1051, 456] width 212 height 27
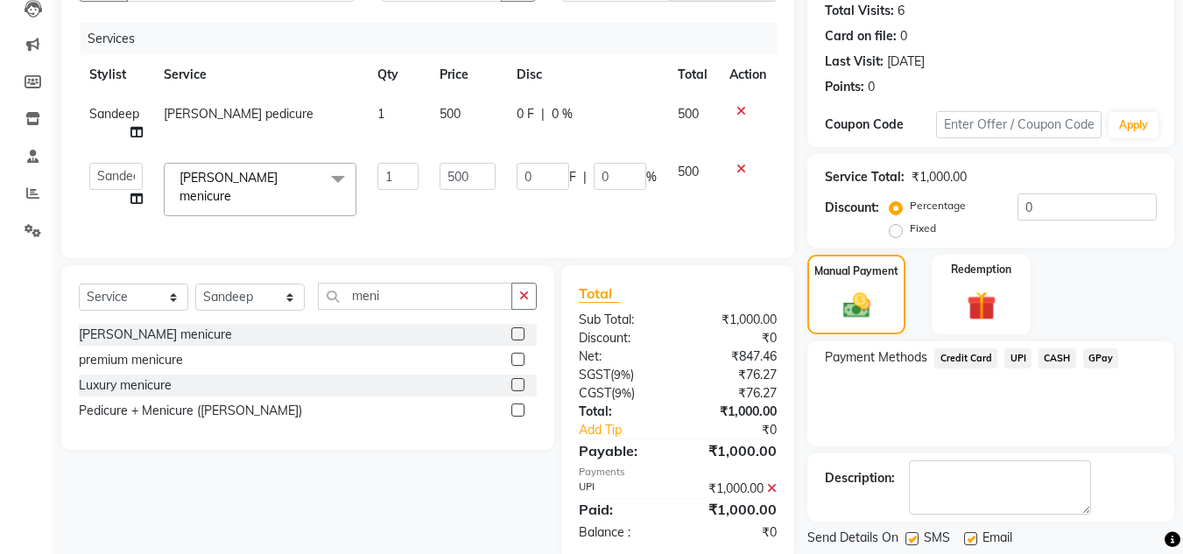
click at [1028, 433] on div "Payment Methods Credit Card UPI CASH GPay" at bounding box center [990, 393] width 367 height 105
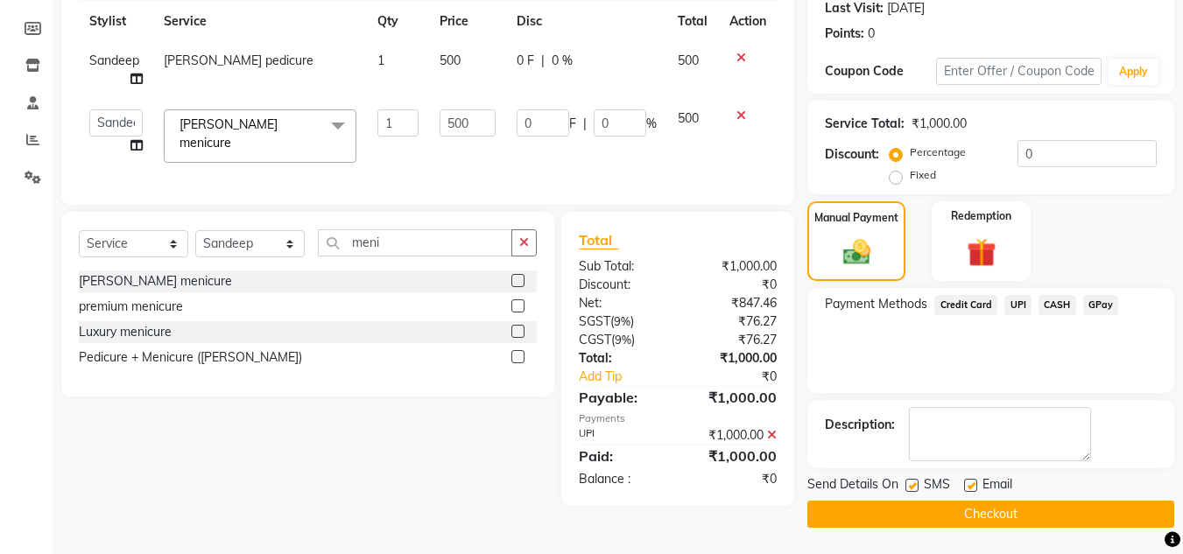
click at [1013, 506] on button "Checkout" at bounding box center [990, 514] width 367 height 27
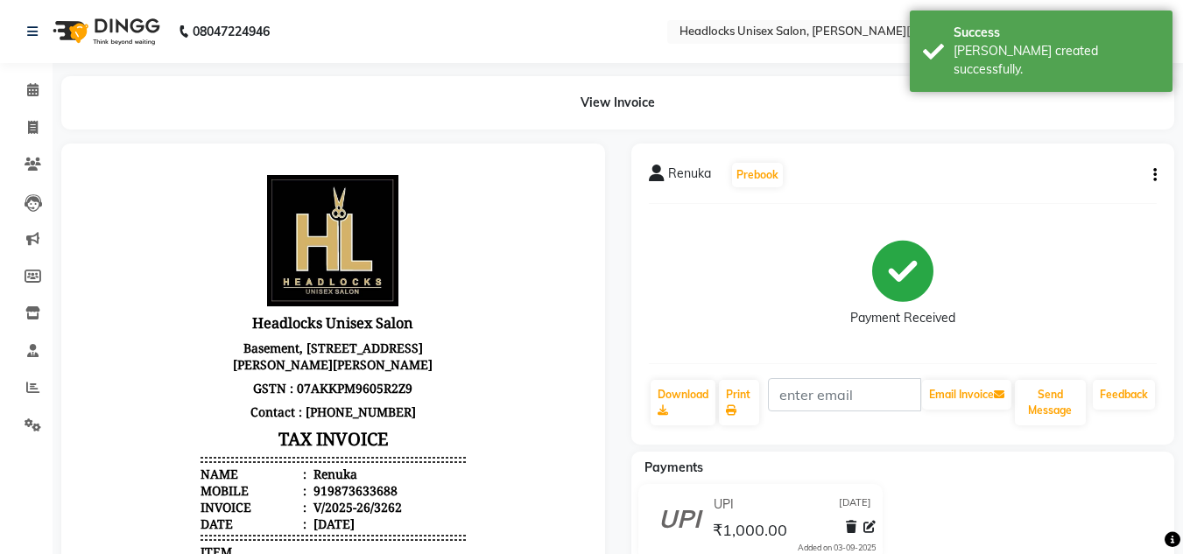
click at [608, 437] on div at bounding box center [333, 549] width 570 height 811
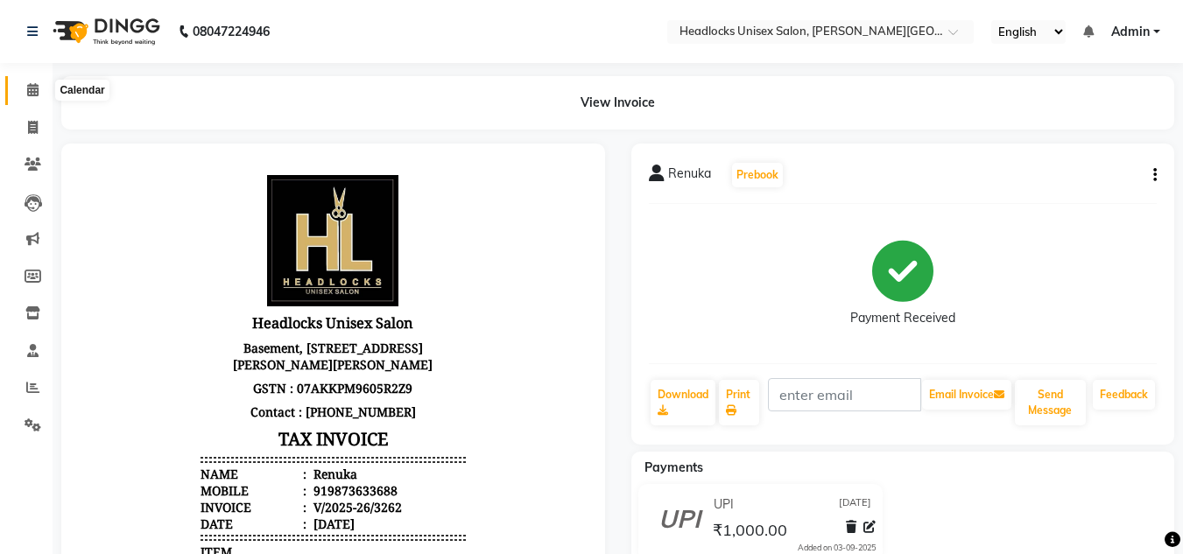
click at [23, 94] on span at bounding box center [33, 91] width 31 height 20
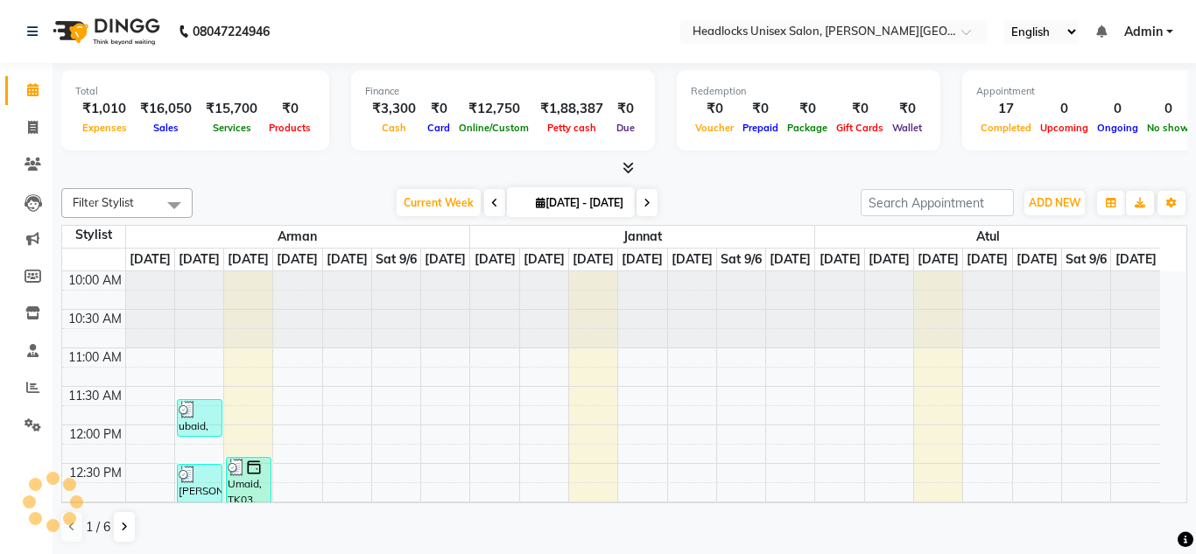
scroll to position [678, 0]
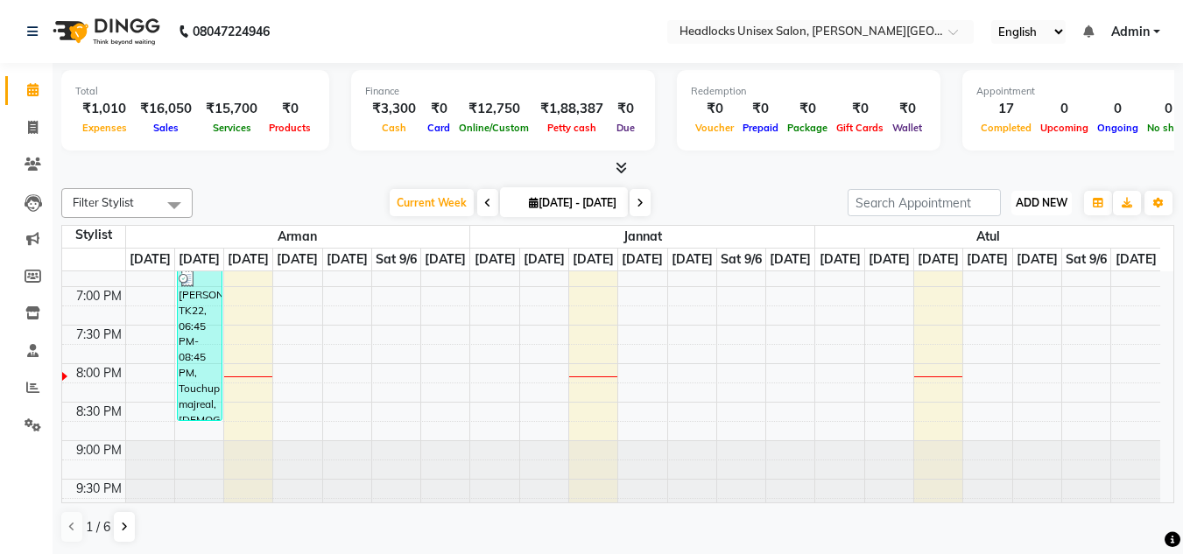
click at [1024, 196] on span "ADD NEW" at bounding box center [1042, 202] width 52 height 13
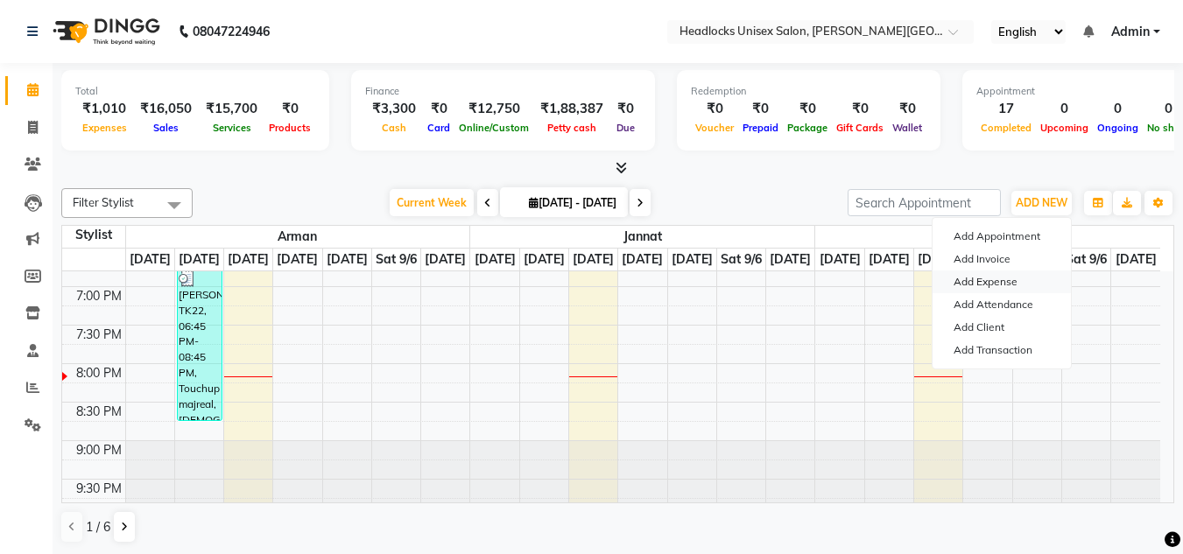
click at [986, 279] on link "Add Expense" at bounding box center [1002, 282] width 138 height 23
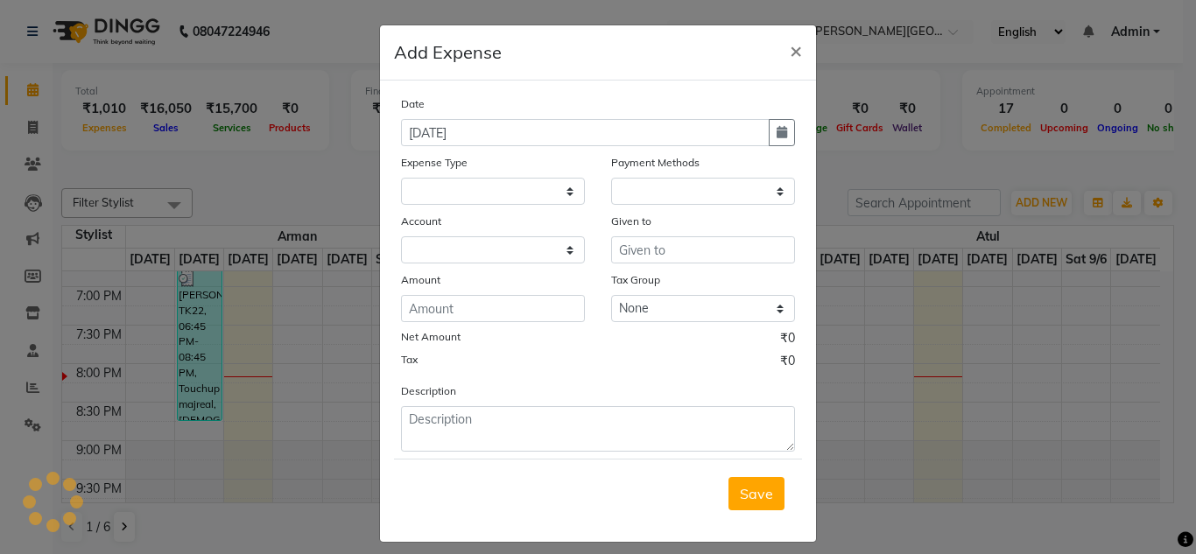
select select
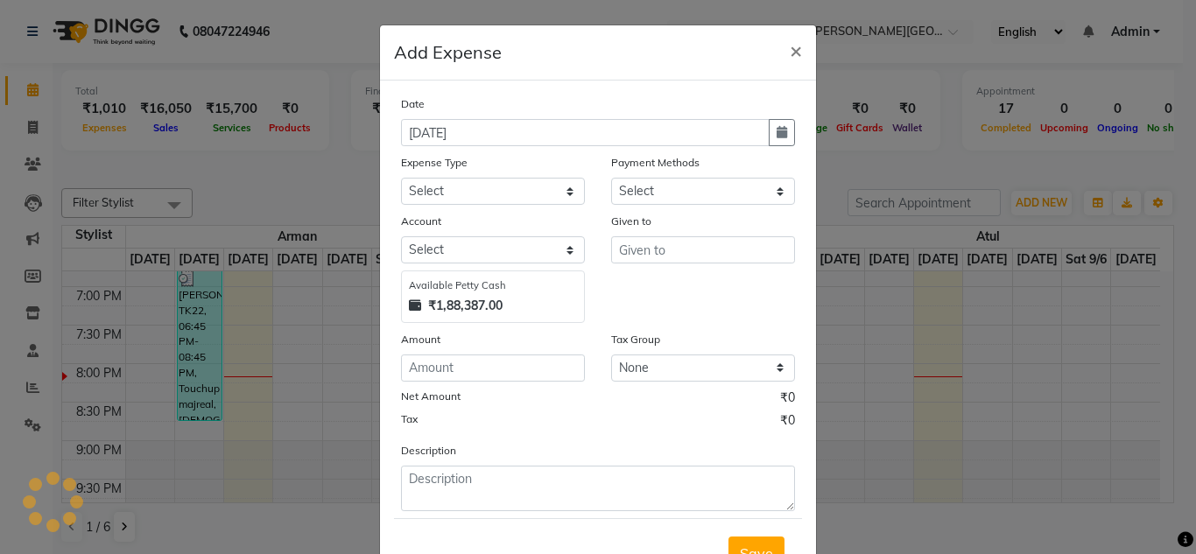
select select "1"
select select "5907"
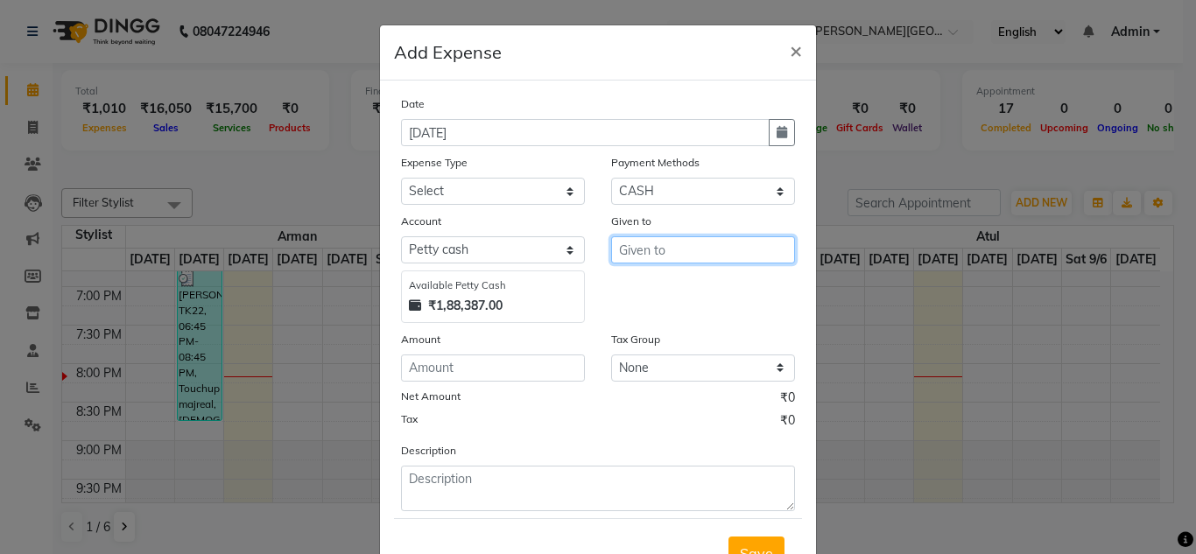
click at [729, 245] on input "text" at bounding box center [703, 249] width 184 height 27
type input "Sandeep"
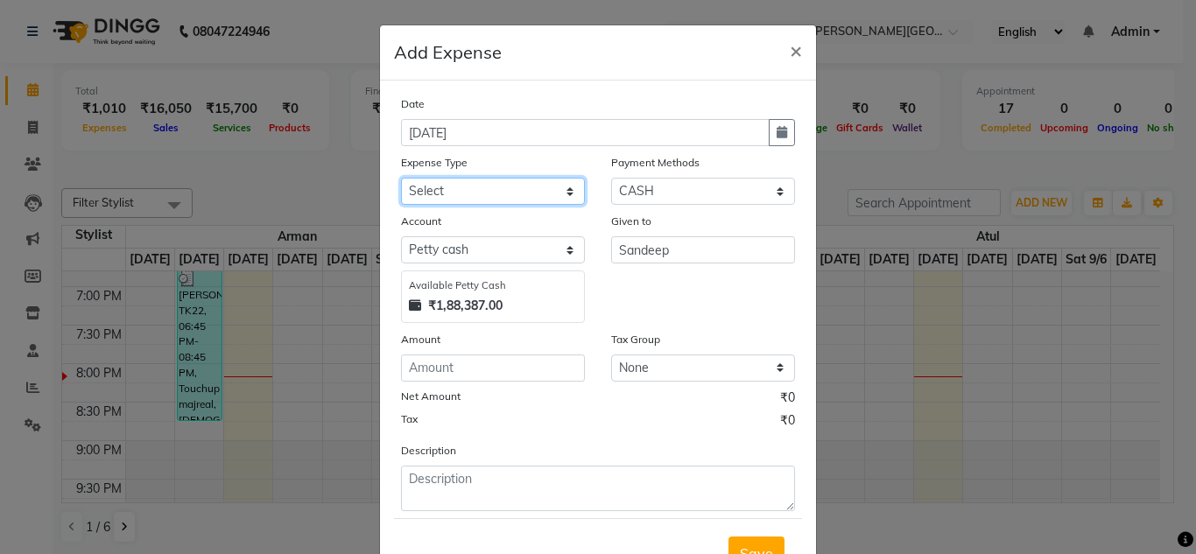
click at [567, 194] on select "Select Advance Salary Bank charges Car maintenance Cash transfer to bank Cash t…" at bounding box center [493, 191] width 184 height 27
select select "16771"
click at [401, 178] on select "Select Advance Salary Bank charges Car maintenance Cash transfer to bank Cash t…" at bounding box center [493, 191] width 184 height 27
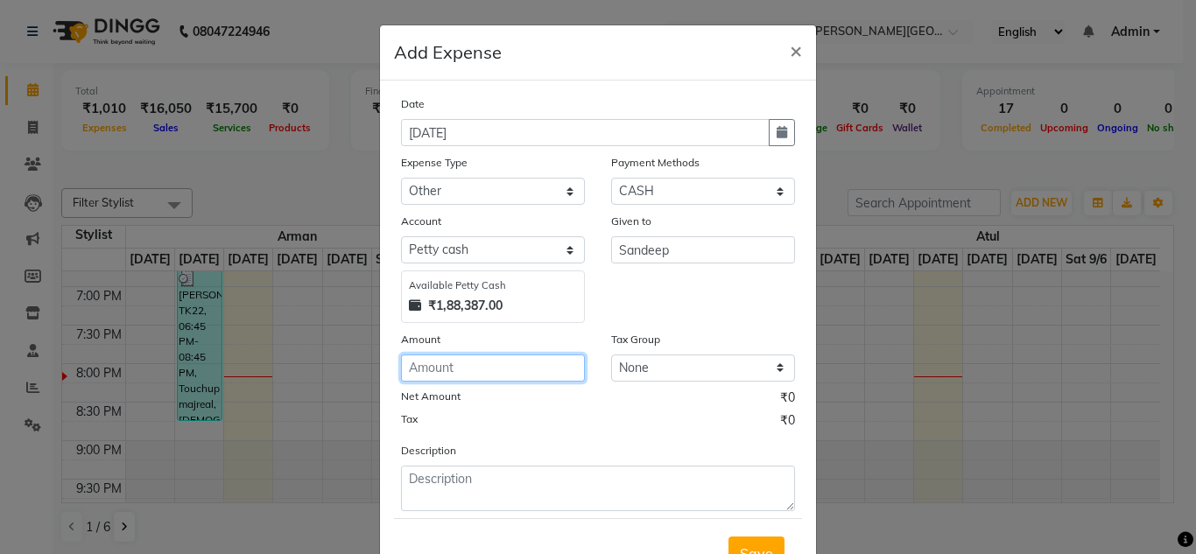
click at [455, 367] on input "number" at bounding box center [493, 368] width 184 height 27
type input "800"
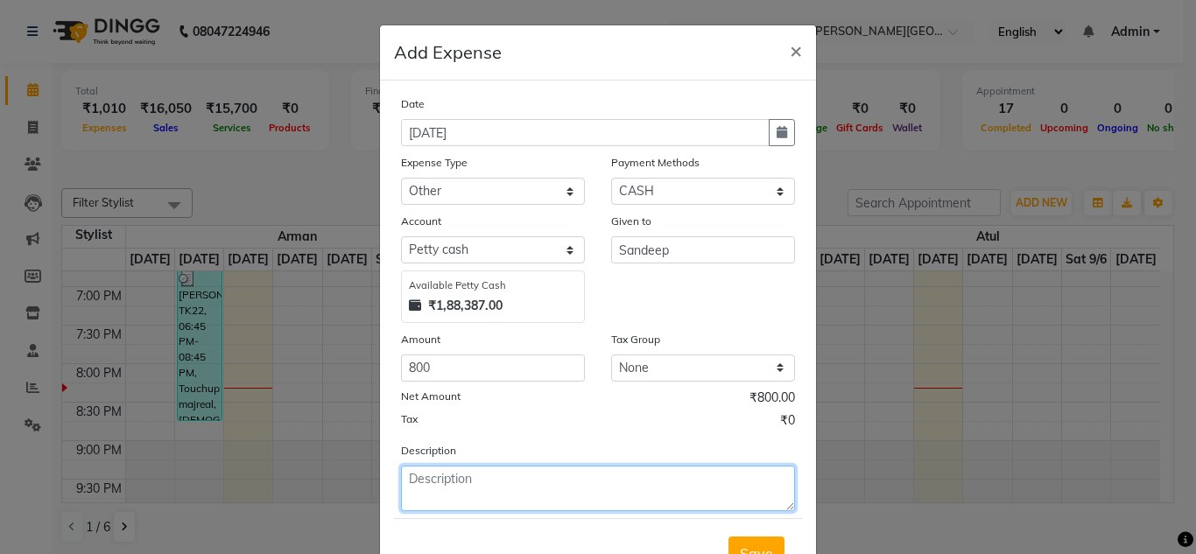
click at [442, 489] on textarea at bounding box center [598, 489] width 394 height 46
type textarea "recharge for 3 months"
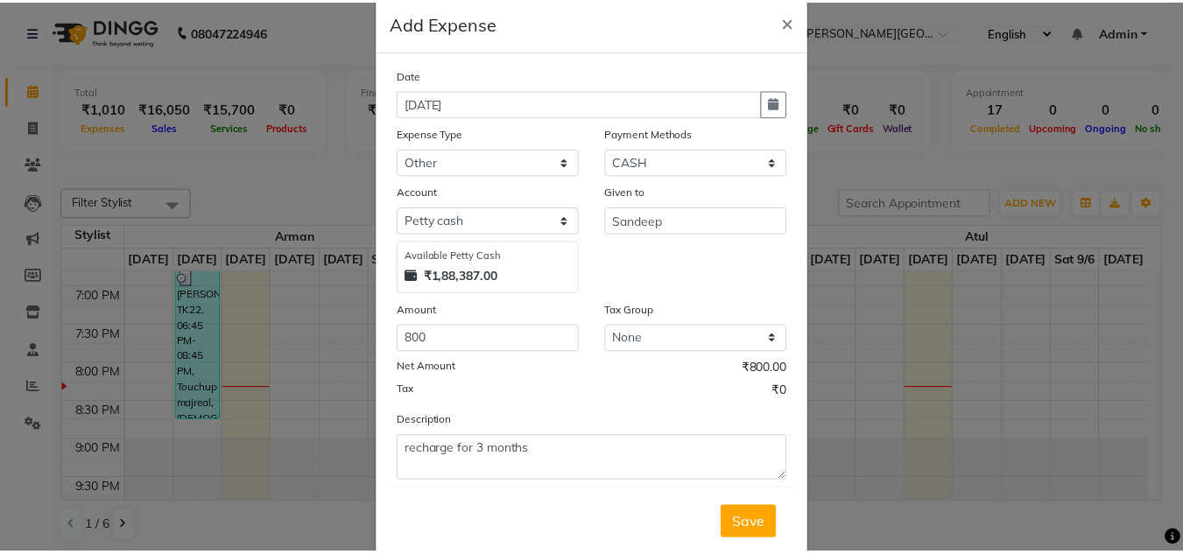
scroll to position [67, 0]
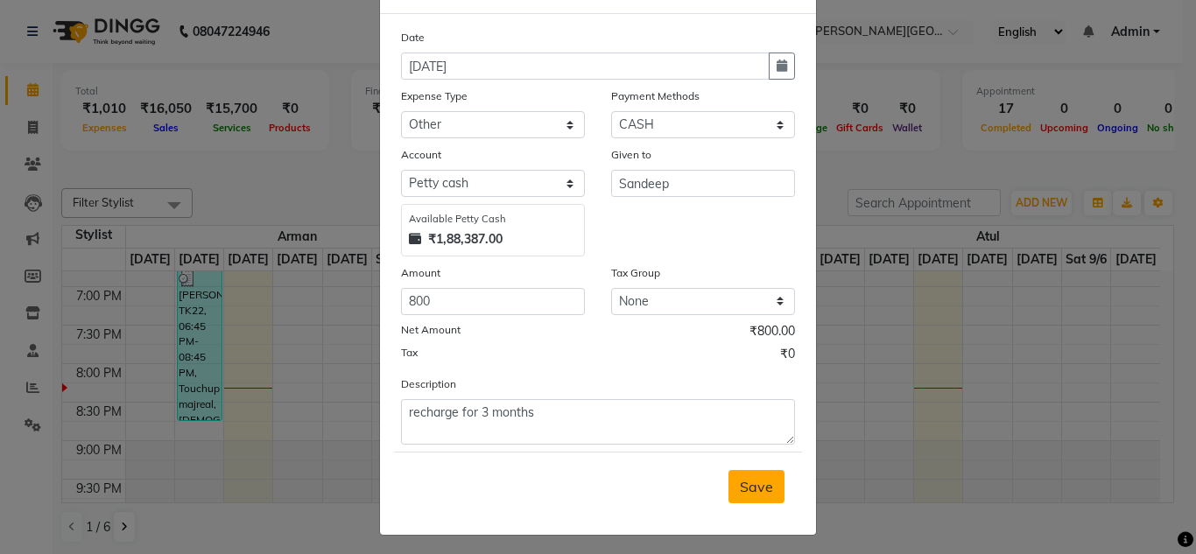
click at [745, 496] on button "Save" at bounding box center [756, 486] width 56 height 33
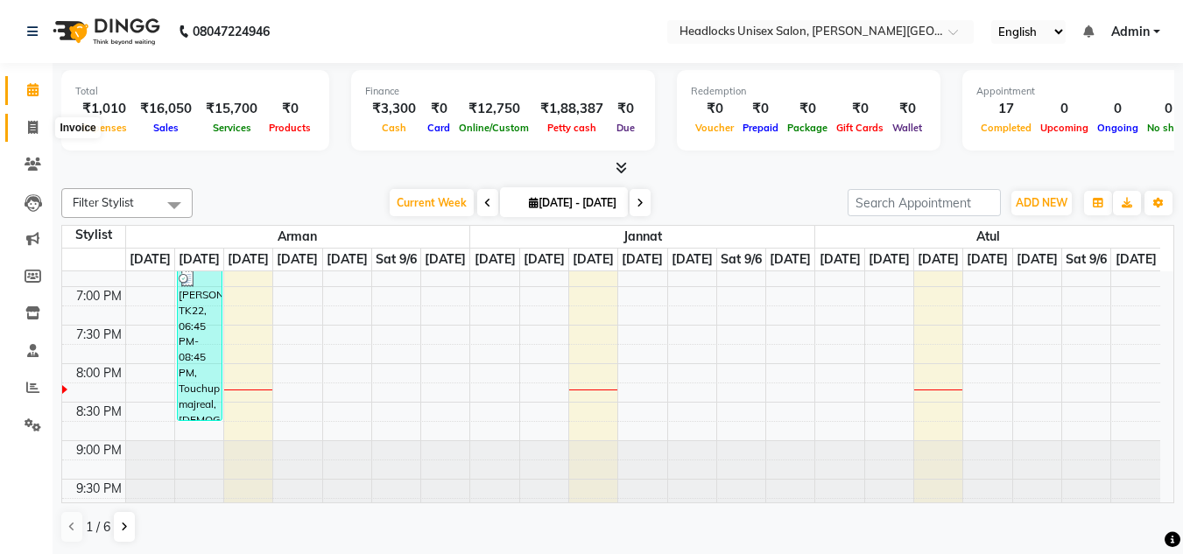
click at [31, 128] on icon at bounding box center [33, 127] width 10 height 13
select select "service"
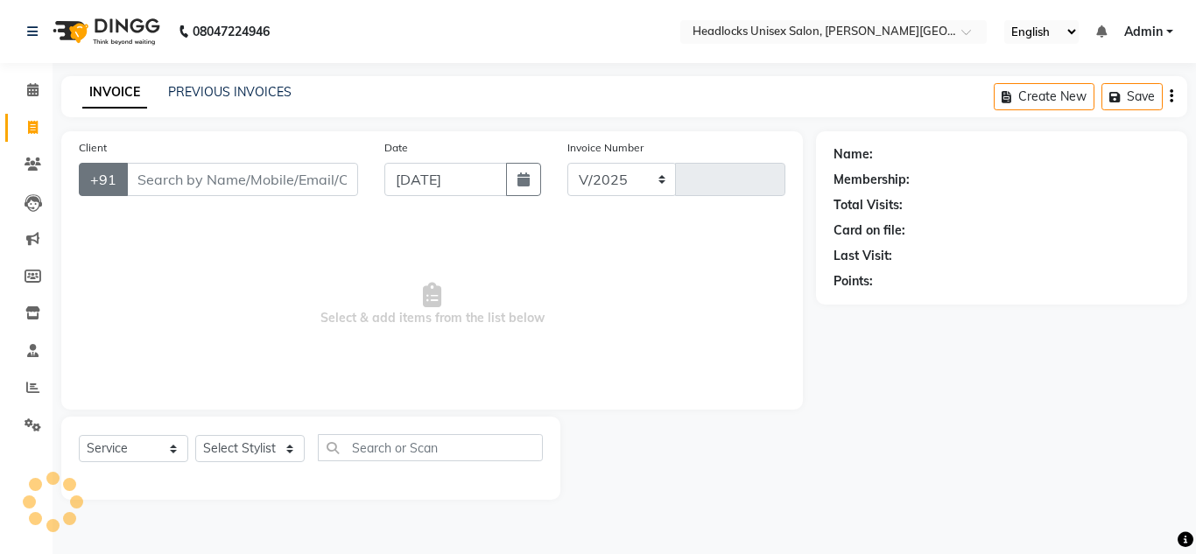
select select "6850"
type input "3263"
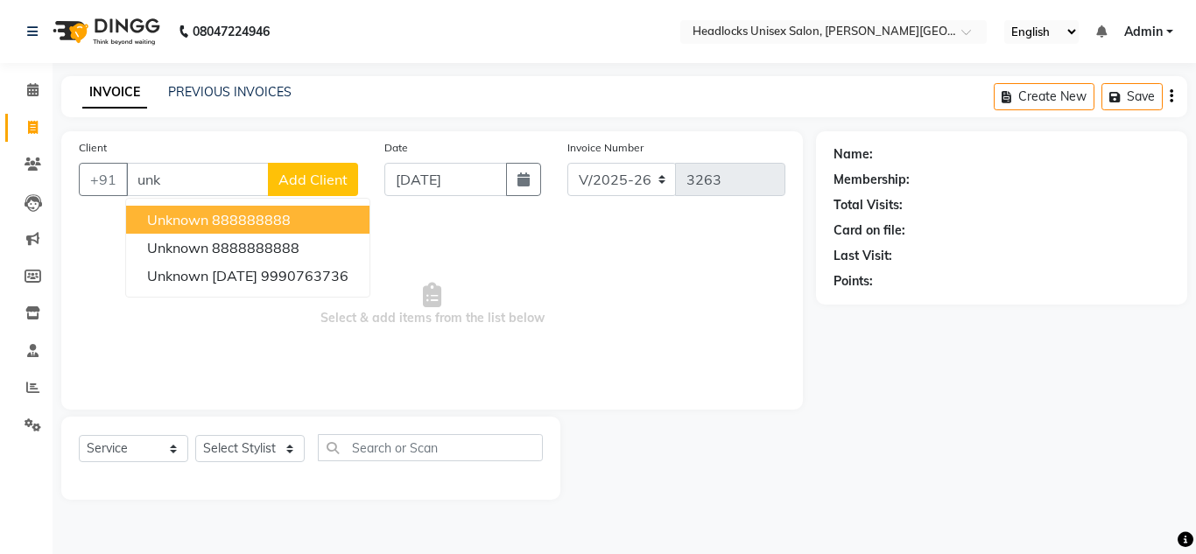
click at [164, 215] on span "unknown" at bounding box center [177, 220] width 61 height 18
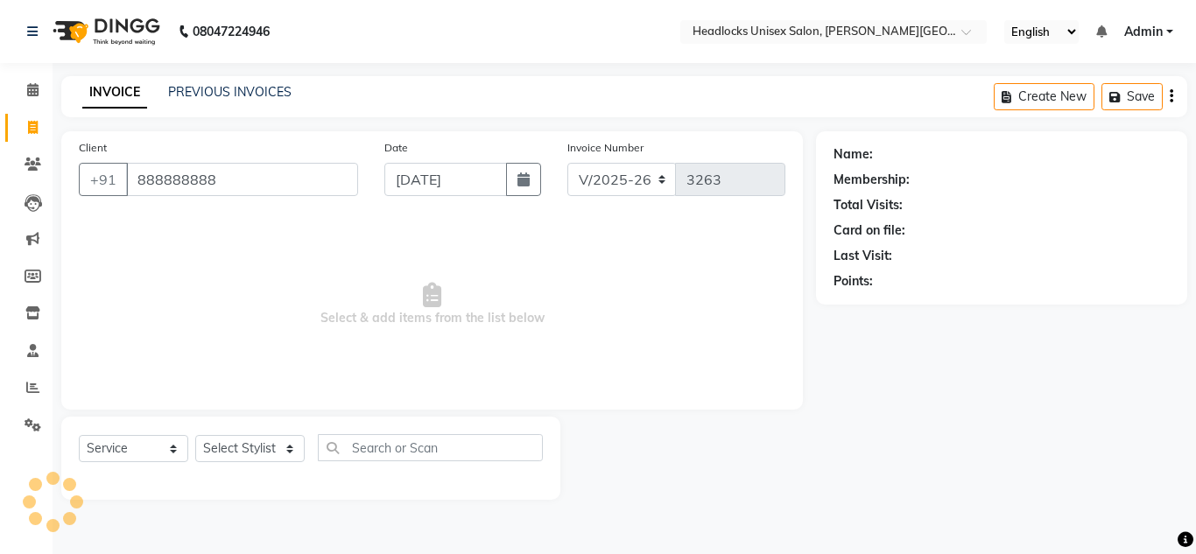
type input "888888888"
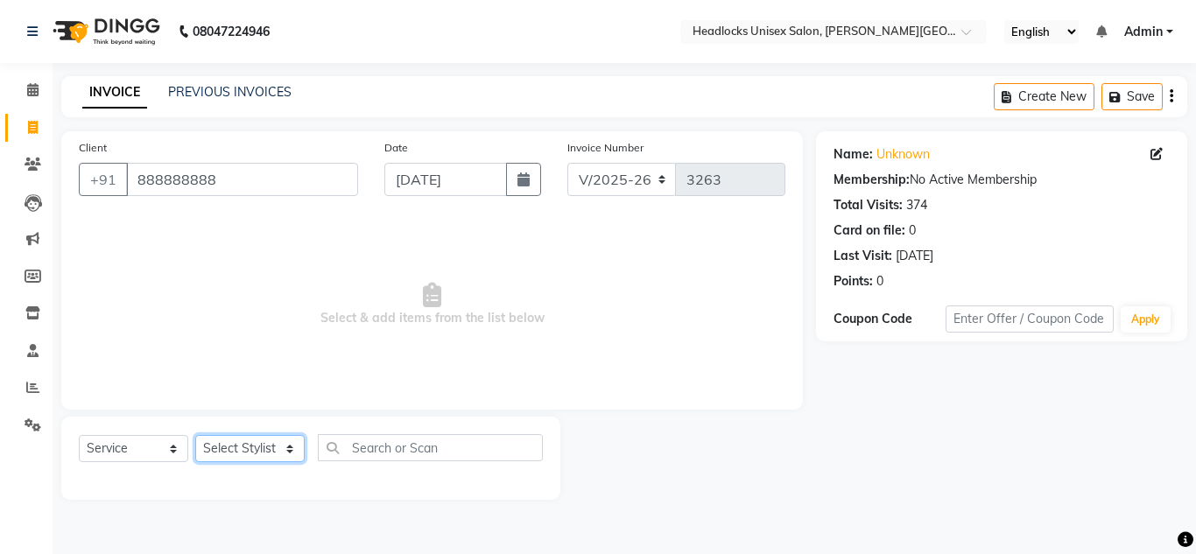
click at [252, 447] on select "Select Stylist [PERSON_NAME] Jannat Kaif [DATE] [PERSON_NAME] [PERSON_NAME] [PE…" at bounding box center [249, 448] width 109 height 27
select select "53617"
click at [195, 435] on select "Select Stylist [PERSON_NAME] Jannat Kaif [DATE] [PERSON_NAME] [PERSON_NAME] [PE…" at bounding box center [249, 448] width 109 height 27
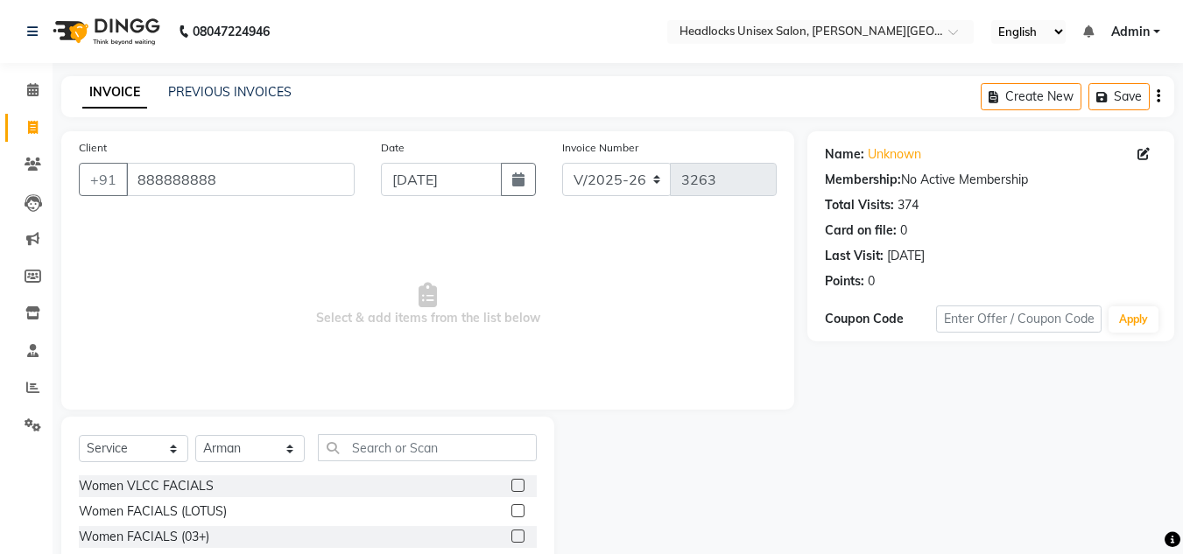
click at [648, 341] on span "Select & add items from the list below" at bounding box center [428, 304] width 698 height 175
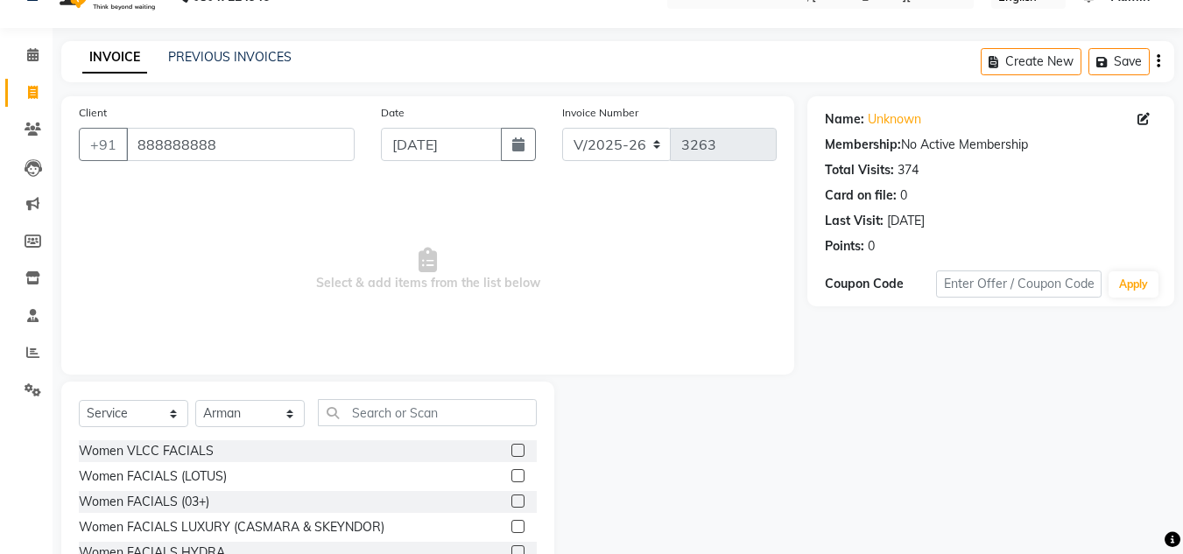
scroll to position [147, 0]
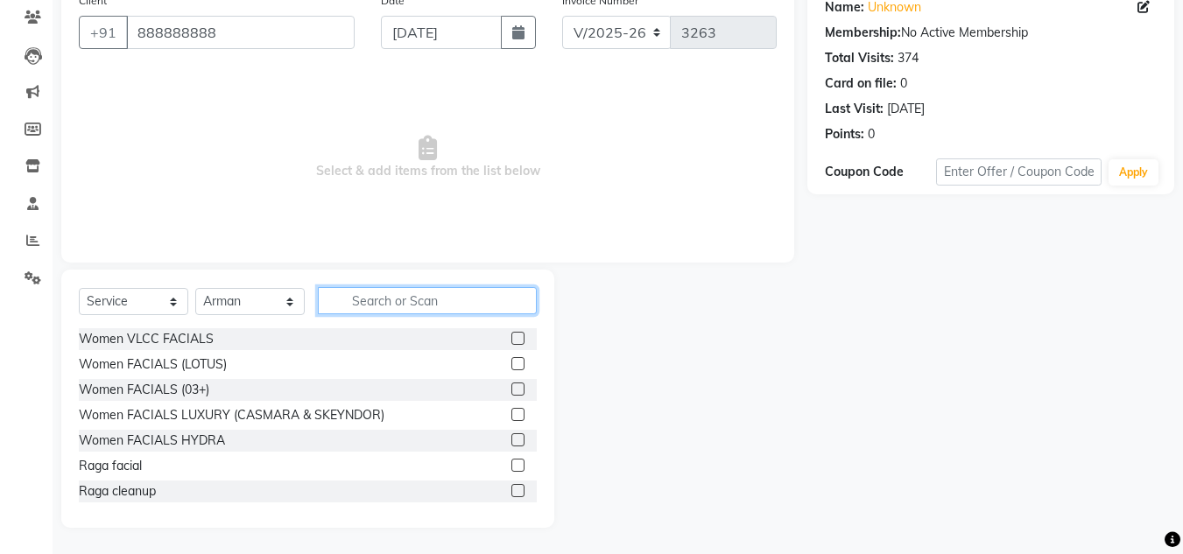
click at [398, 299] on input "text" at bounding box center [427, 300] width 219 height 27
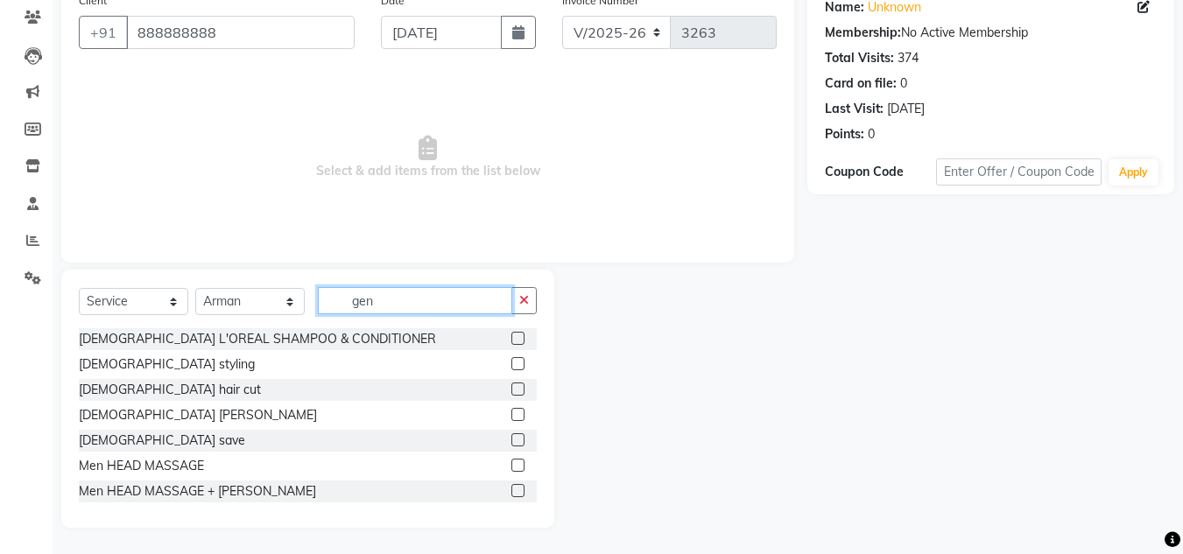
scroll to position [124, 0]
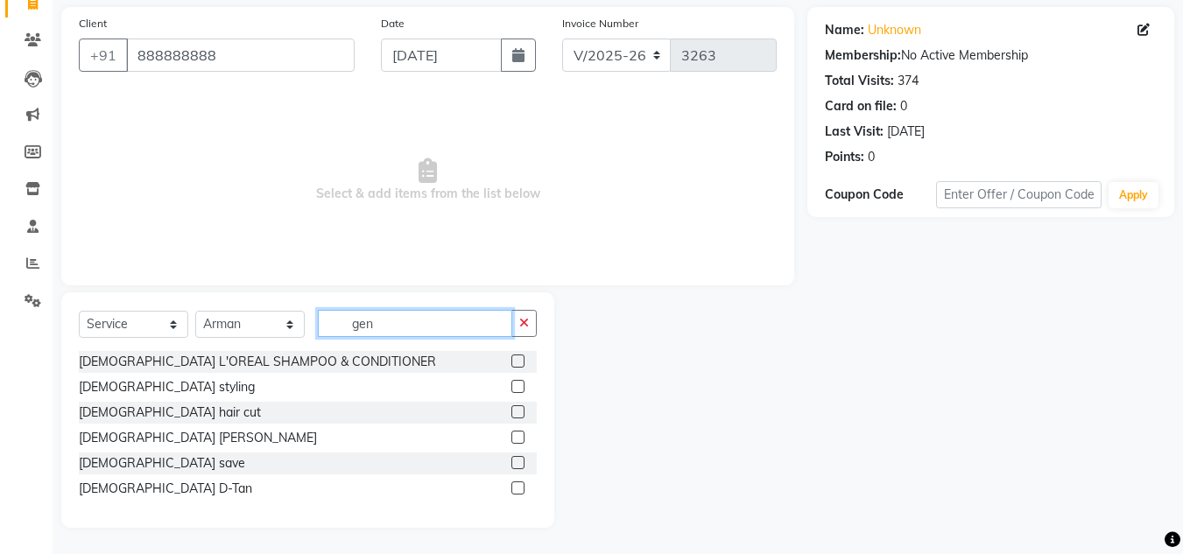
type input "gen"
click at [517, 413] on label at bounding box center [517, 411] width 13 height 13
click at [517, 413] on input "checkbox" at bounding box center [516, 412] width 11 height 11
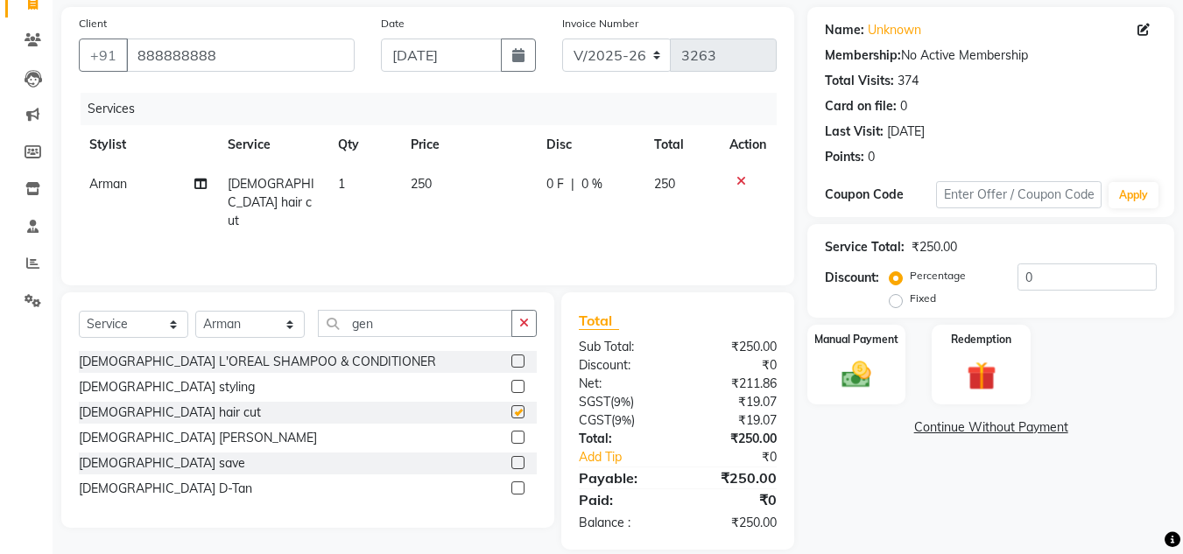
checkbox input "false"
click at [873, 369] on img at bounding box center [856, 374] width 49 height 35
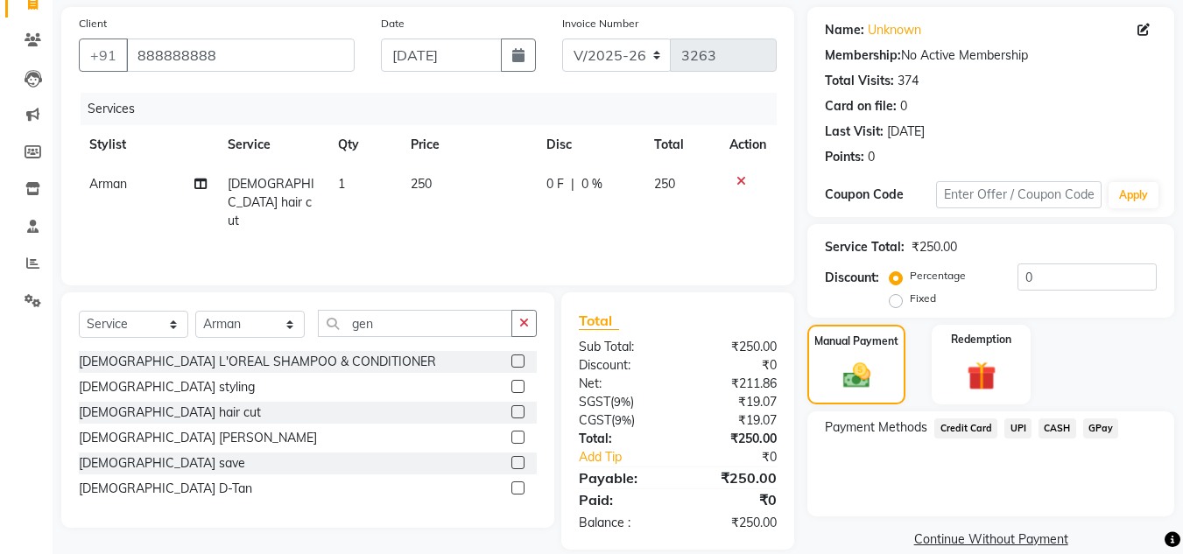
click at [1069, 349] on div "Manual Payment Redemption" at bounding box center [990, 365] width 393 height 80
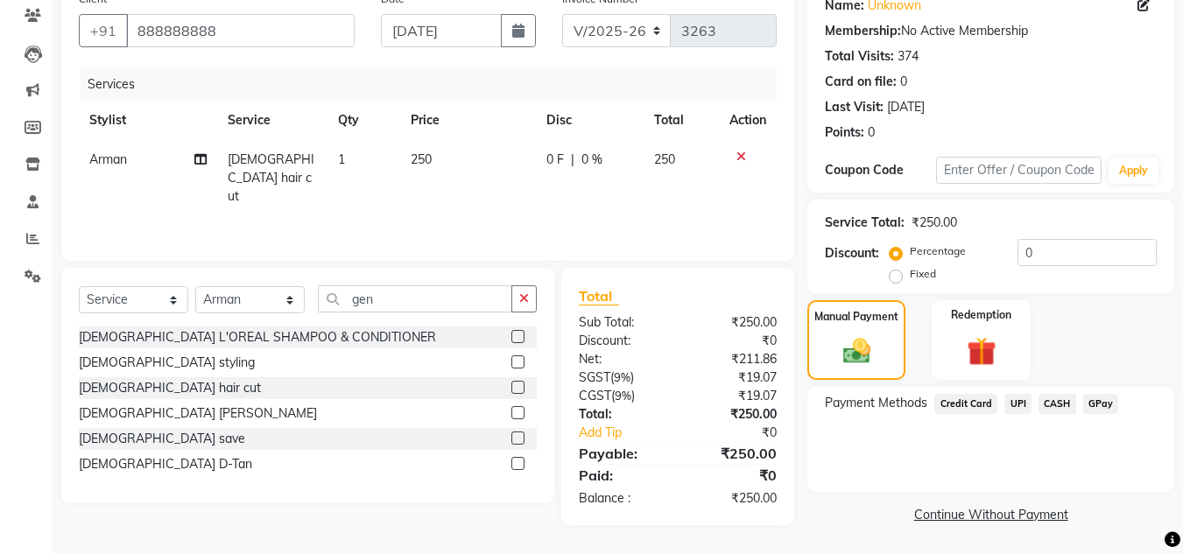
click at [1050, 407] on span "CASH" at bounding box center [1057, 404] width 38 height 20
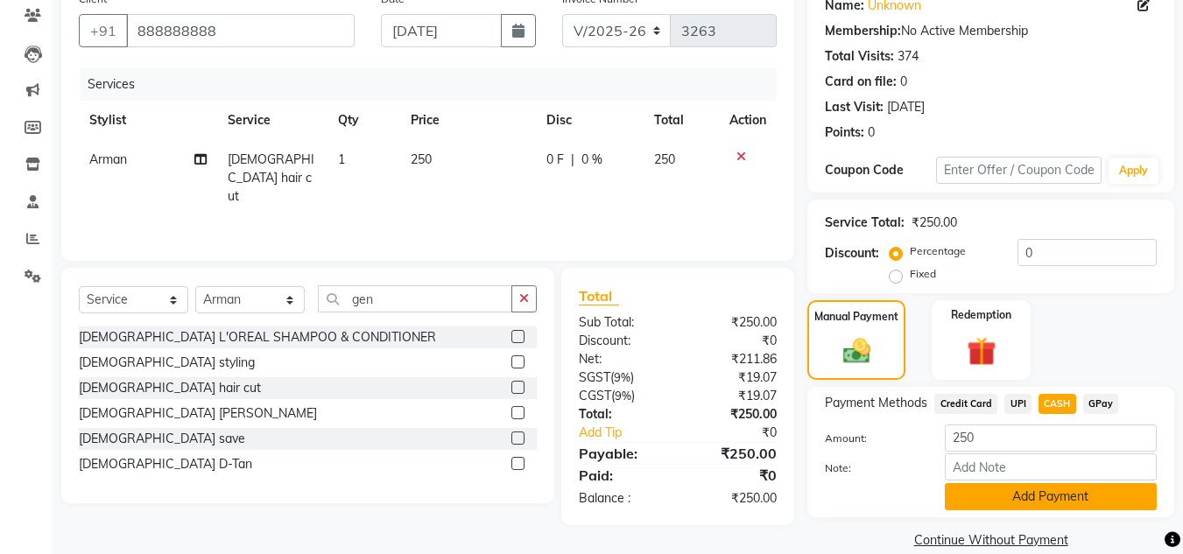
click at [1038, 491] on button "Add Payment" at bounding box center [1051, 496] width 212 height 27
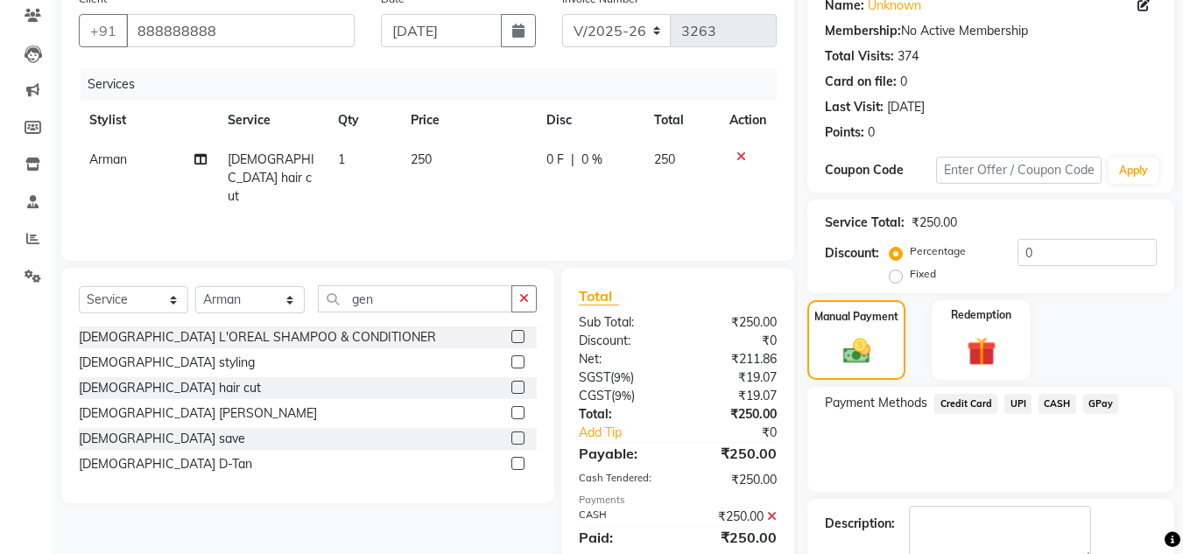
click at [1029, 474] on div "Payment Methods Credit Card UPI CASH GPay" at bounding box center [990, 439] width 367 height 105
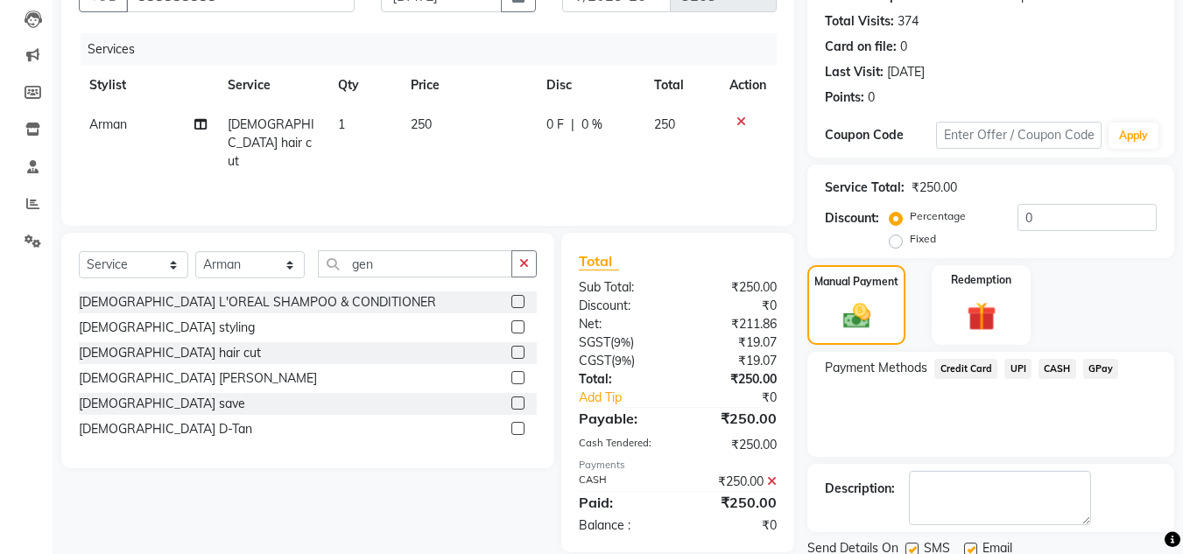
scroll to position [248, 0]
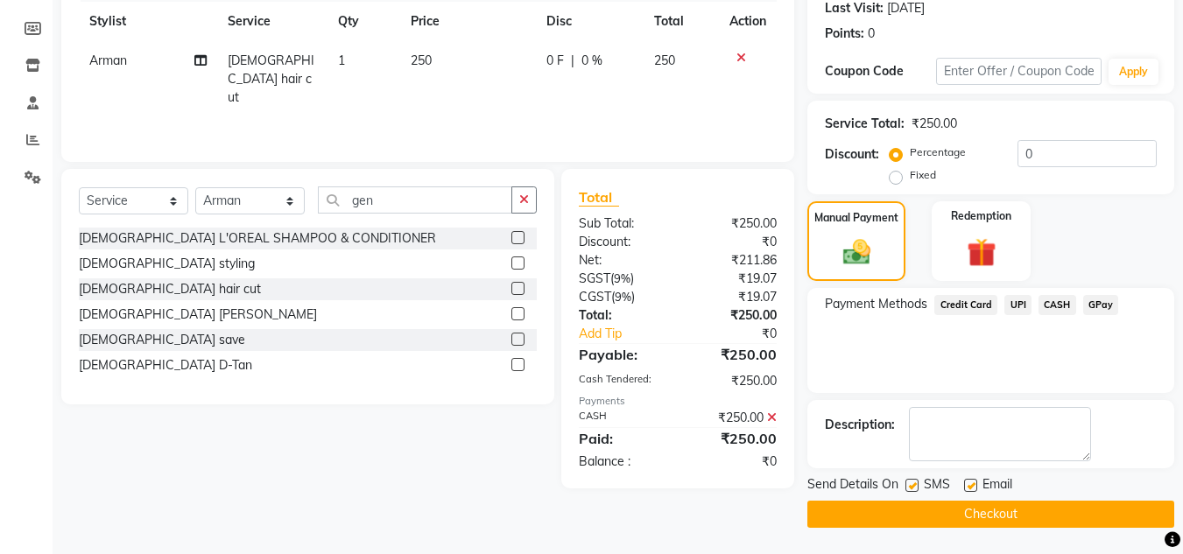
click at [1015, 505] on button "Checkout" at bounding box center [990, 514] width 367 height 27
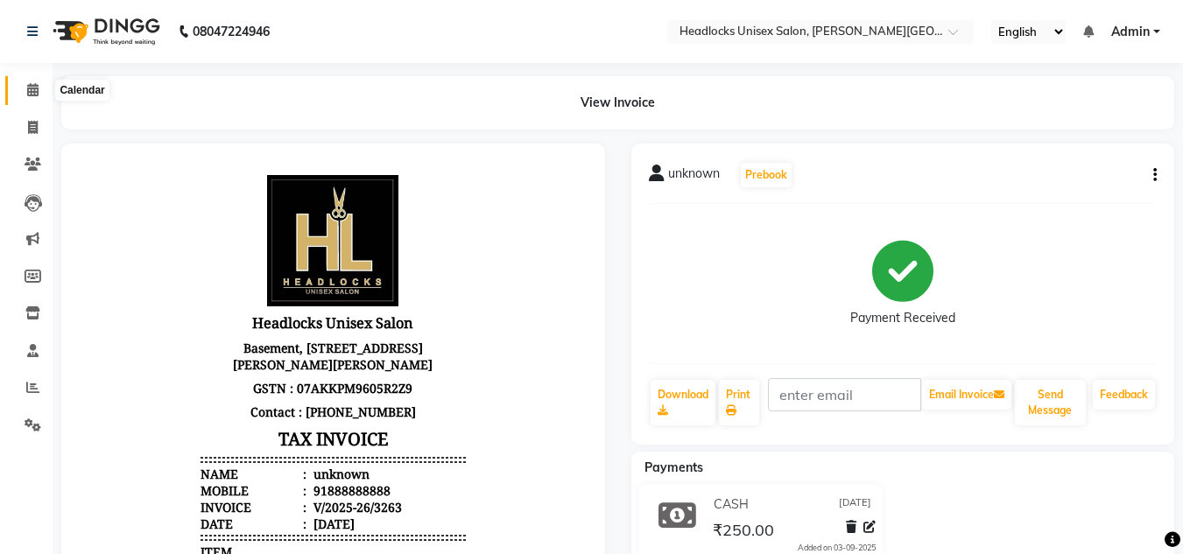
click at [28, 90] on icon at bounding box center [32, 89] width 11 height 13
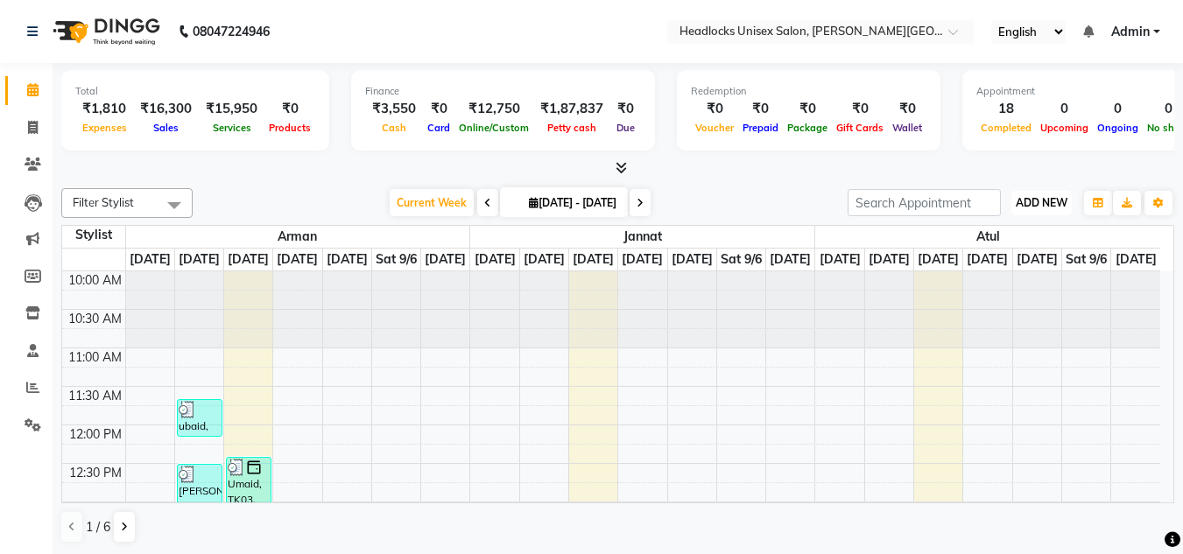
click at [1052, 197] on span "ADD NEW" at bounding box center [1042, 202] width 52 height 13
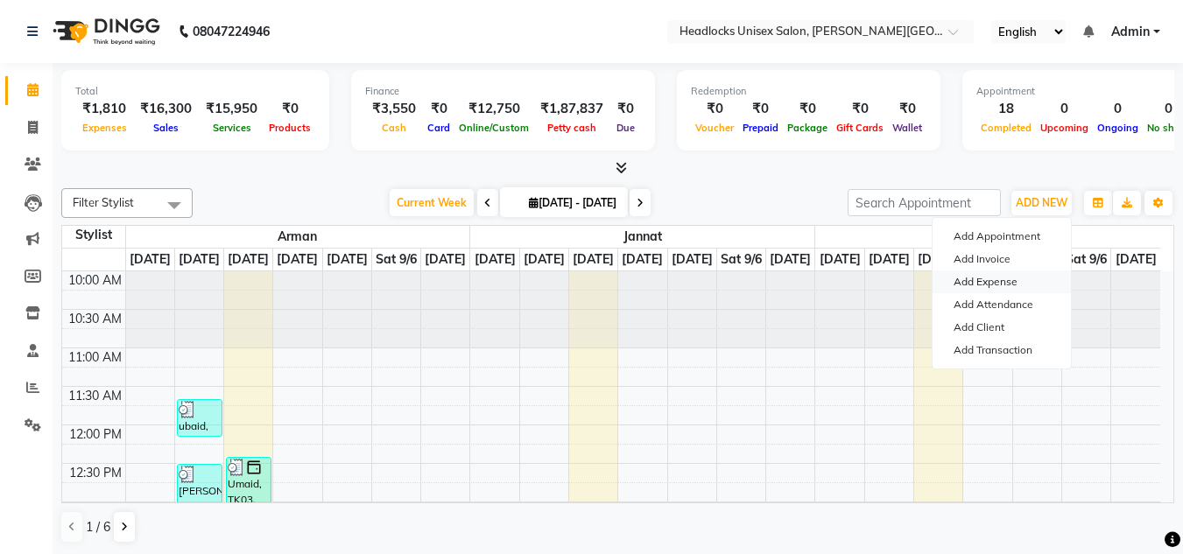
click at [995, 278] on link "Add Expense" at bounding box center [1002, 282] width 138 height 23
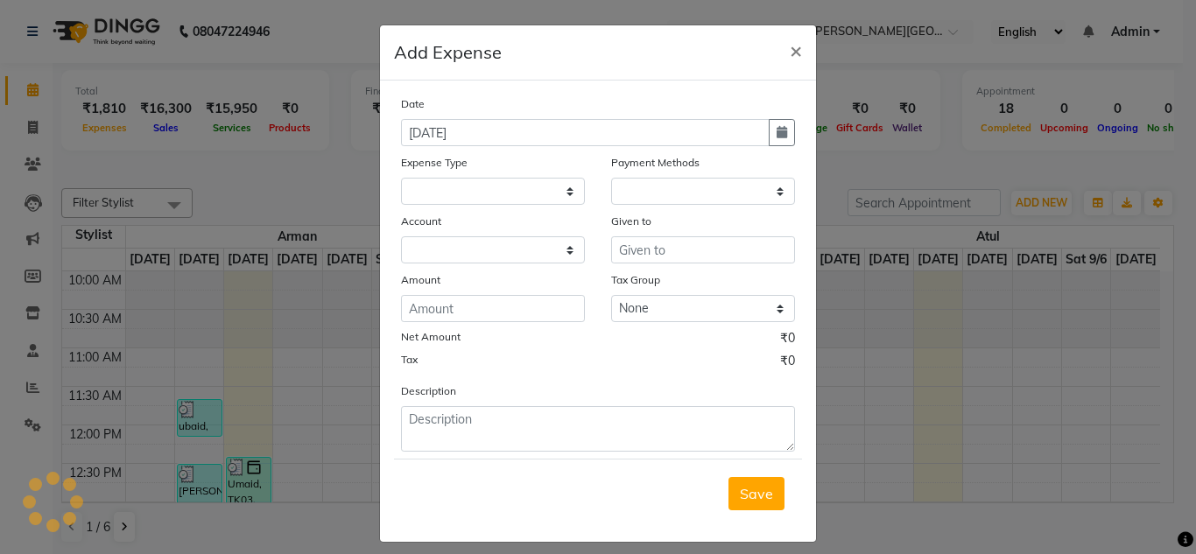
select select
select select "1"
select select "5907"
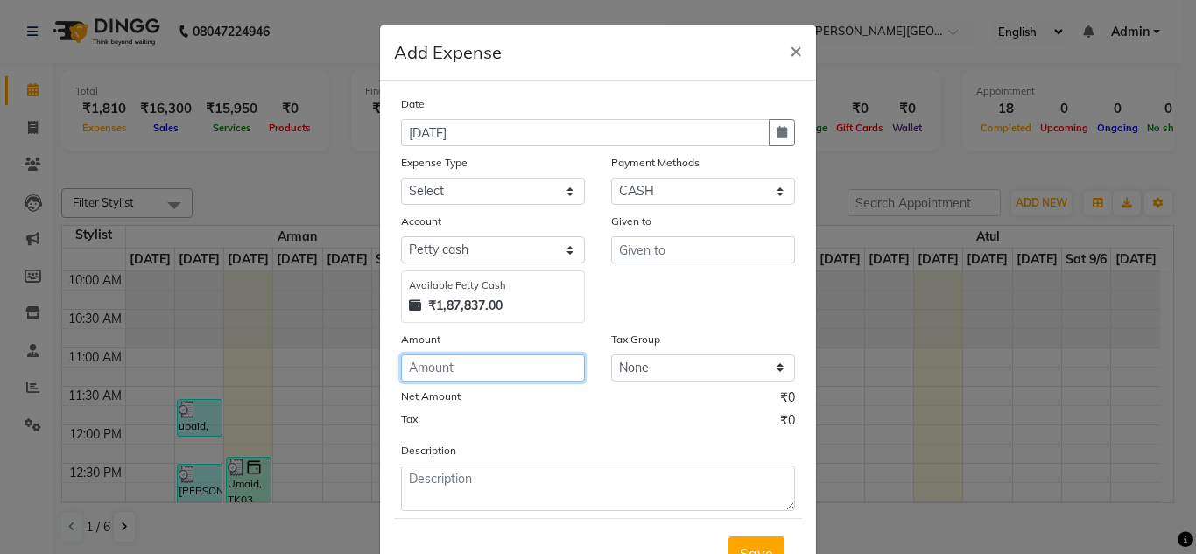
click at [455, 368] on input "number" at bounding box center [493, 368] width 184 height 27
type input "100"
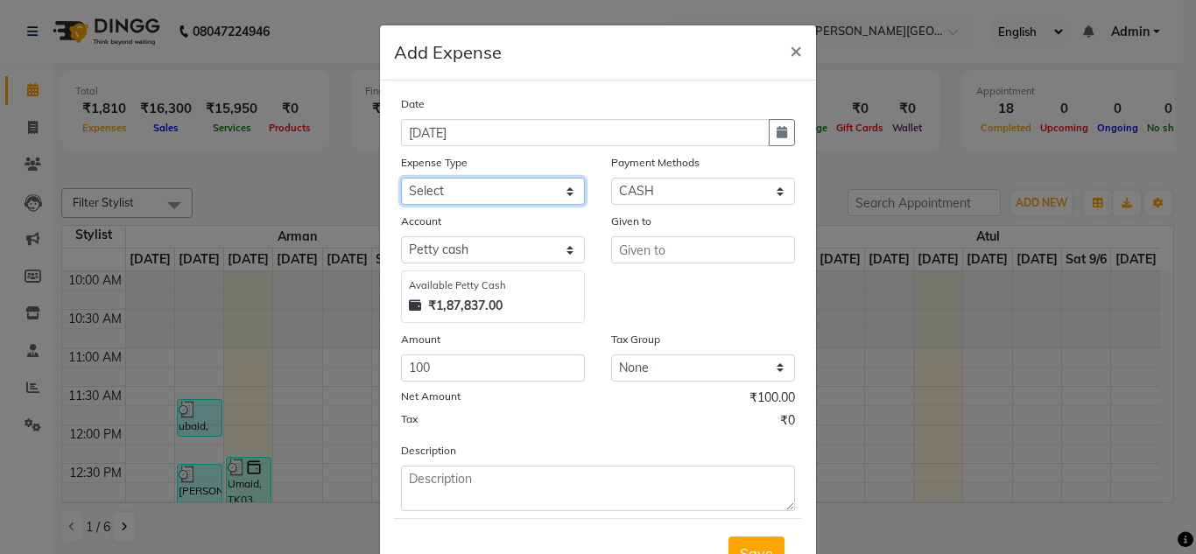
click at [456, 186] on select "Select Advance Salary Bank charges Car maintenance Cash transfer to bank Cash t…" at bounding box center [493, 191] width 184 height 27
select select "16795"
click at [457, 186] on select "Select Advance Salary Bank charges Car maintenance Cash transfer to bank Cash t…" at bounding box center [493, 191] width 184 height 27
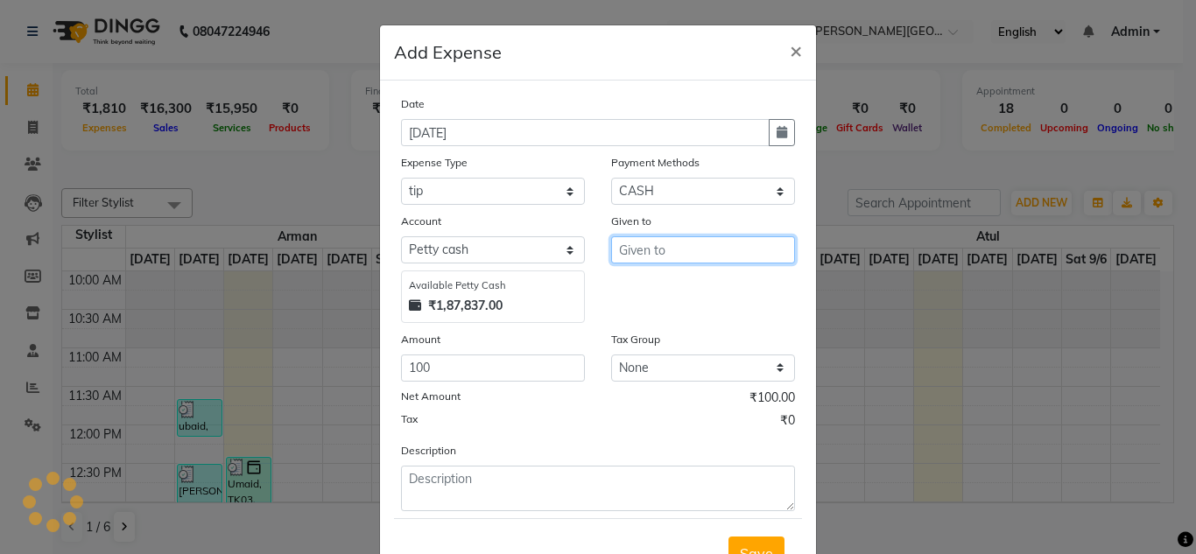
click at [627, 251] on input "text" at bounding box center [703, 249] width 184 height 27
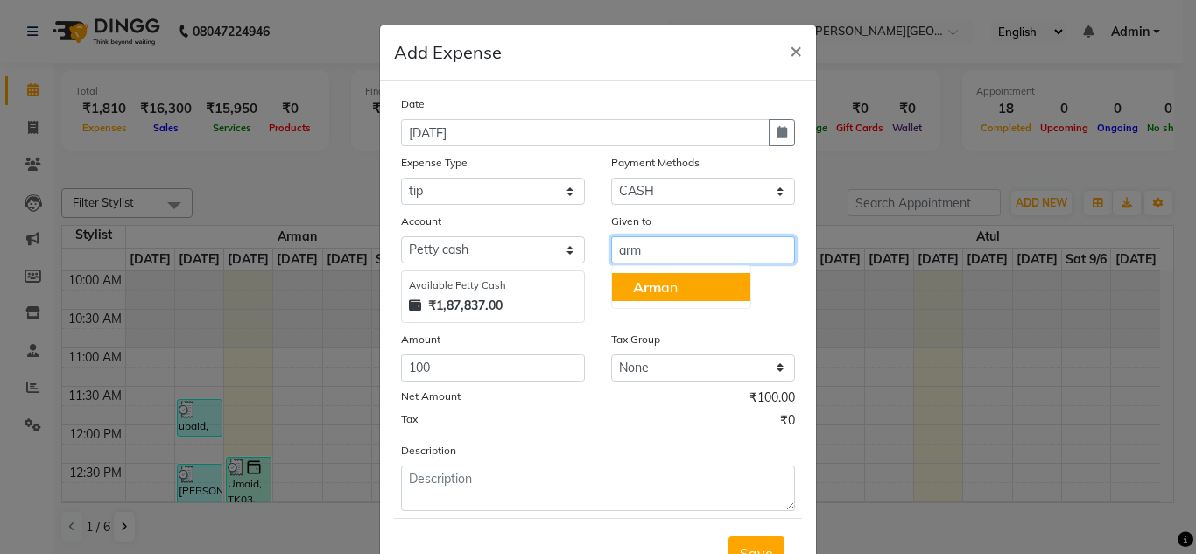
click at [639, 287] on span "Arm" at bounding box center [647, 287] width 28 height 18
type input "Arman"
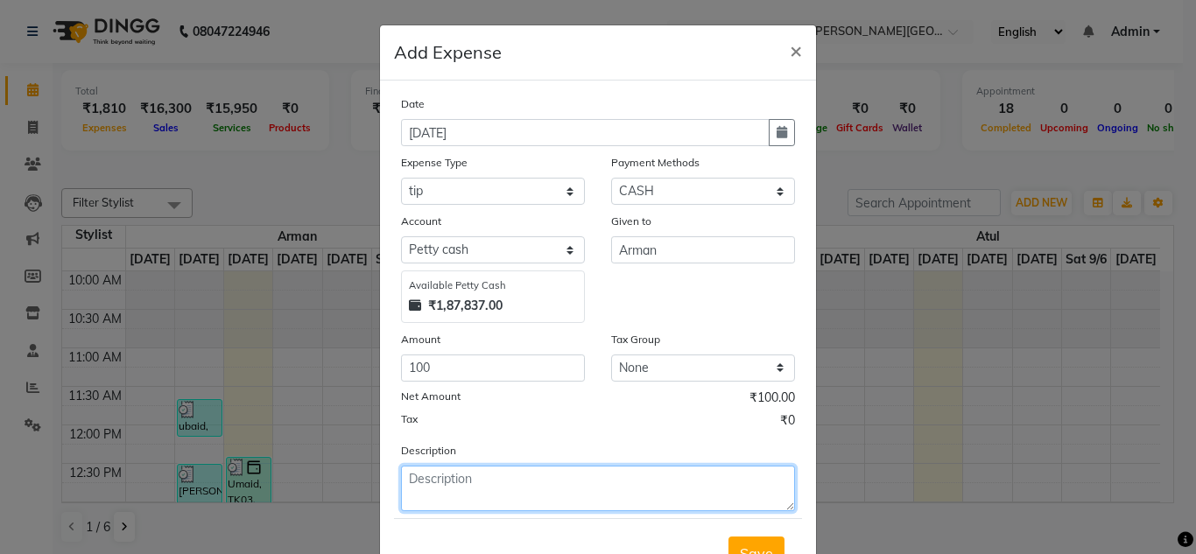
click at [441, 489] on textarea at bounding box center [598, 489] width 394 height 46
type textarea "upi tip"
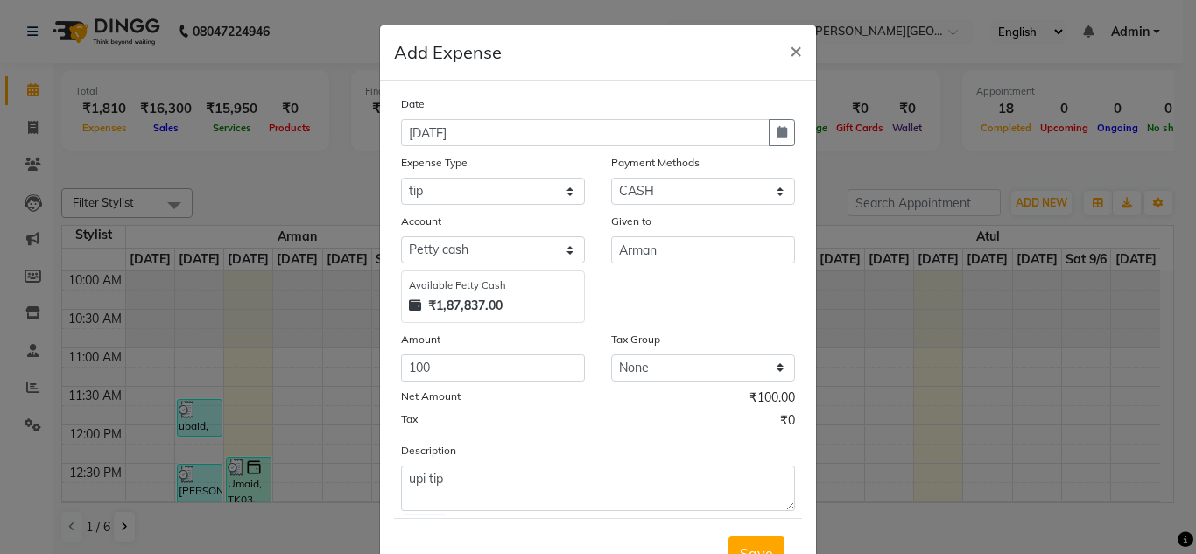
click at [560, 433] on div "Tax ₹0" at bounding box center [598, 423] width 394 height 23
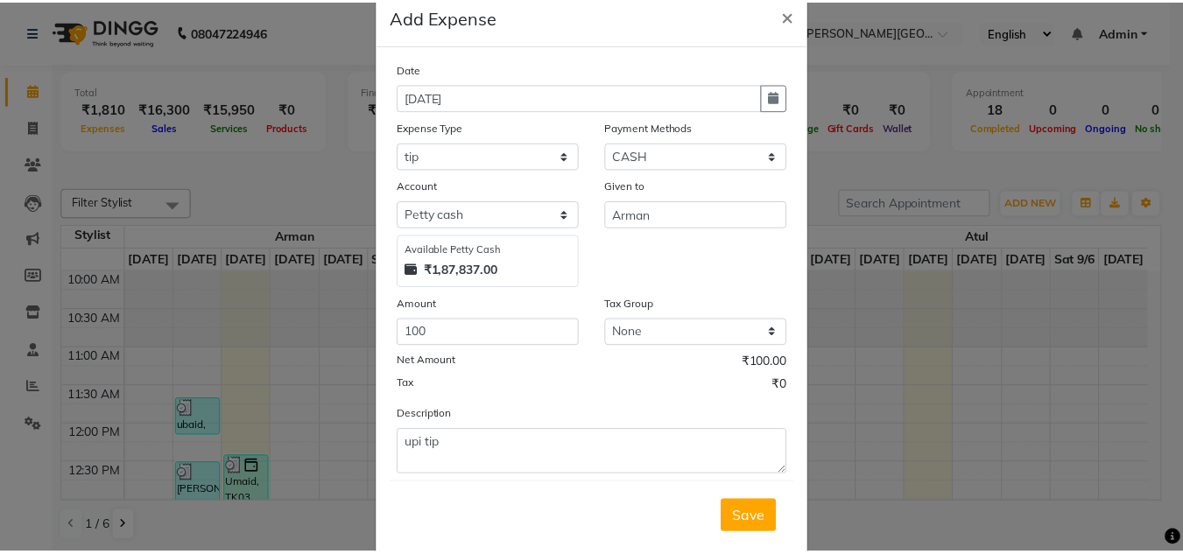
scroll to position [73, 0]
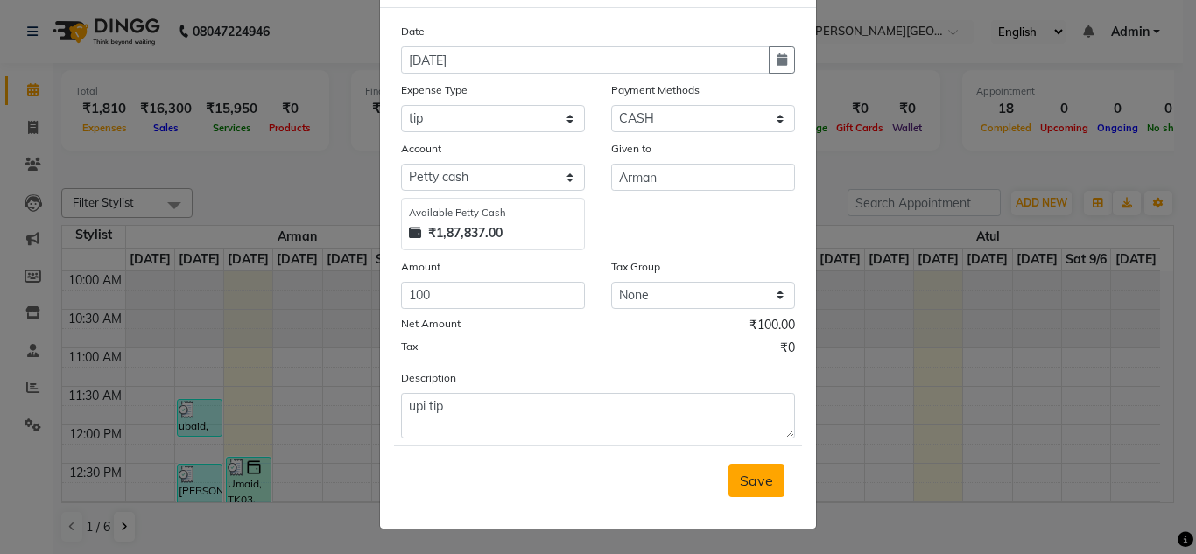
click at [740, 479] on span "Save" at bounding box center [756, 481] width 33 height 18
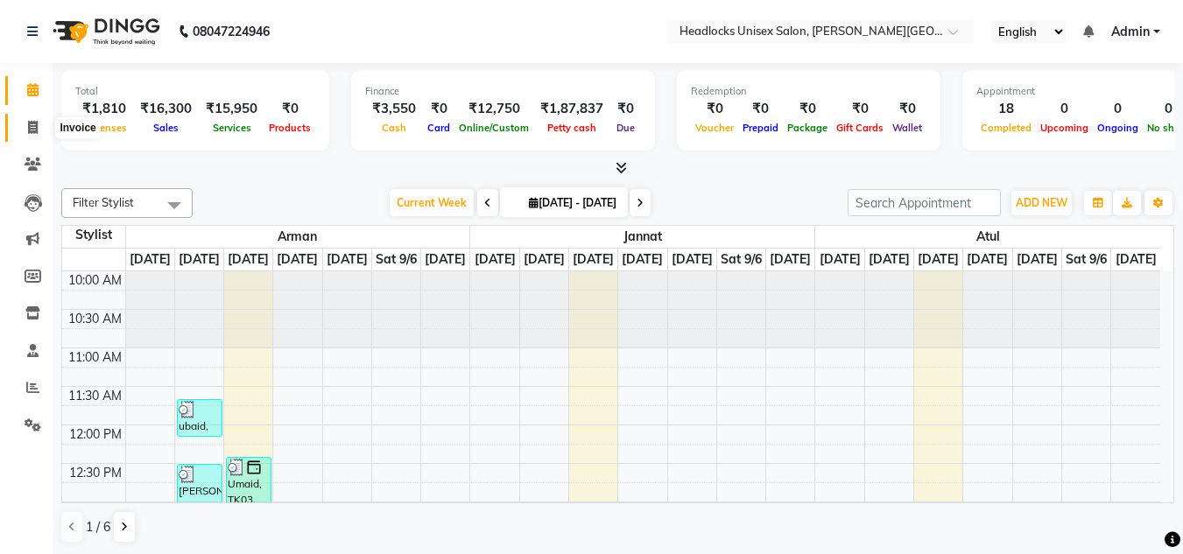
click at [30, 124] on icon at bounding box center [33, 127] width 10 height 13
select select "service"
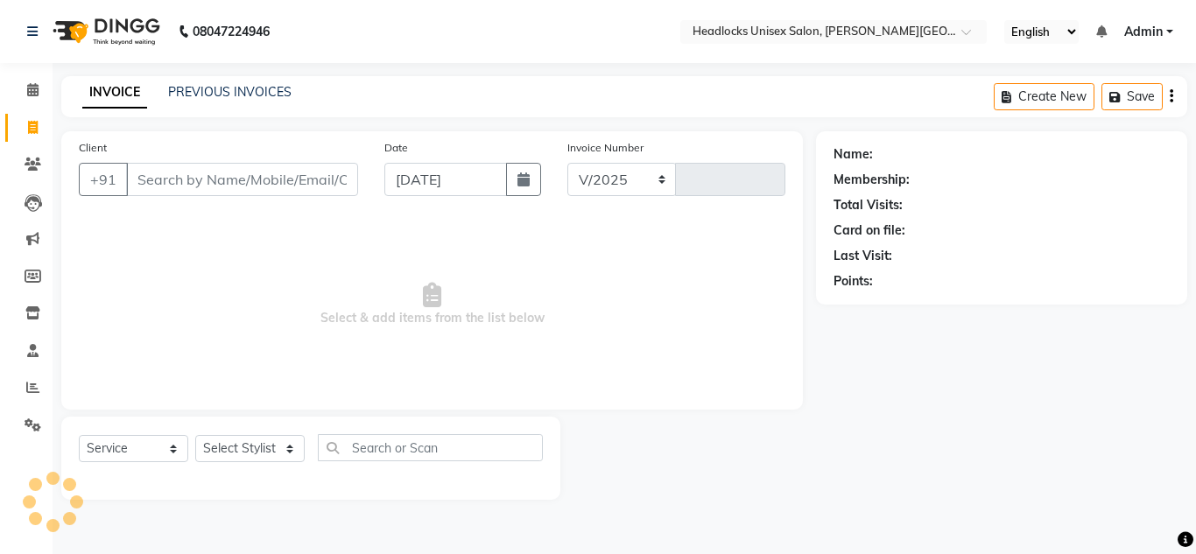
select select "6850"
type input "3264"
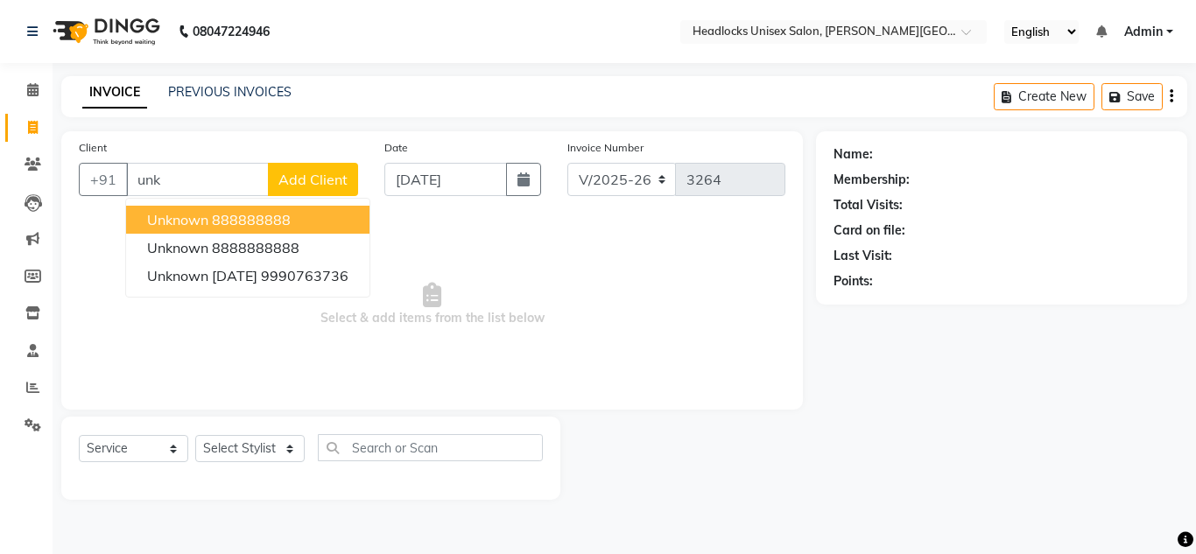
click at [264, 217] on ngb-highlight "888888888" at bounding box center [251, 220] width 79 height 18
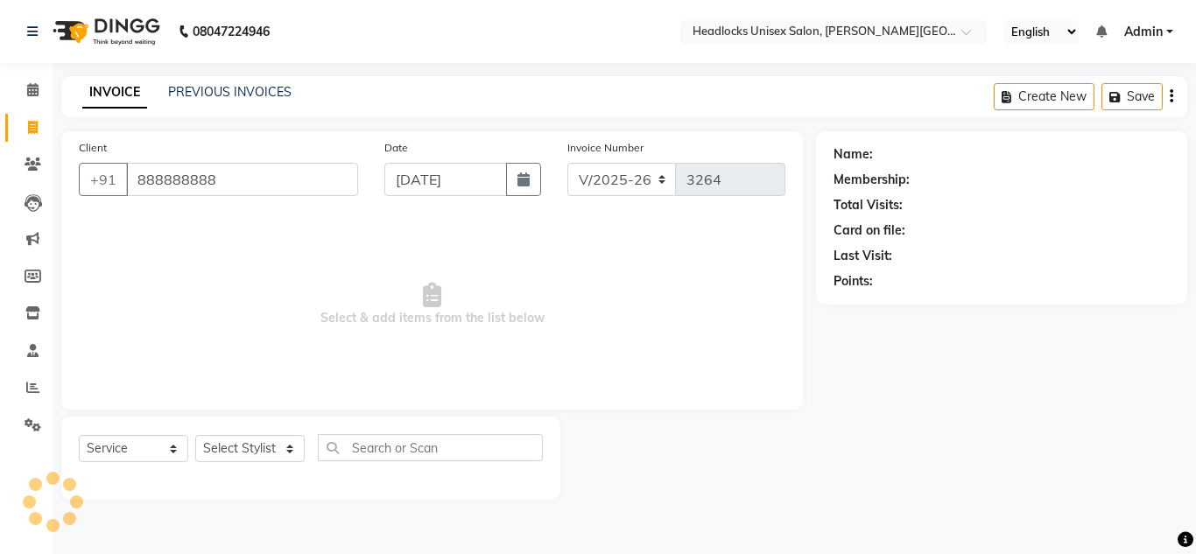
type input "888888888"
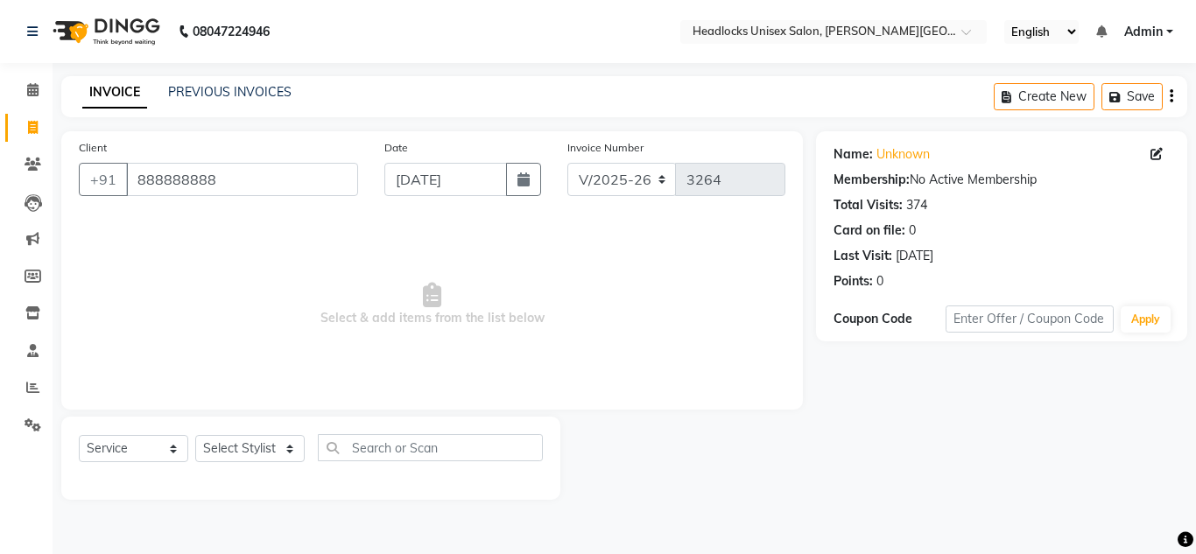
click at [651, 280] on span "Select & add items from the list below" at bounding box center [432, 304] width 707 height 175
click at [247, 446] on select "Select Stylist [PERSON_NAME] Jannat Kaif [DATE] [PERSON_NAME] [PERSON_NAME] [PE…" at bounding box center [249, 448] width 109 height 27
select select "53613"
click at [195, 435] on select "Select Stylist [PERSON_NAME] Jannat Kaif [DATE] [PERSON_NAME] [PERSON_NAME] [PE…" at bounding box center [249, 448] width 109 height 27
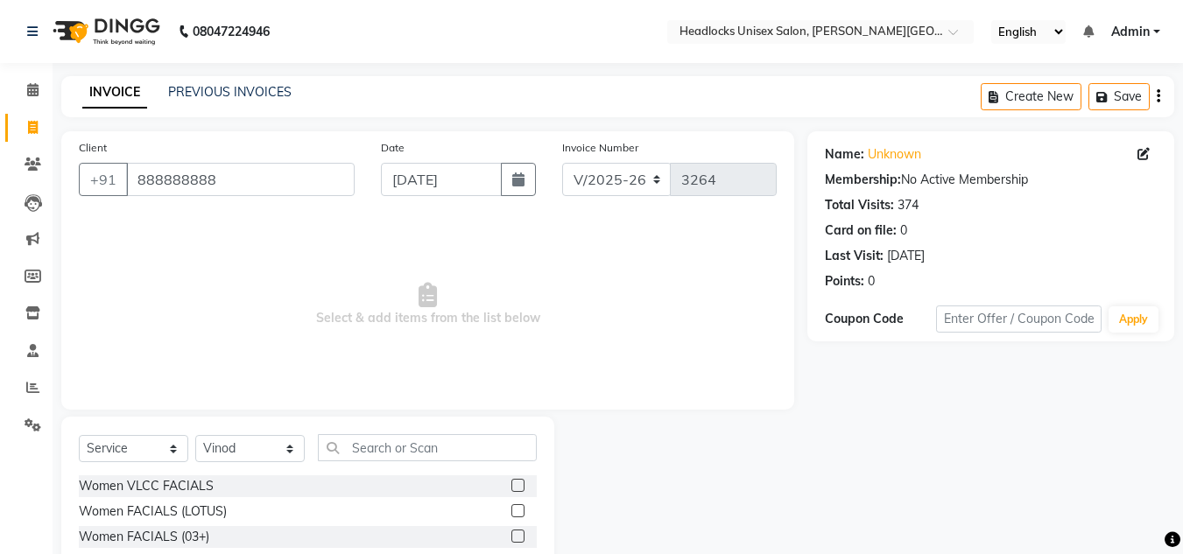
click at [617, 338] on span "Select & add items from the list below" at bounding box center [428, 304] width 698 height 175
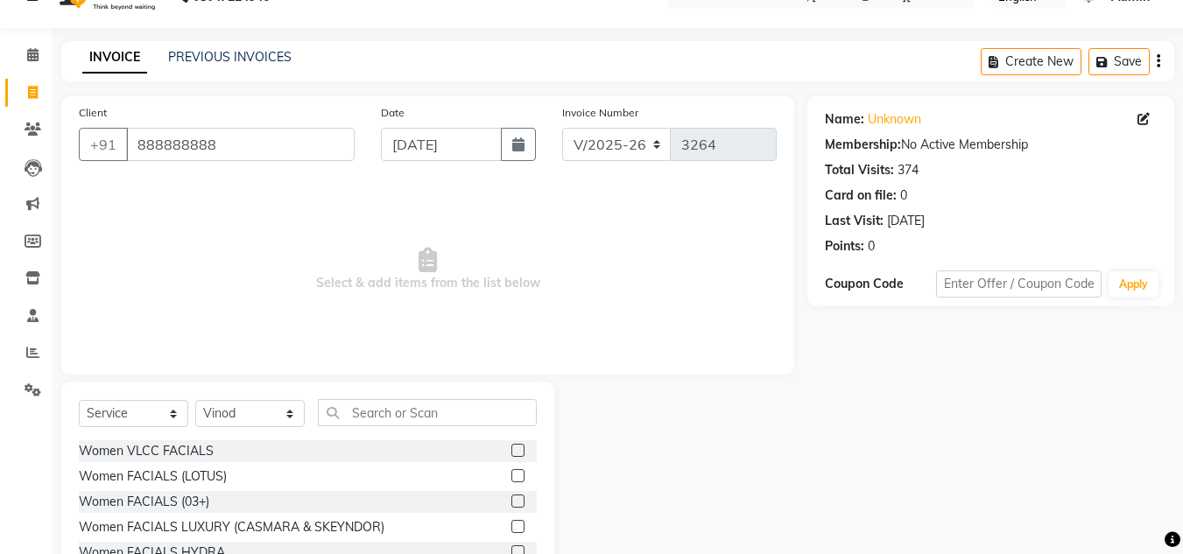
scroll to position [70, 0]
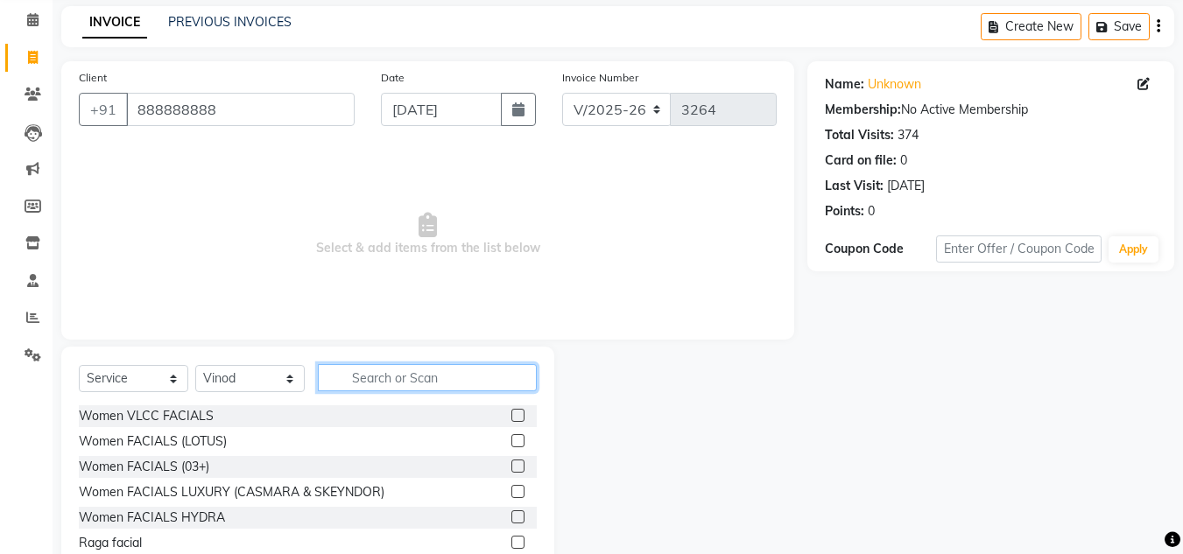
click at [370, 377] on input "text" at bounding box center [427, 377] width 219 height 27
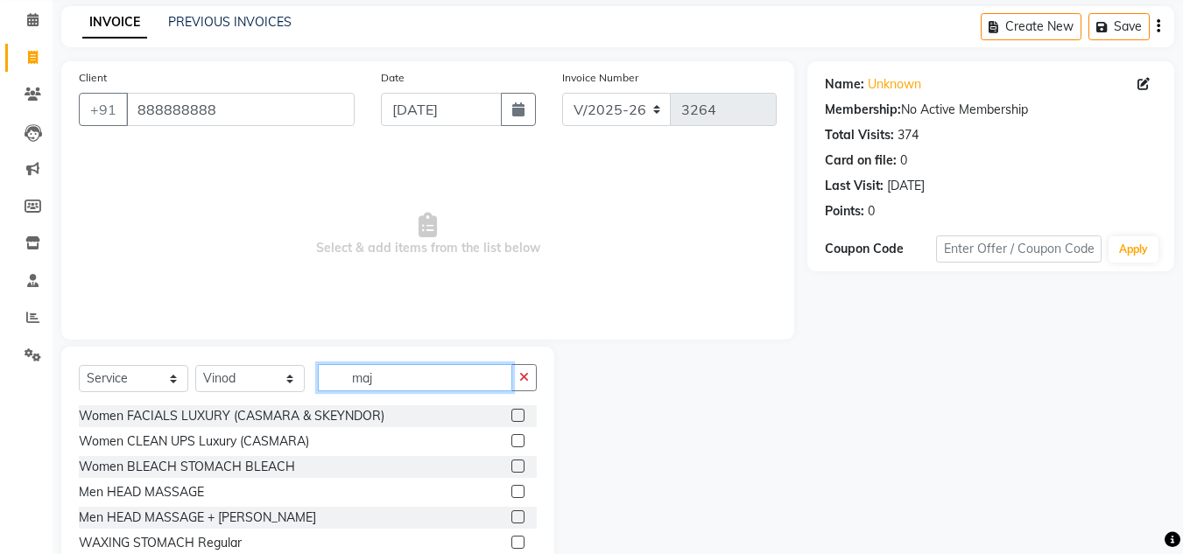
scroll to position [23, 0]
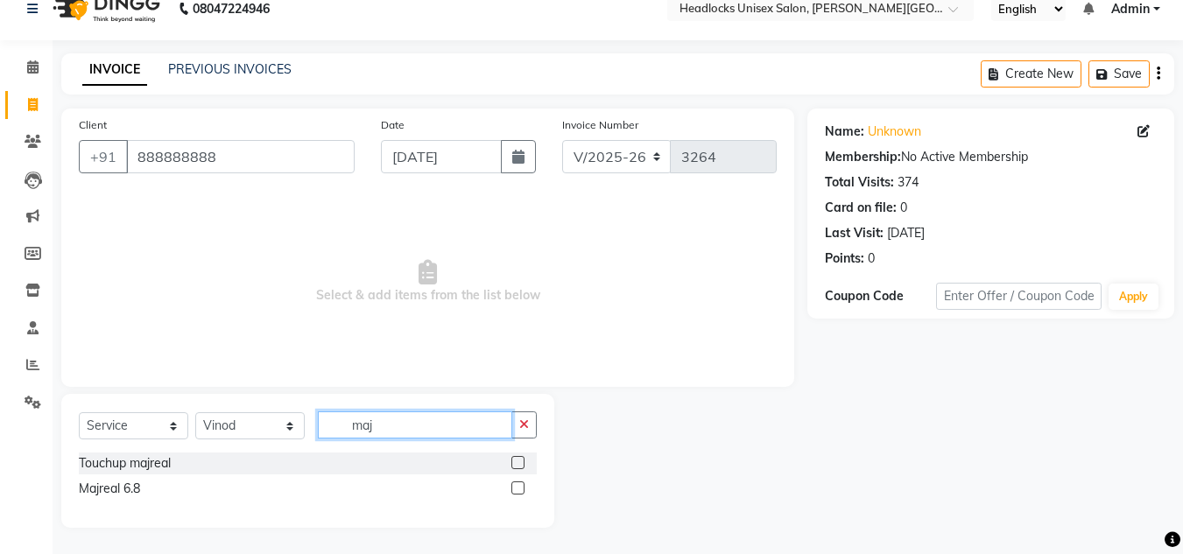
type input "maj"
click at [519, 458] on label at bounding box center [517, 462] width 13 height 13
click at [519, 458] on input "checkbox" at bounding box center [516, 463] width 11 height 11
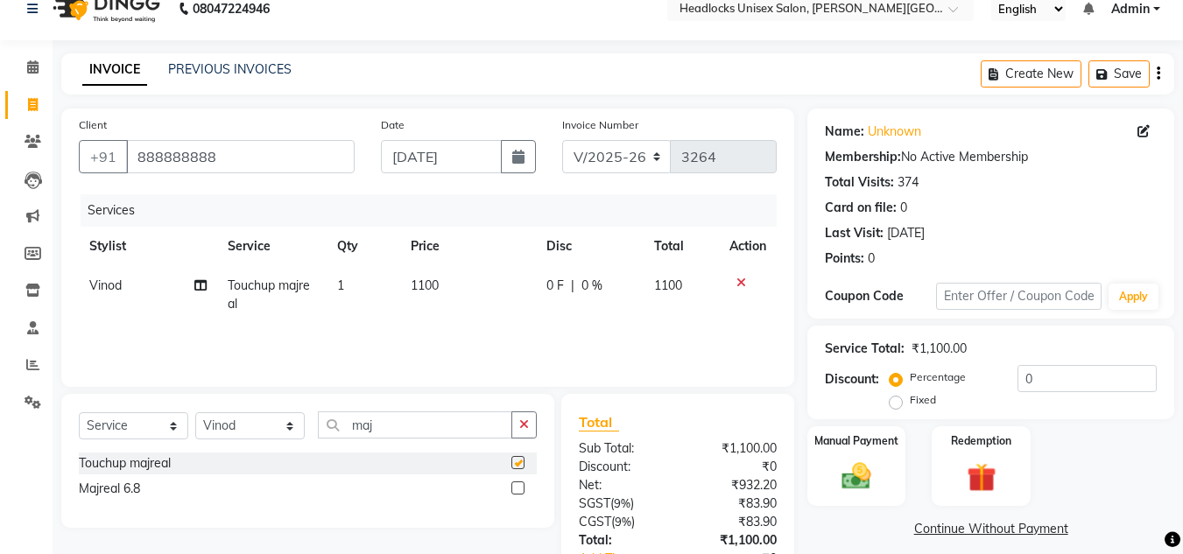
checkbox input "false"
click at [447, 284] on td "1100" at bounding box center [468, 295] width 136 height 58
select select "53613"
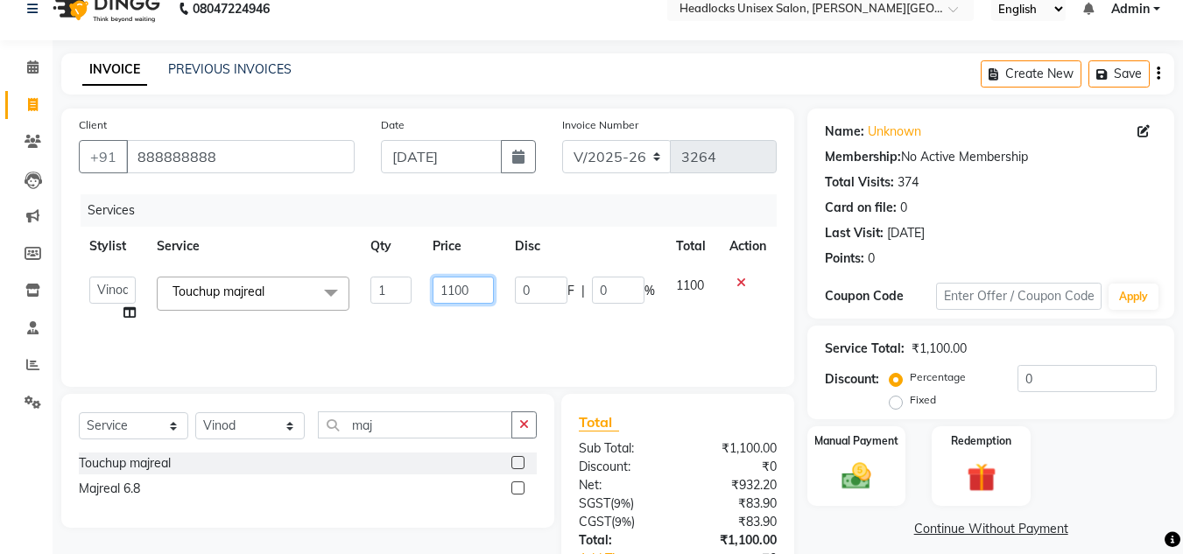
click at [477, 289] on input "1100" at bounding box center [463, 290] width 60 height 27
type input "1000"
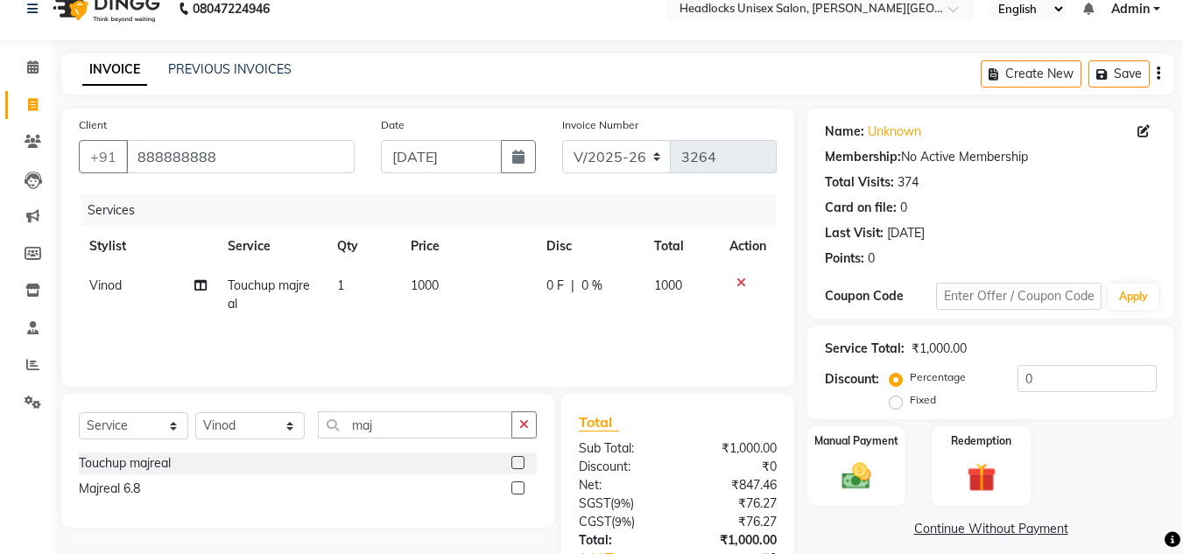
click at [493, 320] on td "1000" at bounding box center [468, 295] width 136 height 58
select select "53613"
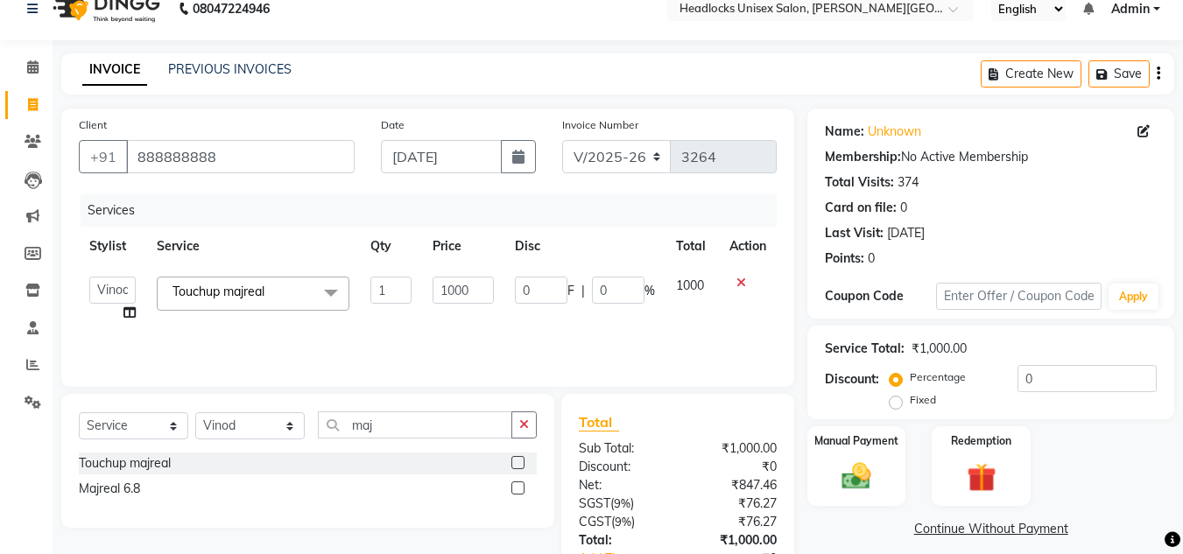
click at [695, 408] on div "Total Sub Total: ₹1,000.00 Discount: ₹0 Net: ₹847.46 SGST ( 9% ) ₹76.27 CGST ( …" at bounding box center [677, 522] width 233 height 257
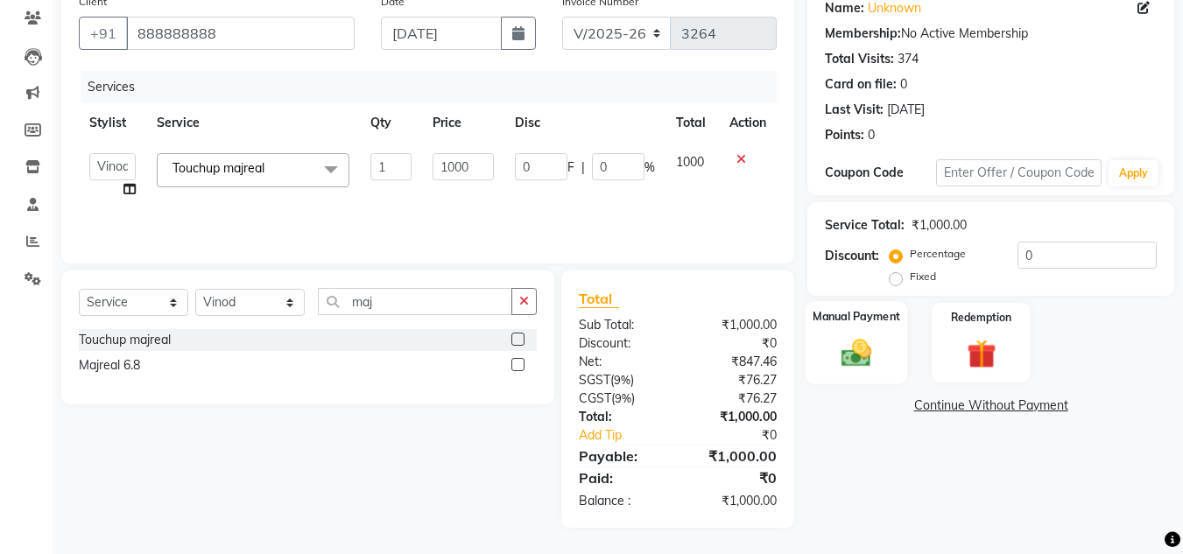
click at [869, 345] on img at bounding box center [856, 352] width 49 height 35
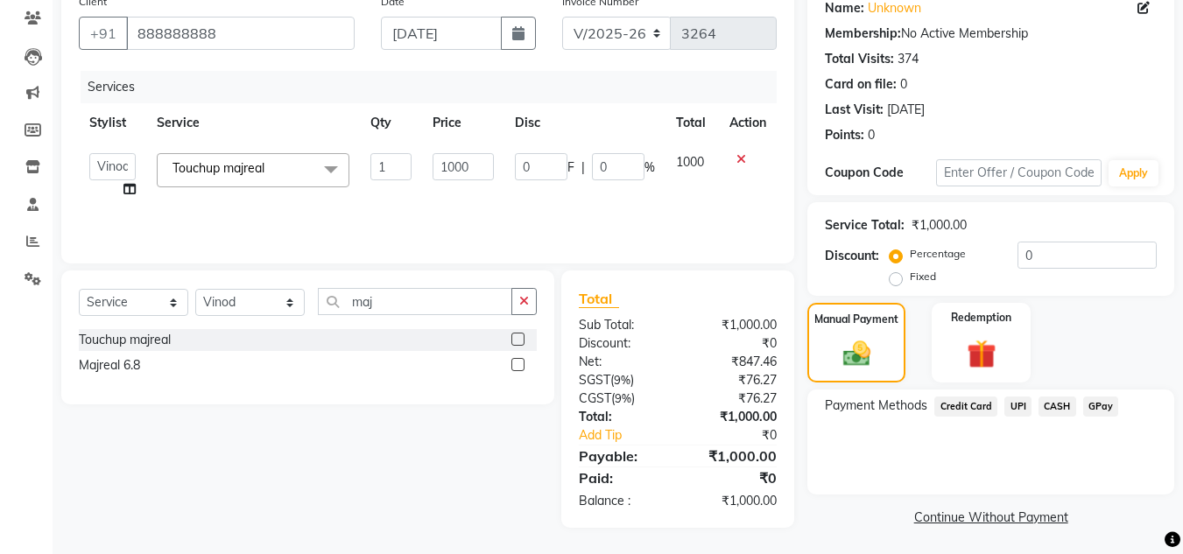
click at [1024, 403] on span "UPI" at bounding box center [1017, 407] width 27 height 20
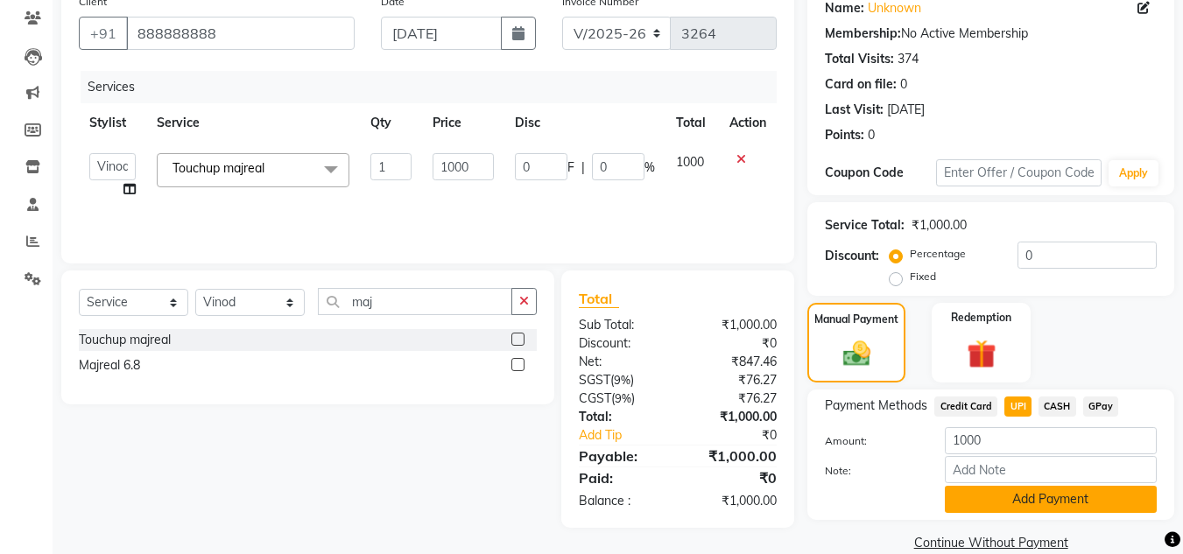
click at [1011, 492] on button "Add Payment" at bounding box center [1051, 499] width 212 height 27
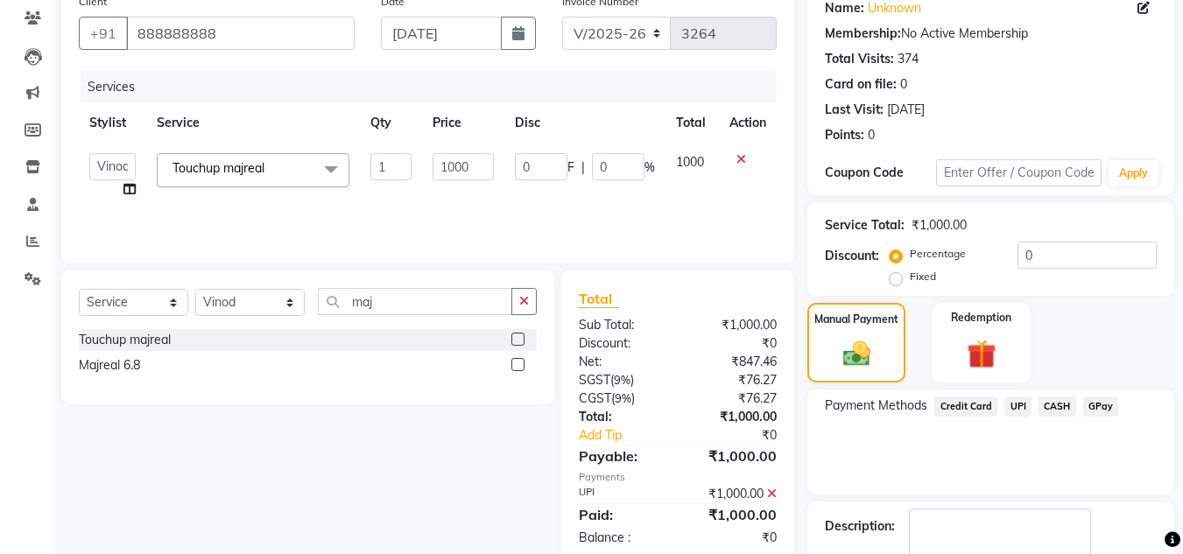
click at [993, 449] on div "Payment Methods Credit Card UPI CASH GPay" at bounding box center [990, 442] width 367 height 105
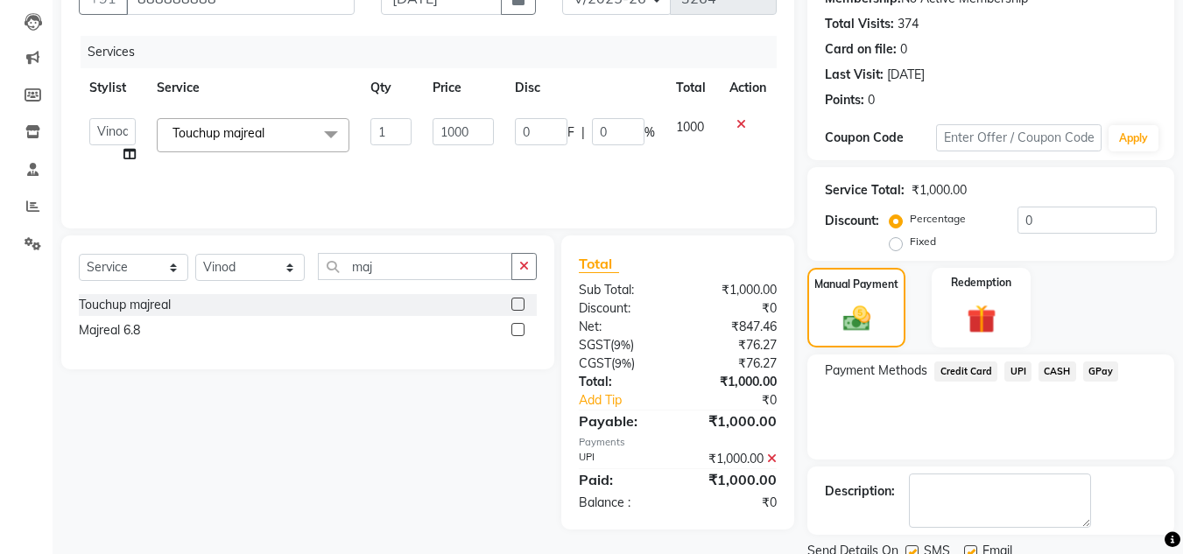
scroll to position [248, 0]
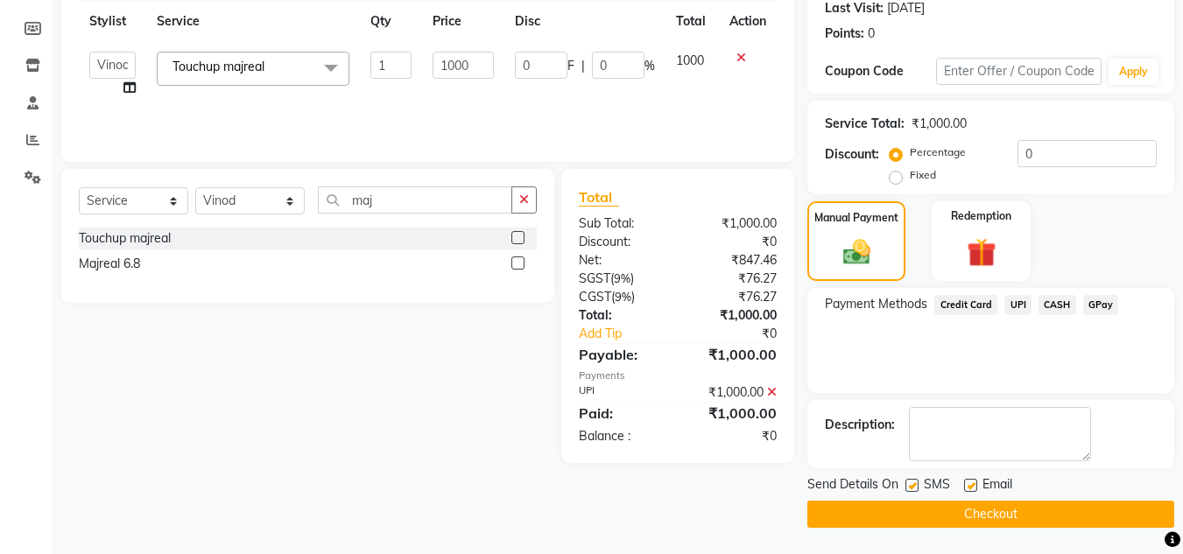
click at [982, 509] on button "Checkout" at bounding box center [990, 514] width 367 height 27
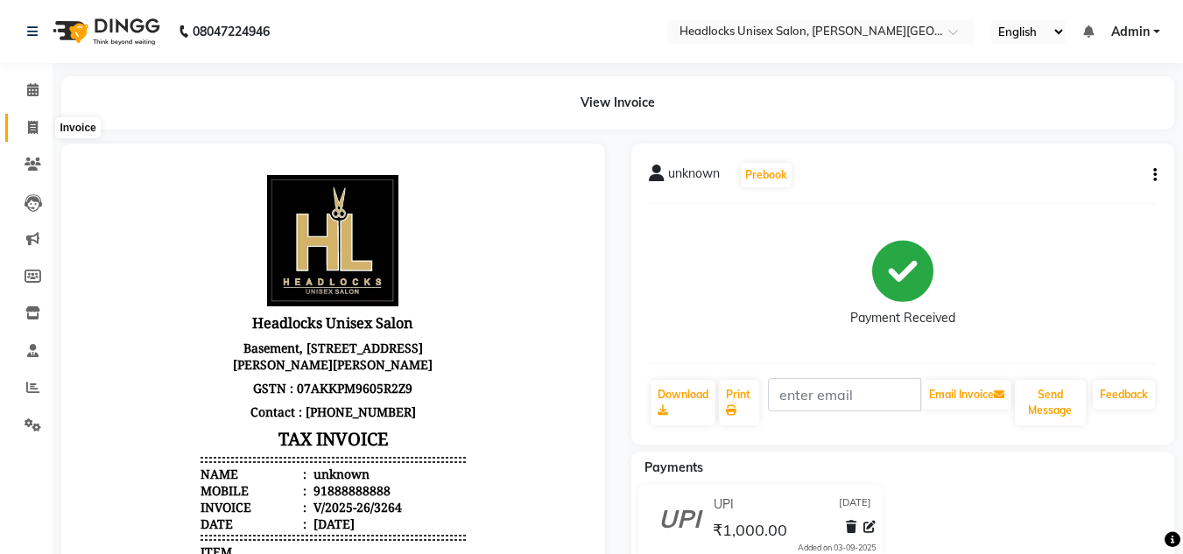
click at [29, 127] on icon at bounding box center [33, 127] width 10 height 13
select select "service"
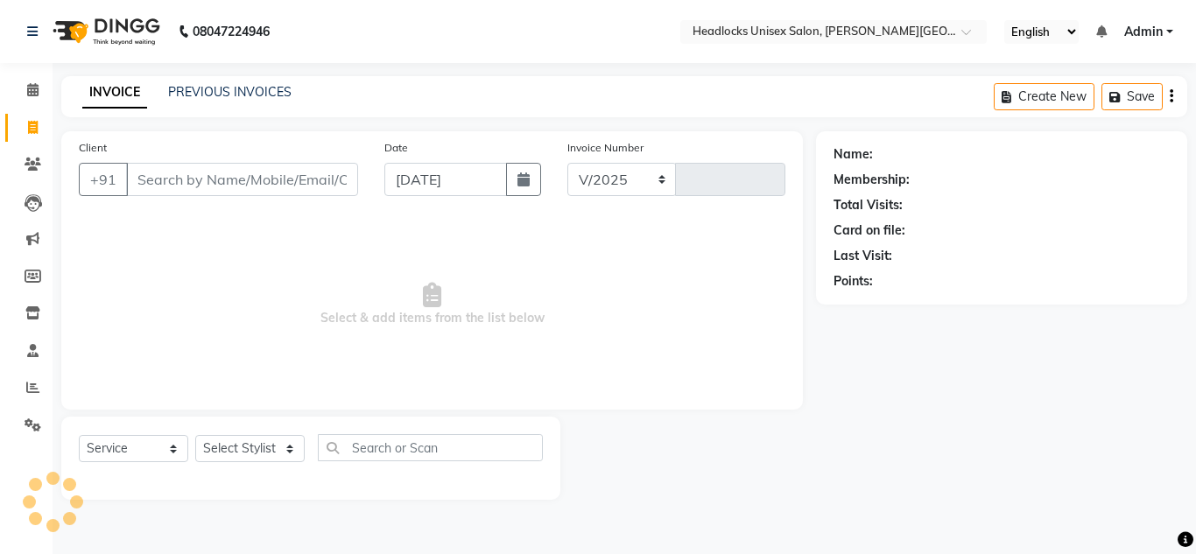
select select "6850"
type input "3265"
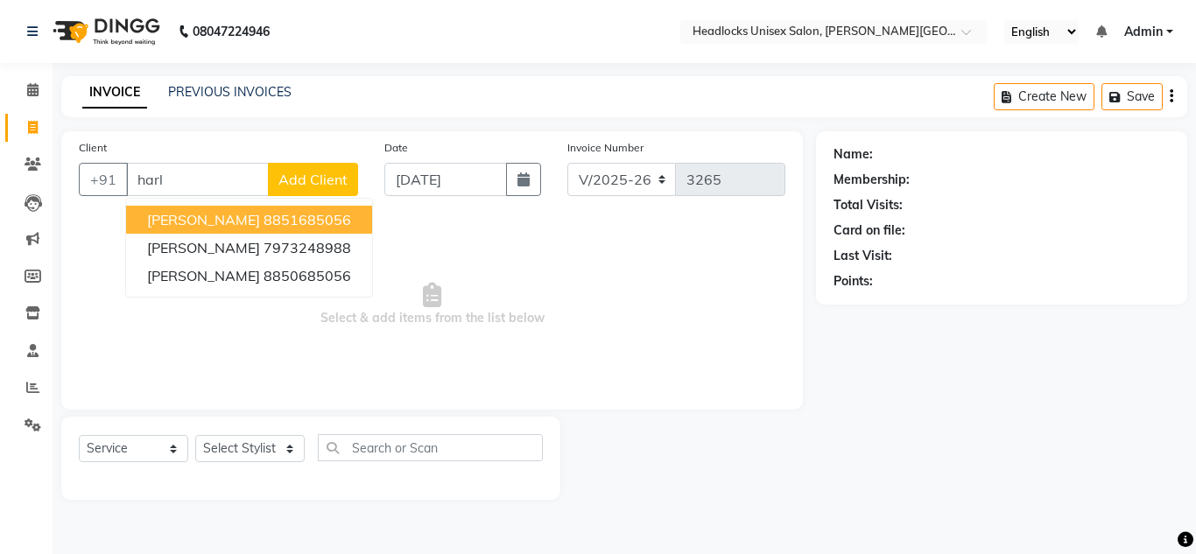
click at [264, 226] on ngb-highlight "8851685056" at bounding box center [308, 220] width 88 height 18
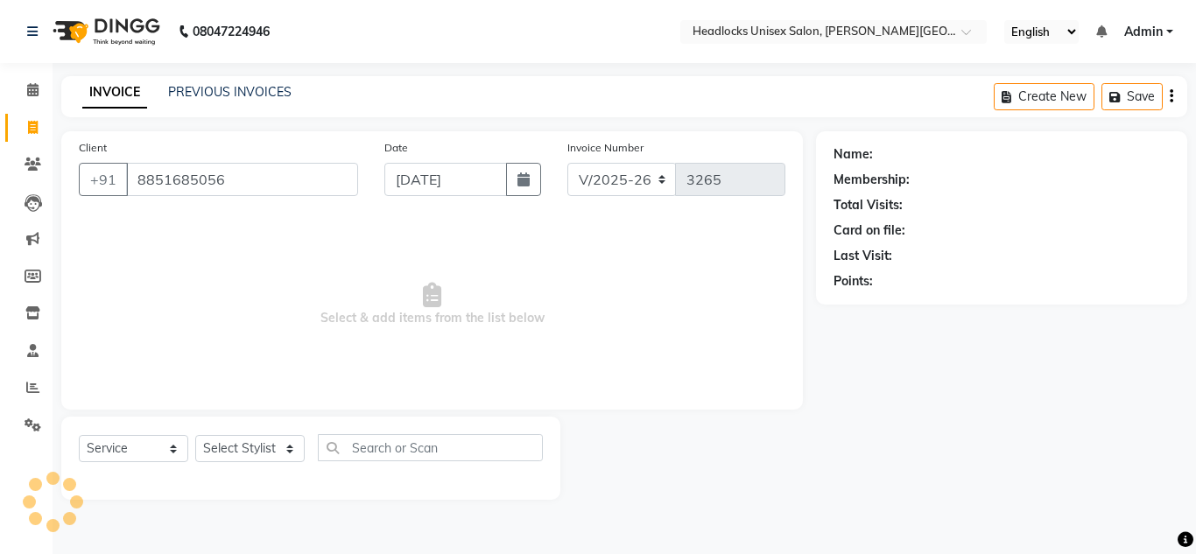
type input "8851685056"
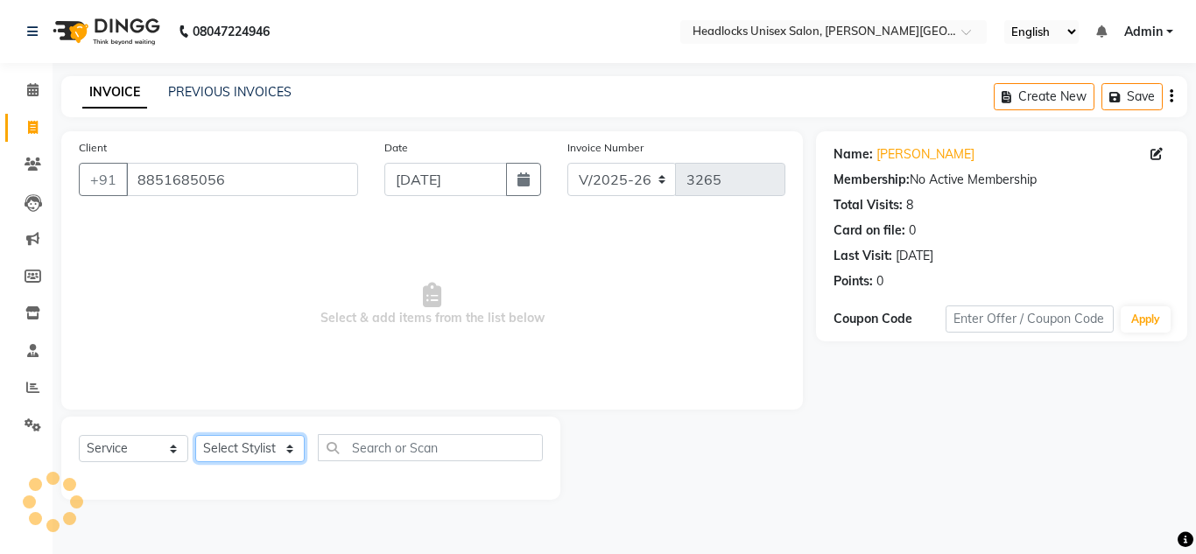
click at [237, 444] on select "Select Stylist [PERSON_NAME] Jannat Kaif [DATE] [PERSON_NAME] [PERSON_NAME] [PE…" at bounding box center [249, 448] width 109 height 27
select select "53614"
click at [195, 435] on select "Select Stylist [PERSON_NAME] Jannat Kaif [DATE] [PERSON_NAME] [PERSON_NAME] [PE…" at bounding box center [249, 448] width 109 height 27
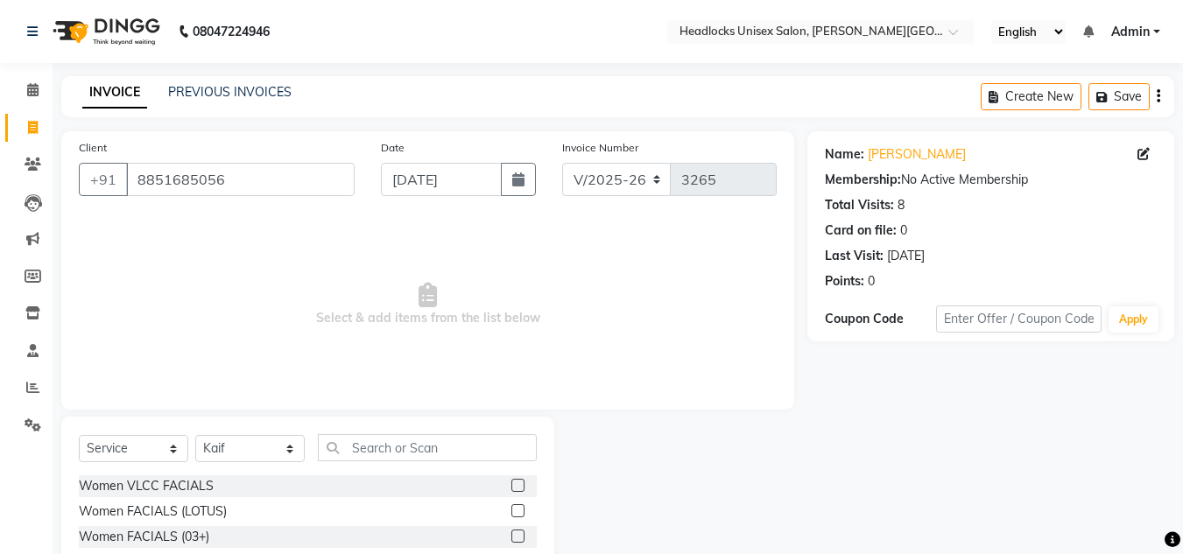
click at [603, 284] on span "Select & add items from the list below" at bounding box center [428, 304] width 698 height 175
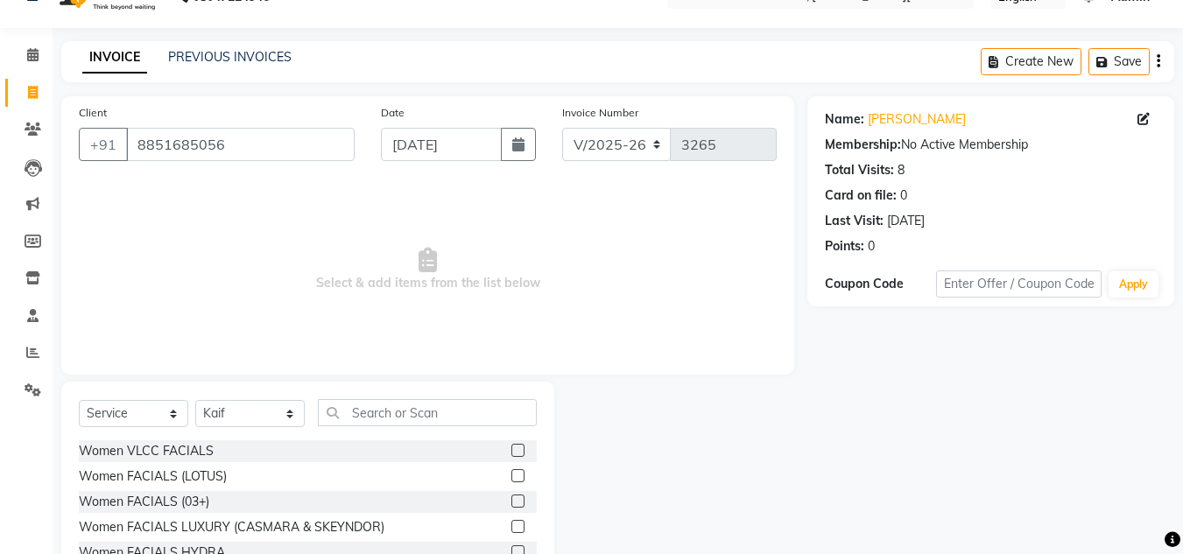
scroll to position [147, 0]
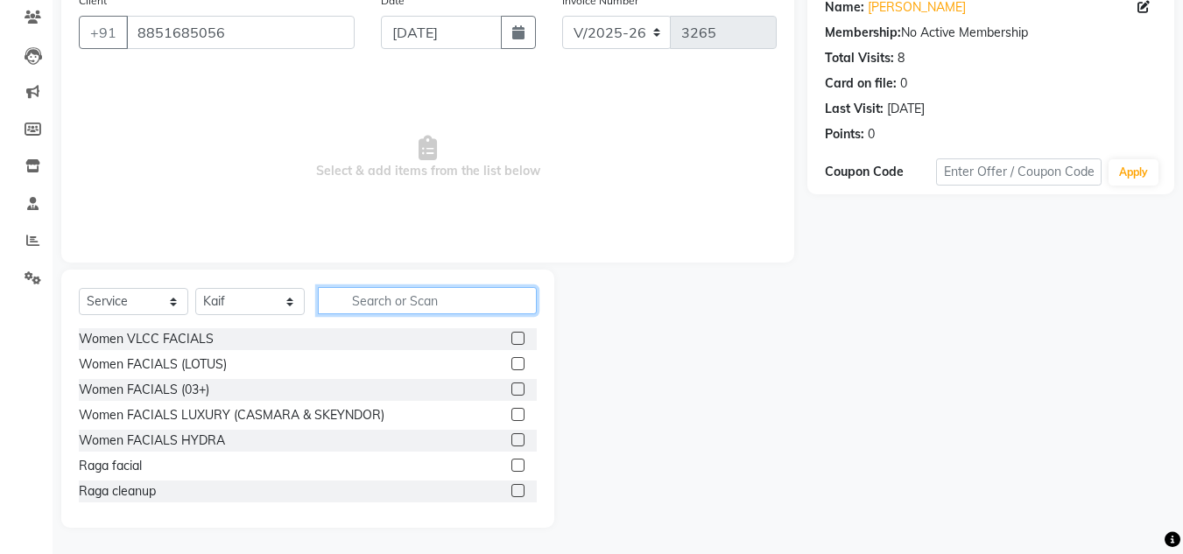
click at [402, 302] on input "text" at bounding box center [427, 300] width 219 height 27
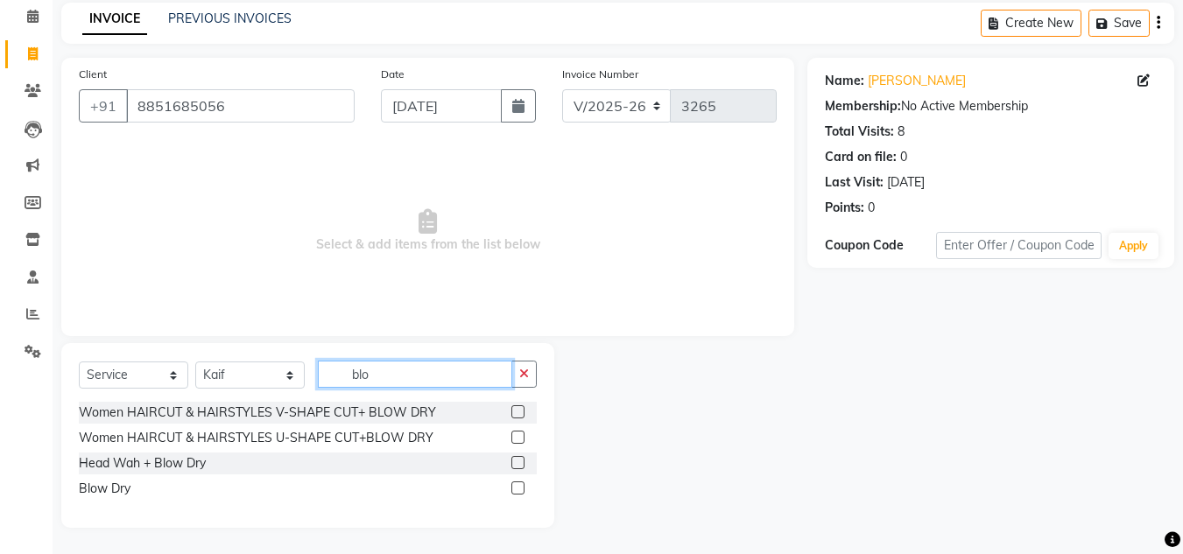
scroll to position [74, 0]
type input "blo"
click at [517, 489] on label at bounding box center [517, 488] width 13 height 13
click at [517, 489] on input "checkbox" at bounding box center [516, 488] width 11 height 11
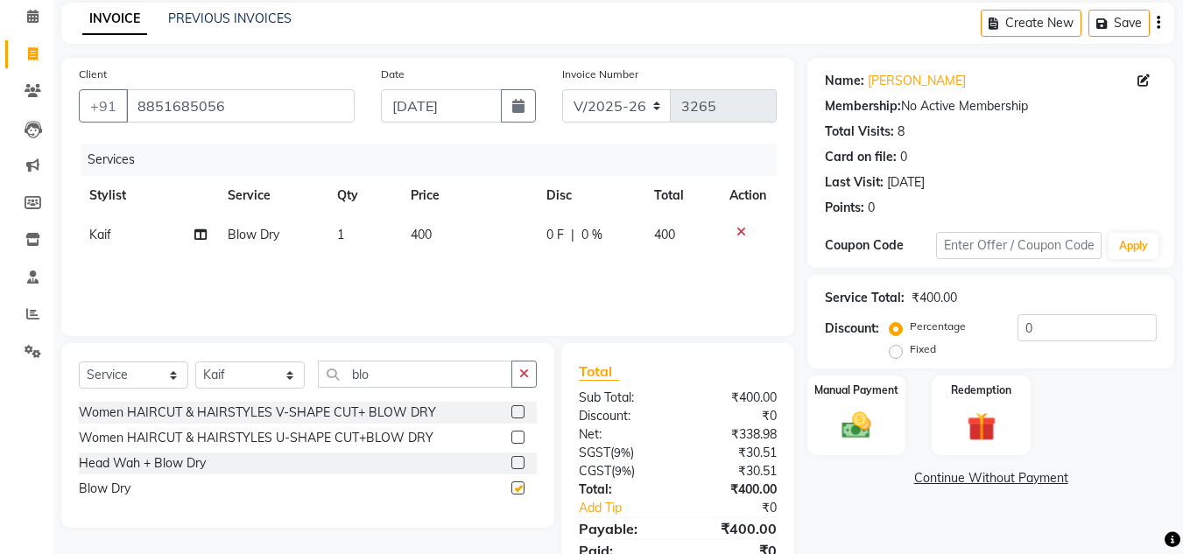
checkbox input "false"
click at [259, 377] on select "Select Stylist [PERSON_NAME] Jannat Kaif [DATE] [PERSON_NAME] [PERSON_NAME] [PE…" at bounding box center [249, 375] width 109 height 27
select select "61138"
click at [195, 362] on select "Select Stylist [PERSON_NAME] Jannat Kaif [DATE] [PERSON_NAME] [PERSON_NAME] [PE…" at bounding box center [249, 375] width 109 height 27
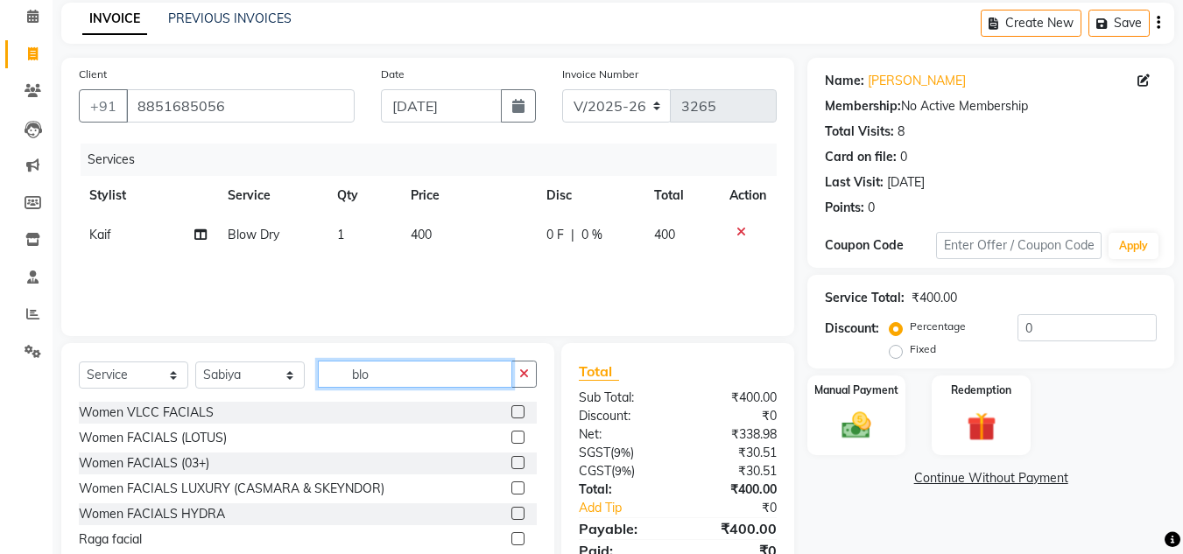
click at [378, 373] on input "blo" at bounding box center [415, 374] width 194 height 27
type input "b"
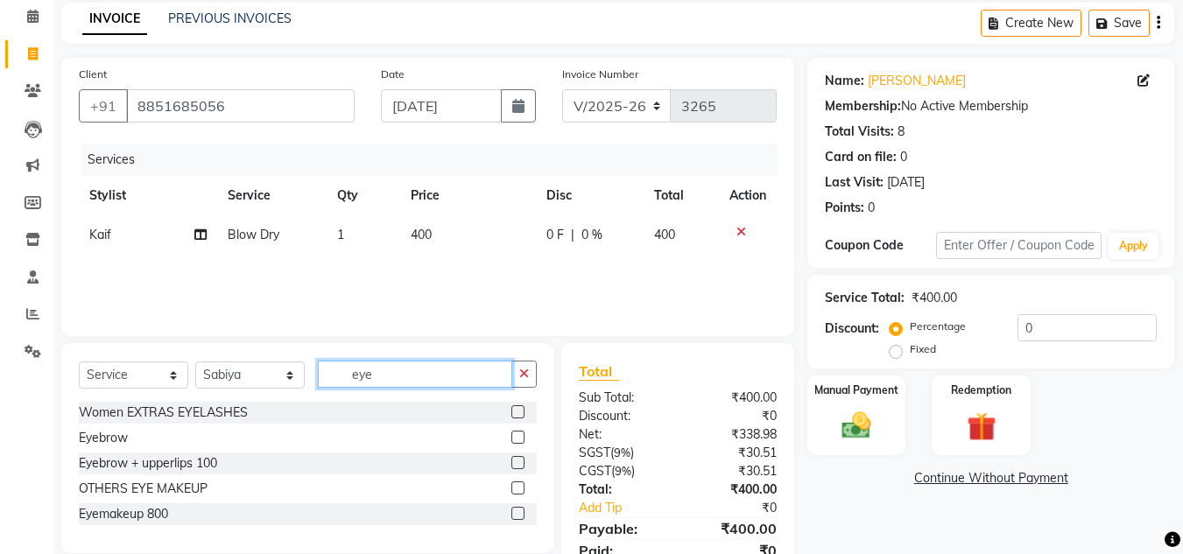
type input "eye"
click at [515, 462] on label at bounding box center [517, 462] width 13 height 13
click at [515, 462] on input "checkbox" at bounding box center [516, 463] width 11 height 11
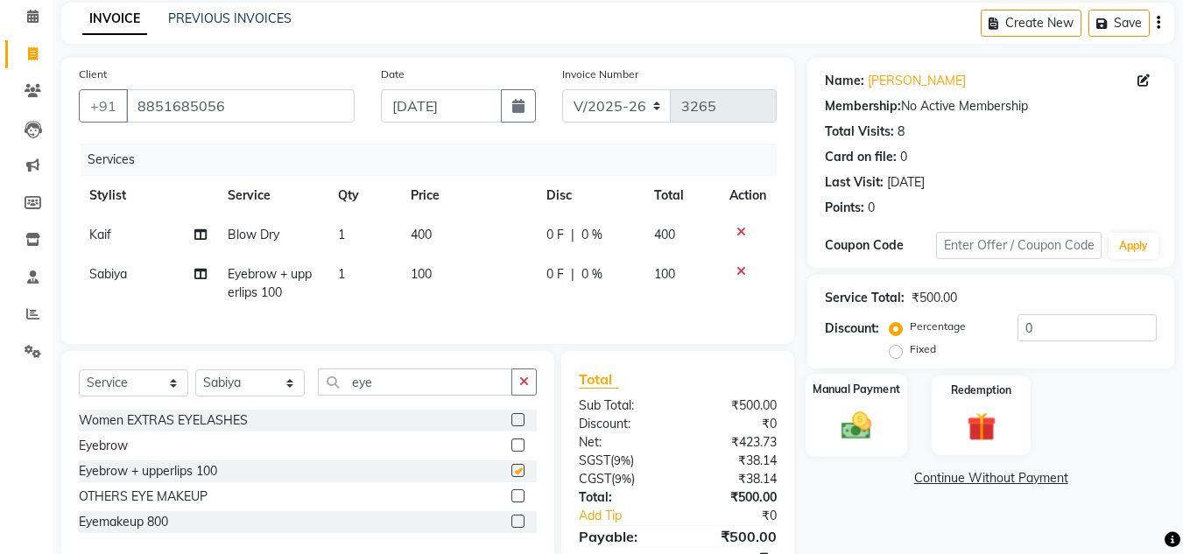
checkbox input "false"
click at [875, 420] on img at bounding box center [856, 425] width 49 height 35
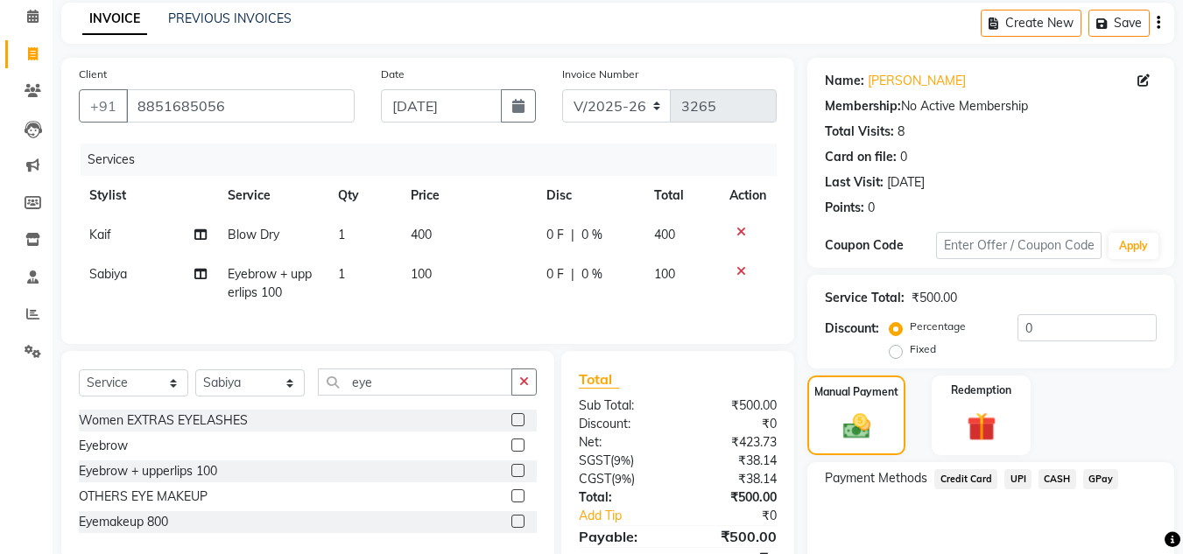
click at [1011, 479] on span "UPI" at bounding box center [1017, 479] width 27 height 20
click at [1086, 410] on div "Manual Payment Redemption" at bounding box center [990, 416] width 393 height 80
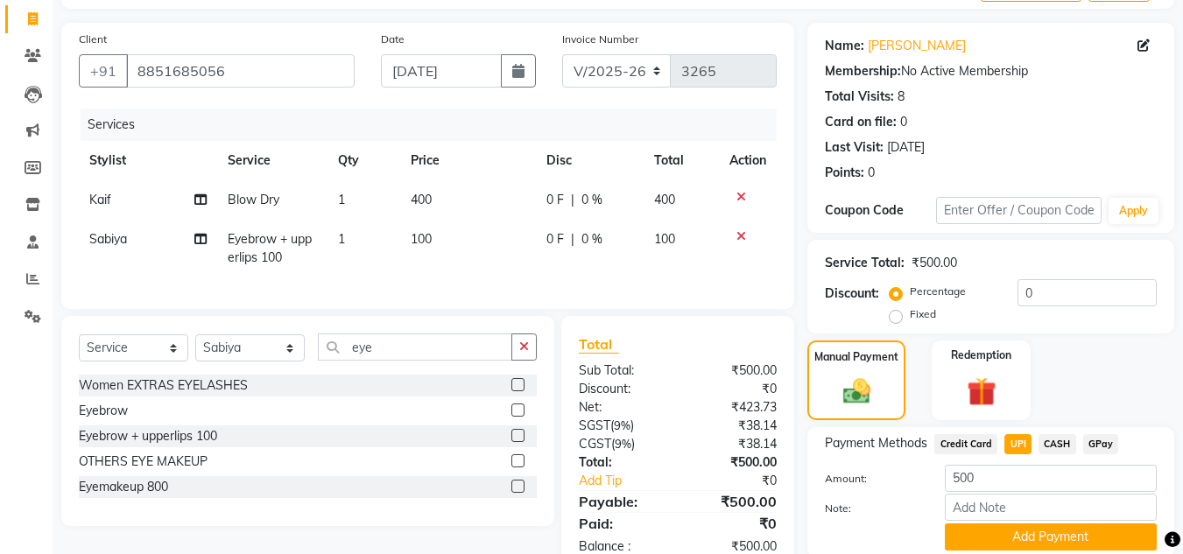
scroll to position [174, 0]
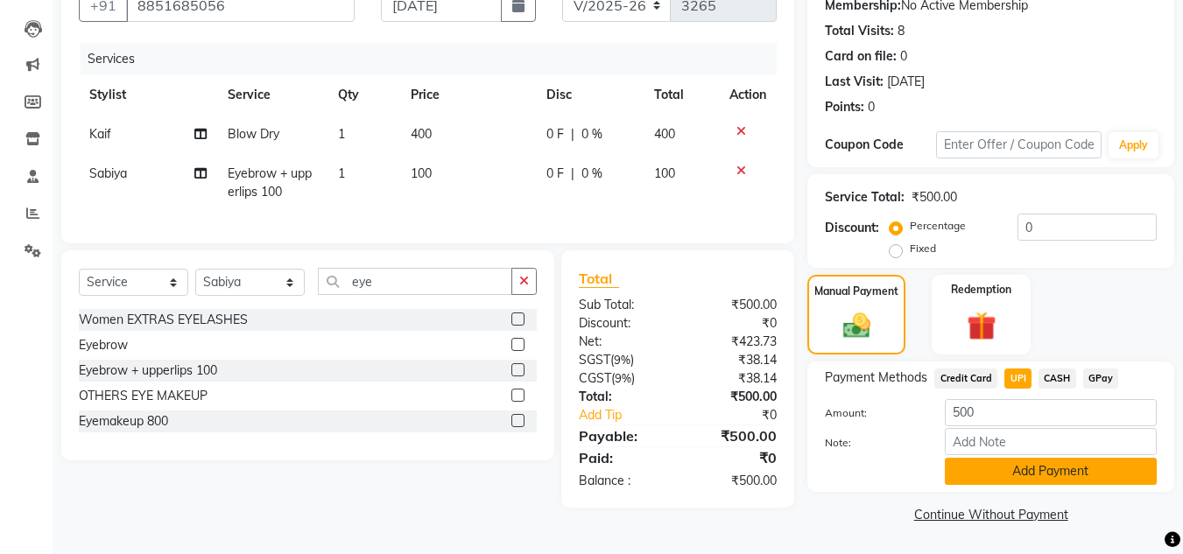
click at [1069, 481] on button "Add Payment" at bounding box center [1051, 471] width 212 height 27
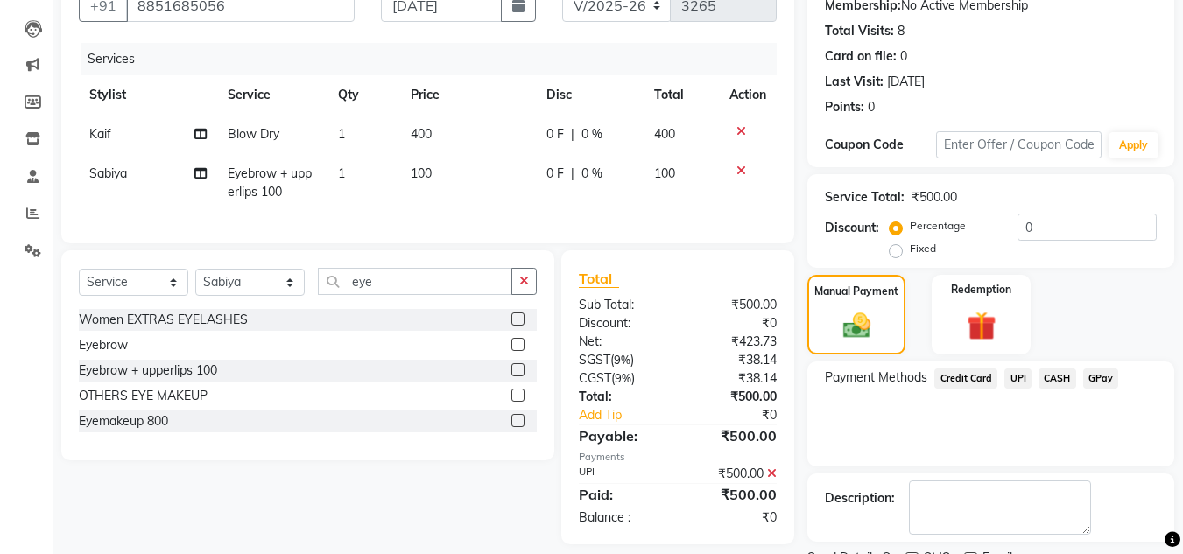
click at [1053, 448] on div "Payment Methods Credit Card UPI CASH GPay" at bounding box center [990, 414] width 367 height 105
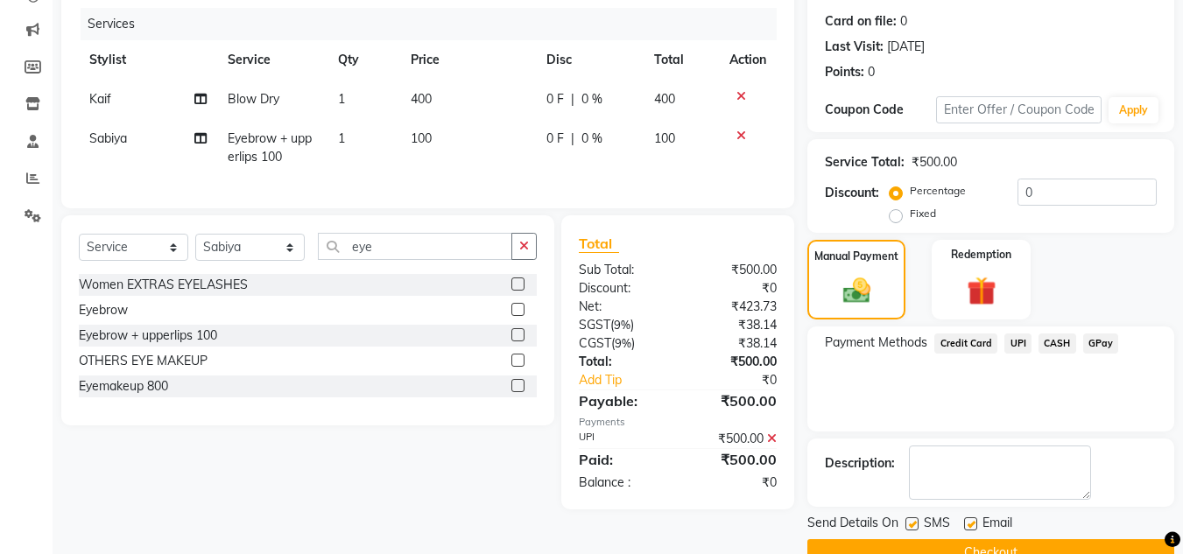
scroll to position [248, 0]
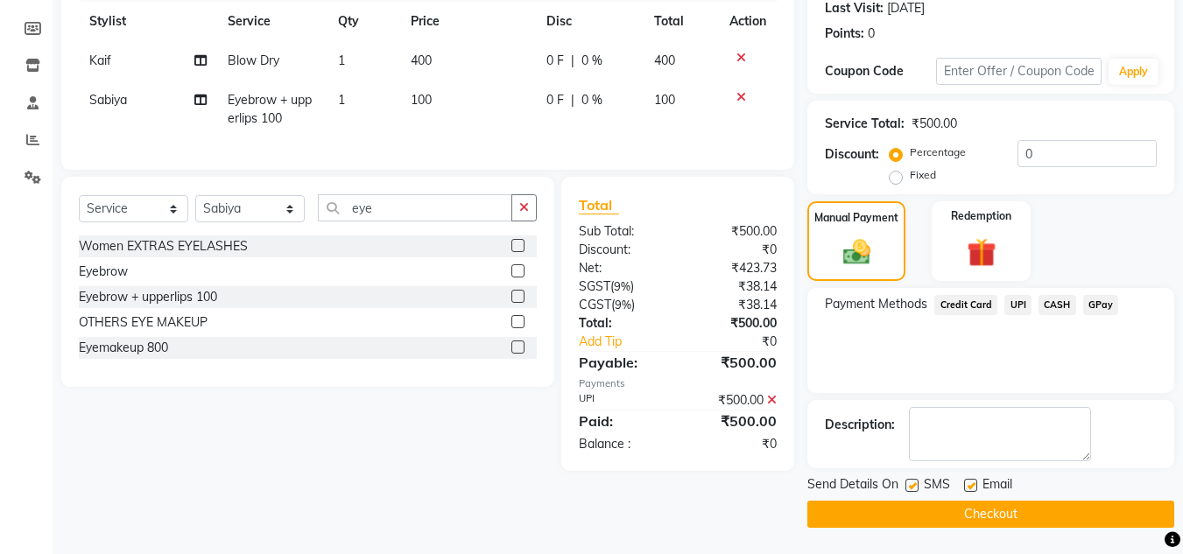
click at [1048, 506] on button "Checkout" at bounding box center [990, 514] width 367 height 27
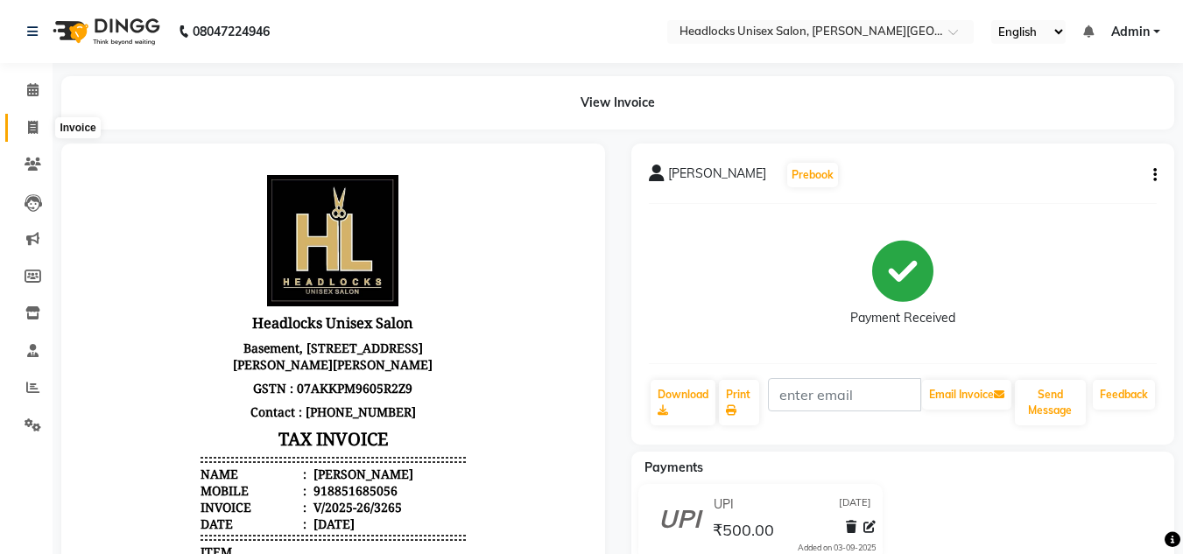
click at [33, 131] on icon at bounding box center [33, 127] width 10 height 13
select select "service"
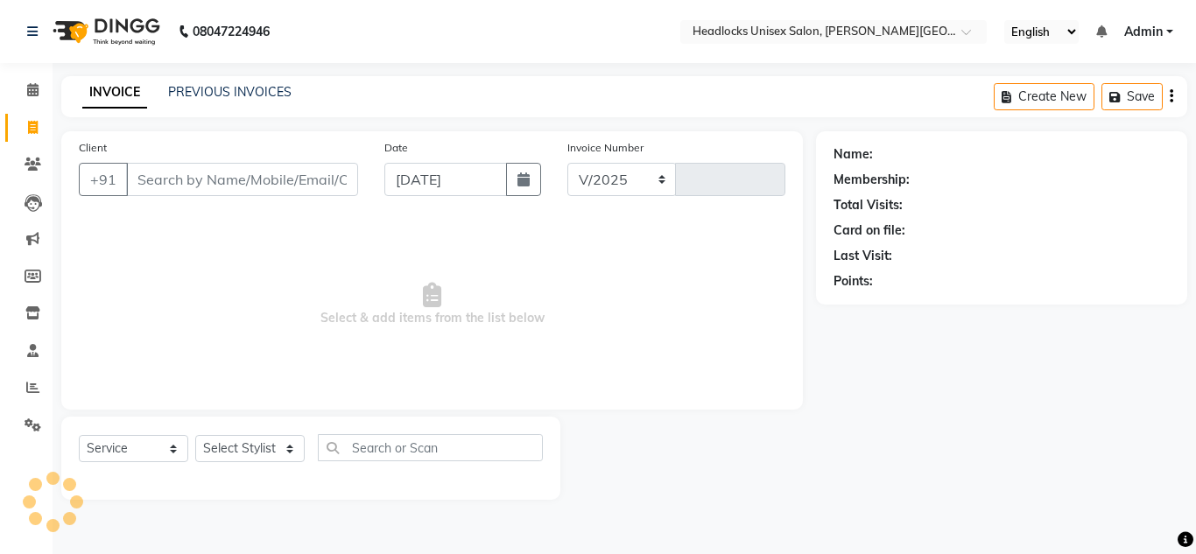
select select "6850"
type input "3266"
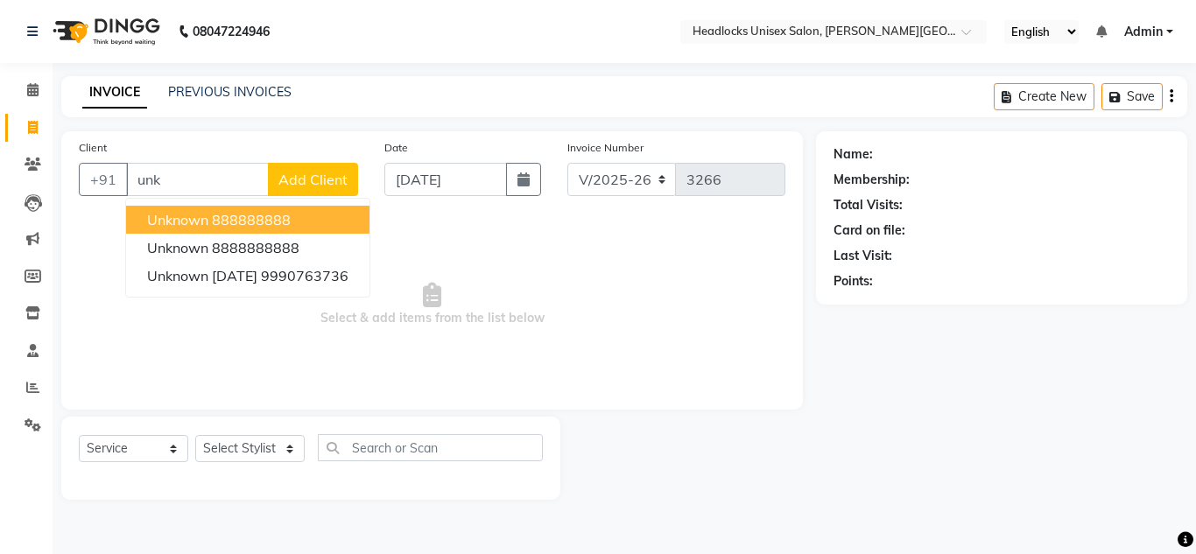
click at [248, 219] on ngb-highlight "888888888" at bounding box center [251, 220] width 79 height 18
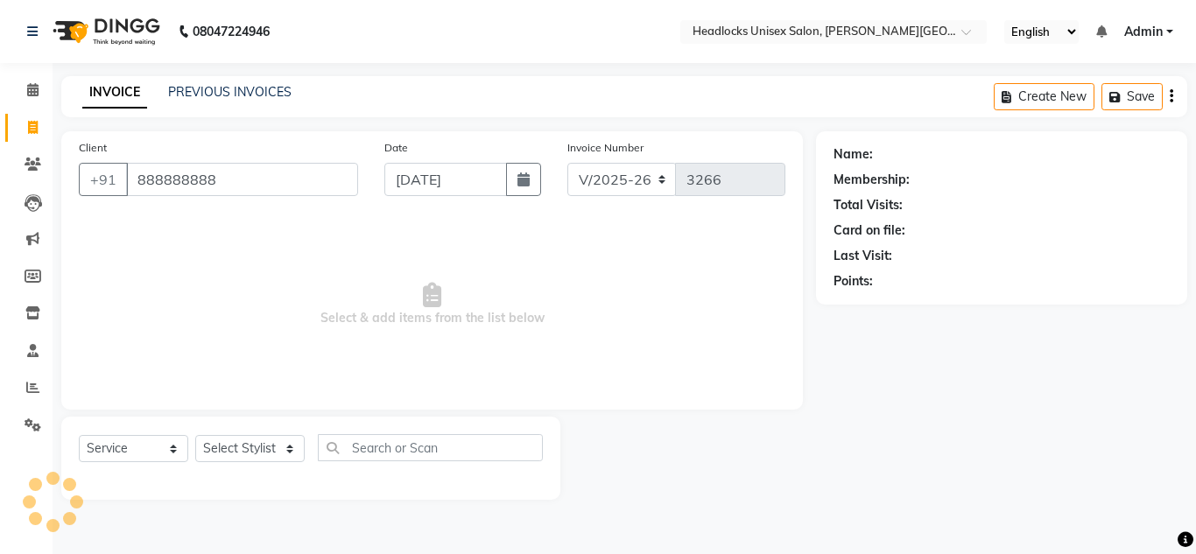
type input "888888888"
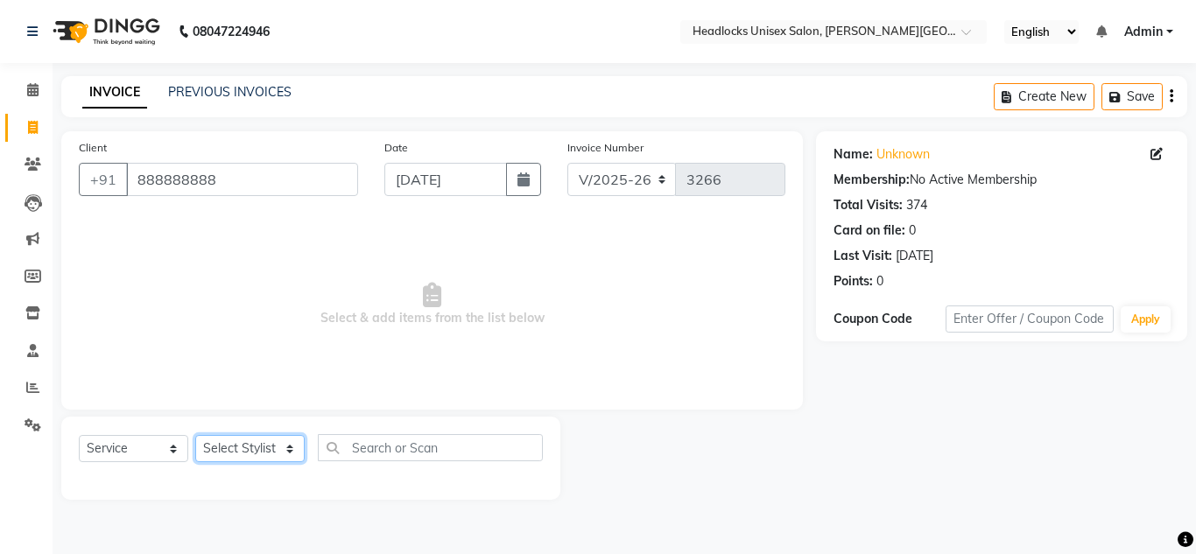
click at [232, 451] on select "Select Stylist [PERSON_NAME] Jannat Kaif [DATE] [PERSON_NAME] [PERSON_NAME] [PE…" at bounding box center [249, 448] width 109 height 27
select select "66496"
click at [195, 435] on select "Select Stylist [PERSON_NAME] Jannat Kaif [DATE] [PERSON_NAME] [PERSON_NAME] [PE…" at bounding box center [249, 448] width 109 height 27
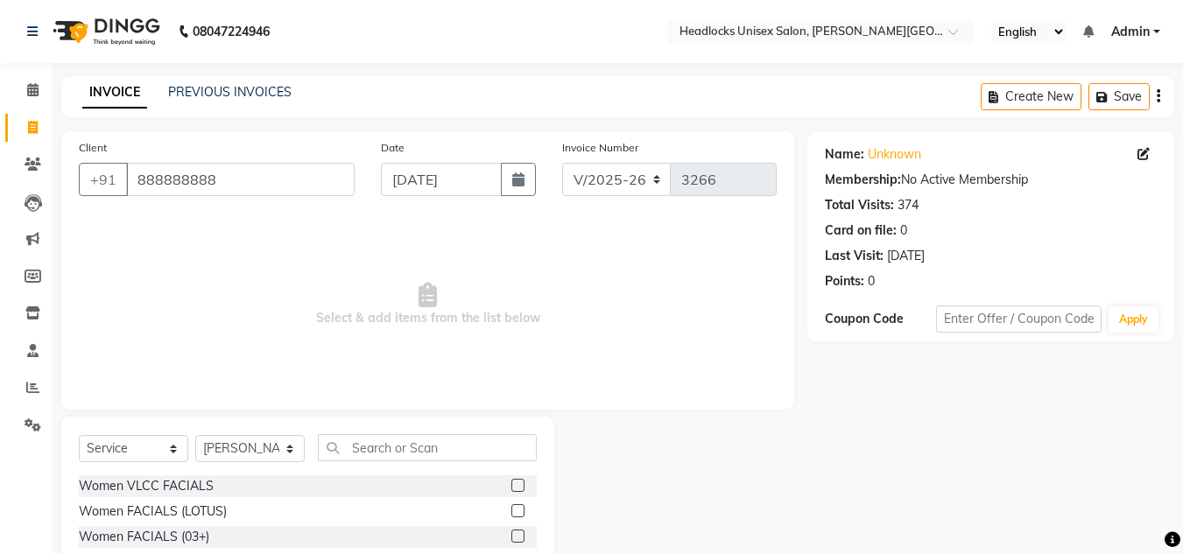
click at [599, 337] on span "Select & add items from the list below" at bounding box center [428, 304] width 698 height 175
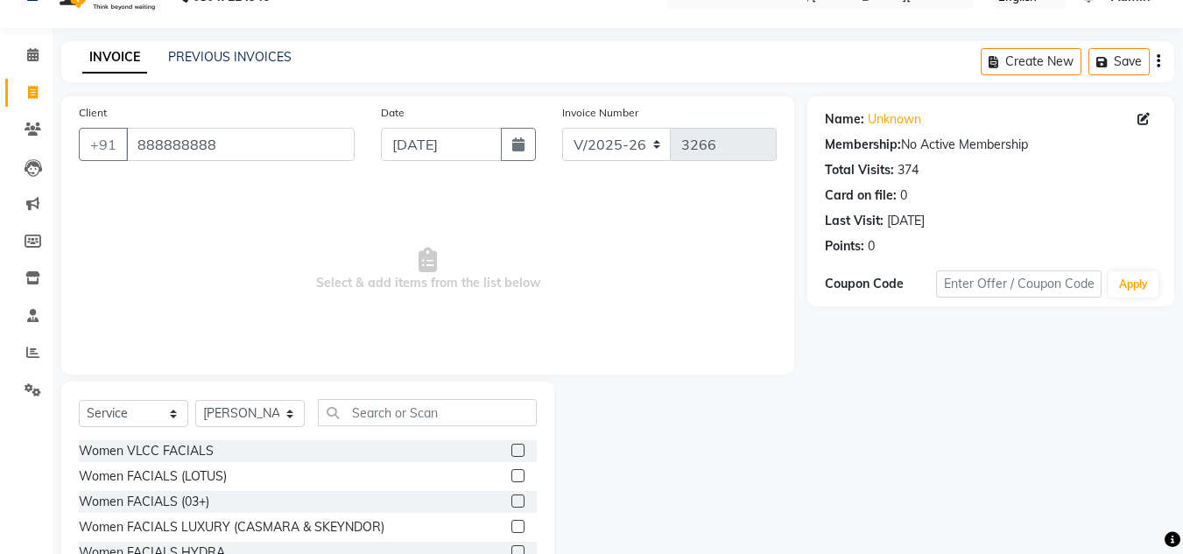
scroll to position [147, 0]
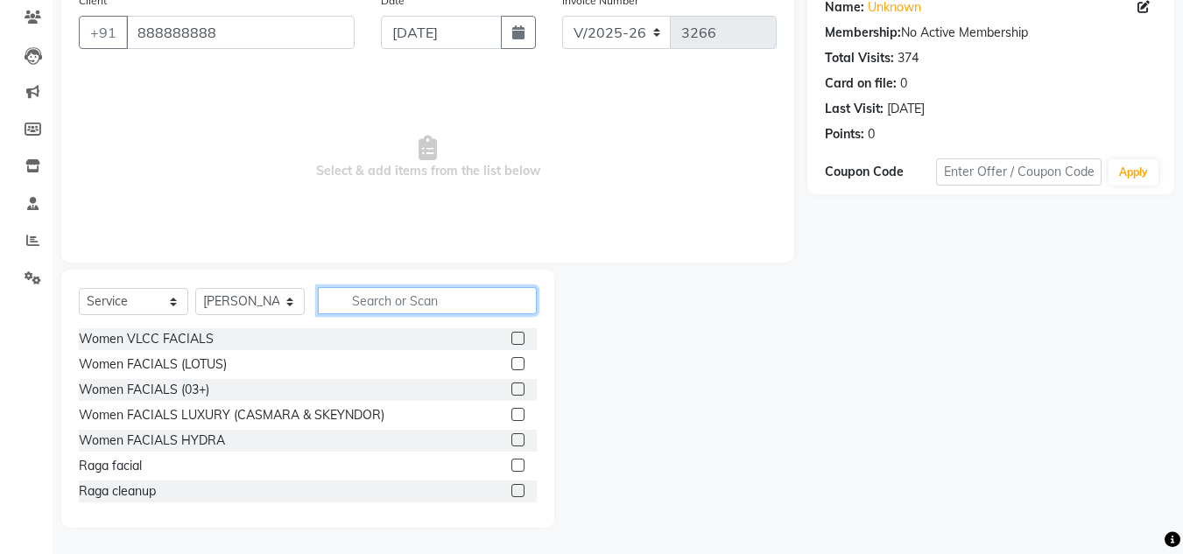
click at [379, 303] on input "text" at bounding box center [427, 300] width 219 height 27
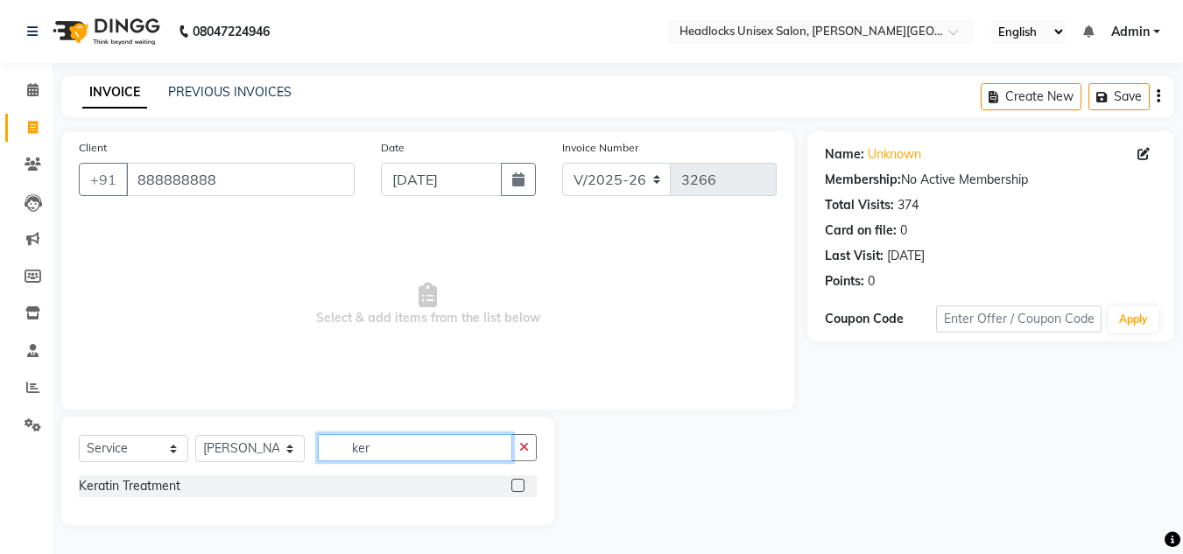
scroll to position [0, 0]
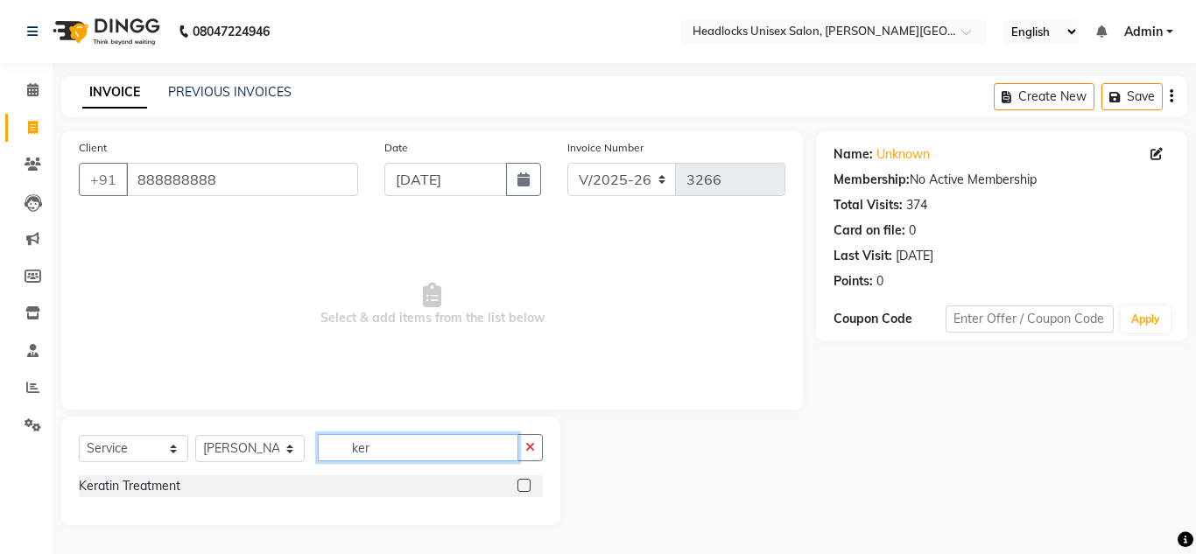
type input "ker"
click at [524, 485] on label at bounding box center [523, 485] width 13 height 13
click at [524, 485] on input "checkbox" at bounding box center [522, 486] width 11 height 11
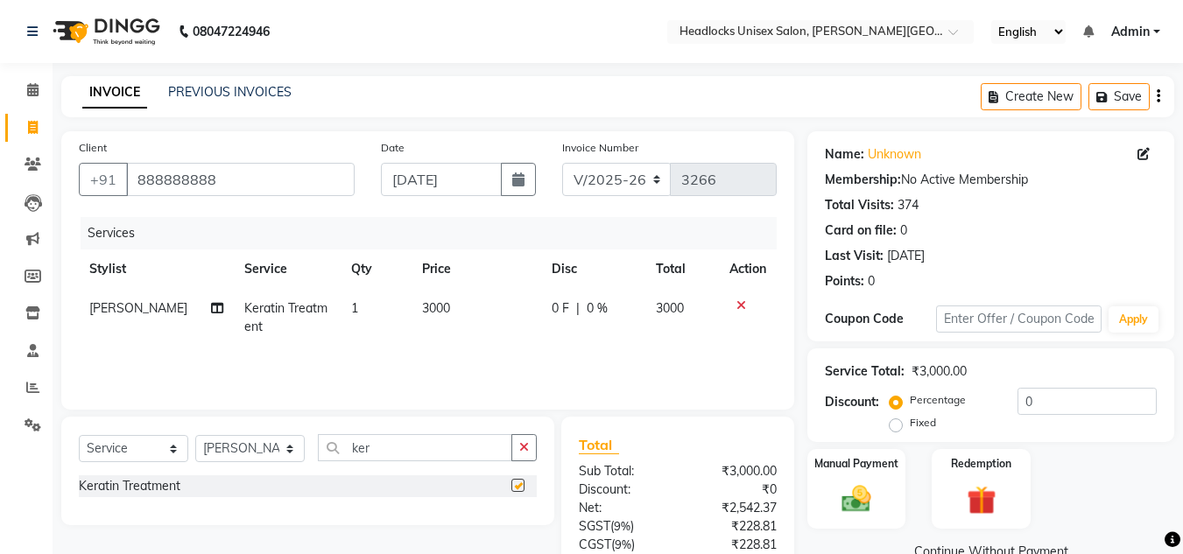
checkbox input "false"
click at [401, 454] on input "ker" at bounding box center [415, 447] width 194 height 27
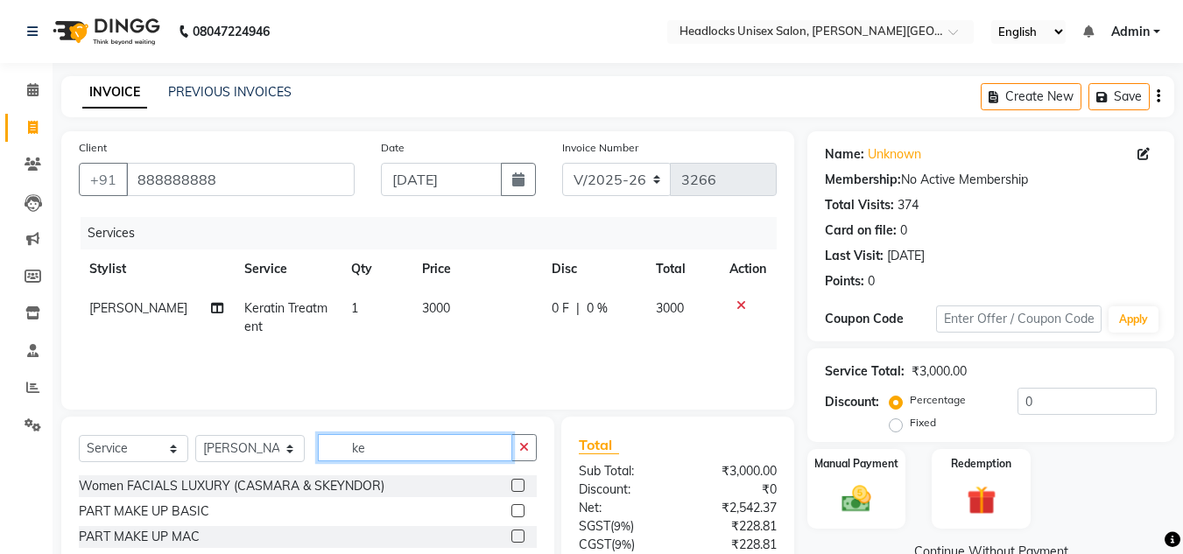
type input "k"
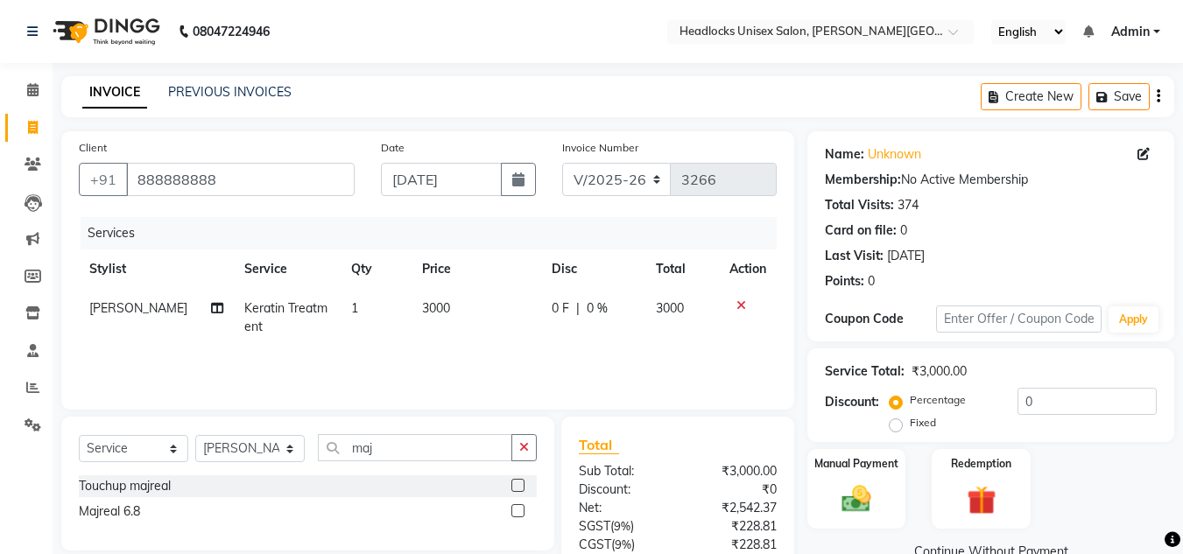
click at [522, 486] on label at bounding box center [517, 485] width 13 height 13
click at [522, 486] on input "checkbox" at bounding box center [516, 486] width 11 height 11
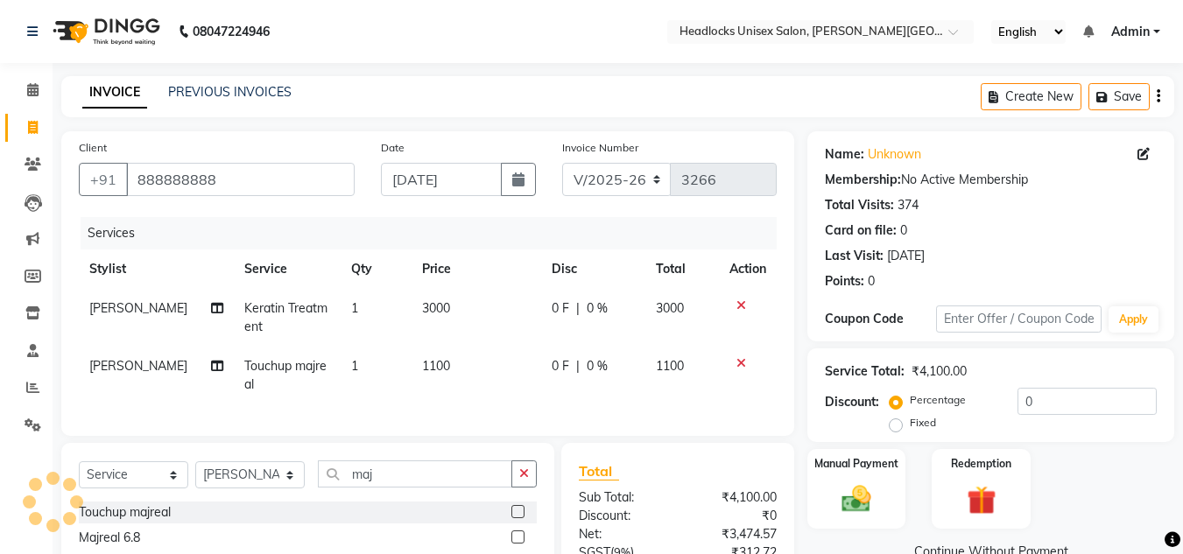
click at [454, 358] on td "1100" at bounding box center [477, 376] width 130 height 58
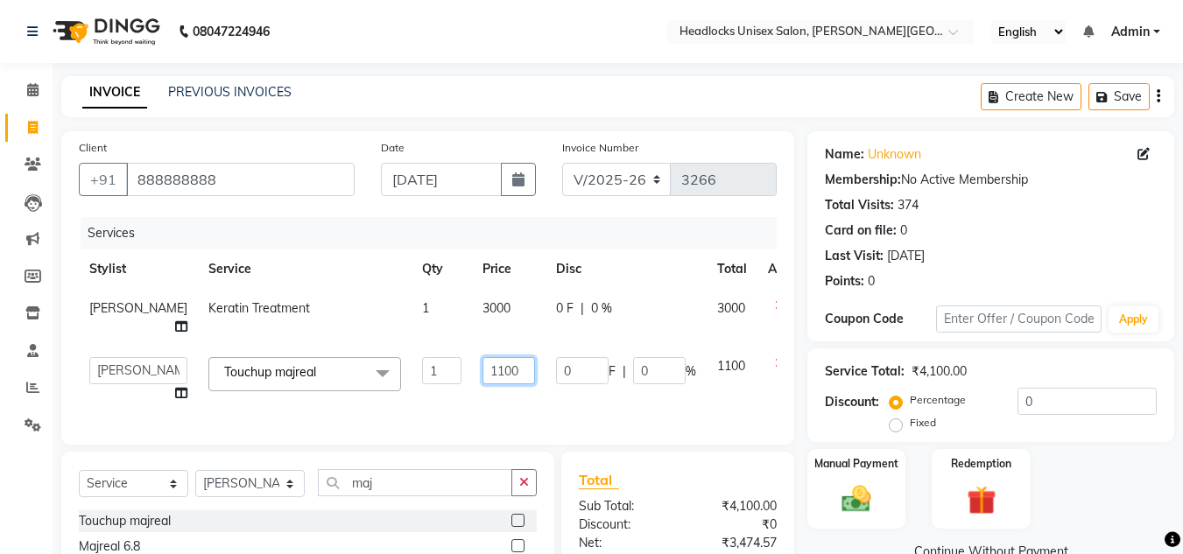
click at [482, 372] on input "1100" at bounding box center [508, 370] width 53 height 27
click at [472, 299] on td "3000" at bounding box center [509, 318] width 74 height 58
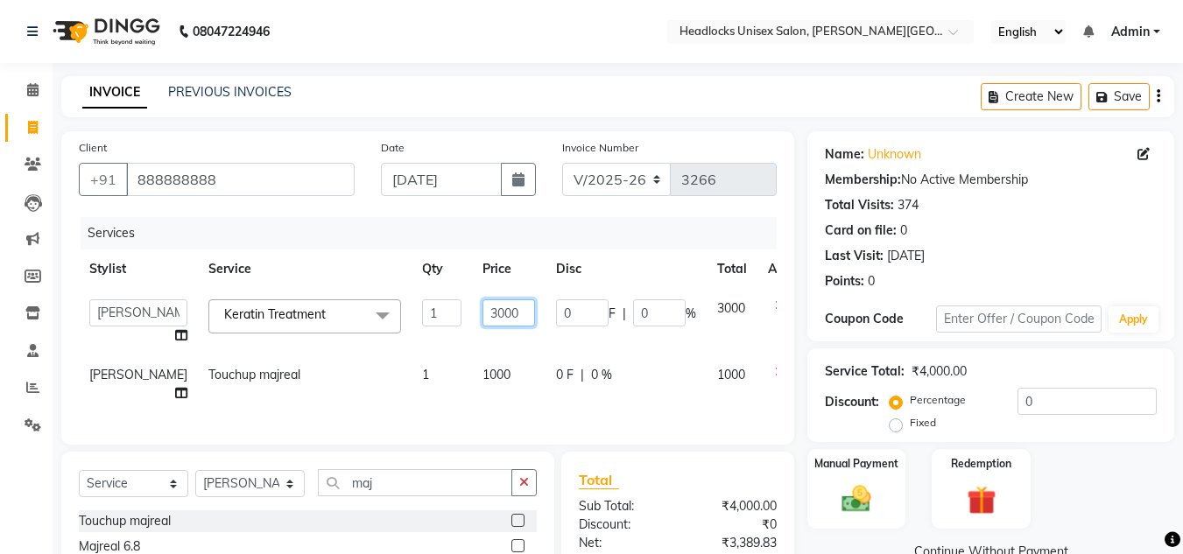
click at [483, 310] on input "3000" at bounding box center [508, 312] width 53 height 27
click at [493, 341] on td "2000" at bounding box center [509, 322] width 74 height 67
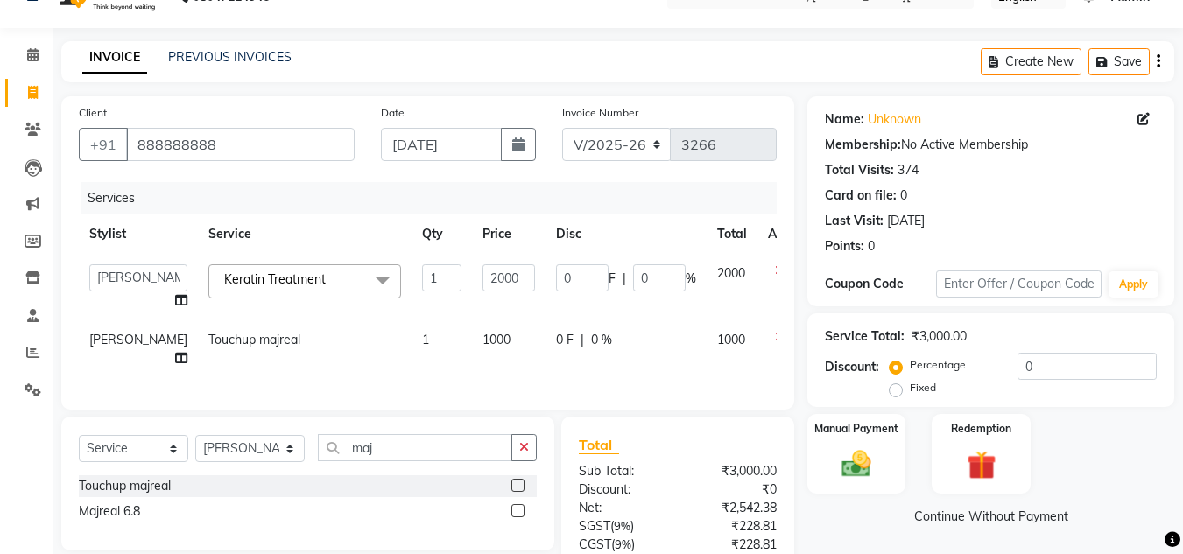
scroll to position [194, 0]
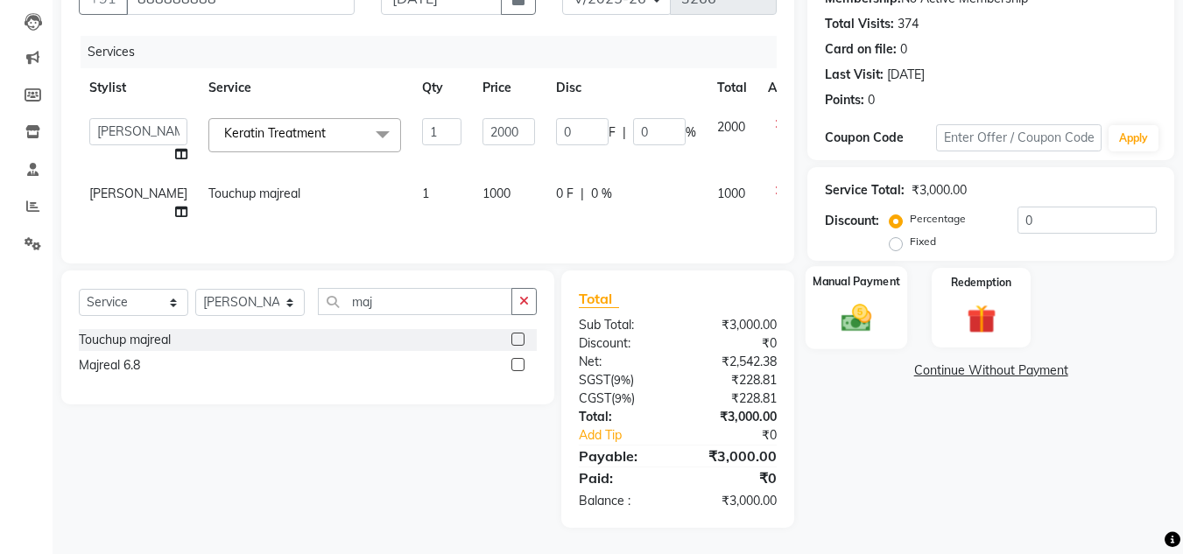
click at [878, 300] on img at bounding box center [856, 317] width 49 height 35
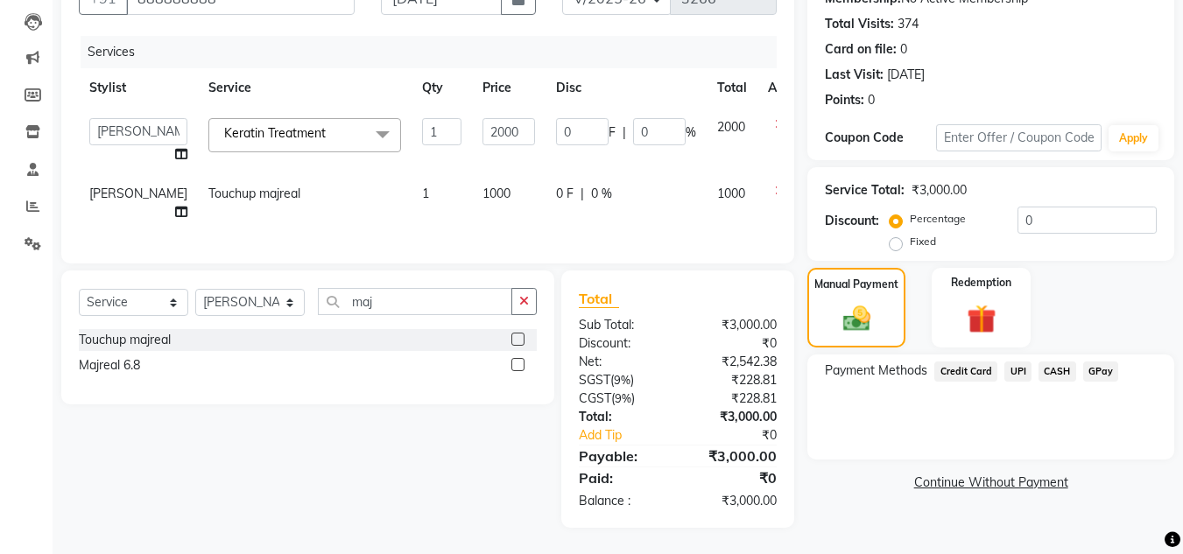
click at [1057, 362] on span "CASH" at bounding box center [1057, 372] width 38 height 20
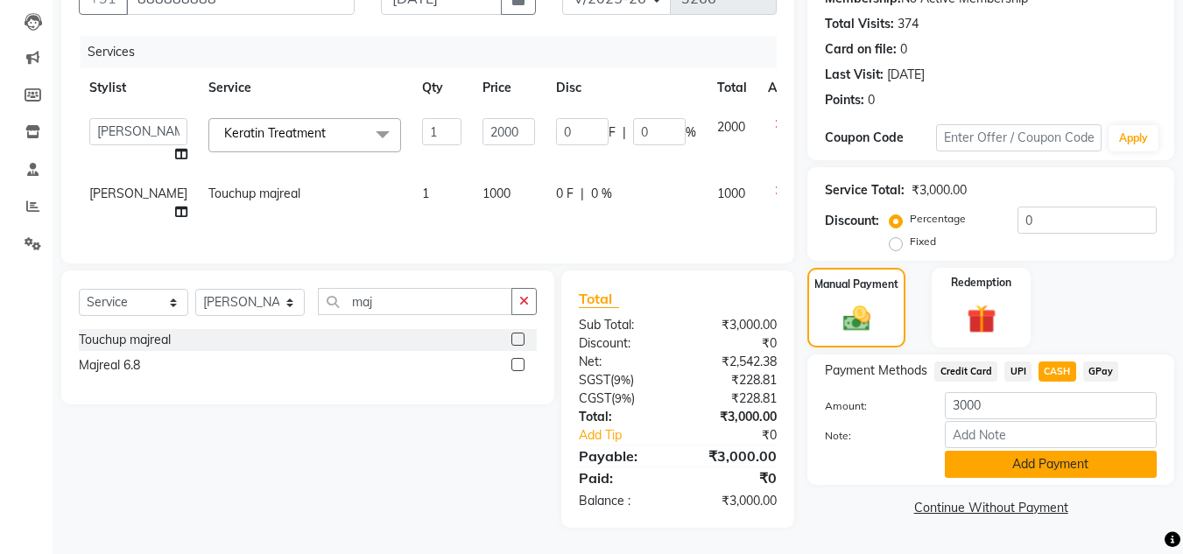
click at [1039, 460] on button "Add Payment" at bounding box center [1051, 464] width 212 height 27
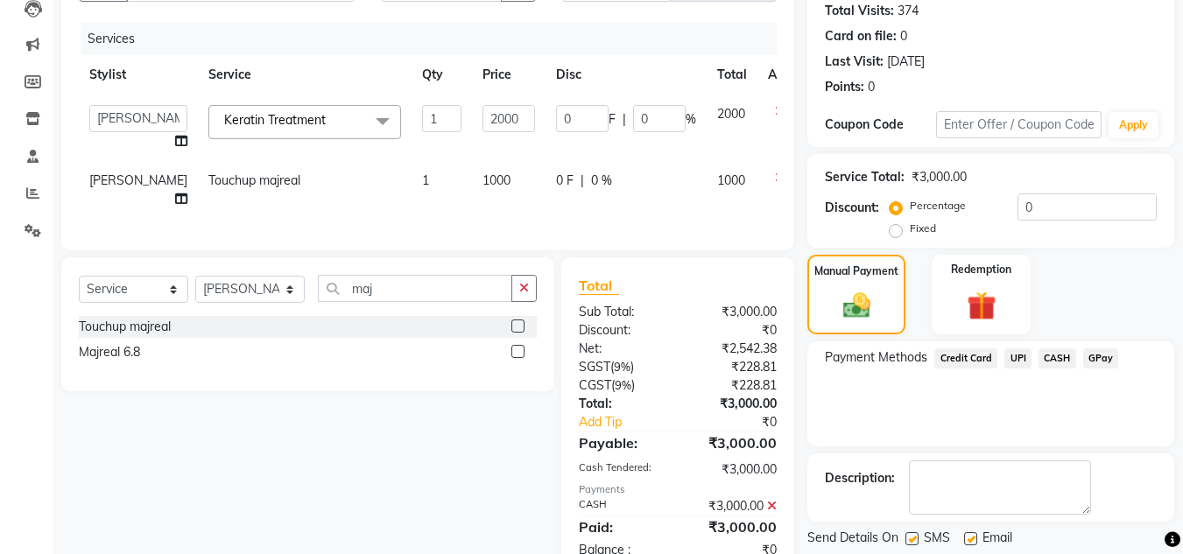
click at [1019, 443] on div "Payment Methods Credit Card UPI CASH GPay" at bounding box center [990, 393] width 367 height 105
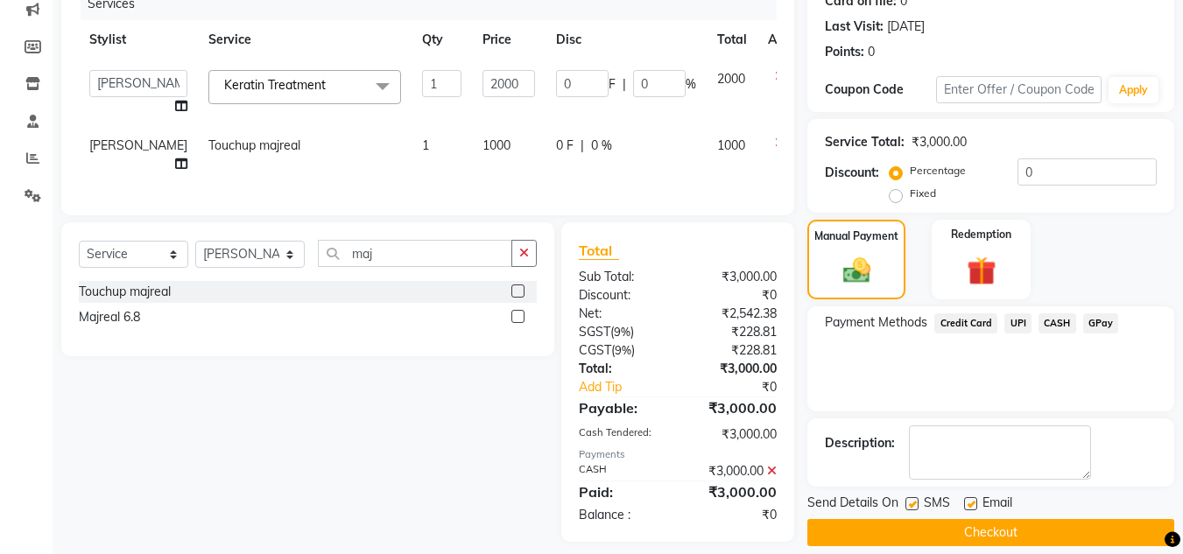
scroll to position [257, 0]
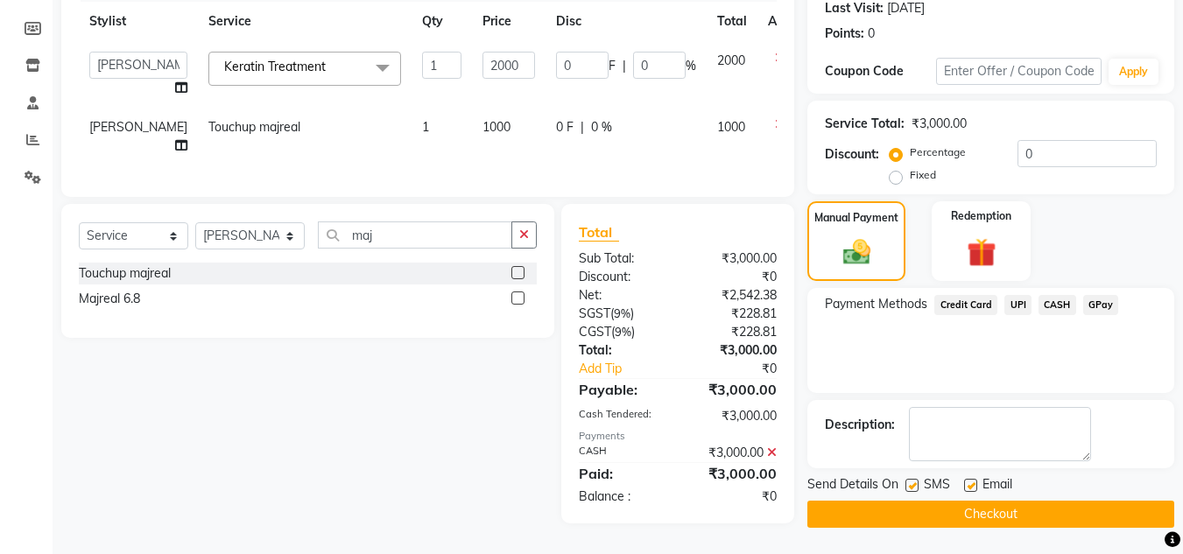
click at [997, 510] on button "Checkout" at bounding box center [990, 514] width 367 height 27
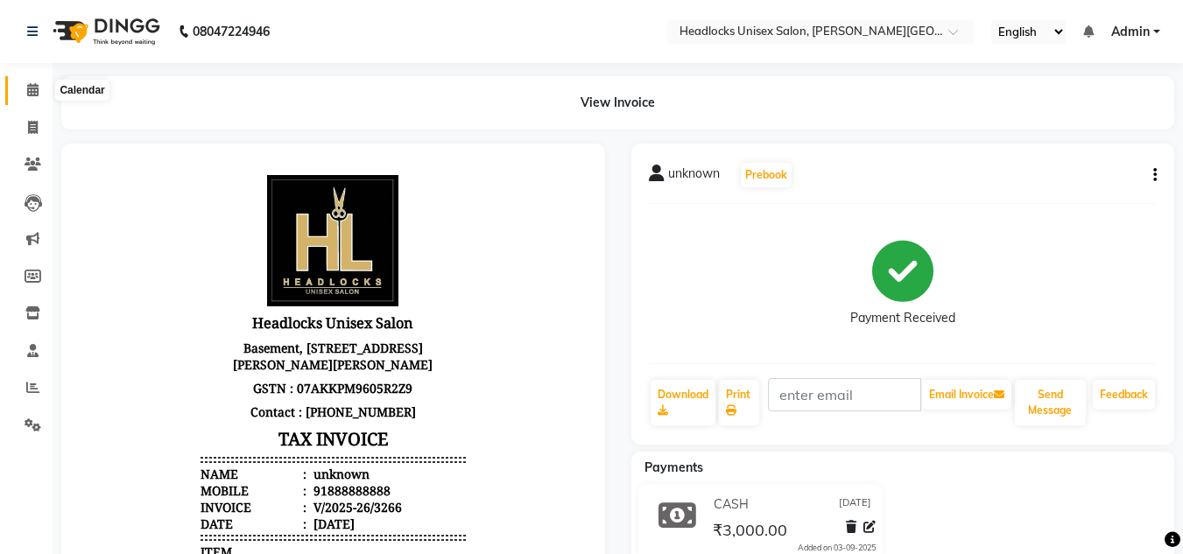
click at [32, 88] on icon at bounding box center [32, 89] width 11 height 13
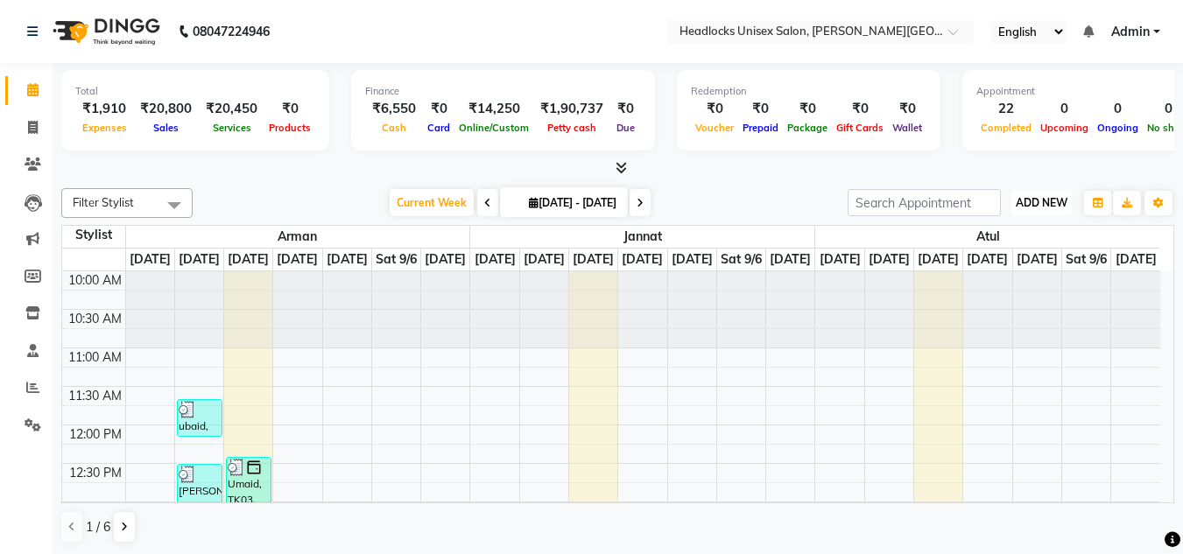
click at [1061, 197] on span "ADD NEW" at bounding box center [1042, 202] width 52 height 13
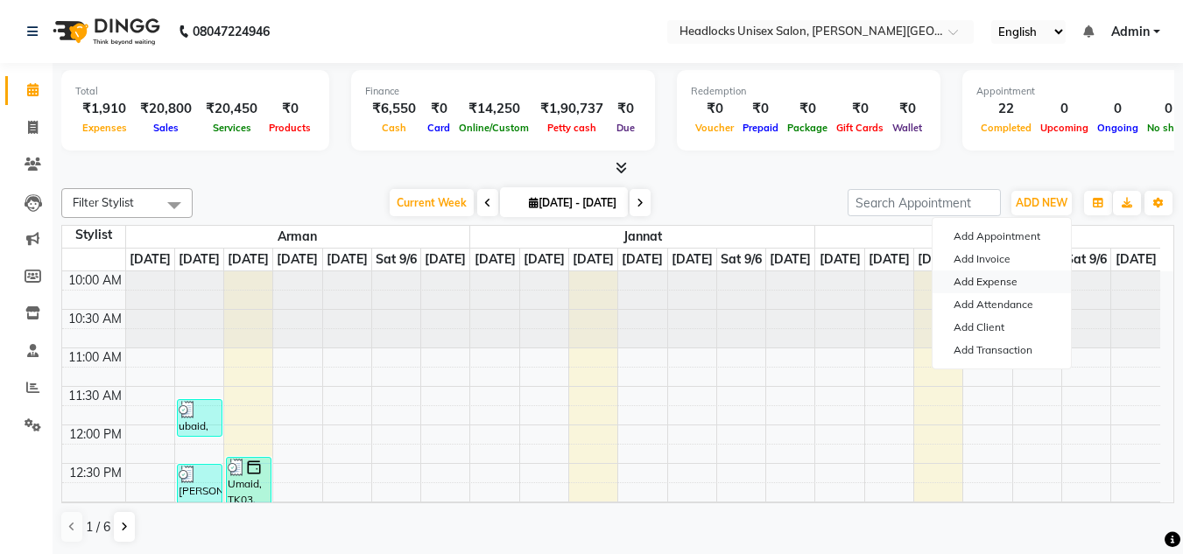
click at [992, 280] on link "Add Expense" at bounding box center [1002, 282] width 138 height 23
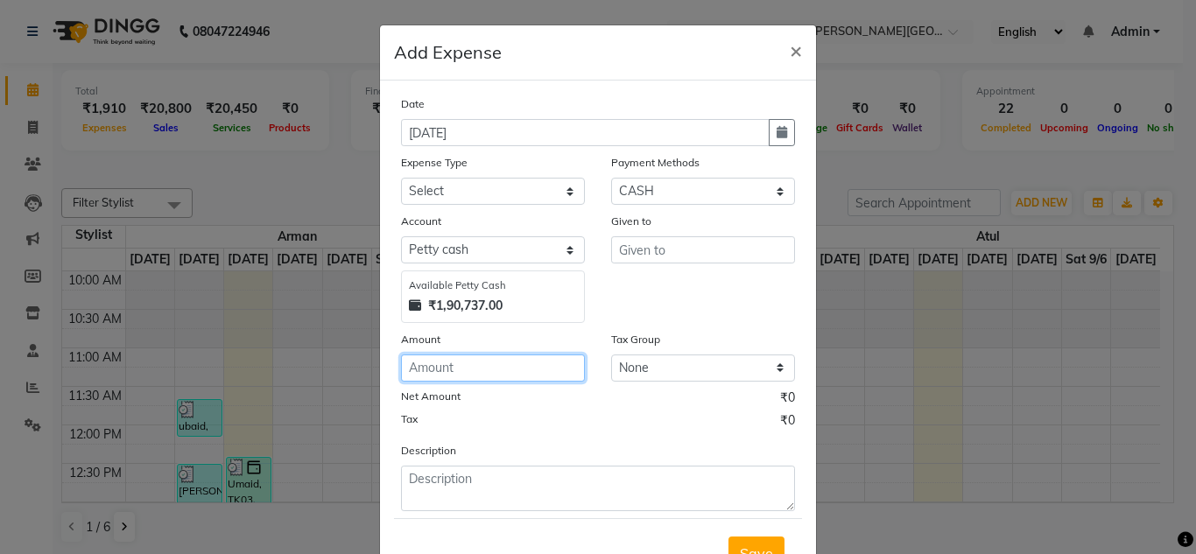
click at [456, 378] on input "number" at bounding box center [493, 368] width 184 height 27
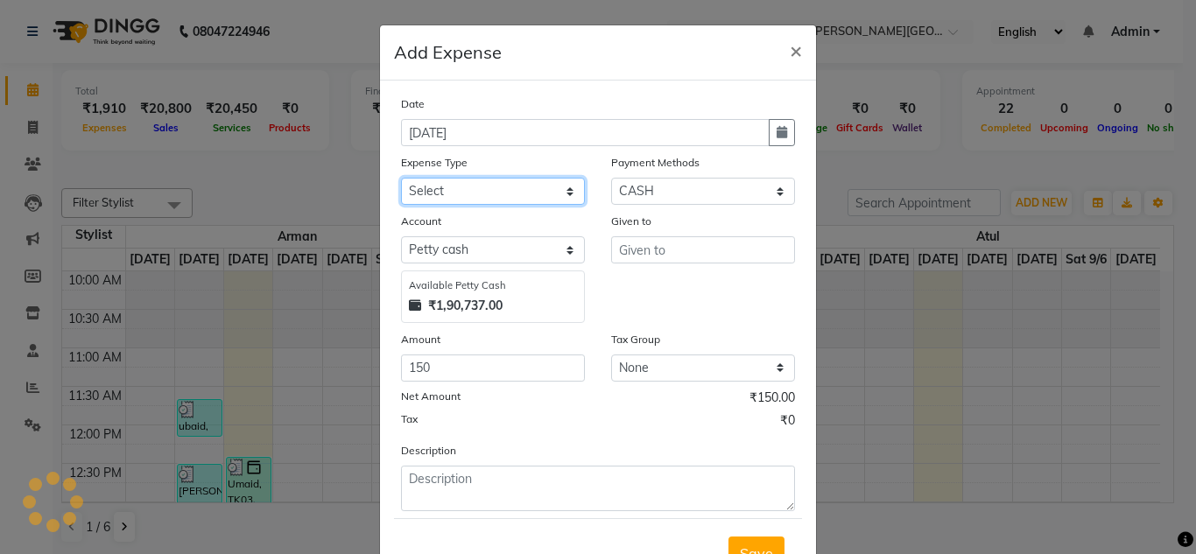
click at [465, 190] on select "Select Advance Salary Bank charges Car maintenance Cash transfer to bank Cash t…" at bounding box center [493, 191] width 184 height 27
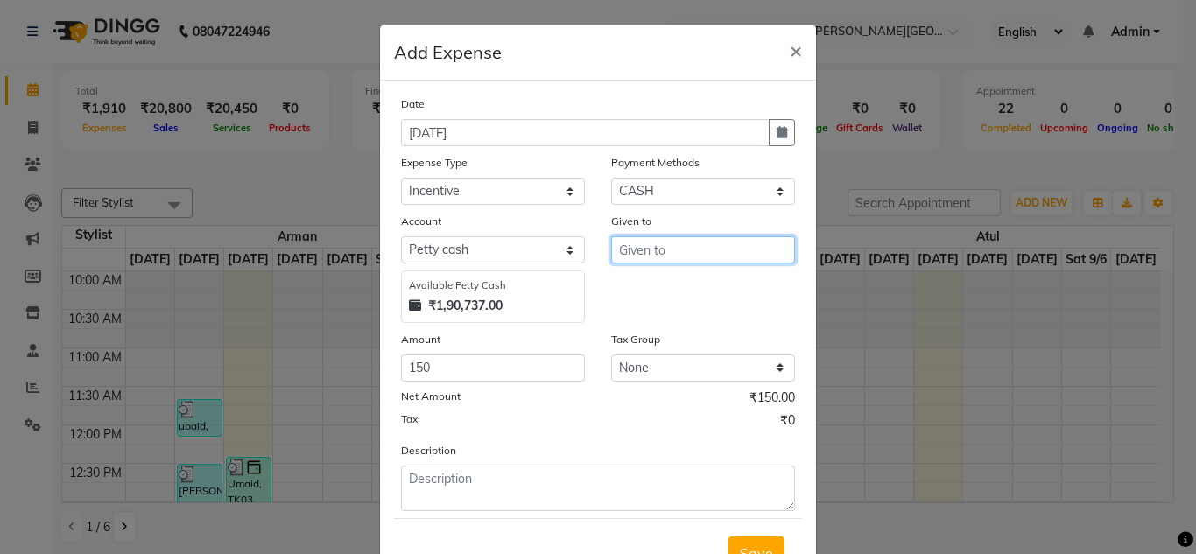
click at [649, 244] on input "text" at bounding box center [703, 249] width 184 height 27
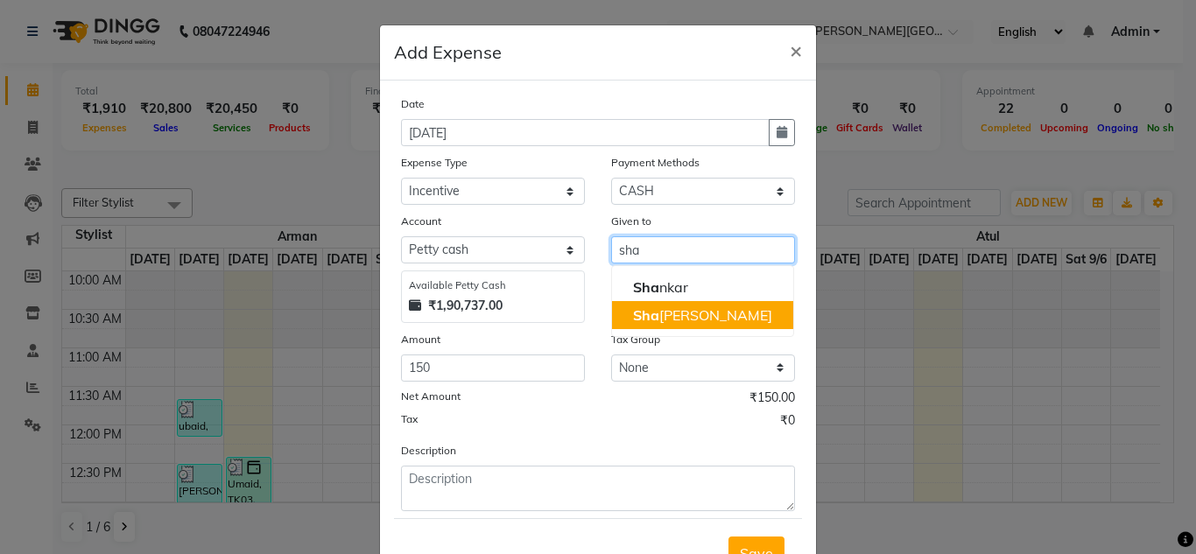
click at [660, 309] on ngb-highlight "[PERSON_NAME]" at bounding box center [702, 315] width 139 height 18
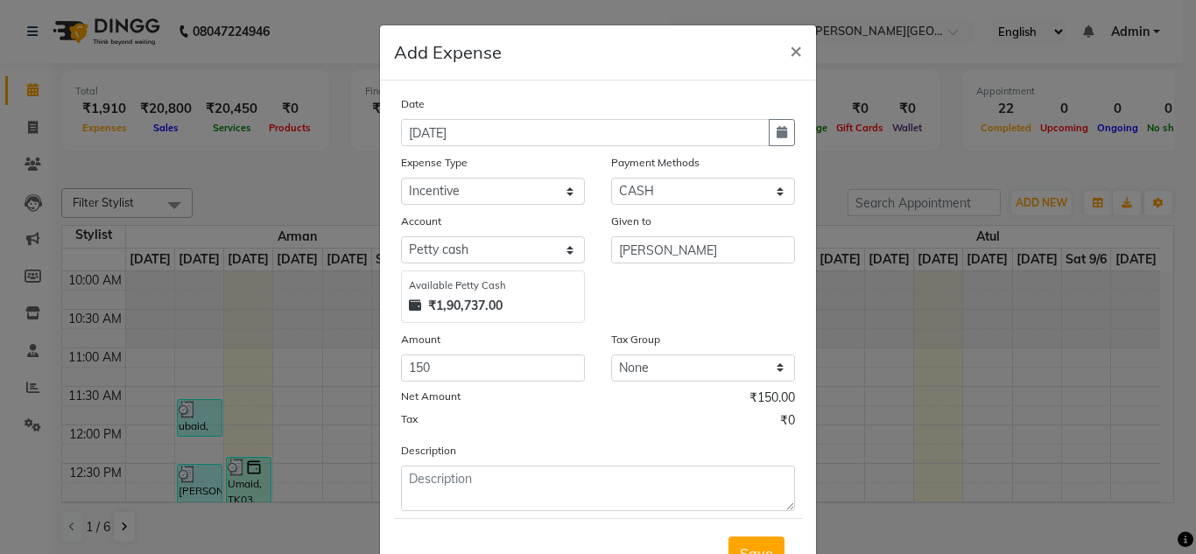
click at [614, 403] on div "Net Amount ₹150.00" at bounding box center [598, 400] width 394 height 23
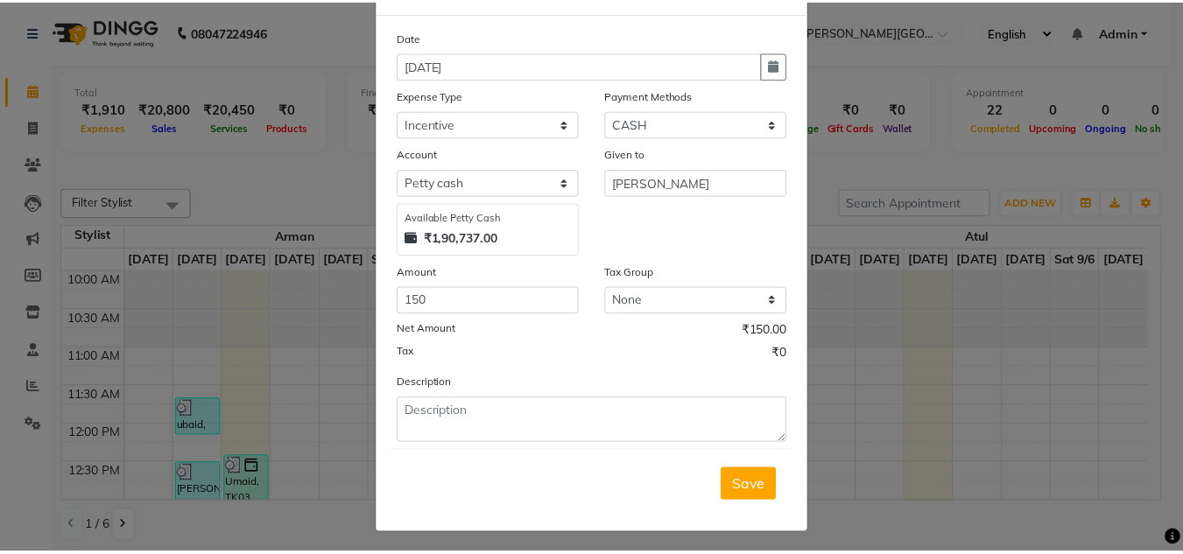
scroll to position [70, 0]
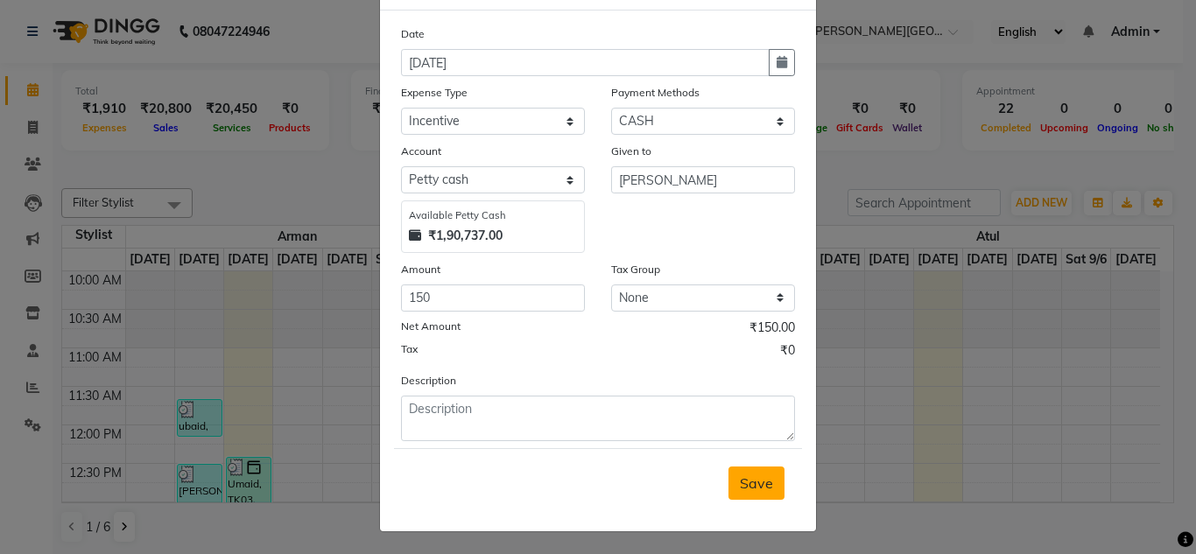
click at [742, 479] on span "Save" at bounding box center [756, 484] width 33 height 18
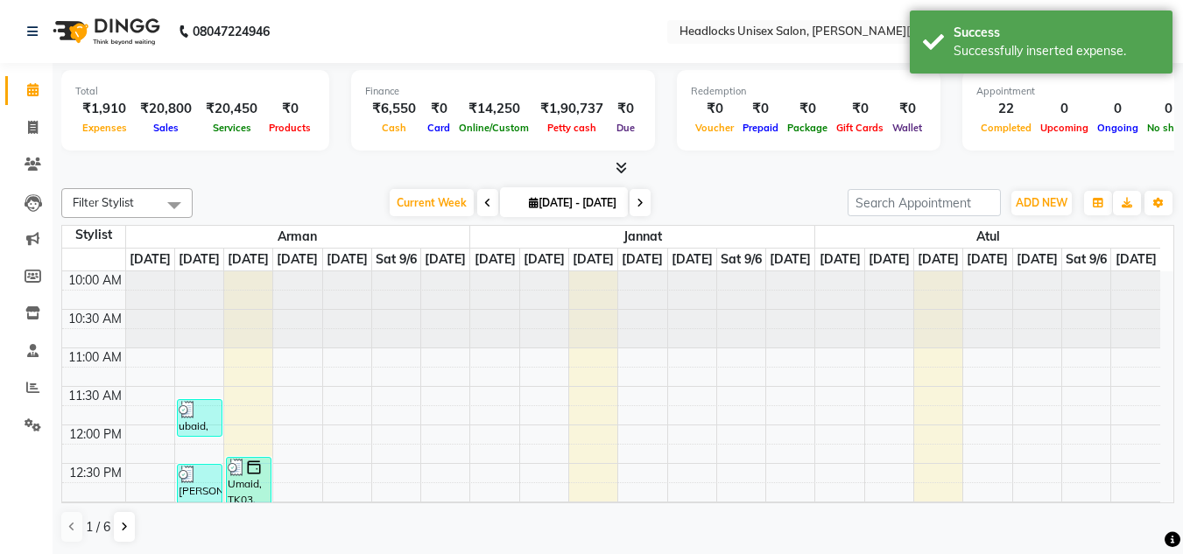
click at [278, 175] on div at bounding box center [617, 168] width 1113 height 18
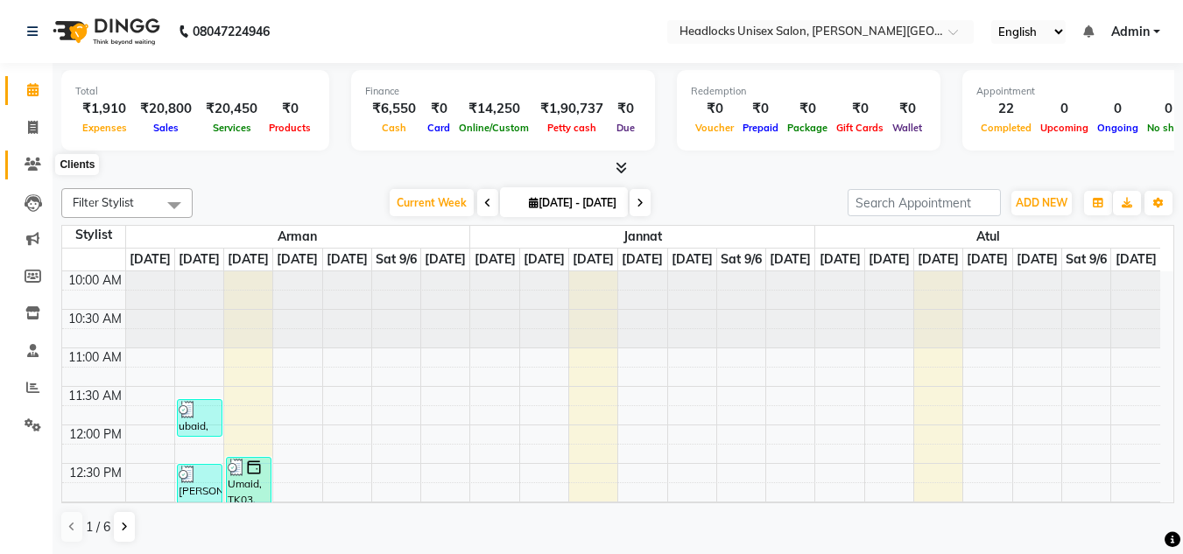
click at [31, 160] on icon at bounding box center [33, 164] width 17 height 13
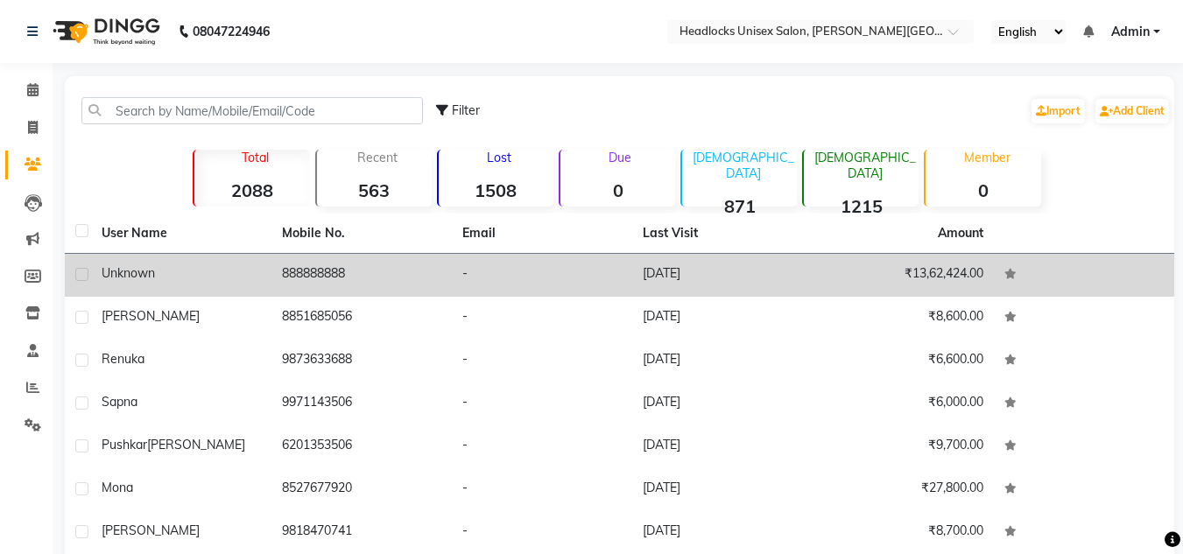
click at [222, 269] on div "unknown" at bounding box center [181, 273] width 159 height 18
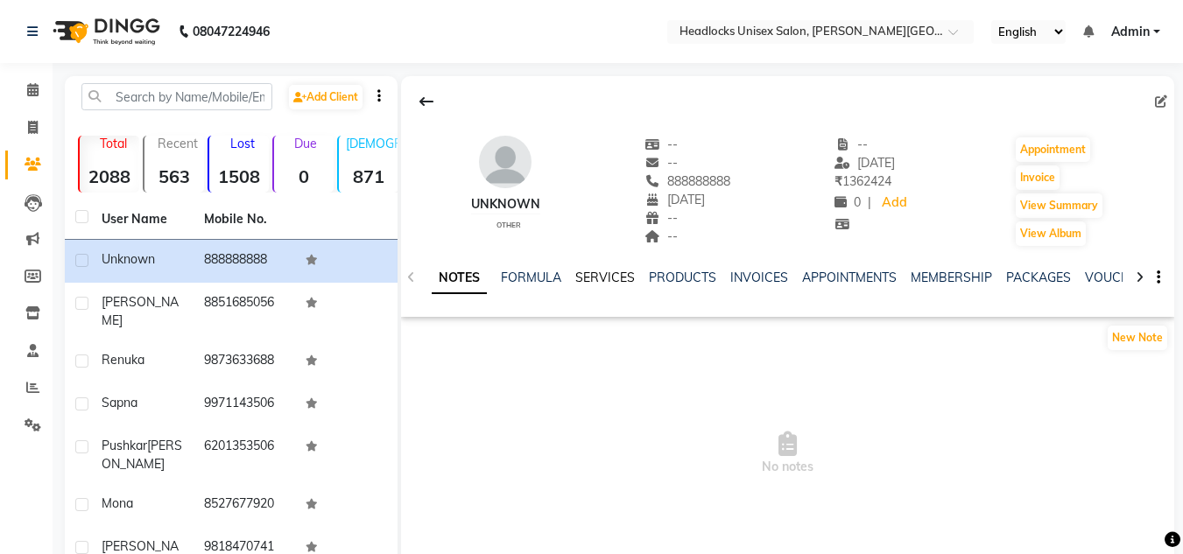
click at [603, 271] on link "SERVICES" at bounding box center [605, 278] width 60 height 16
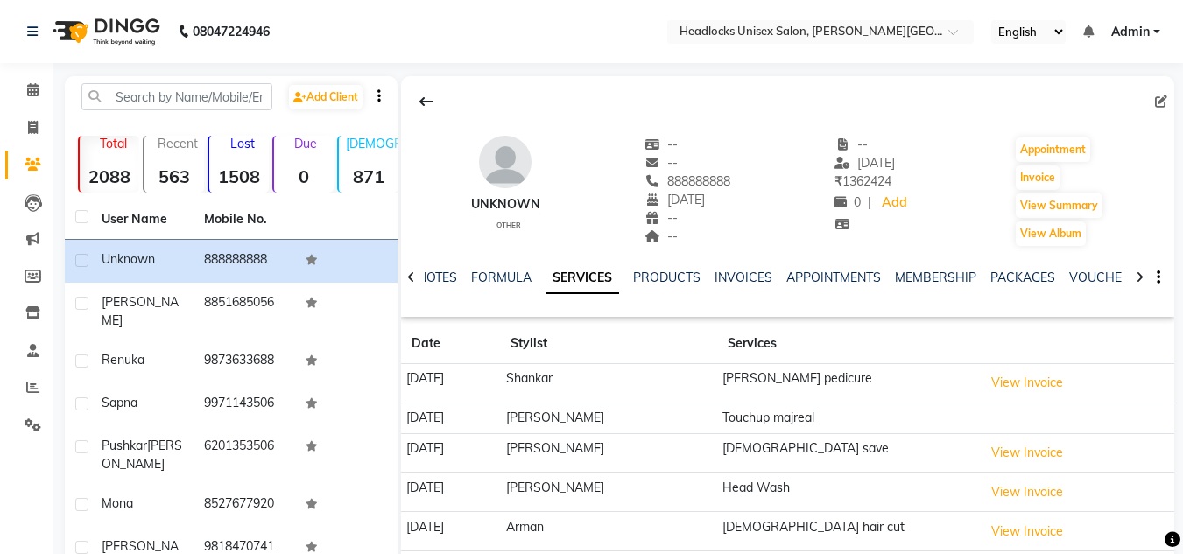
click at [604, 194] on div "unknown other -- -- 888888888 [DATE] -- -- -- [DATE] ₹ 1362424 0 | Add Appointm…" at bounding box center [787, 183] width 773 height 130
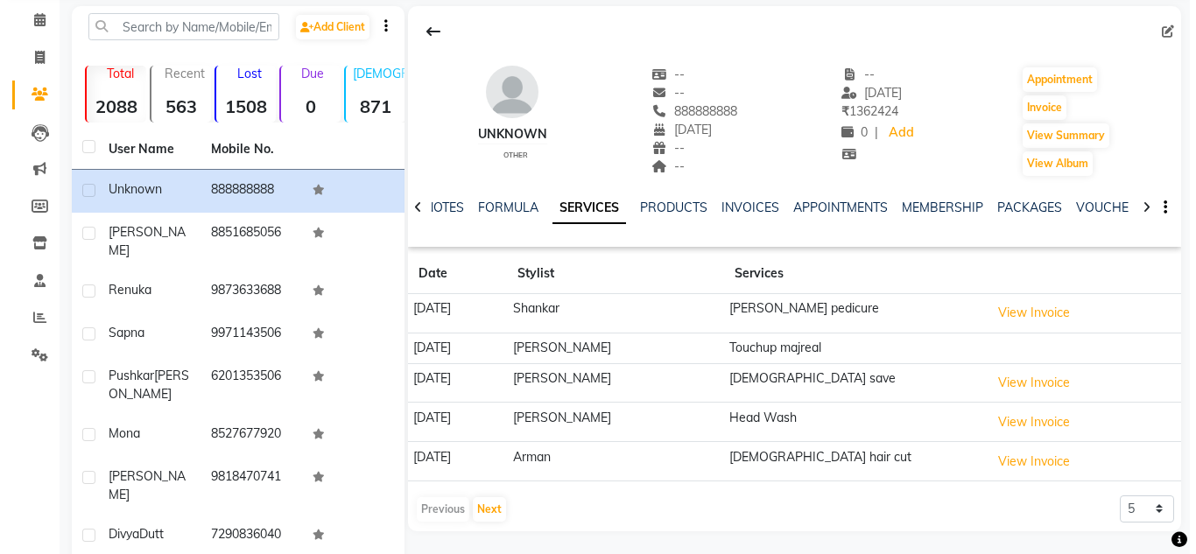
scroll to position [105, 0]
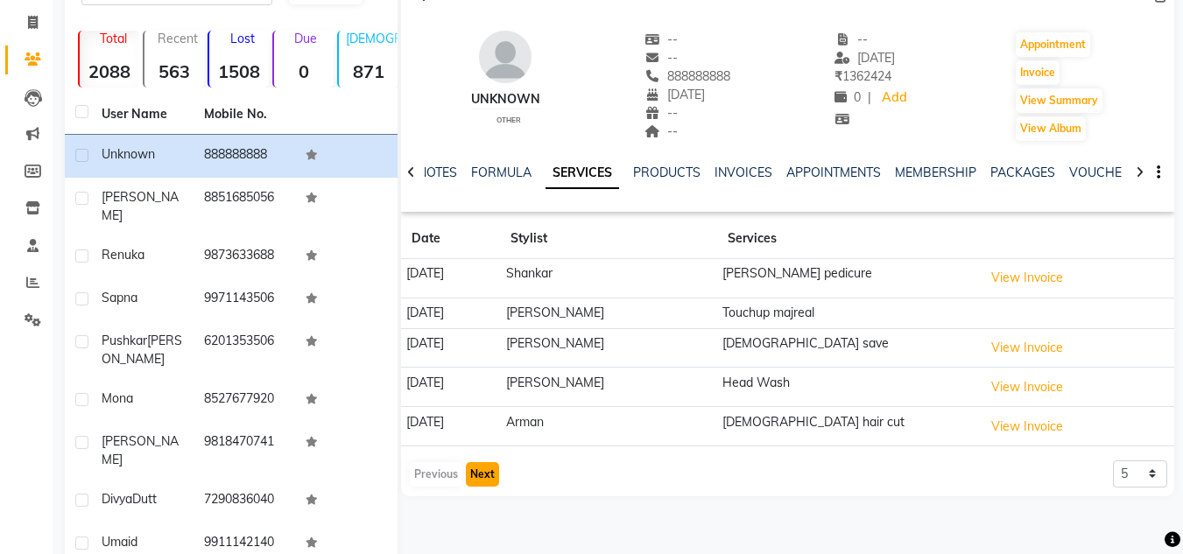
click at [487, 471] on button "Next" at bounding box center [482, 474] width 33 height 25
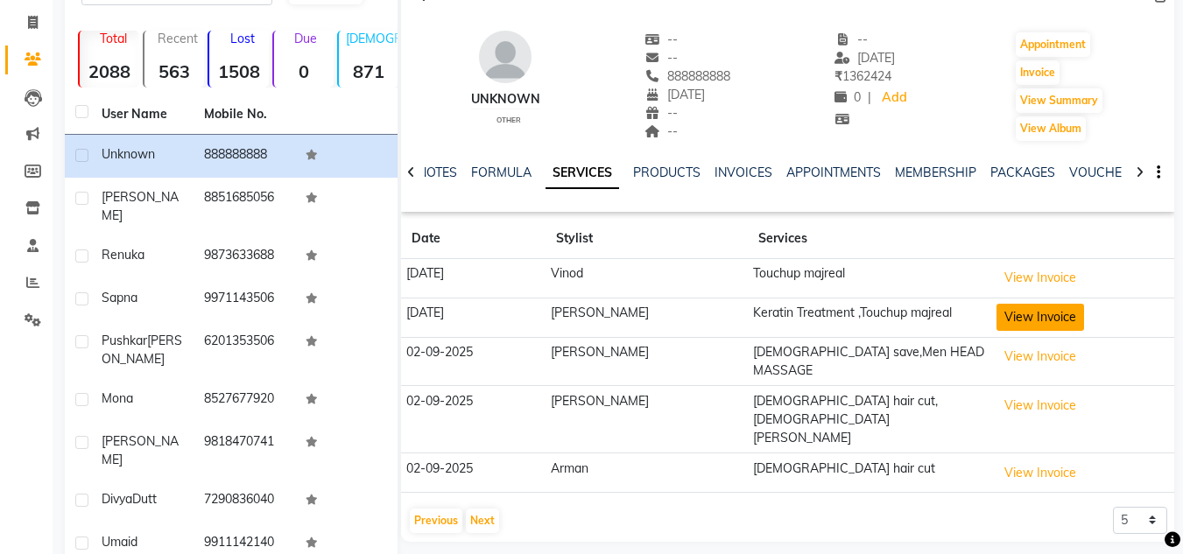
click at [1020, 314] on button "View Invoice" at bounding box center [1040, 317] width 88 height 27
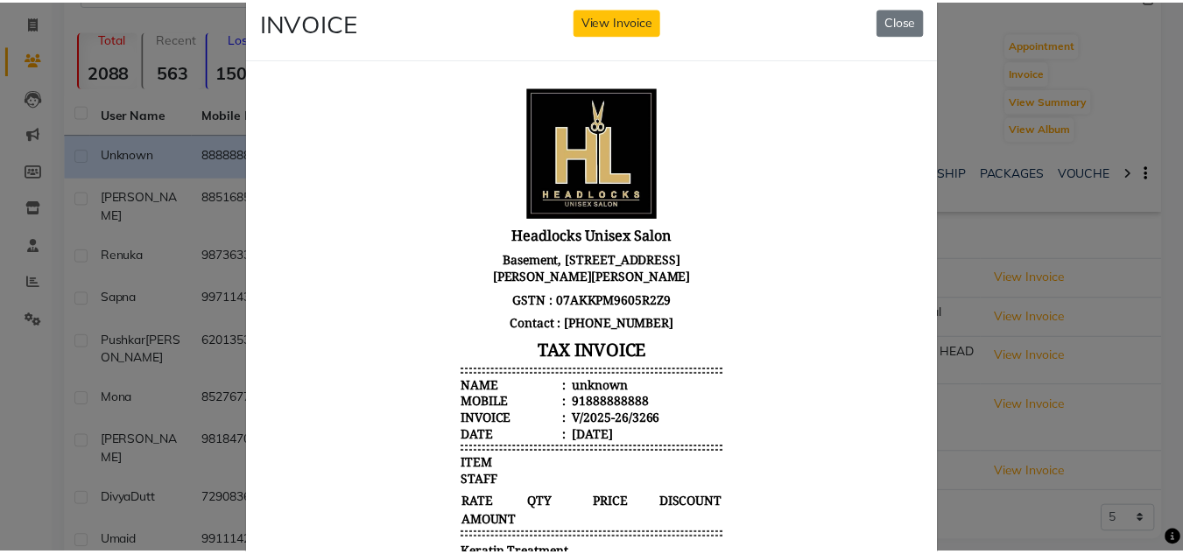
scroll to position [0, 0]
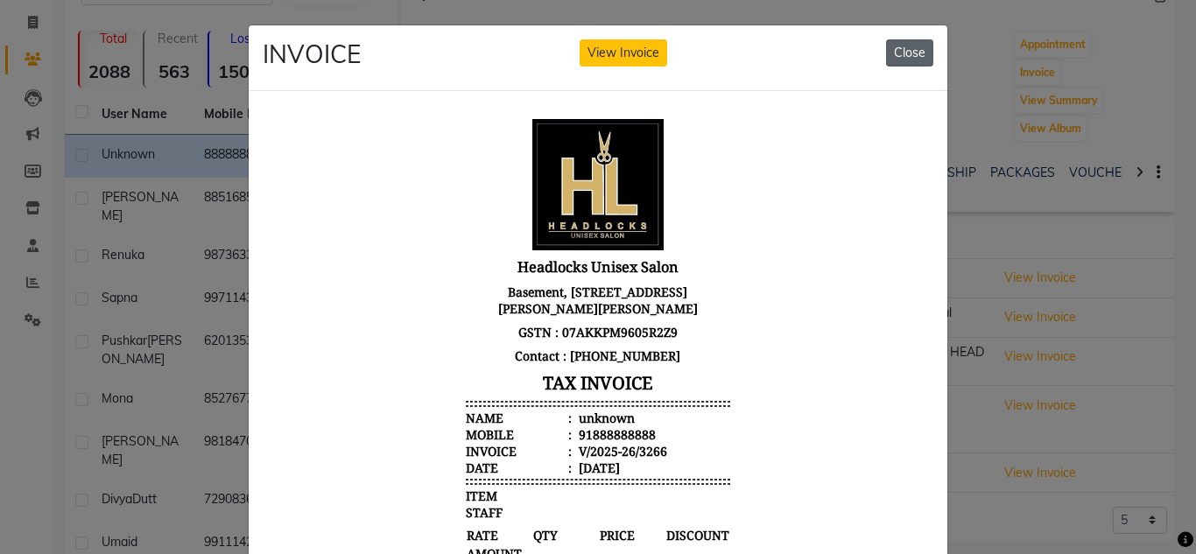
click at [886, 51] on button "Close" at bounding box center [909, 52] width 47 height 27
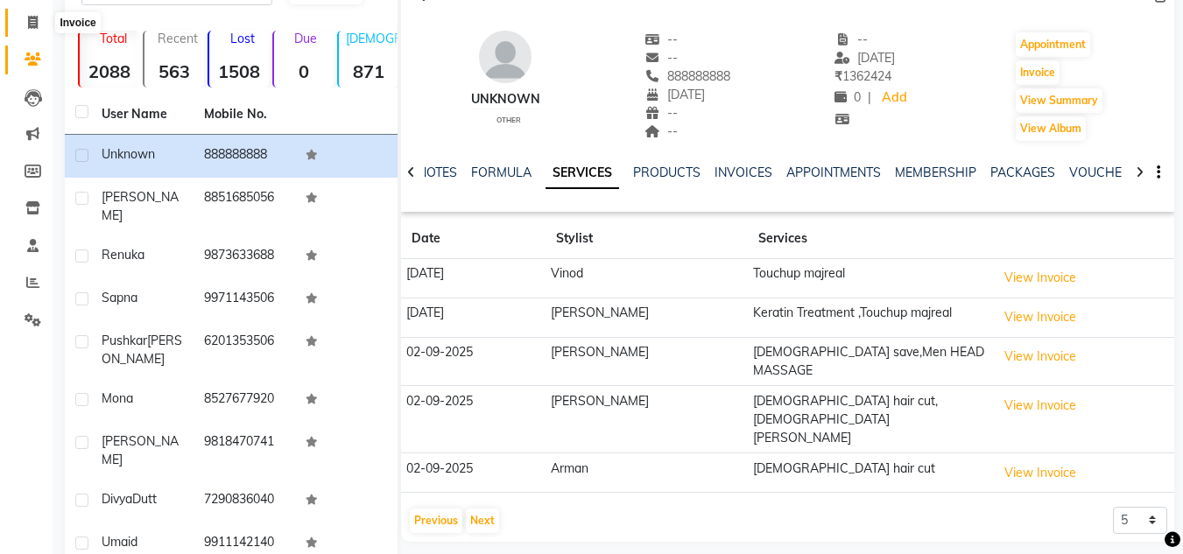
click at [29, 19] on icon at bounding box center [33, 22] width 10 height 13
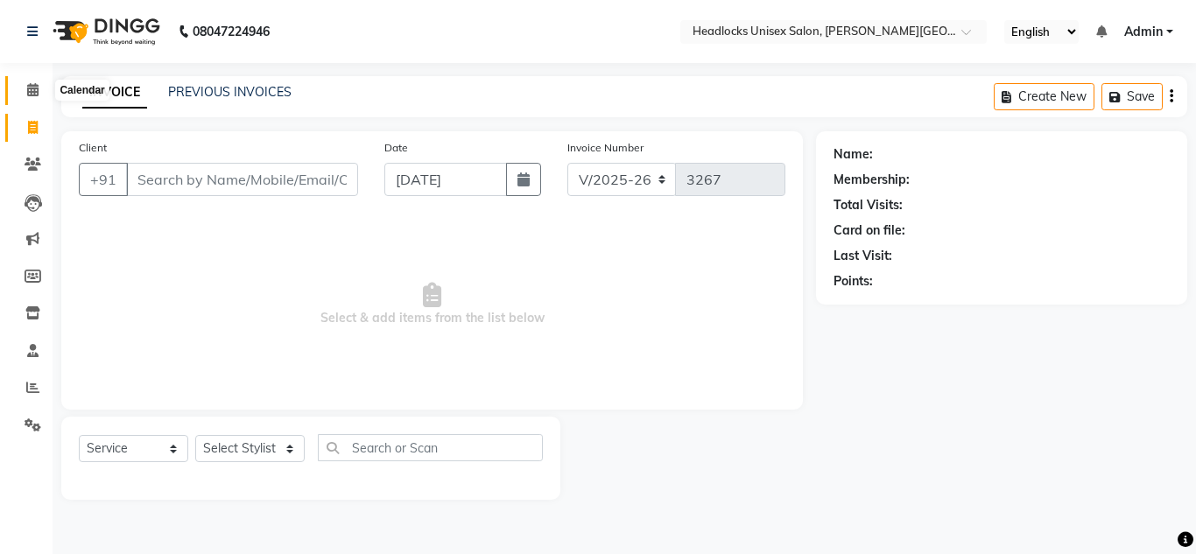
click at [29, 87] on icon at bounding box center [32, 89] width 11 height 13
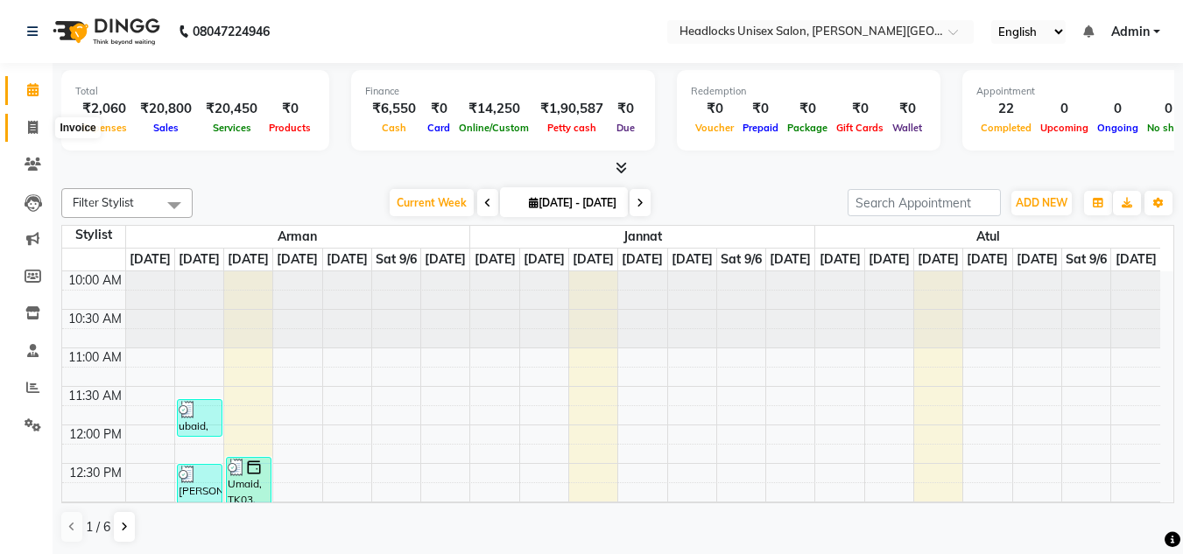
click at [32, 123] on icon at bounding box center [33, 127] width 10 height 13
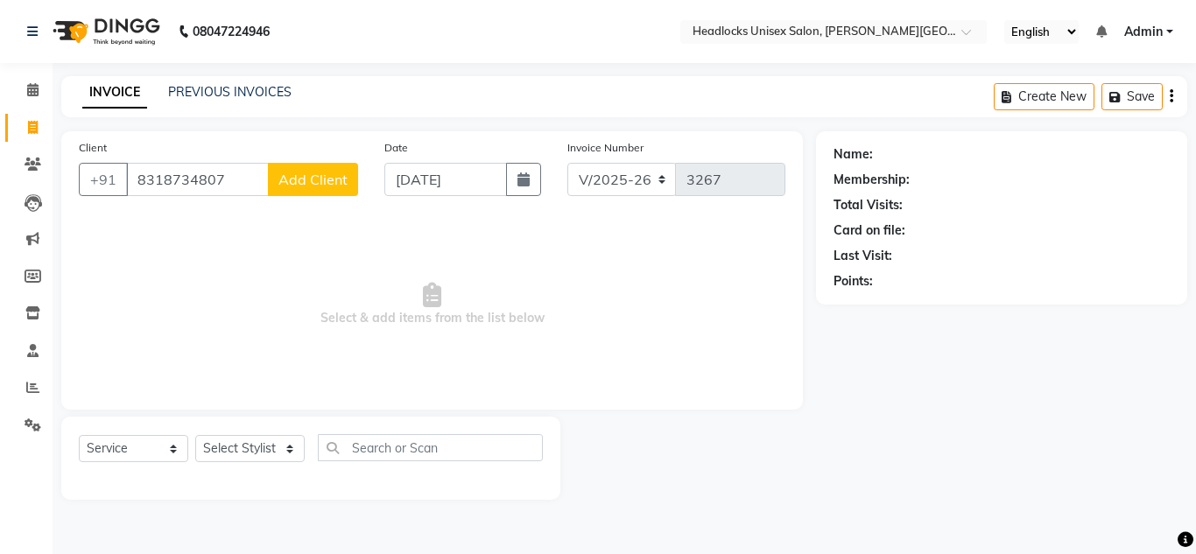
click at [331, 172] on span "Add Client" at bounding box center [312, 180] width 69 height 18
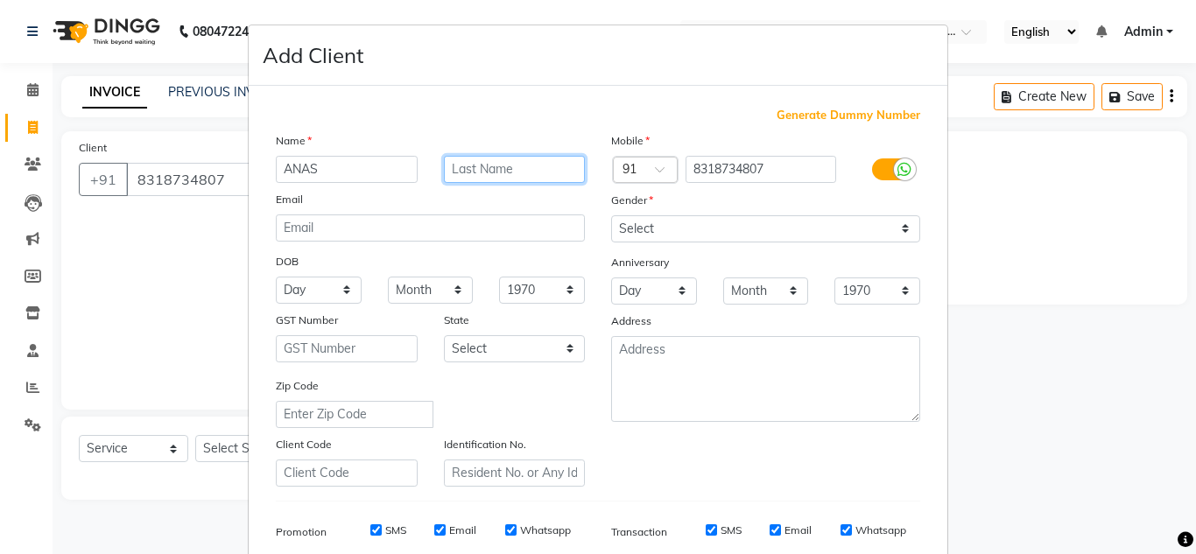
click at [447, 157] on input "text" at bounding box center [515, 169] width 142 height 27
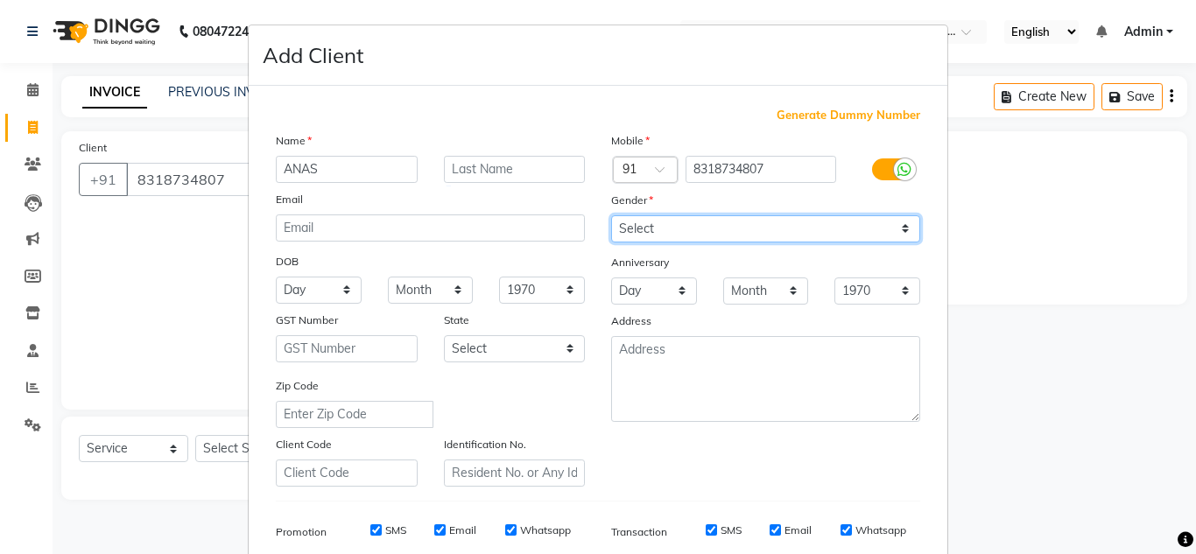
click at [651, 229] on select "Select [DEMOGRAPHIC_DATA] [DEMOGRAPHIC_DATA] Other Prefer Not To Say" at bounding box center [765, 228] width 309 height 27
click at [611, 215] on select "Select [DEMOGRAPHIC_DATA] [DEMOGRAPHIC_DATA] Other Prefer Not To Say" at bounding box center [765, 228] width 309 height 27
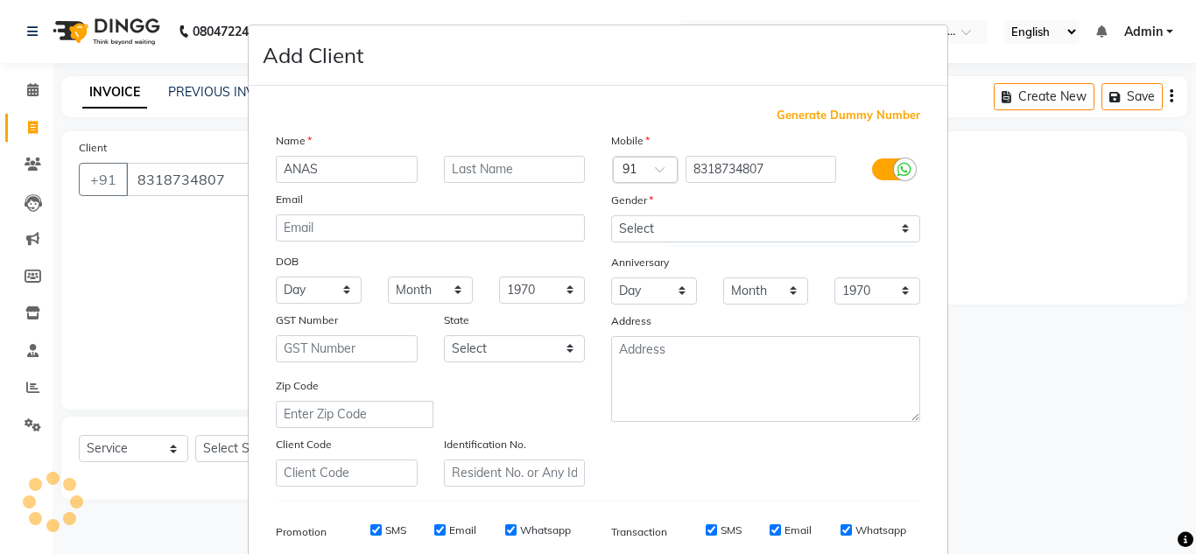
click at [968, 218] on ngb-modal-window "Add Client Generate Dummy Number Name ANAS Email DOB Day 01 02 03 04 05 06 07 0…" at bounding box center [598, 277] width 1196 height 554
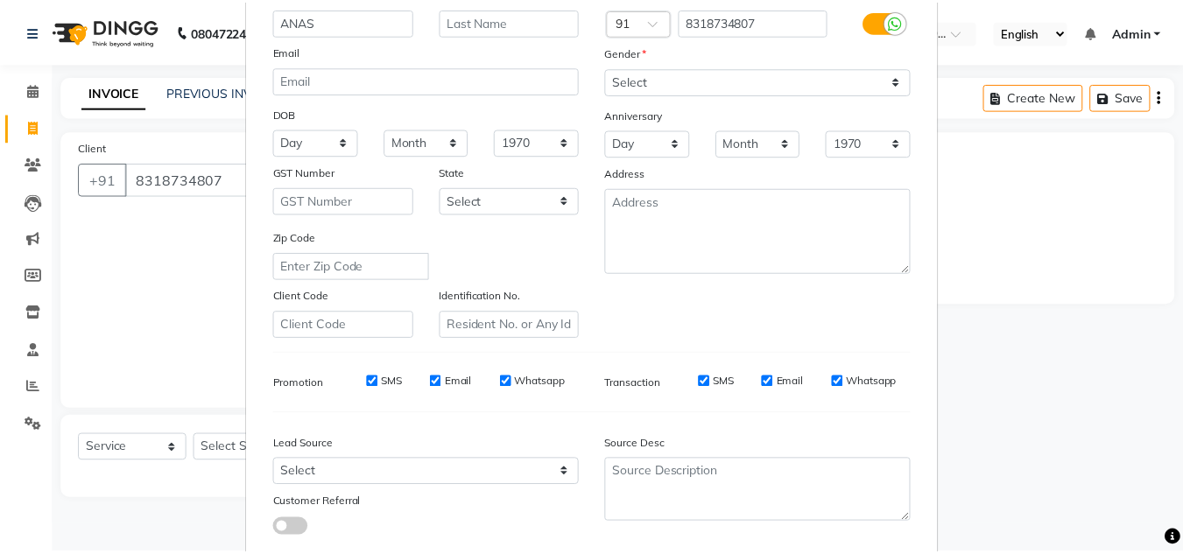
scroll to position [254, 0]
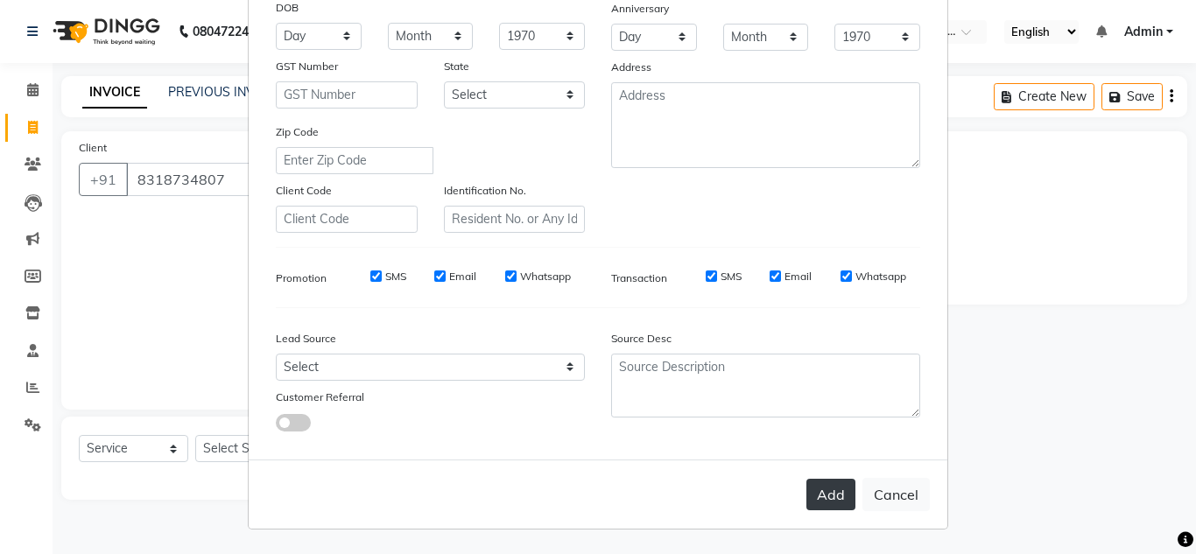
click at [834, 492] on button "Add" at bounding box center [830, 495] width 49 height 32
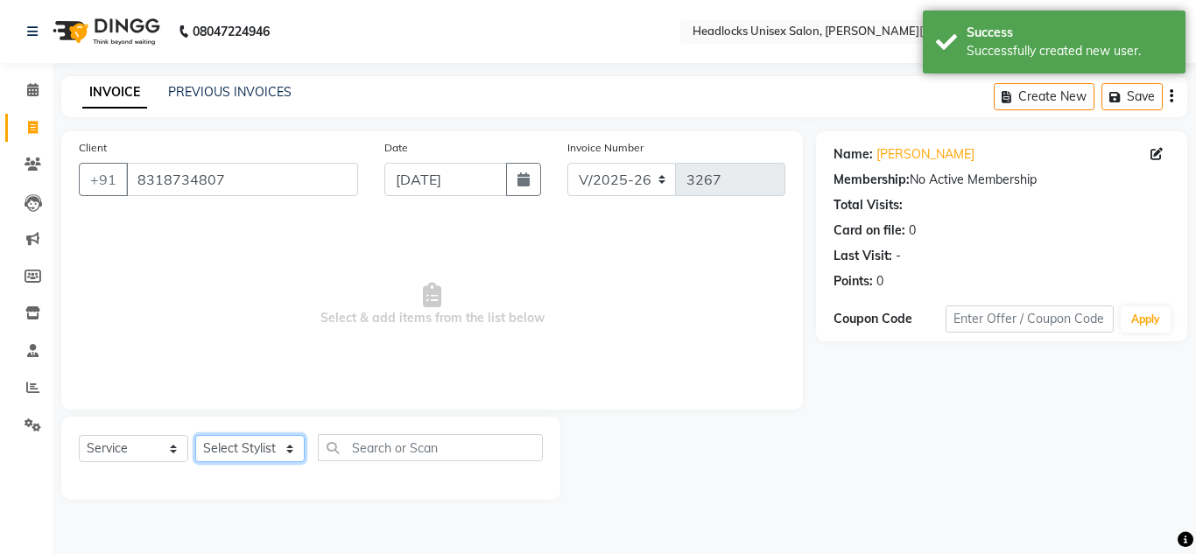
click at [251, 446] on select "Select Stylist [PERSON_NAME] Jannat Kaif [DATE] [PERSON_NAME] [PERSON_NAME] [PE…" at bounding box center [249, 448] width 109 height 27
click at [195, 435] on select "Select Stylist [PERSON_NAME] Jannat Kaif [DATE] [PERSON_NAME] [PERSON_NAME] [PE…" at bounding box center [249, 448] width 109 height 27
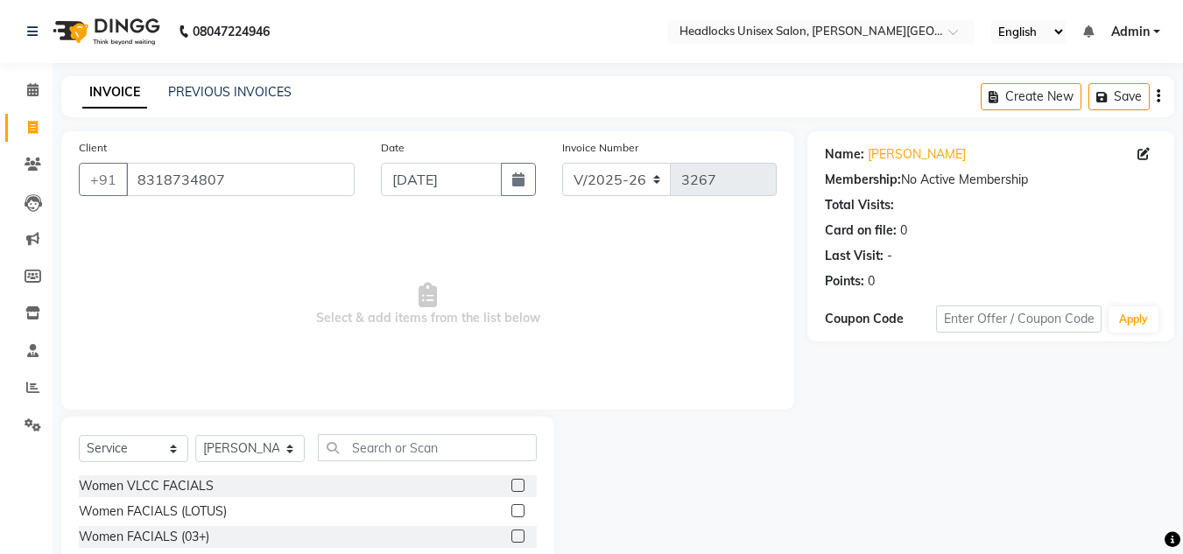
click at [492, 295] on span "Select & add items from the list below" at bounding box center [428, 304] width 698 height 175
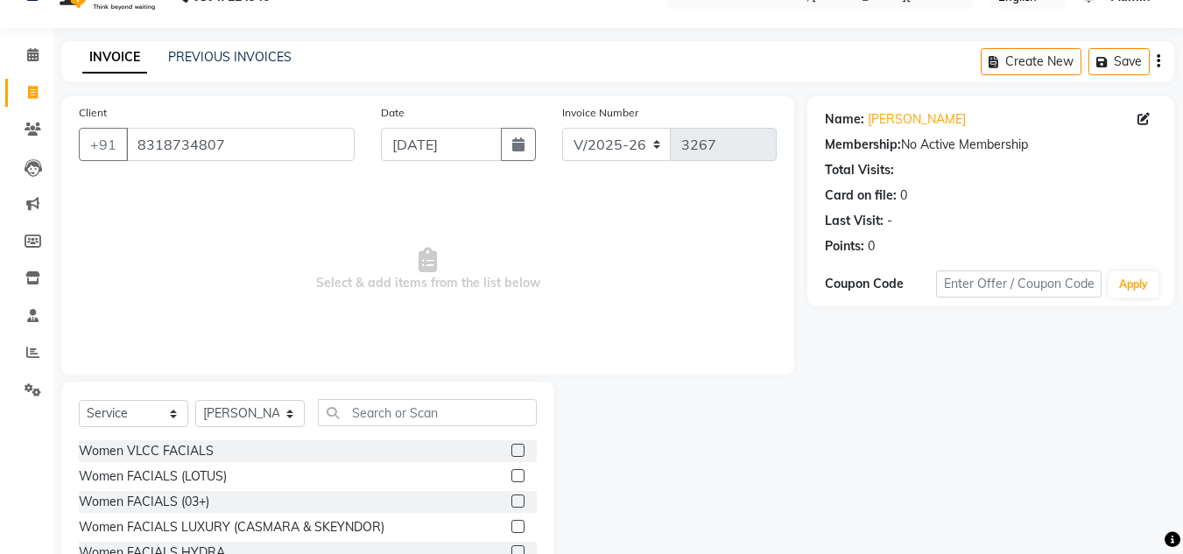
scroll to position [147, 0]
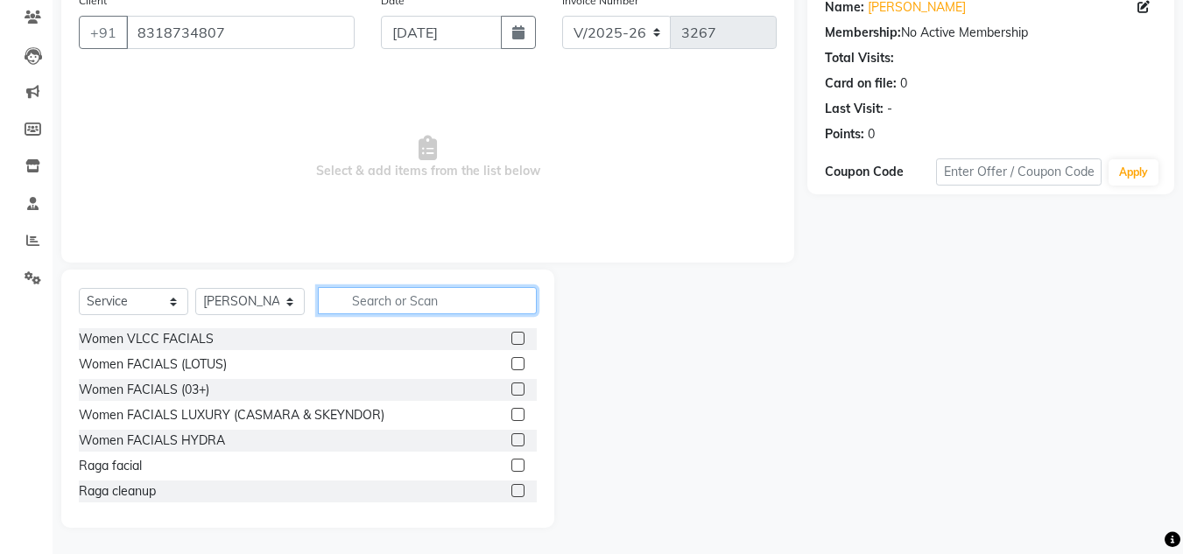
click at [426, 297] on input "text" at bounding box center [427, 300] width 219 height 27
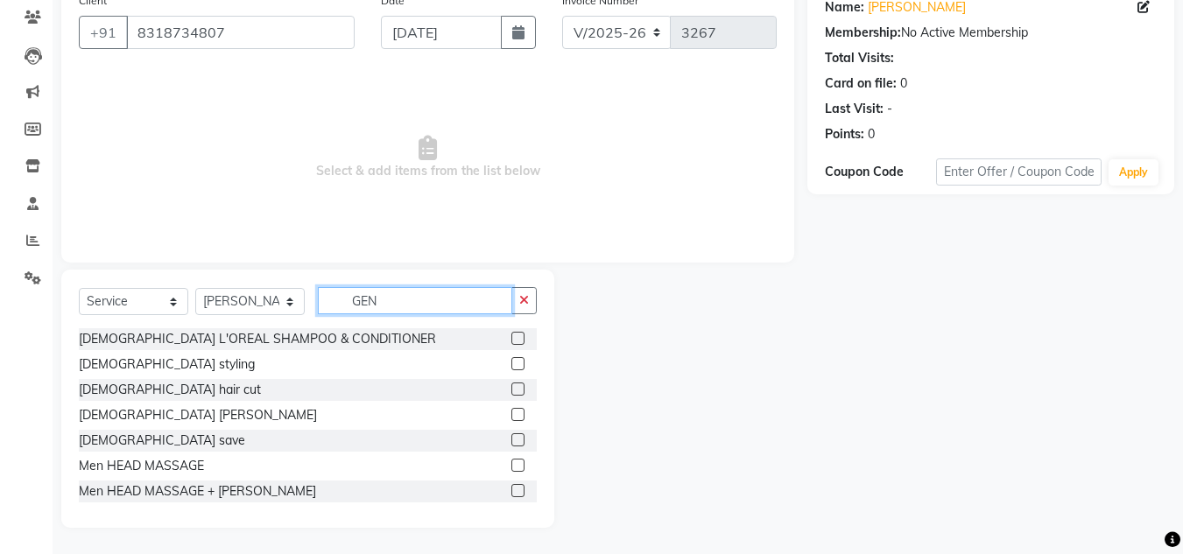
scroll to position [124, 0]
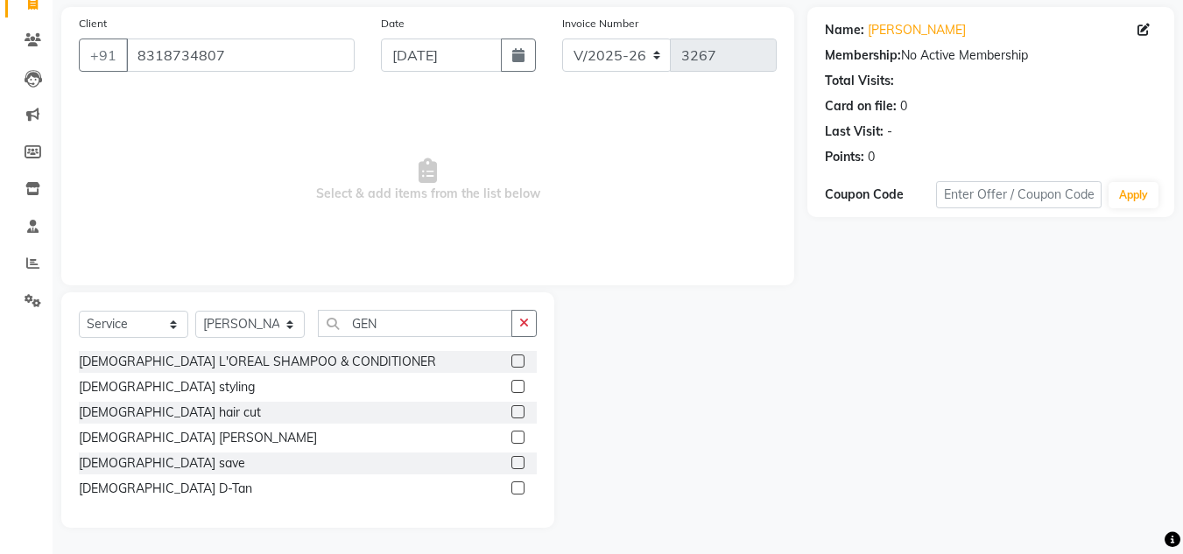
click at [517, 406] on label at bounding box center [517, 411] width 13 height 13
click at [517, 407] on input "checkbox" at bounding box center [516, 412] width 11 height 11
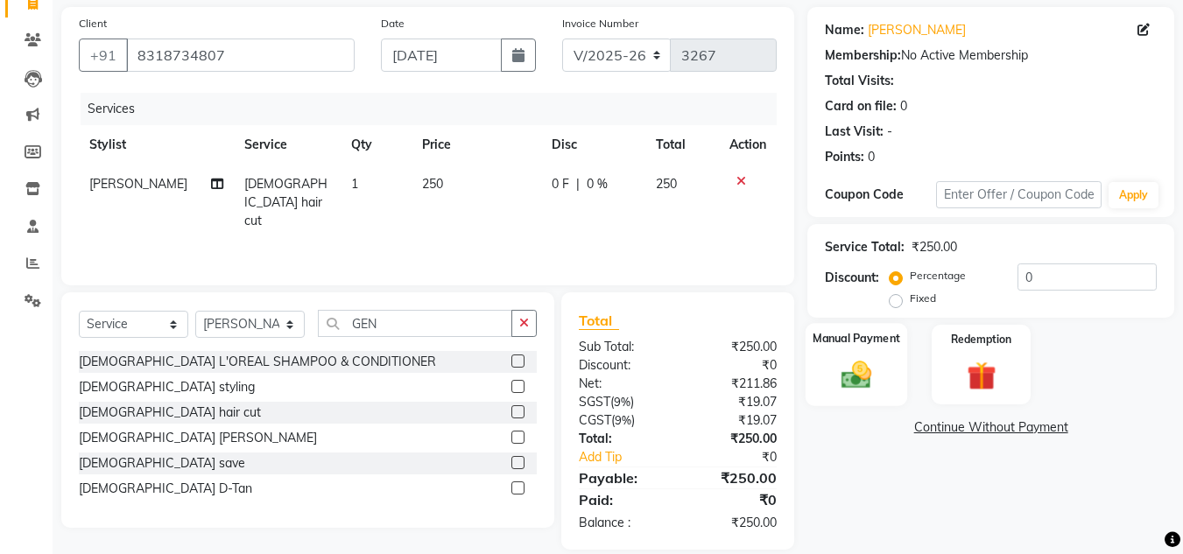
click at [864, 373] on img at bounding box center [856, 374] width 49 height 35
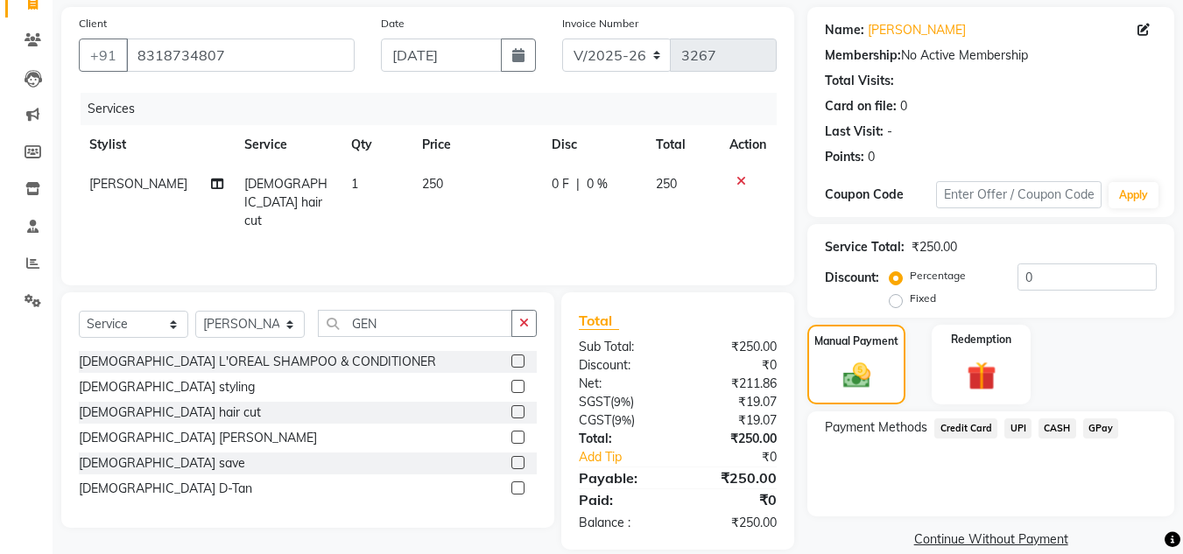
click at [1015, 426] on span "UPI" at bounding box center [1017, 429] width 27 height 20
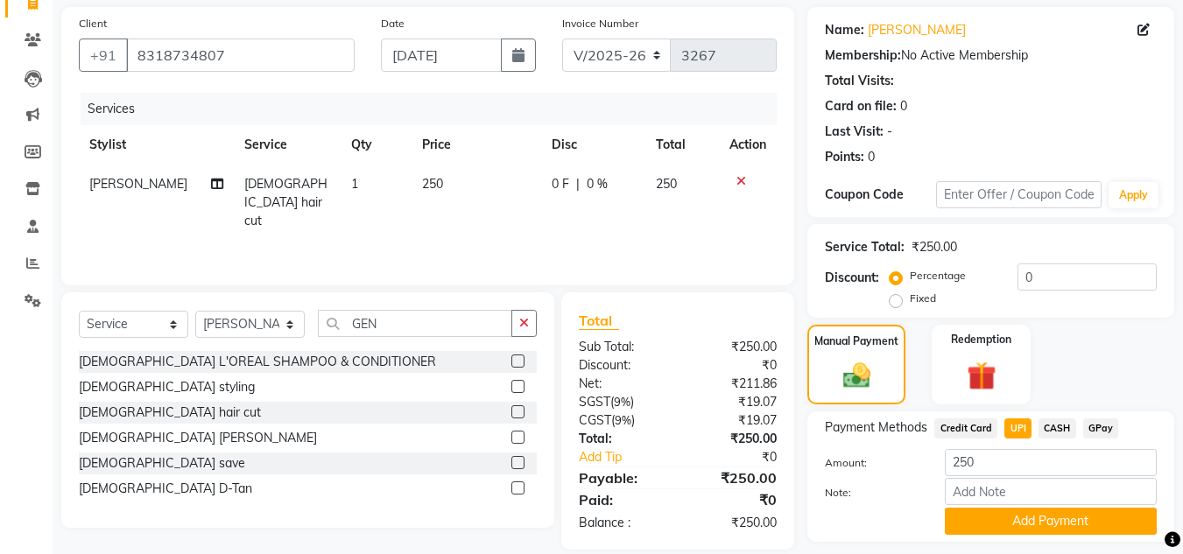
click at [1082, 355] on div "Manual Payment Redemption" at bounding box center [990, 365] width 393 height 80
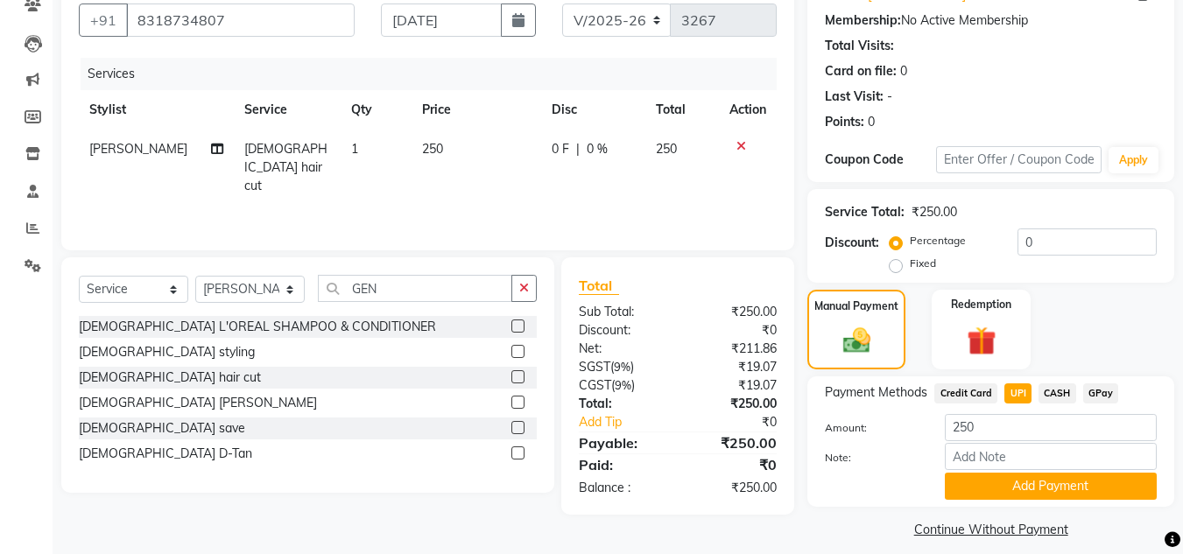
scroll to position [174, 0]
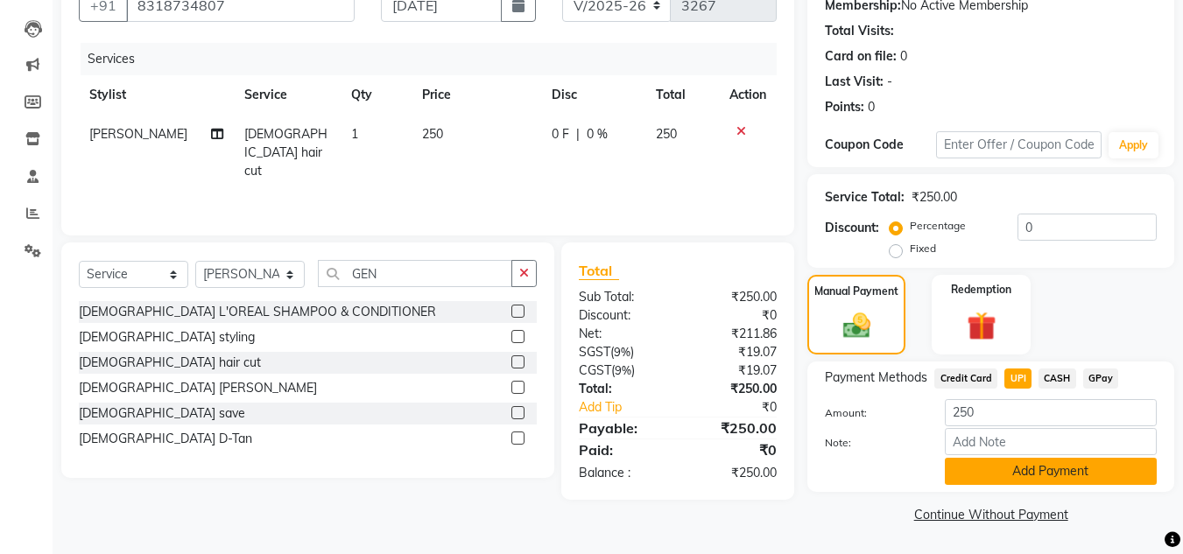
click at [1047, 466] on button "Add Payment" at bounding box center [1051, 471] width 212 height 27
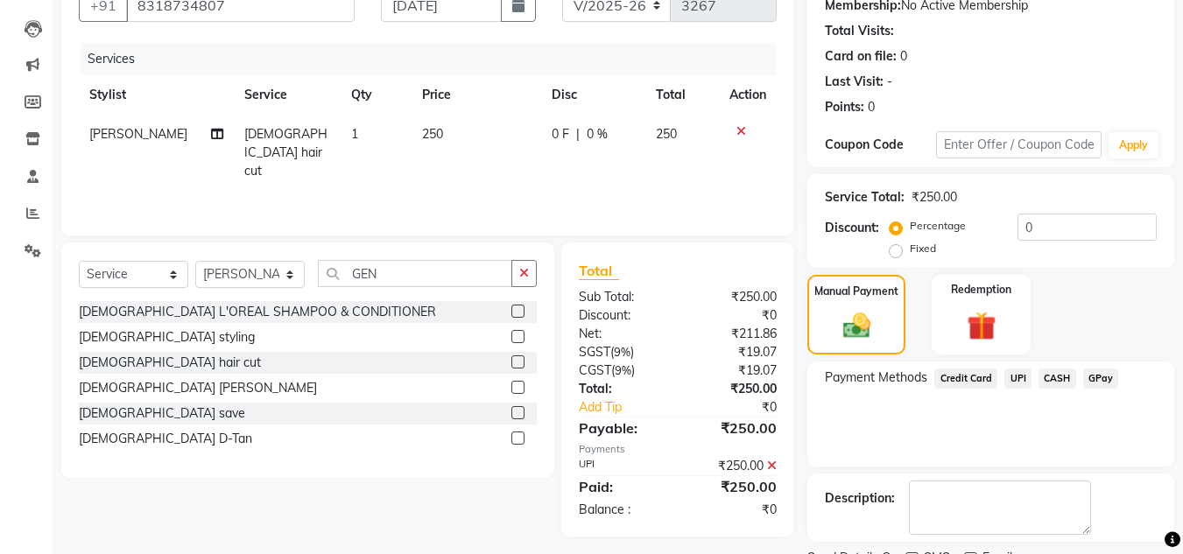
click at [1038, 448] on div "Payment Methods Credit Card UPI CASH GPay" at bounding box center [990, 414] width 367 height 105
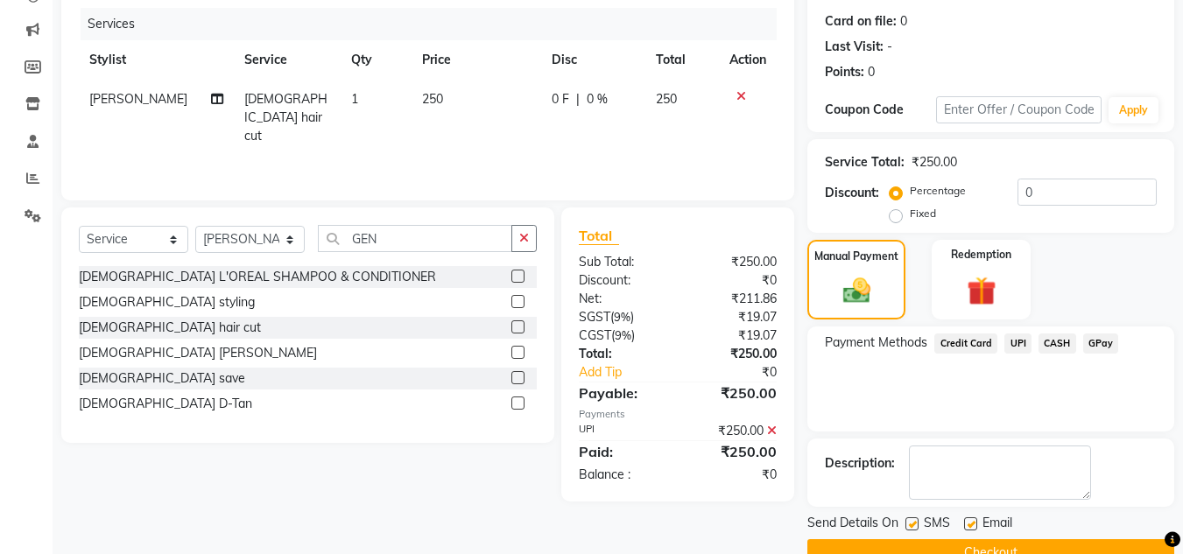
scroll to position [248, 0]
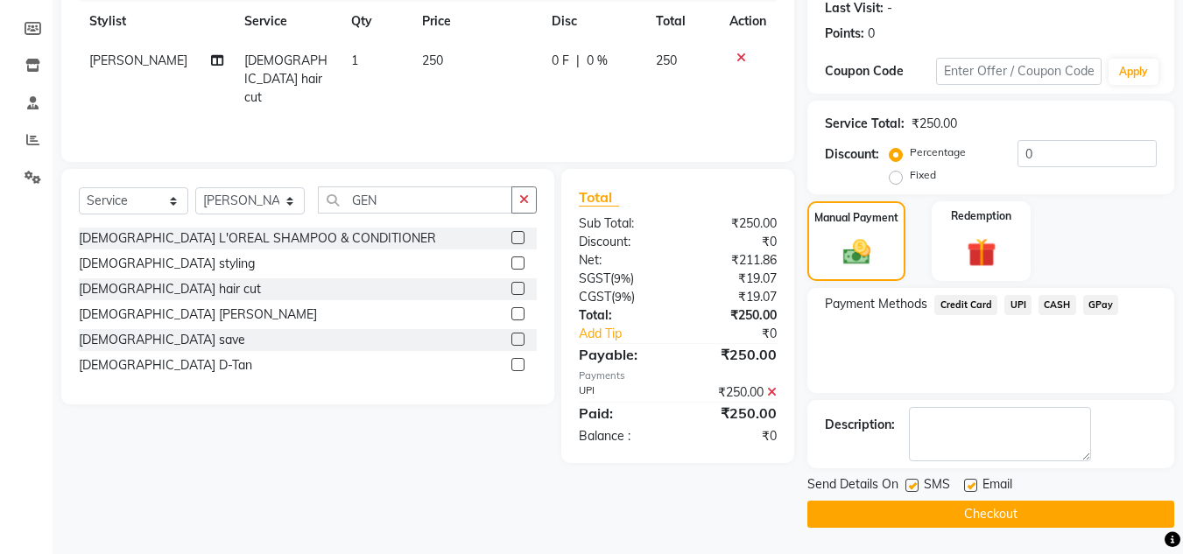
click at [1016, 510] on button "Checkout" at bounding box center [990, 514] width 367 height 27
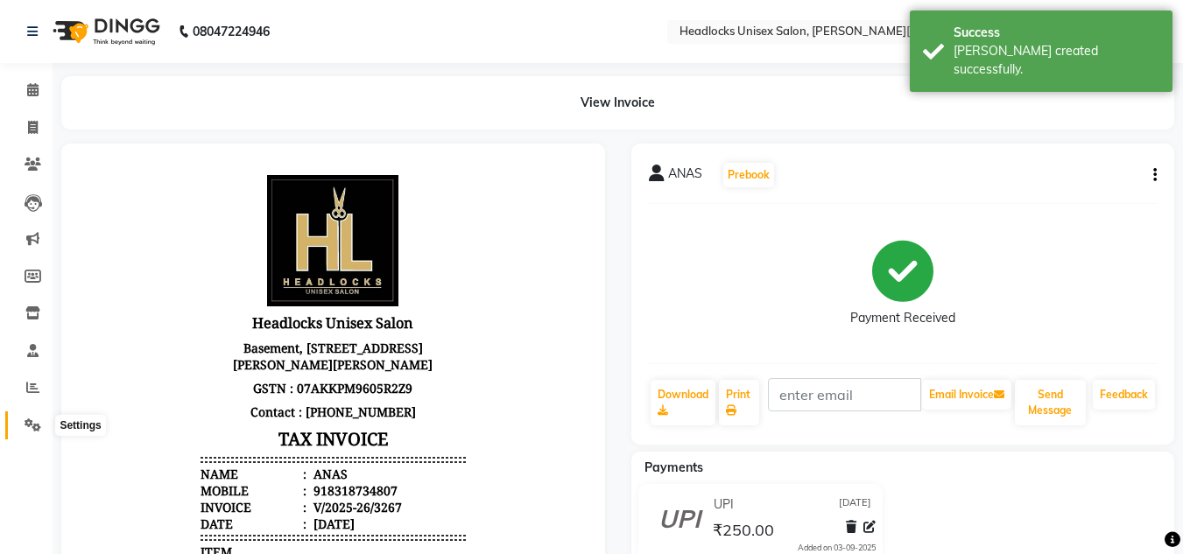
click at [31, 426] on icon at bounding box center [33, 425] width 17 height 13
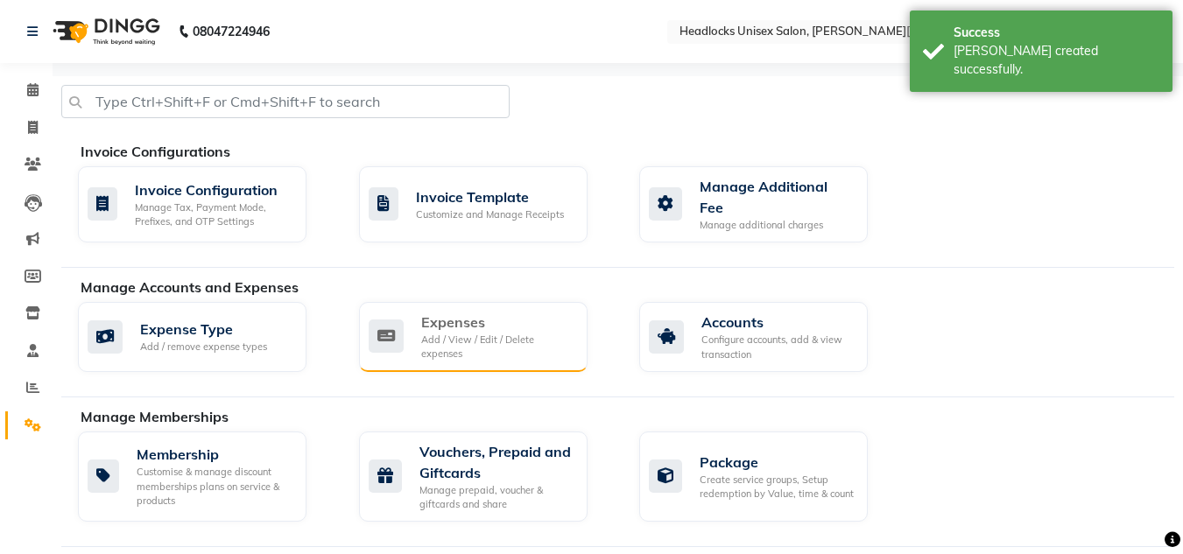
click at [449, 339] on div "Add / View / Edit / Delete expenses" at bounding box center [497, 347] width 152 height 29
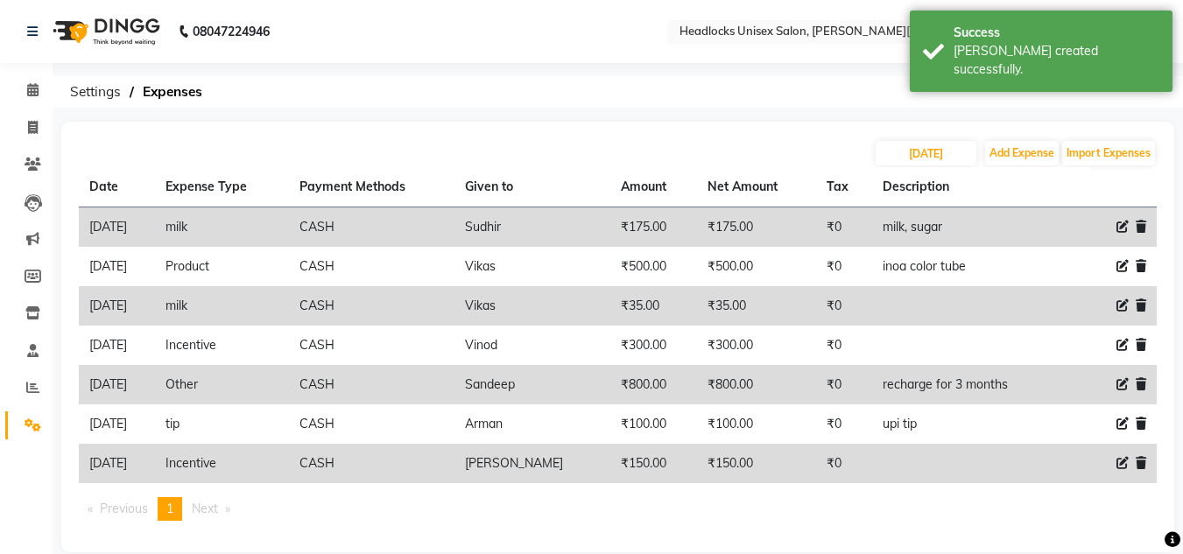
click at [534, 125] on div "[DATE] Add Expense Import Expenses Date Expense Type Payment Methods Given to A…" at bounding box center [617, 337] width 1113 height 431
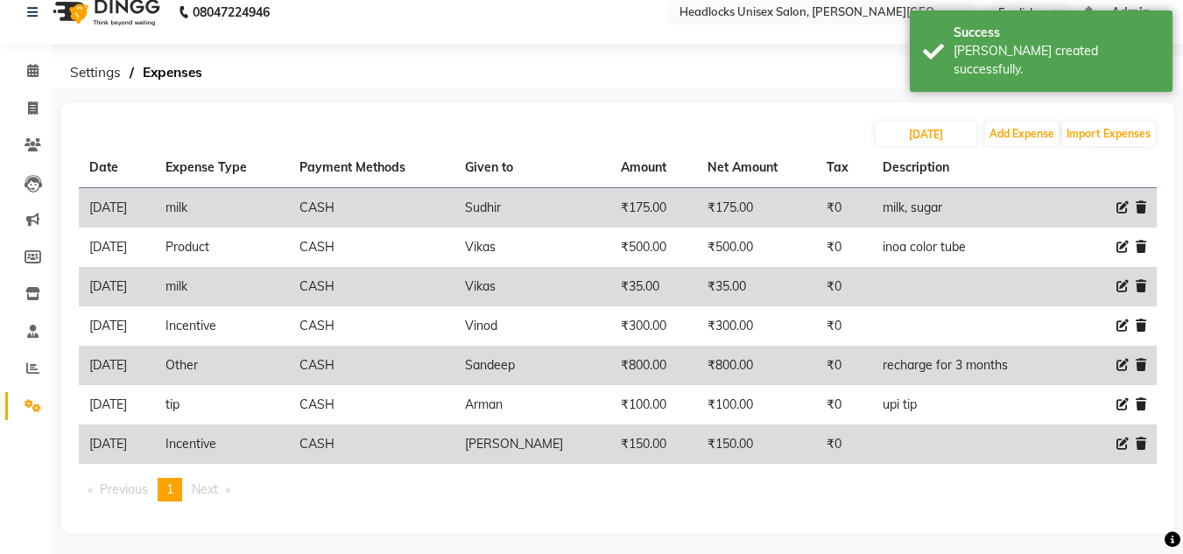
scroll to position [25, 0]
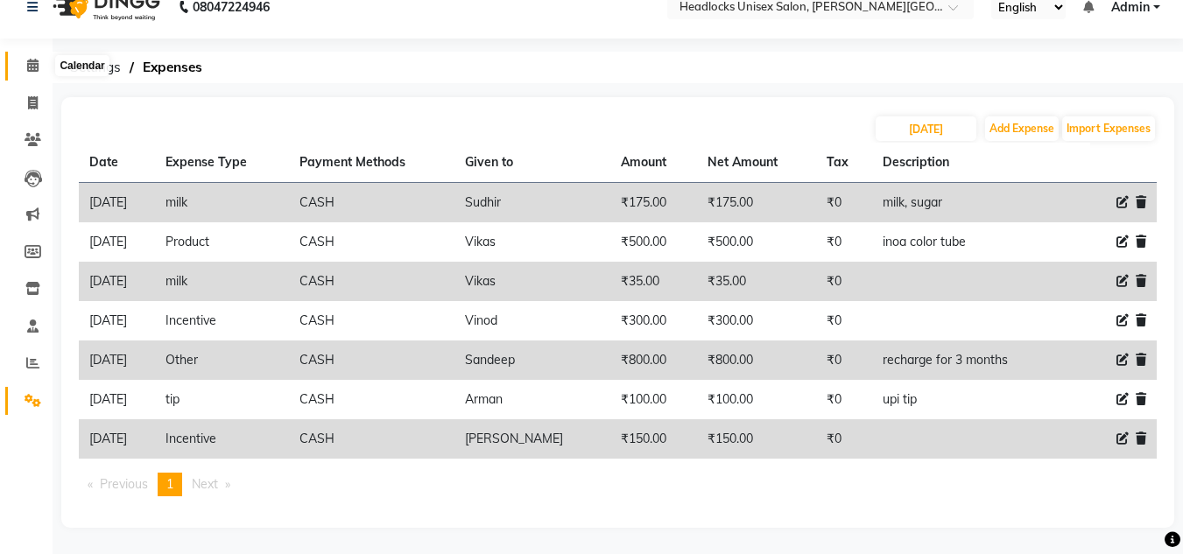
click at [32, 66] on icon at bounding box center [32, 65] width 11 height 13
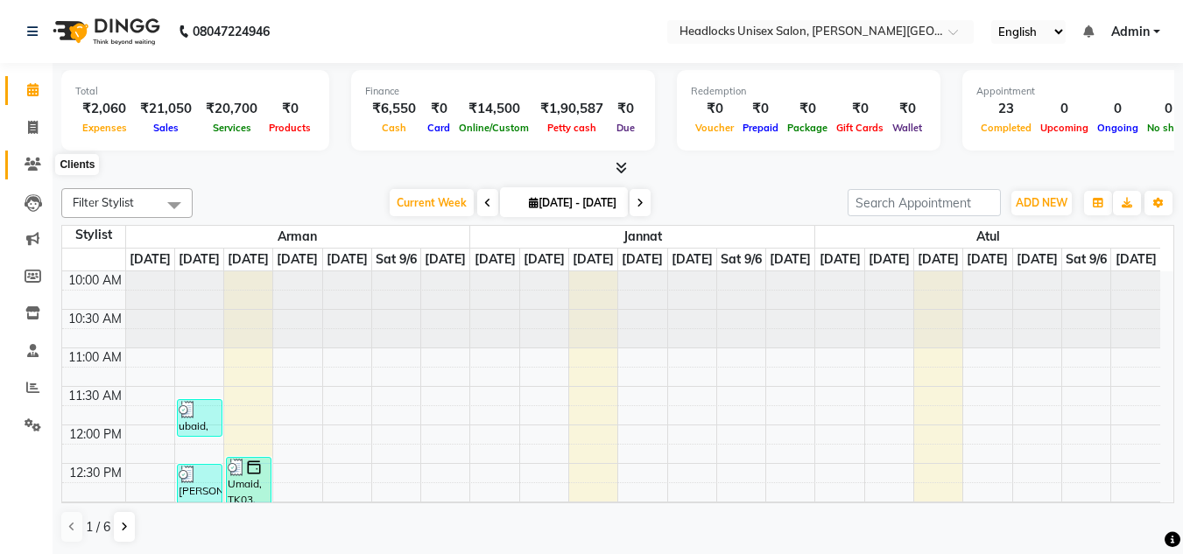
click at [31, 158] on icon at bounding box center [33, 164] width 17 height 13
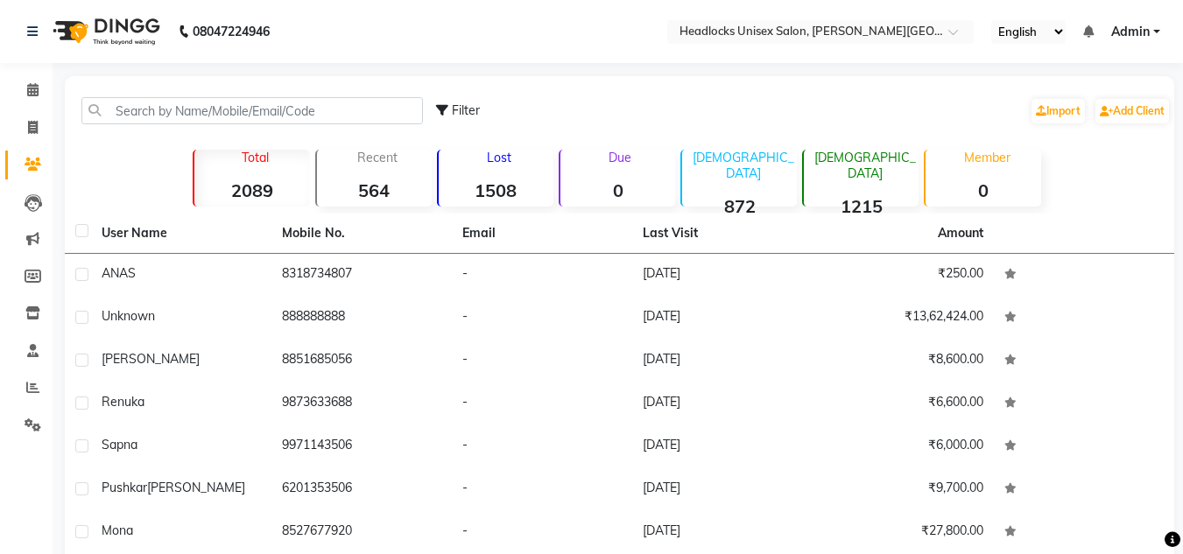
click at [142, 175] on div "Total 2089 Recent 564 Lost 1508 Due 0 [DEMOGRAPHIC_DATA] 872 [DEMOGRAPHIC_DATA]…" at bounding box center [620, 175] width 972 height 61
click at [29, 121] on icon at bounding box center [33, 127] width 10 height 13
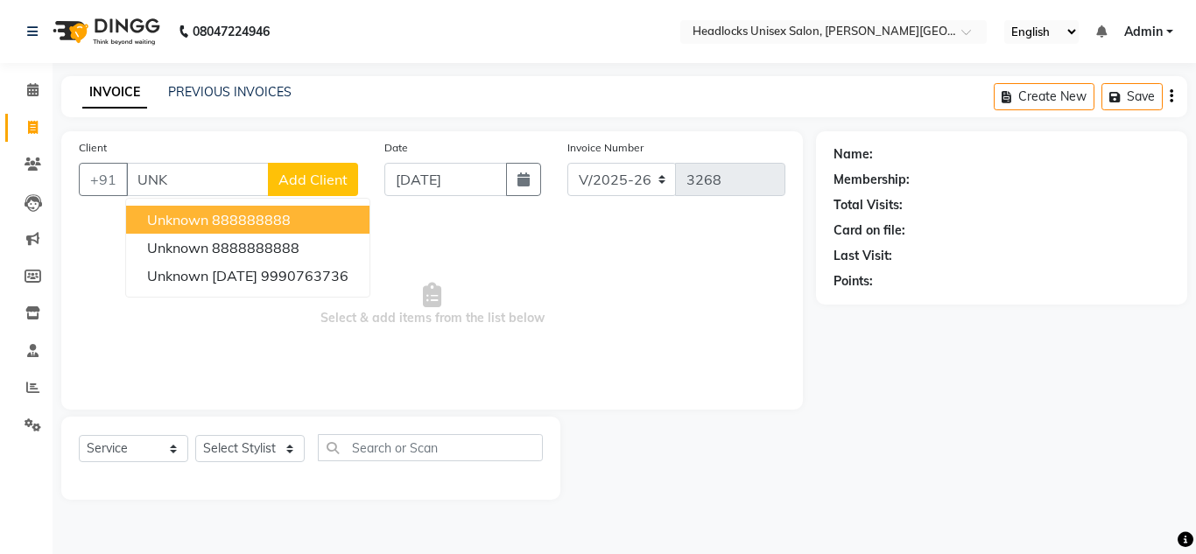
click at [222, 221] on ngb-highlight "888888888" at bounding box center [251, 220] width 79 height 18
click at [222, 221] on span "Select & add items from the list below" at bounding box center [432, 304] width 707 height 175
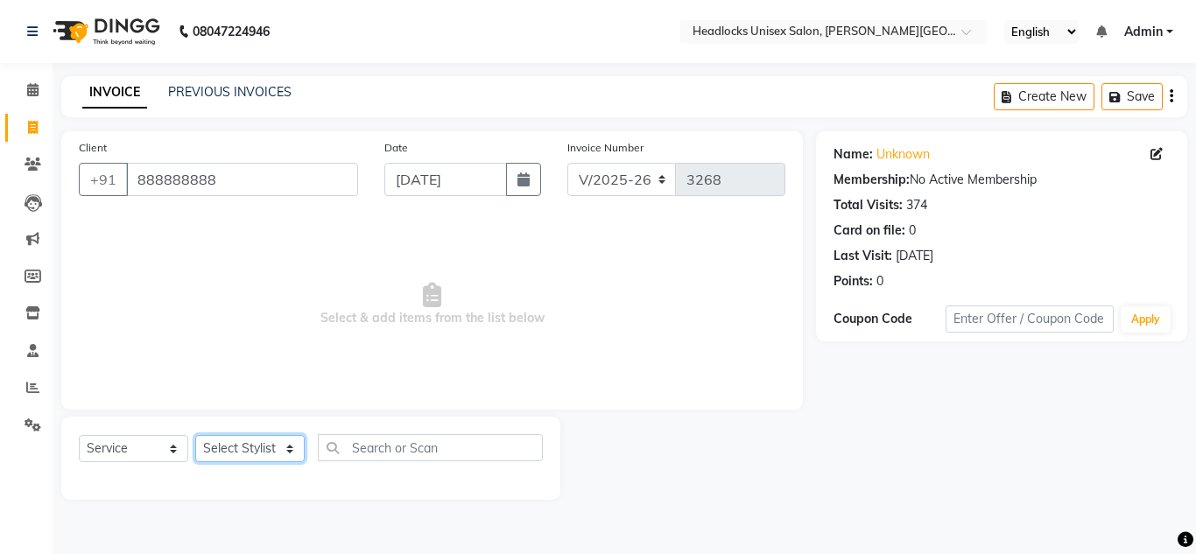
click at [257, 447] on select "Select Stylist [PERSON_NAME] Jannat Kaif [DATE] [PERSON_NAME] [PERSON_NAME] [PE…" at bounding box center [249, 448] width 109 height 27
click at [195, 435] on select "Select Stylist [PERSON_NAME] Jannat Kaif [DATE] [PERSON_NAME] [PERSON_NAME] [PE…" at bounding box center [249, 448] width 109 height 27
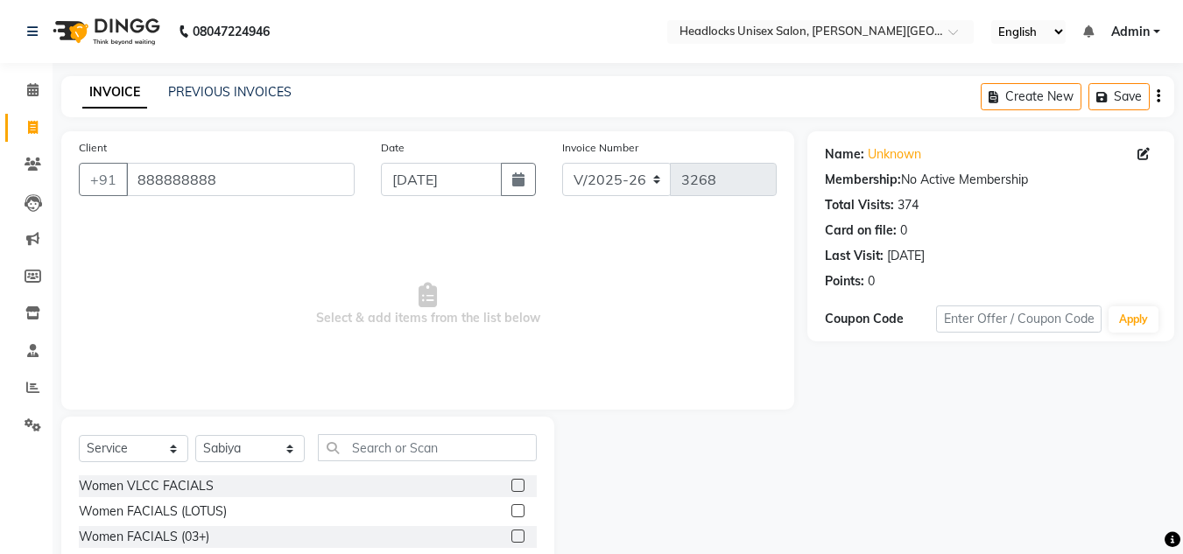
click at [588, 319] on span "Select & add items from the list below" at bounding box center [428, 304] width 698 height 175
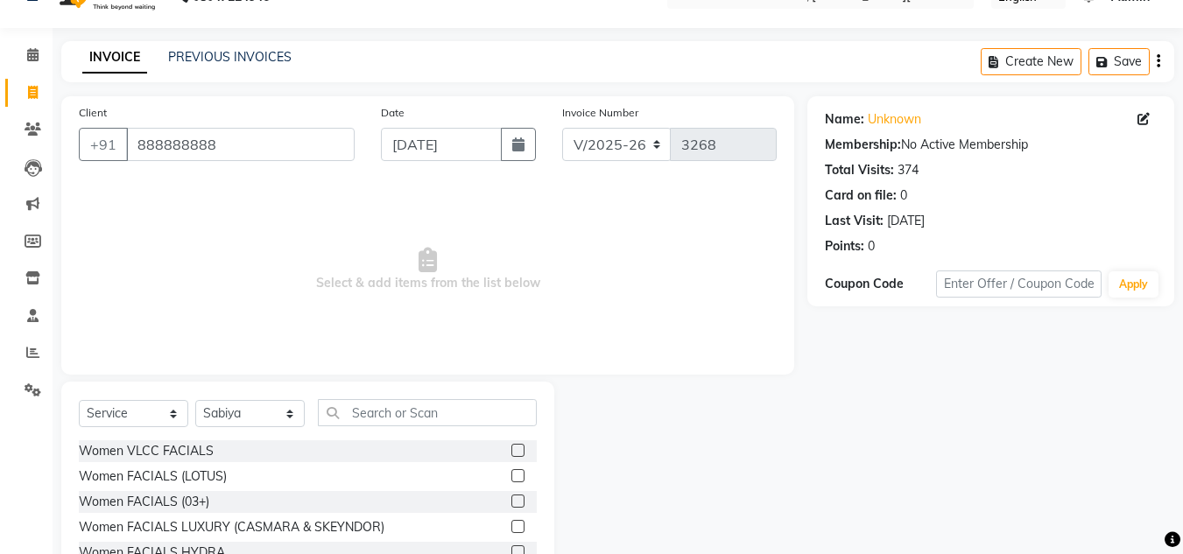
scroll to position [147, 0]
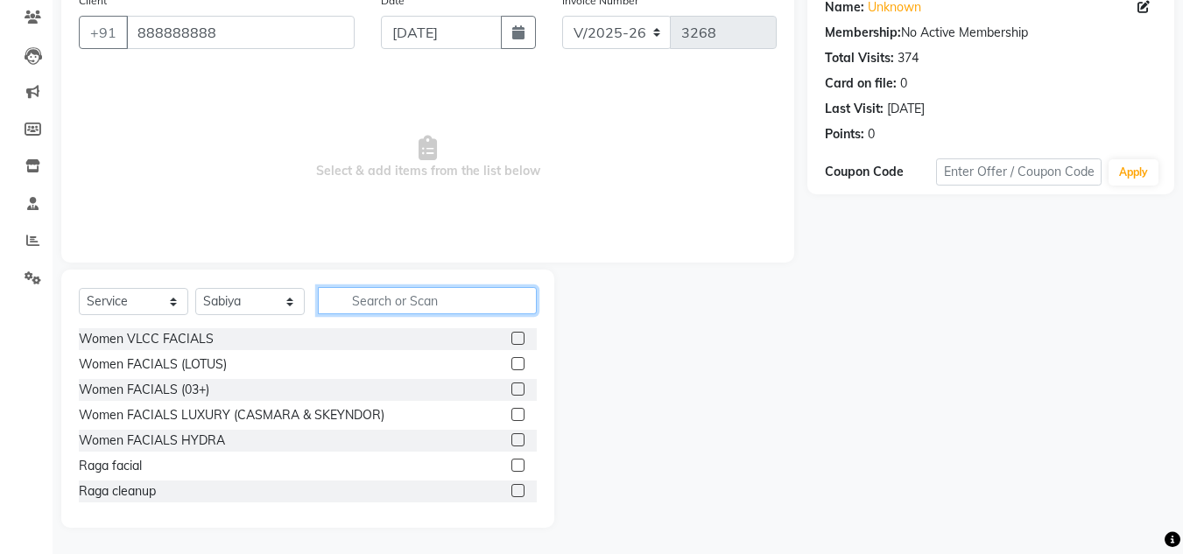
click at [389, 306] on input "text" at bounding box center [427, 300] width 219 height 27
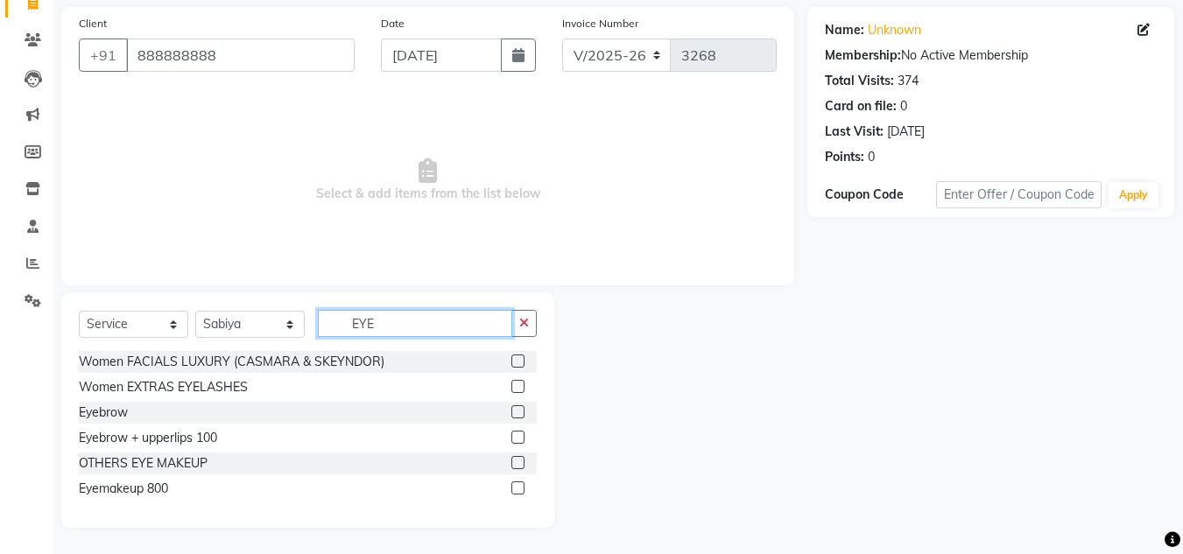
scroll to position [99, 0]
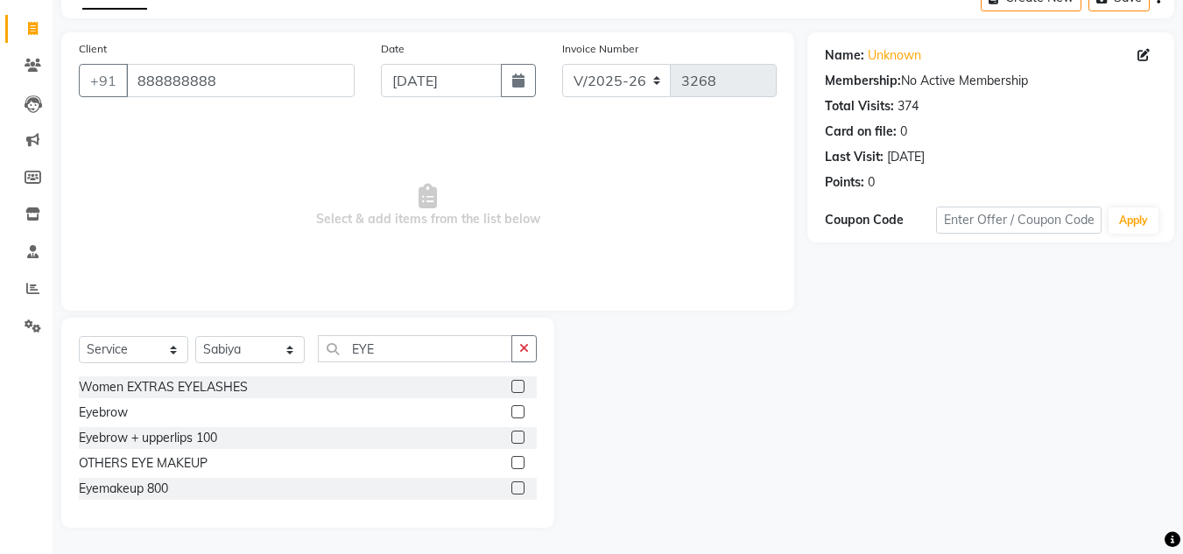
click at [517, 439] on label at bounding box center [517, 437] width 13 height 13
click at [517, 439] on input "checkbox" at bounding box center [516, 438] width 11 height 11
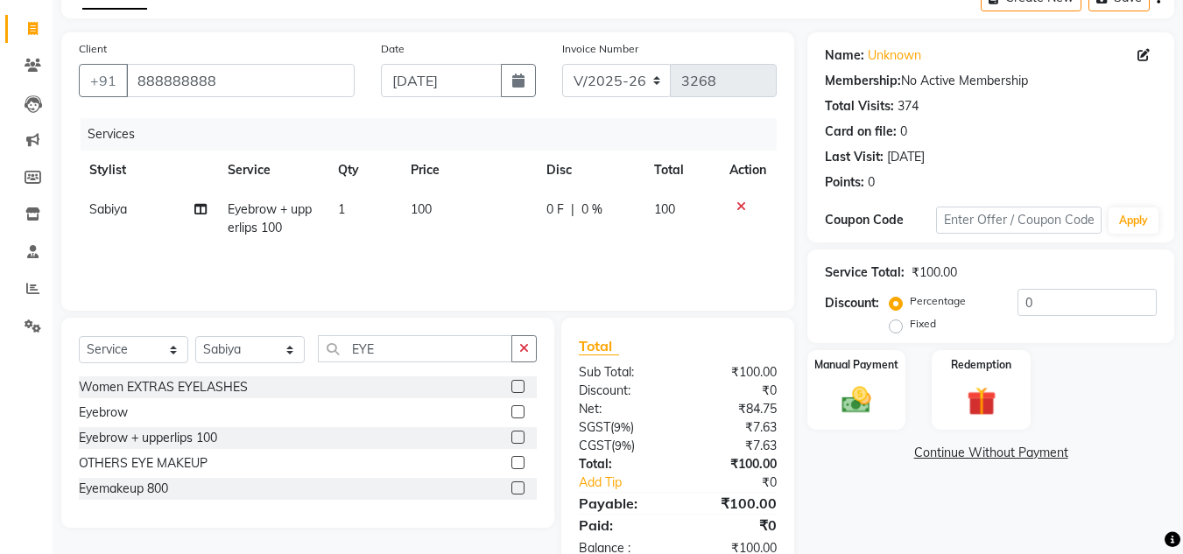
click at [450, 207] on td "100" at bounding box center [468, 219] width 136 height 58
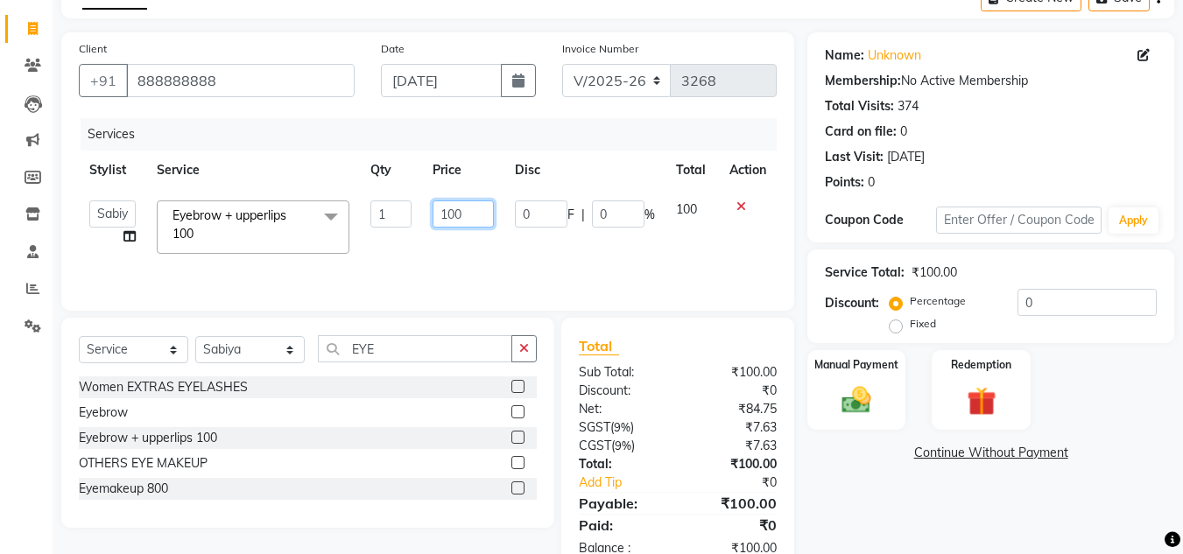
click at [473, 215] on input "100" at bounding box center [463, 214] width 60 height 27
click at [508, 263] on div "Services Stylist Service Qty Price Disc Total Action [PERSON_NAME] Jannat Kaif …" at bounding box center [428, 205] width 698 height 175
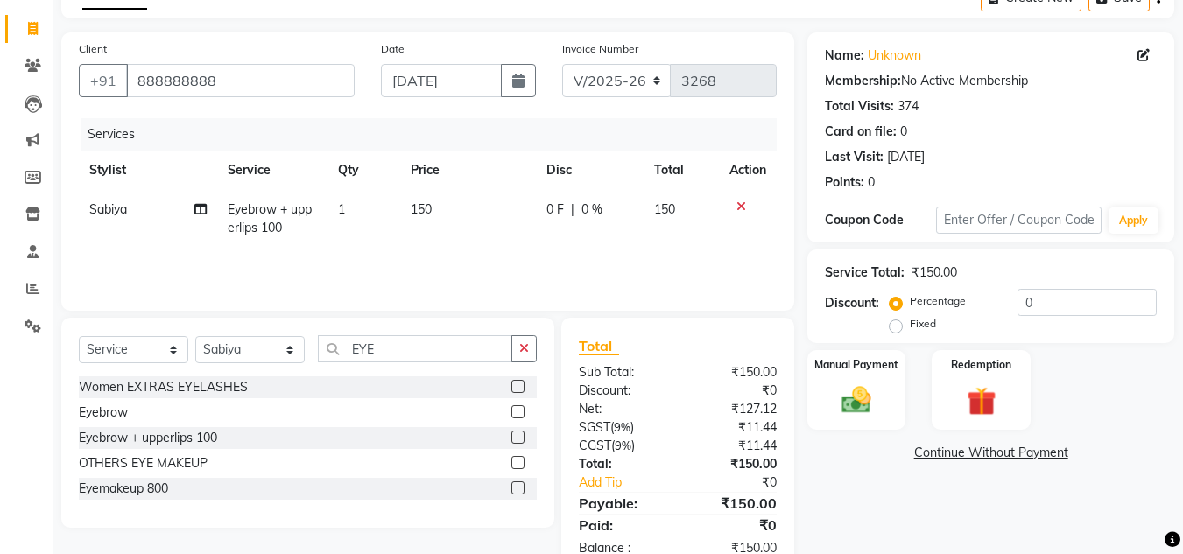
click at [670, 350] on div "Total" at bounding box center [678, 345] width 198 height 21
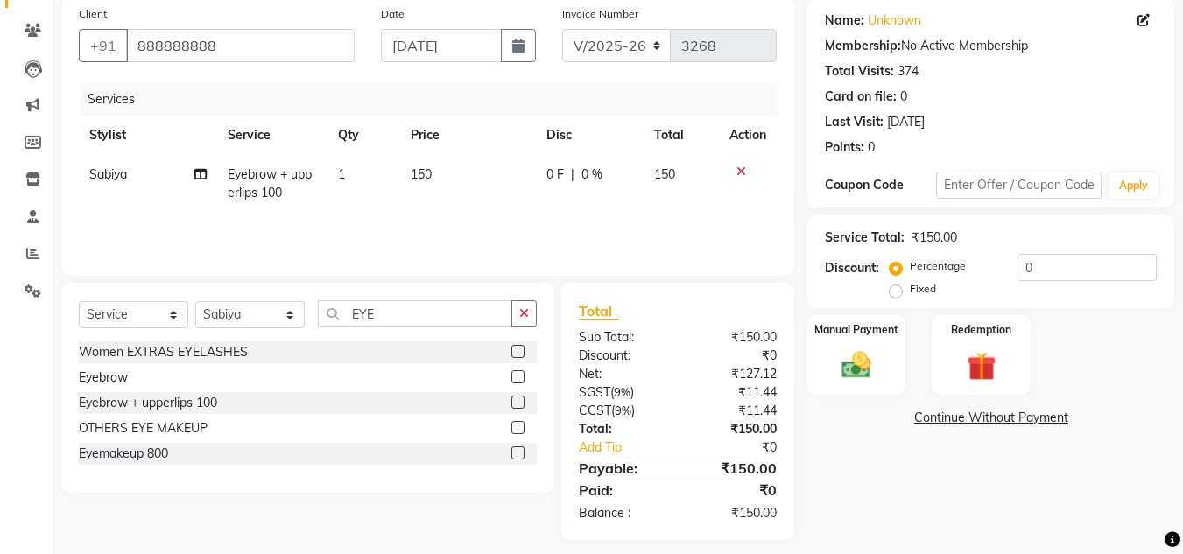
scroll to position [146, 0]
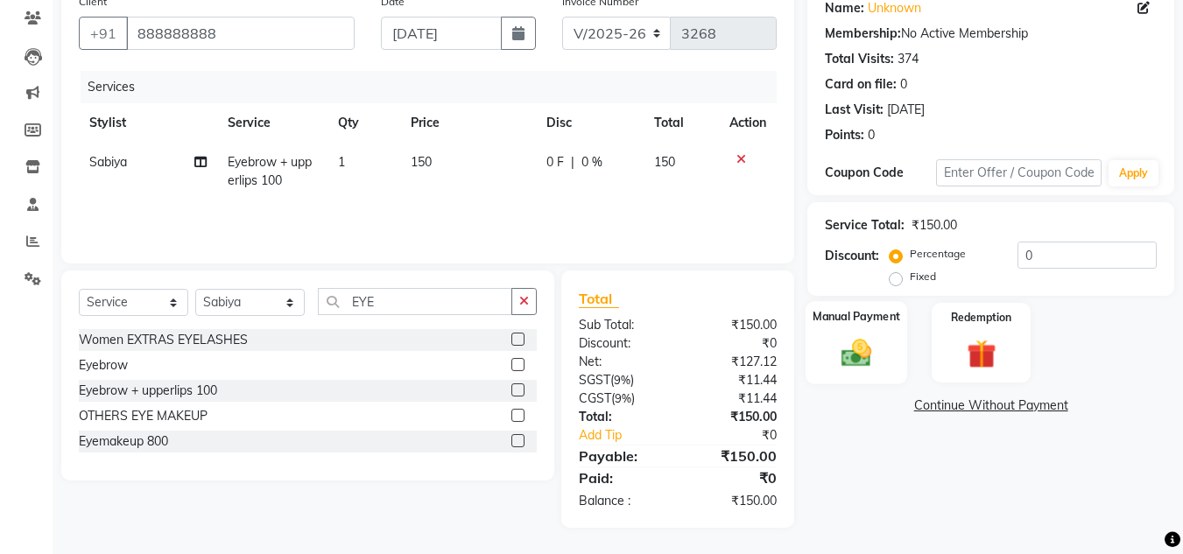
click at [849, 331] on div "Manual Payment" at bounding box center [857, 342] width 102 height 83
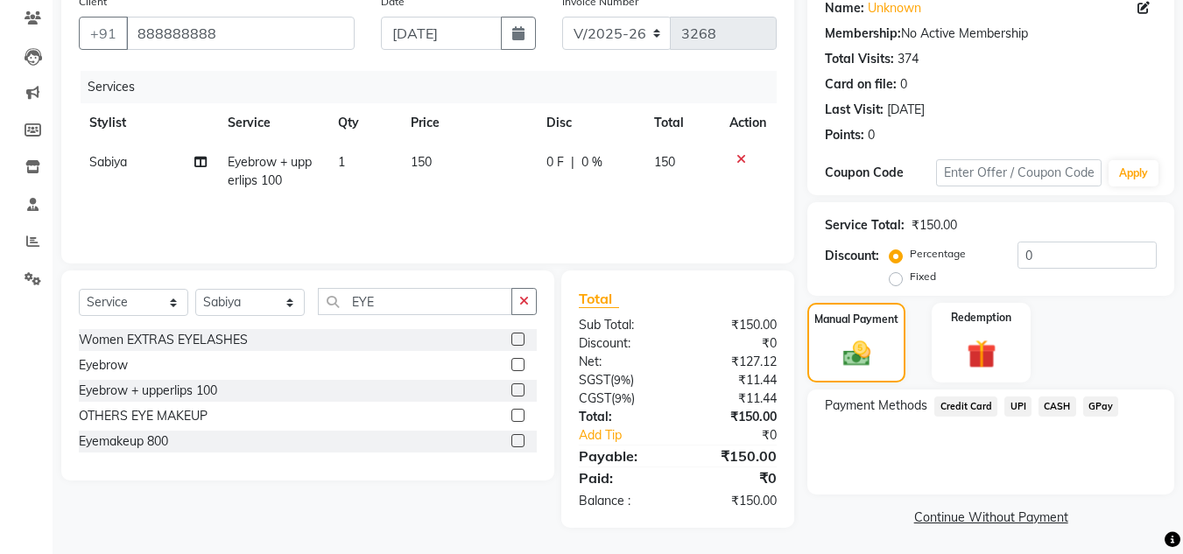
click at [1016, 411] on span "UPI" at bounding box center [1017, 407] width 27 height 20
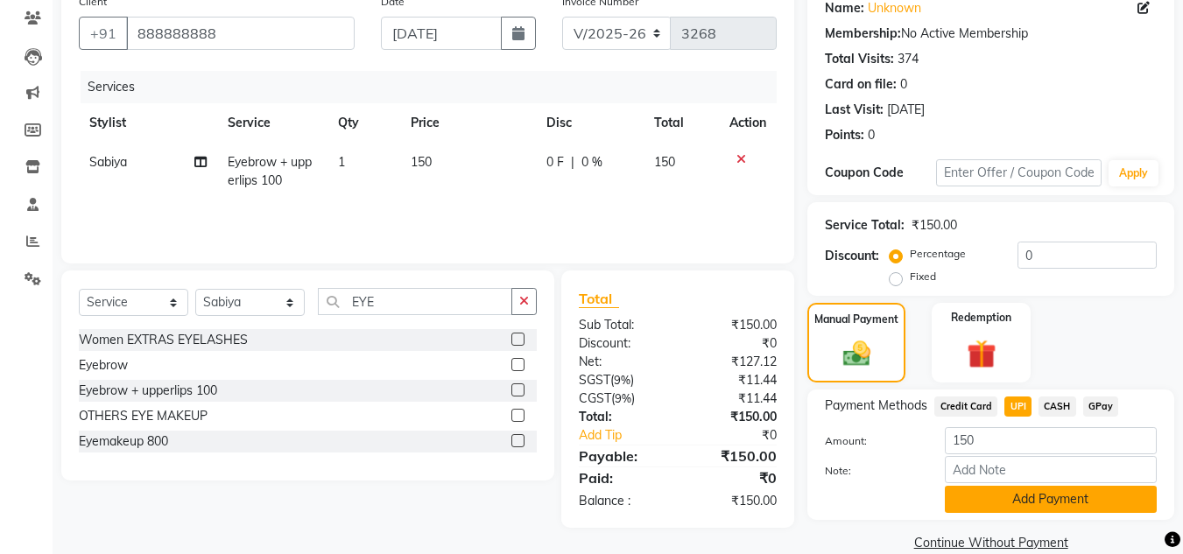
click at [1016, 493] on button "Add Payment" at bounding box center [1051, 499] width 212 height 27
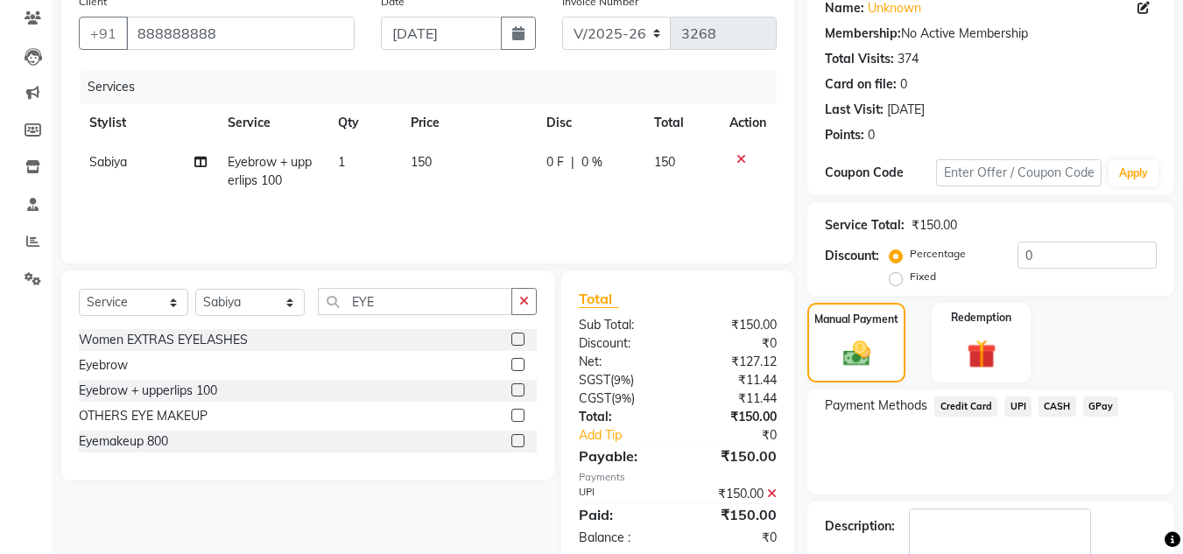
click at [1017, 456] on div "Payment Methods Credit Card UPI CASH GPay" at bounding box center [990, 442] width 367 height 105
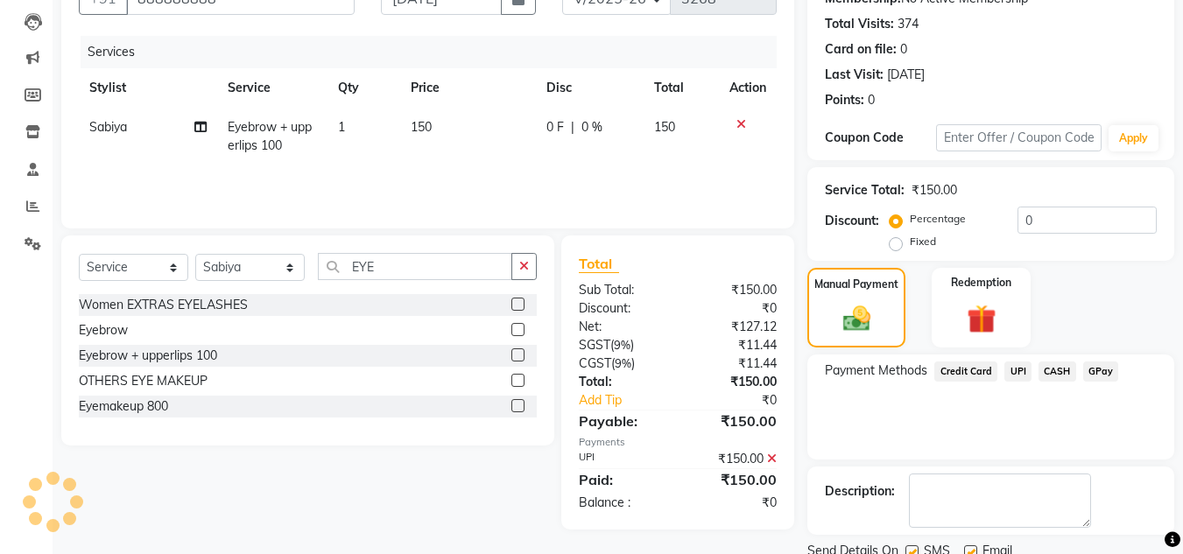
scroll to position [248, 0]
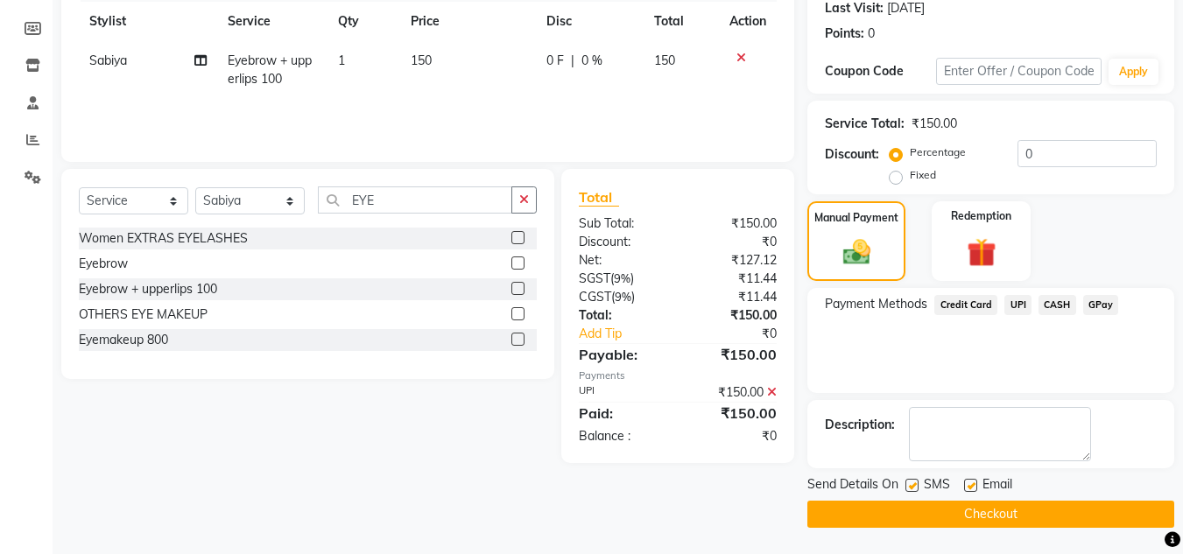
click at [1008, 509] on button "Checkout" at bounding box center [990, 514] width 367 height 27
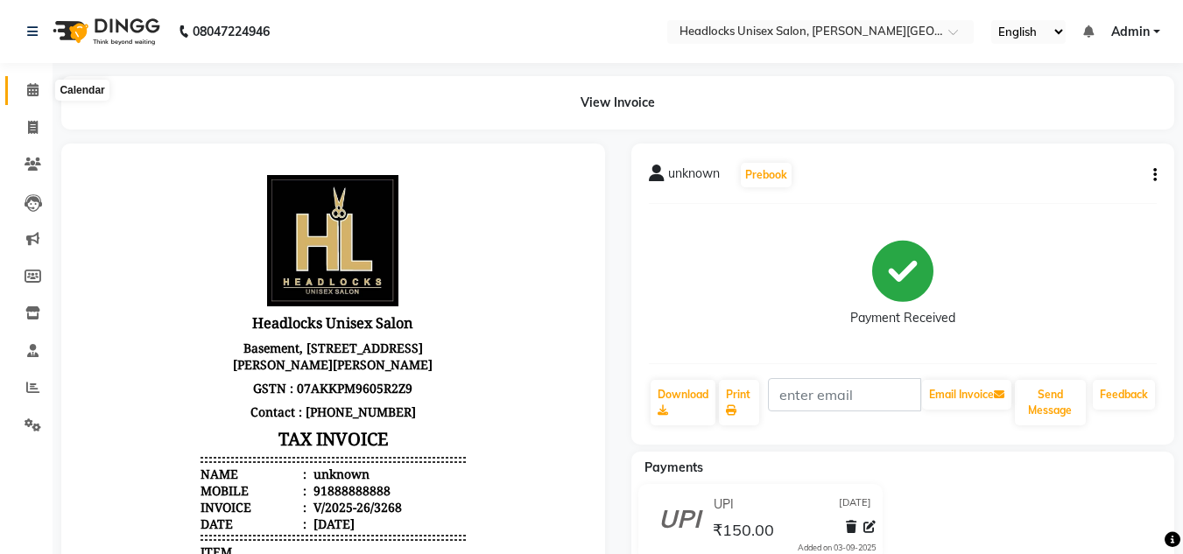
click at [28, 96] on span at bounding box center [33, 91] width 31 height 20
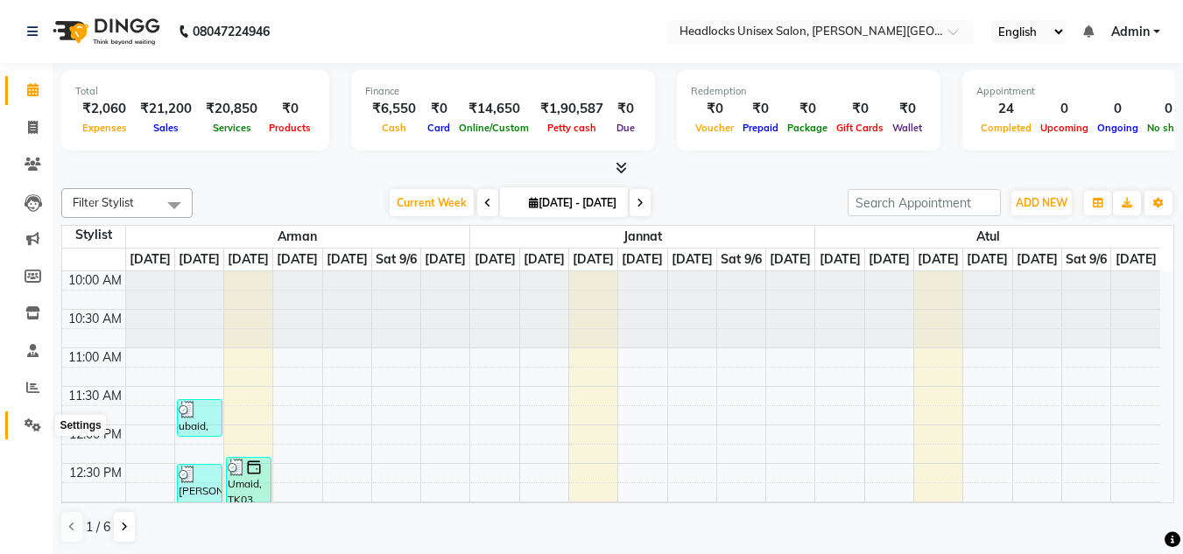
click at [28, 424] on icon at bounding box center [33, 425] width 17 height 13
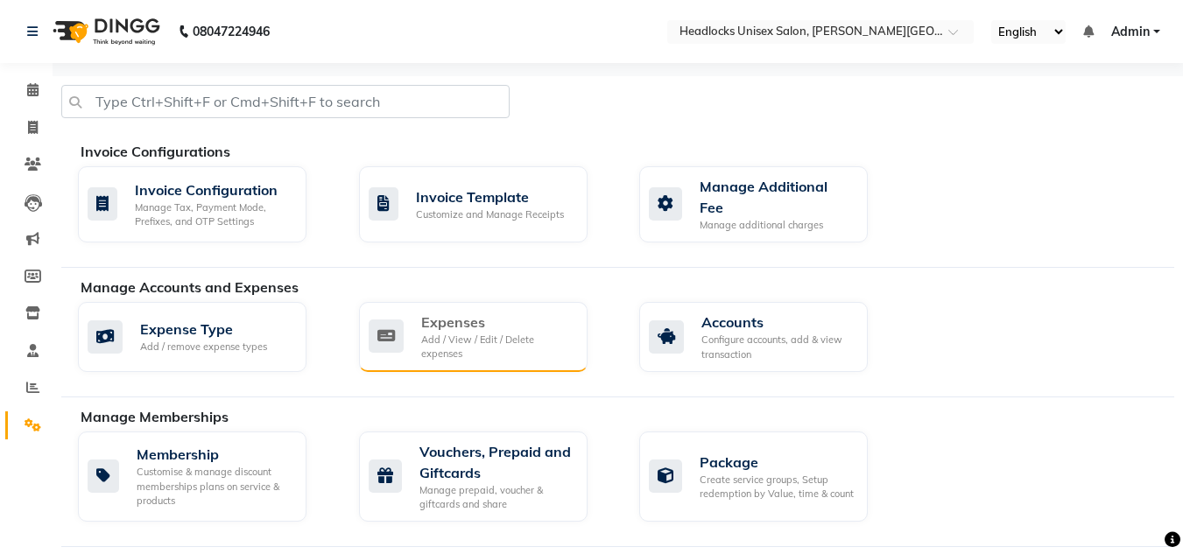
click at [508, 314] on div "Expenses" at bounding box center [497, 322] width 152 height 21
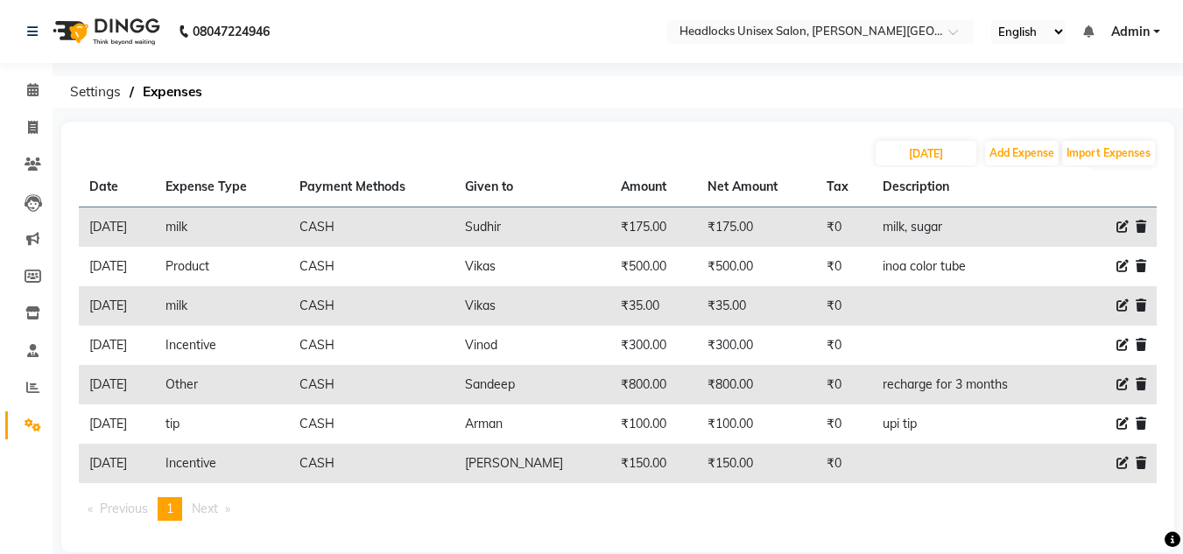
click at [604, 155] on div "03-09-2025 Add Expense Import Expenses" at bounding box center [618, 153] width 1078 height 28
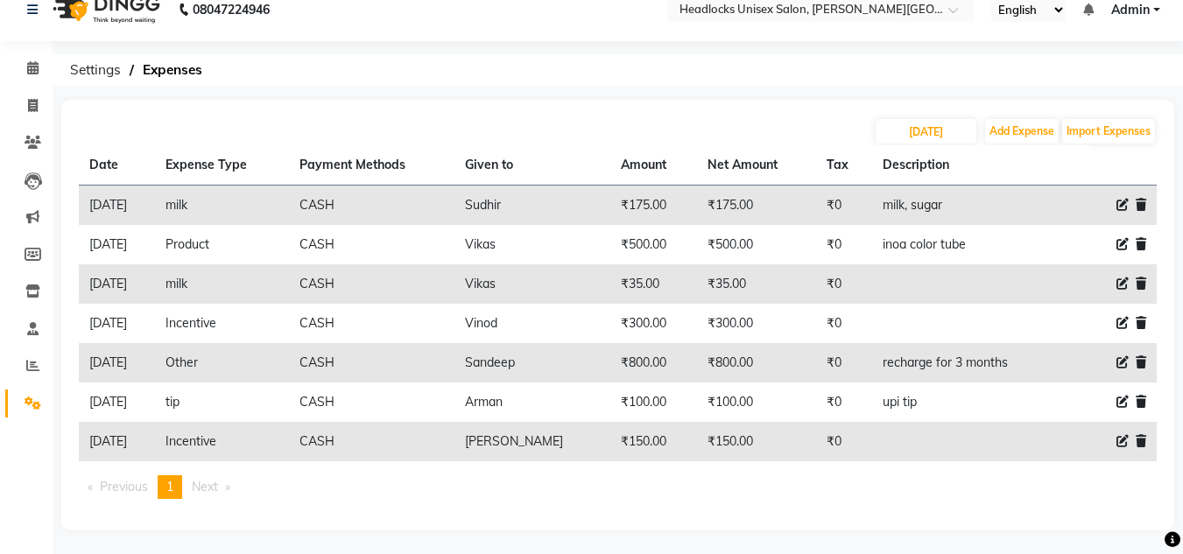
scroll to position [25, 0]
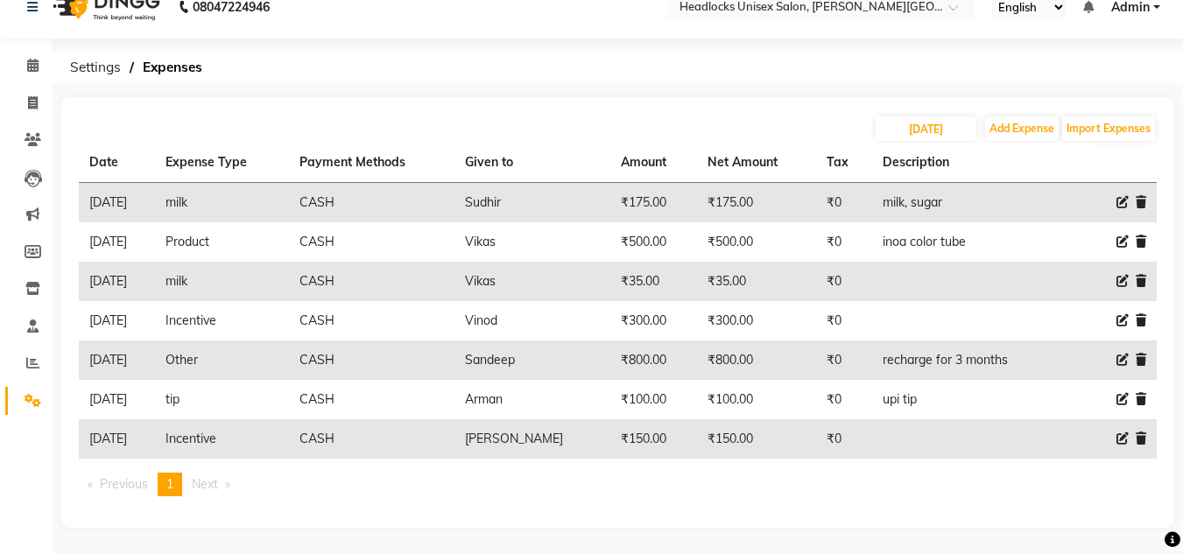
click at [568, 102] on div "[DATE] Add Expense Import Expenses Date Expense Type Payment Methods Given to A…" at bounding box center [617, 312] width 1113 height 431
click at [29, 68] on icon at bounding box center [32, 65] width 11 height 13
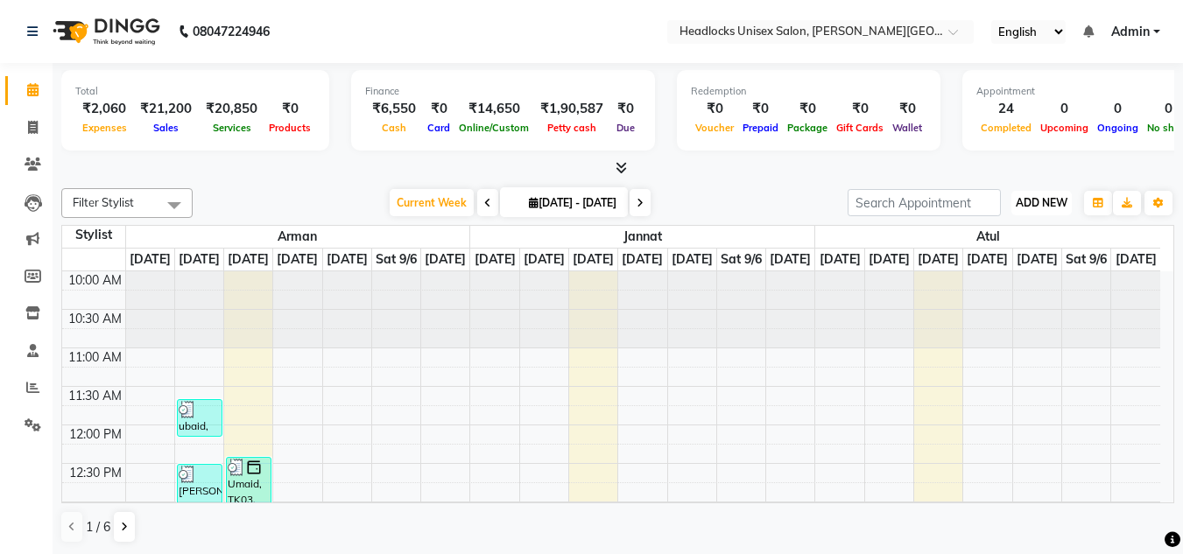
click at [1039, 202] on span "ADD NEW" at bounding box center [1042, 202] width 52 height 13
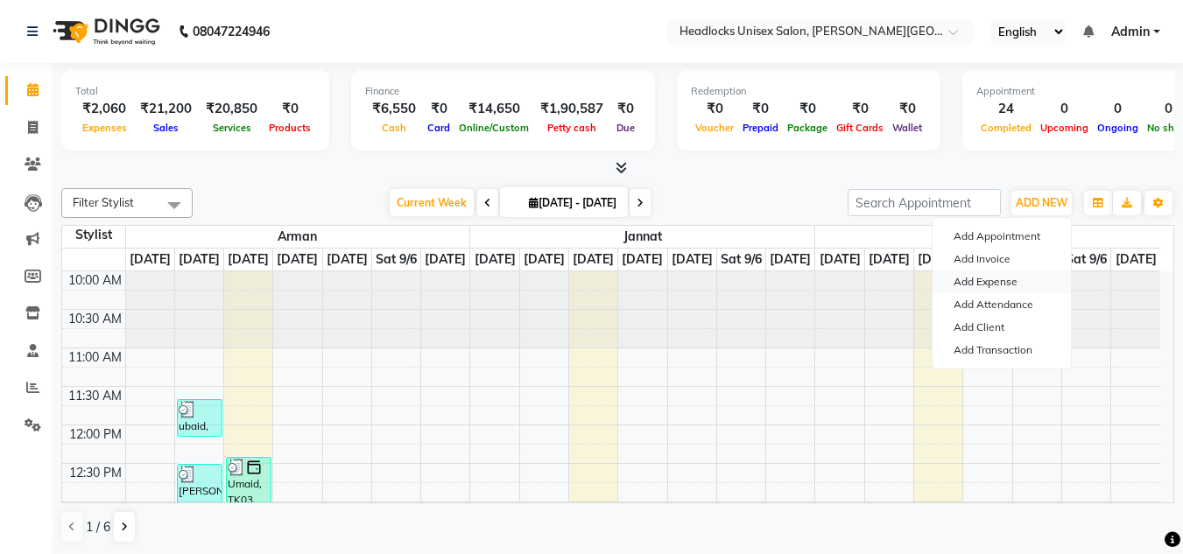
click at [996, 279] on link "Add Expense" at bounding box center [1002, 282] width 138 height 23
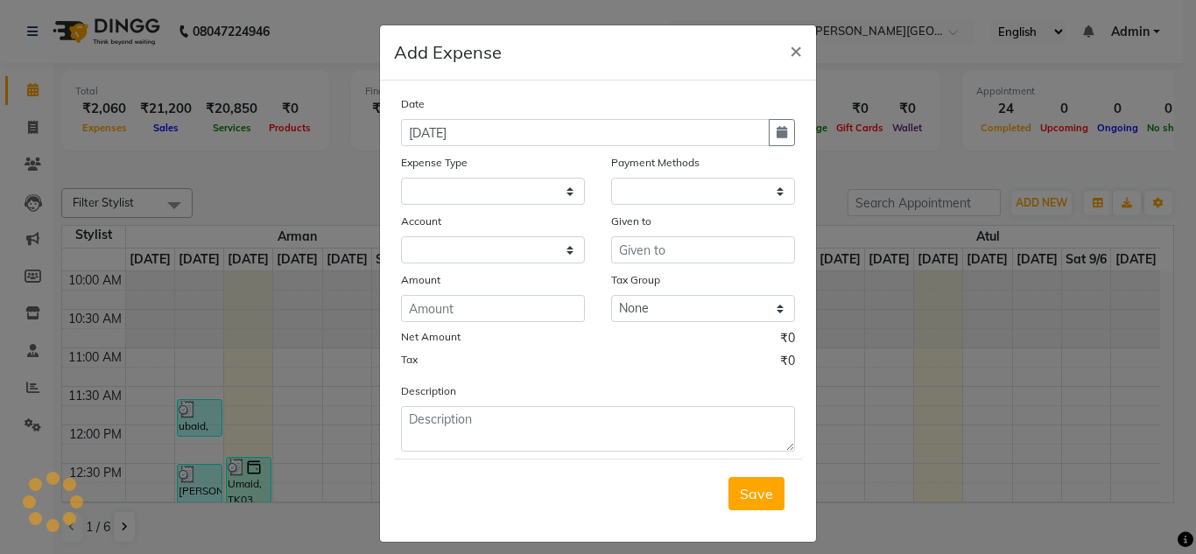
select select "5908"
select select "1"
select select "5907"
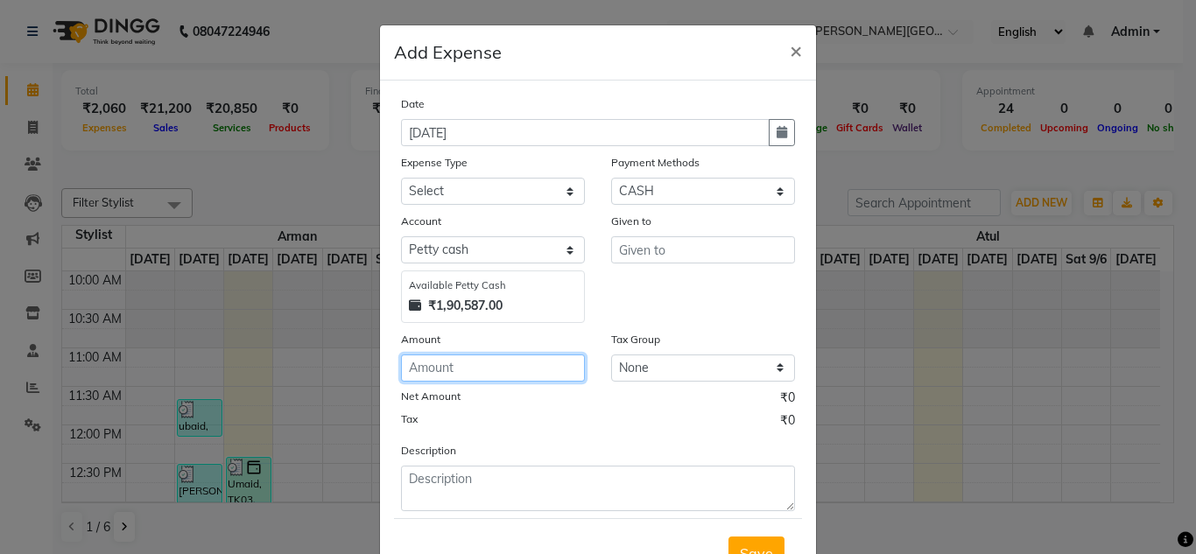
click at [459, 366] on input "number" at bounding box center [493, 368] width 184 height 27
type input "250"
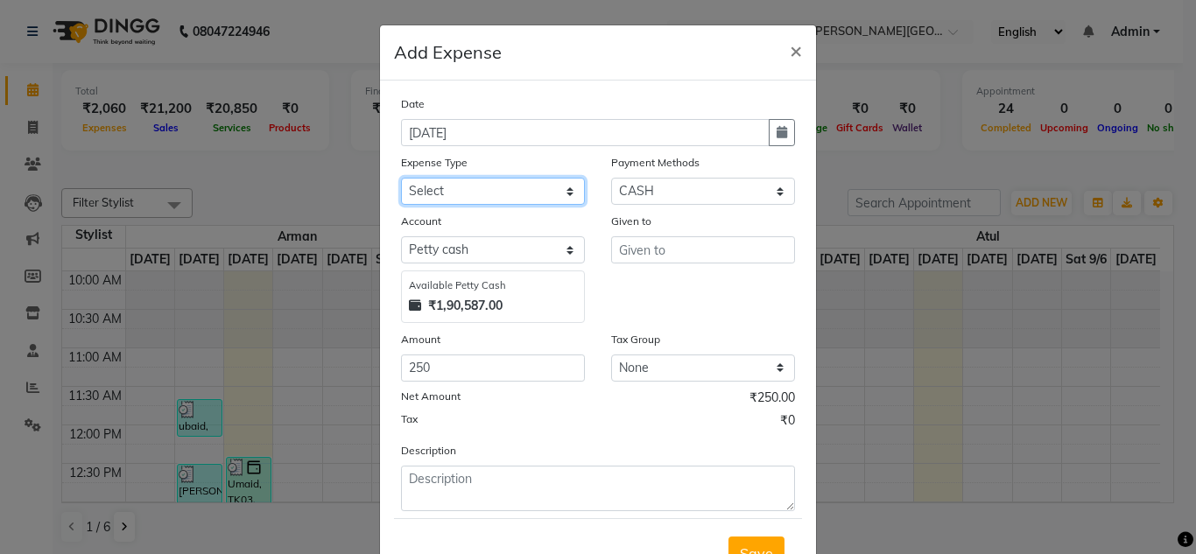
click at [463, 183] on select "Select Advance Salary Bank charges Car maintenance Cash transfer to bank Cash t…" at bounding box center [493, 191] width 184 height 27
select select "16795"
click at [463, 183] on select "Select Advance Salary Bank charges Car maintenance Cash transfer to bank Cash t…" at bounding box center [493, 191] width 184 height 27
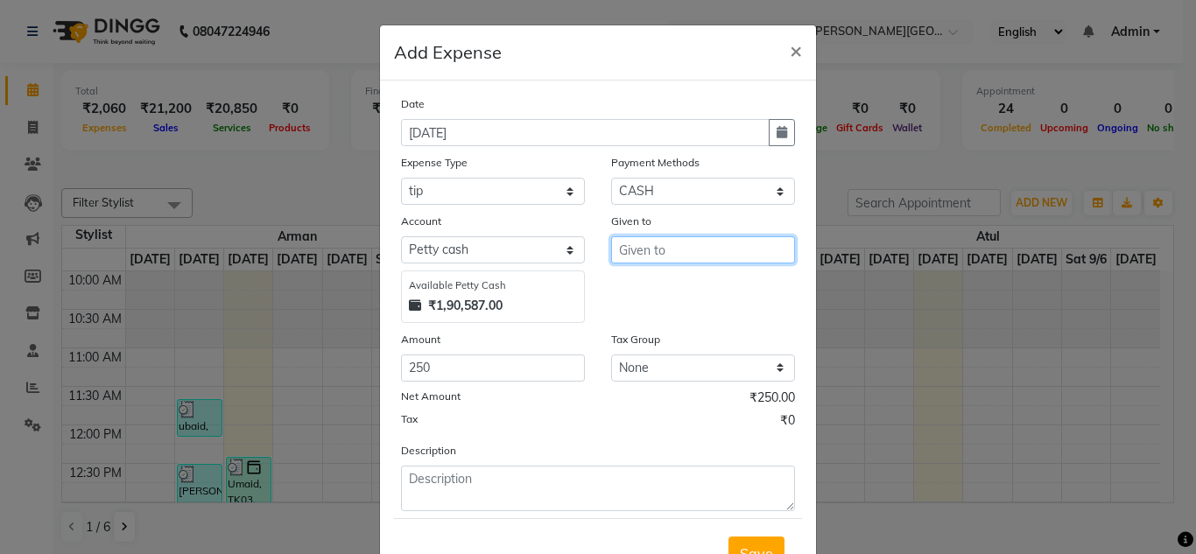
click at [637, 257] on input "text" at bounding box center [703, 249] width 184 height 27
click at [641, 282] on span "Ras" at bounding box center [645, 287] width 25 height 18
type input "[PERSON_NAME]"
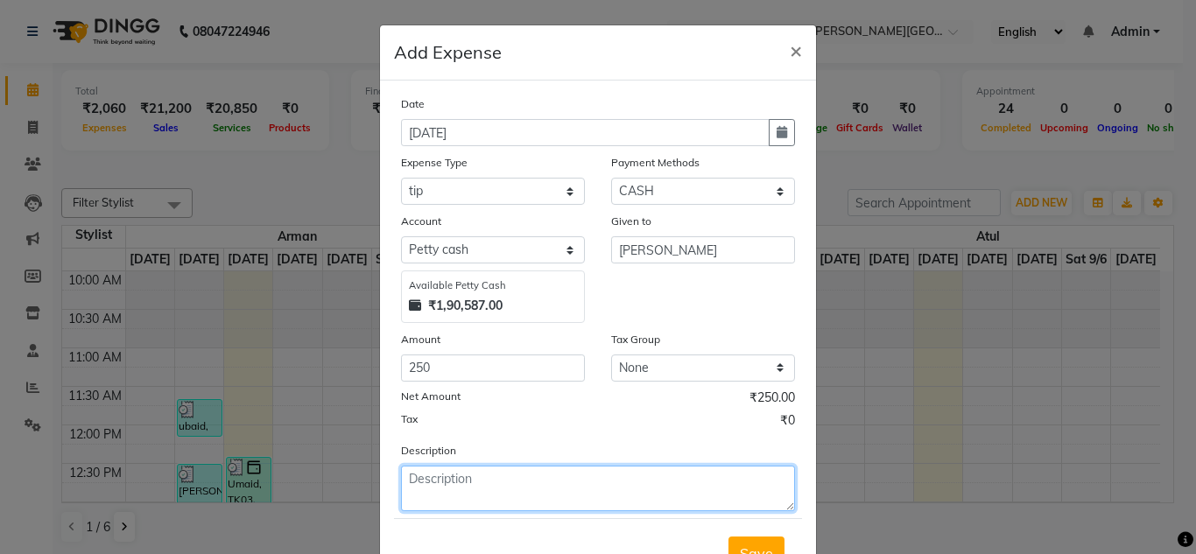
click at [443, 476] on textarea at bounding box center [598, 489] width 394 height 46
type textarea "UPI TIP"
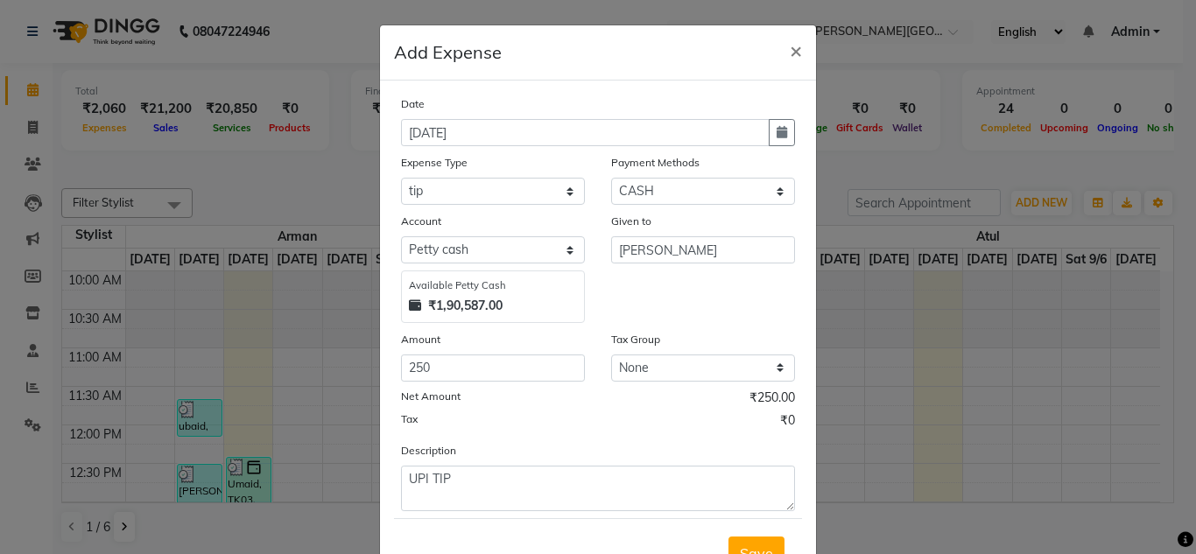
click at [513, 408] on div "Net Amount ₹250.00" at bounding box center [598, 400] width 394 height 23
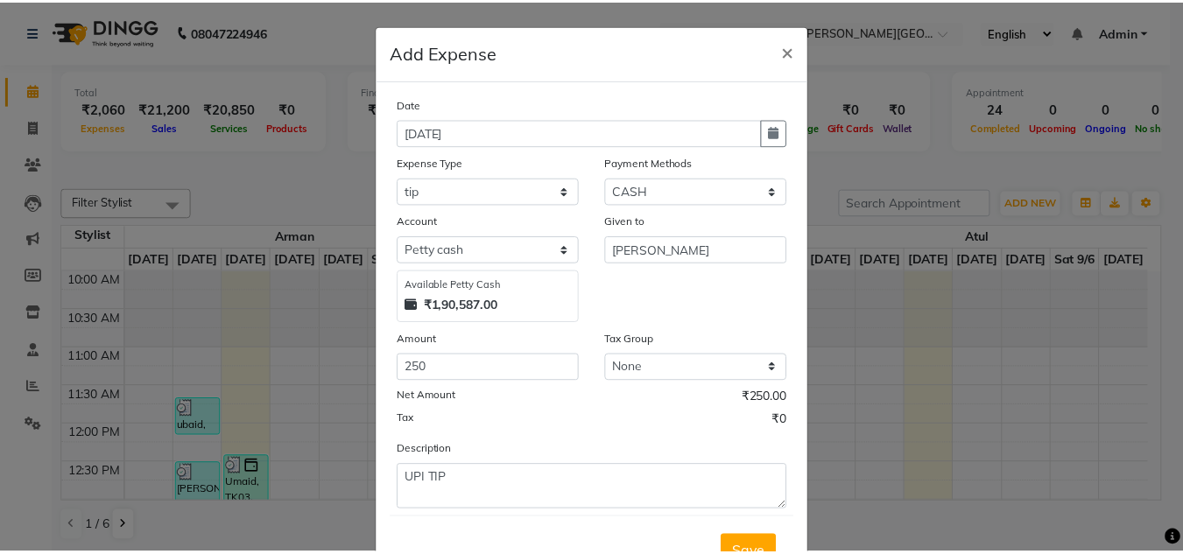
scroll to position [35, 0]
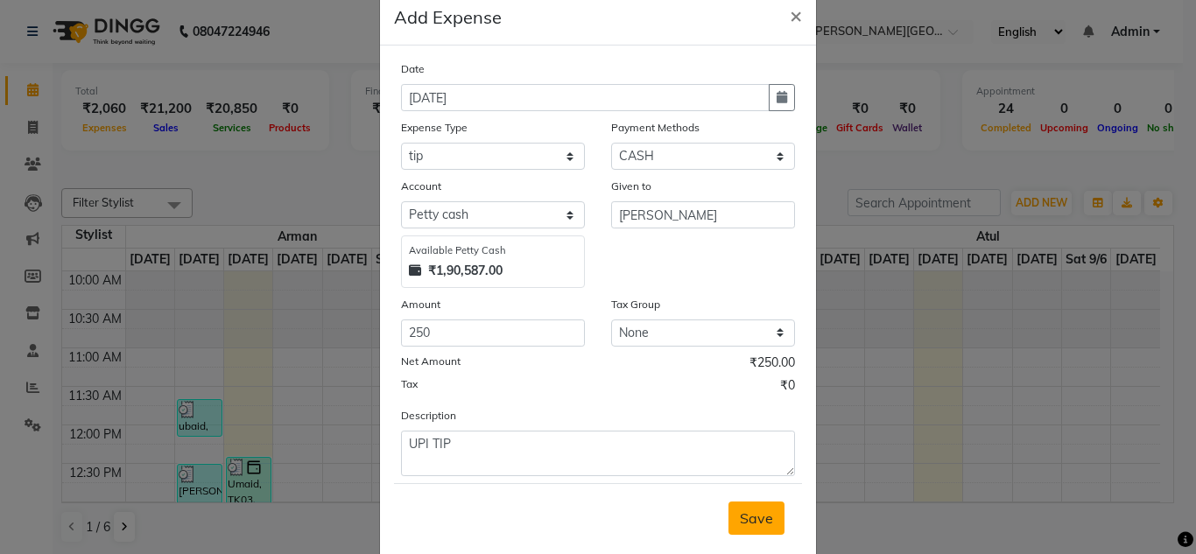
click at [743, 519] on span "Save" at bounding box center [756, 519] width 33 height 18
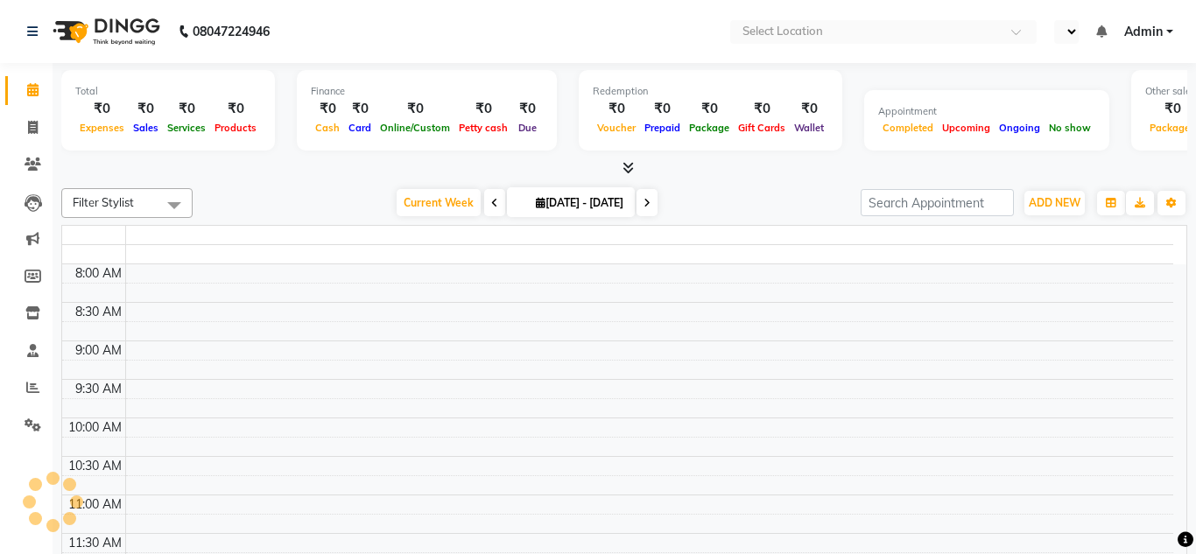
select select "en"
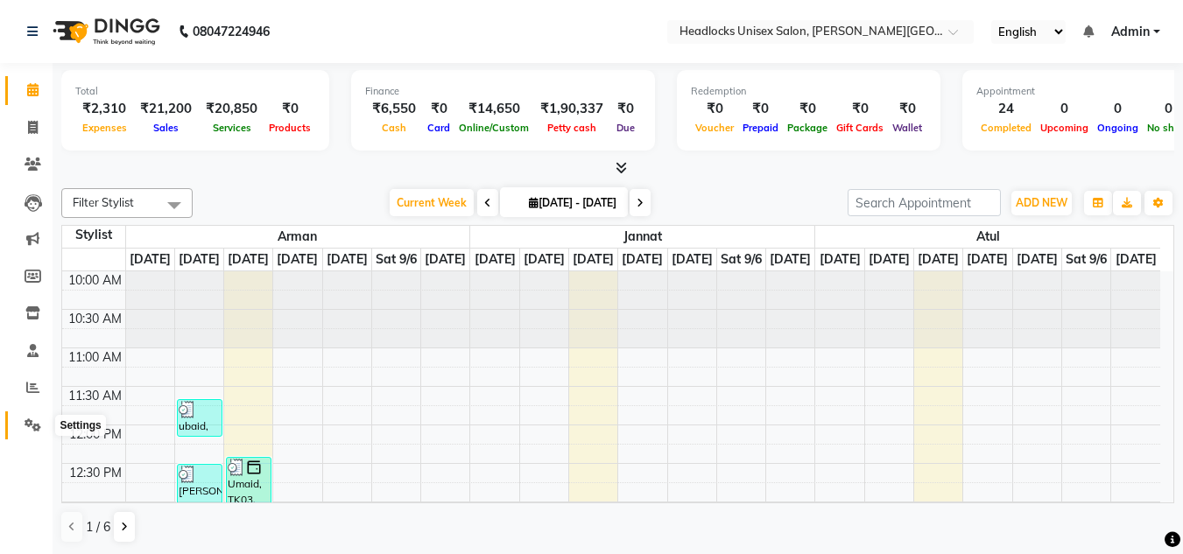
click at [33, 429] on icon at bounding box center [33, 425] width 17 height 13
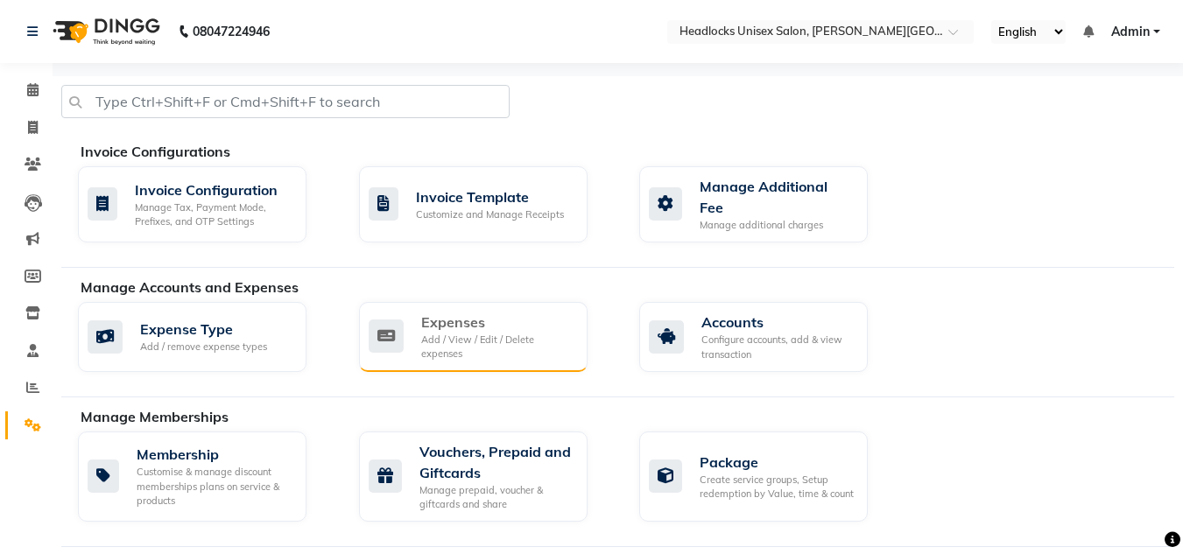
click at [429, 333] on div "Add / View / Edit / Delete expenses" at bounding box center [497, 347] width 152 height 29
